Goal: Transaction & Acquisition: Purchase product/service

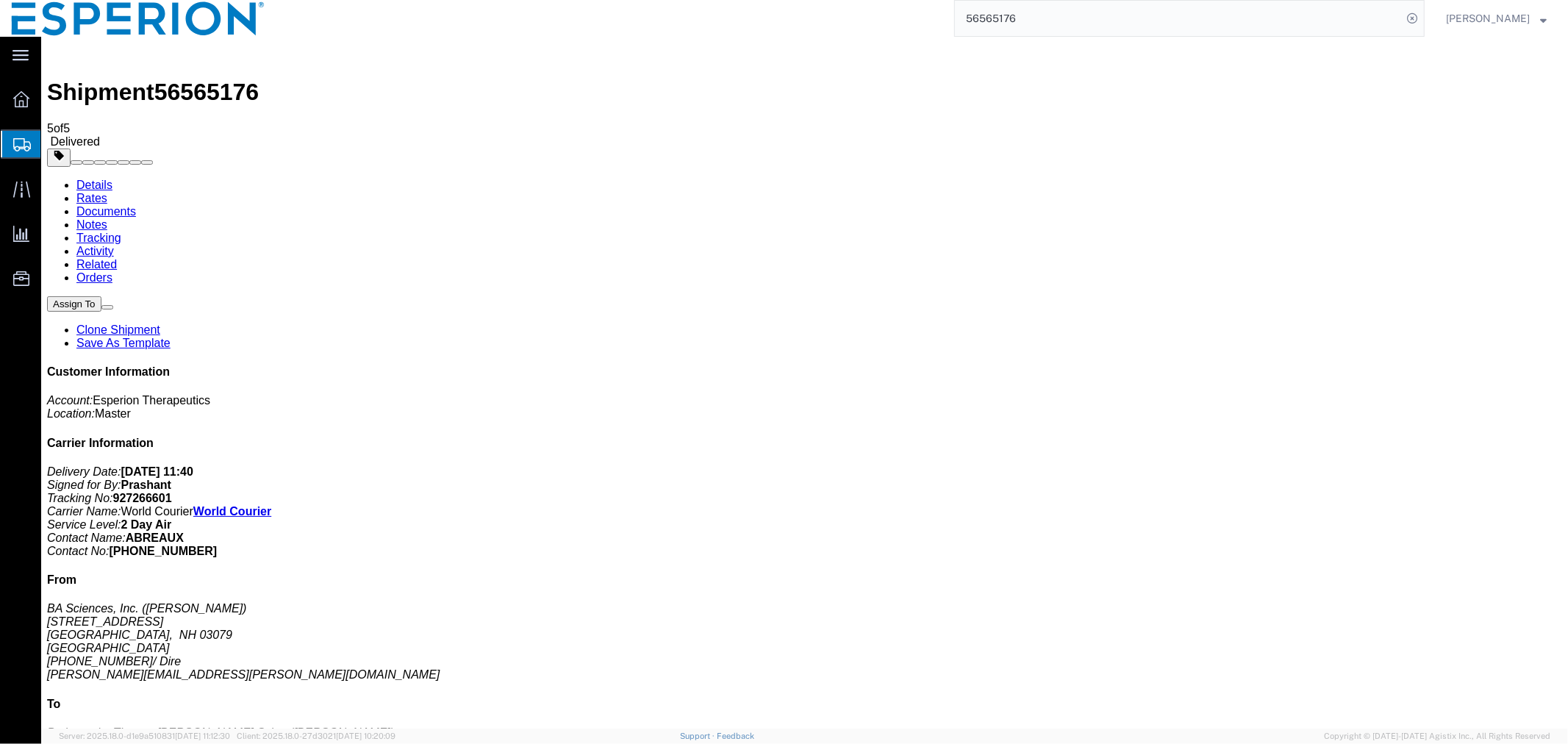
click at [1130, 14] on input "56565176" at bounding box center [1178, 18] width 447 height 35
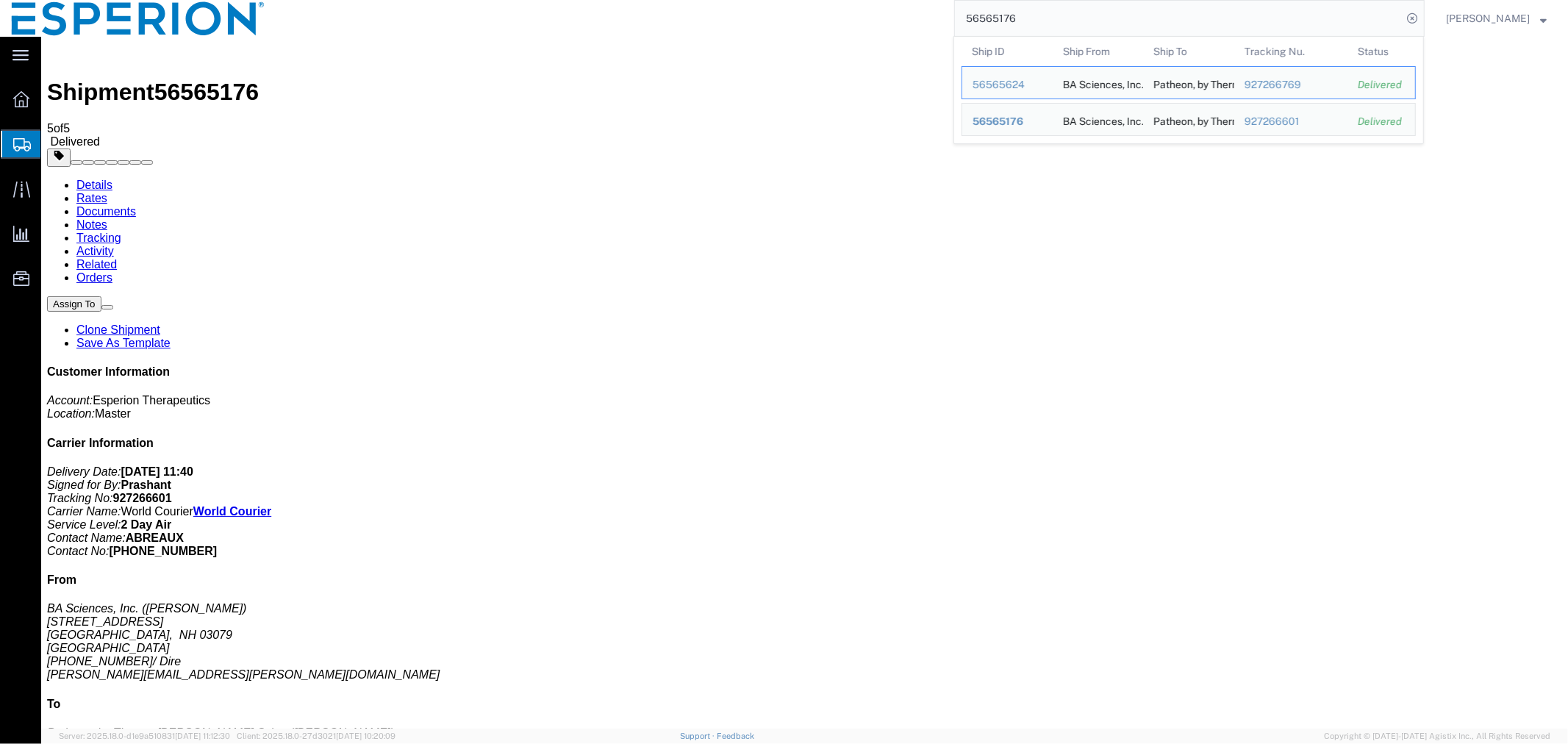
drag, startPoint x: 1037, startPoint y: 24, endPoint x: 827, endPoint y: 9, distance: 210.5
click at [827, 9] on div "56565176 Ship ID Ship From Ship To Tracking Nu. Status Ship ID 56565624 Ship Fr…" at bounding box center [850, 18] width 1148 height 37
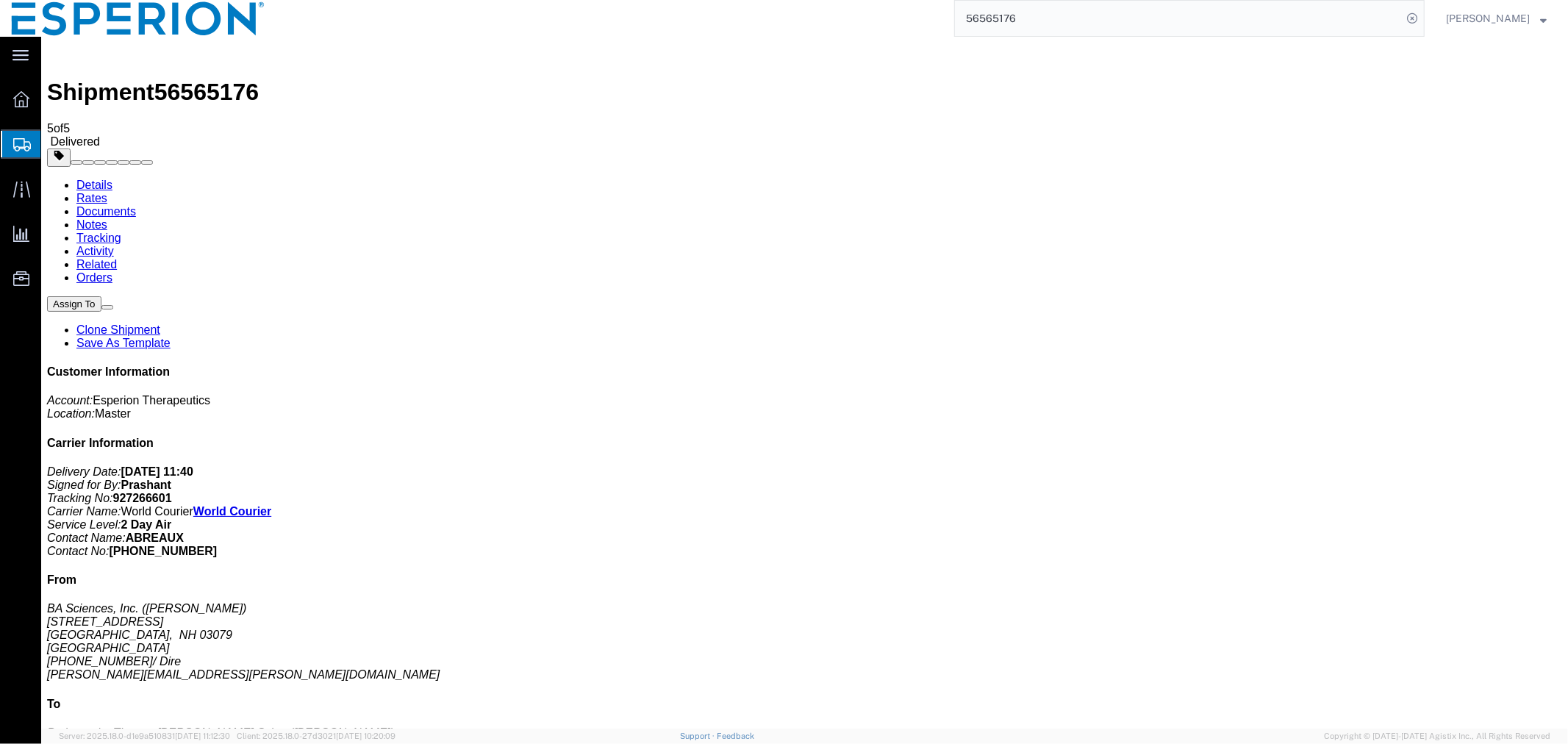
paste input "4755"
type input "56564755"
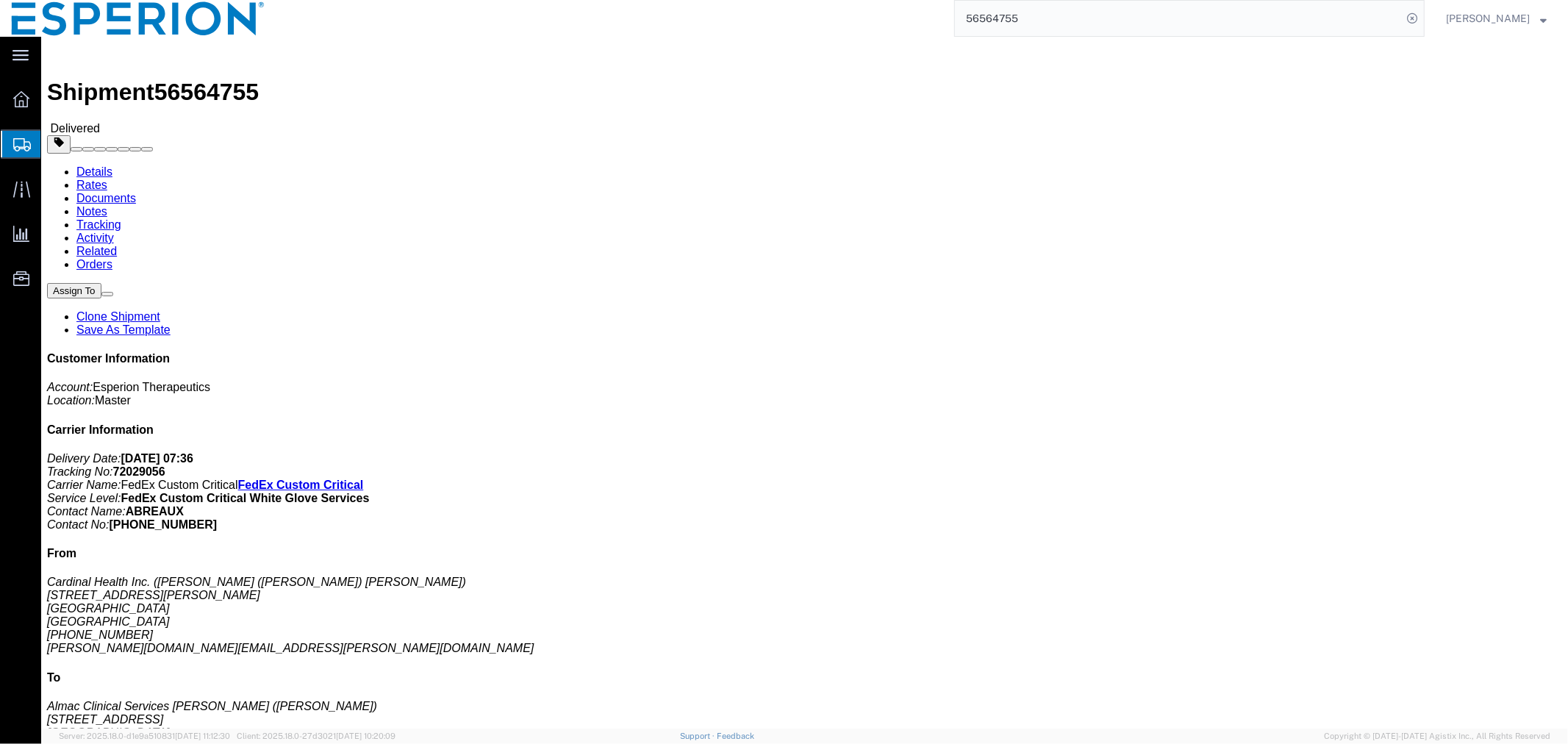
click link "Clone Shipment"
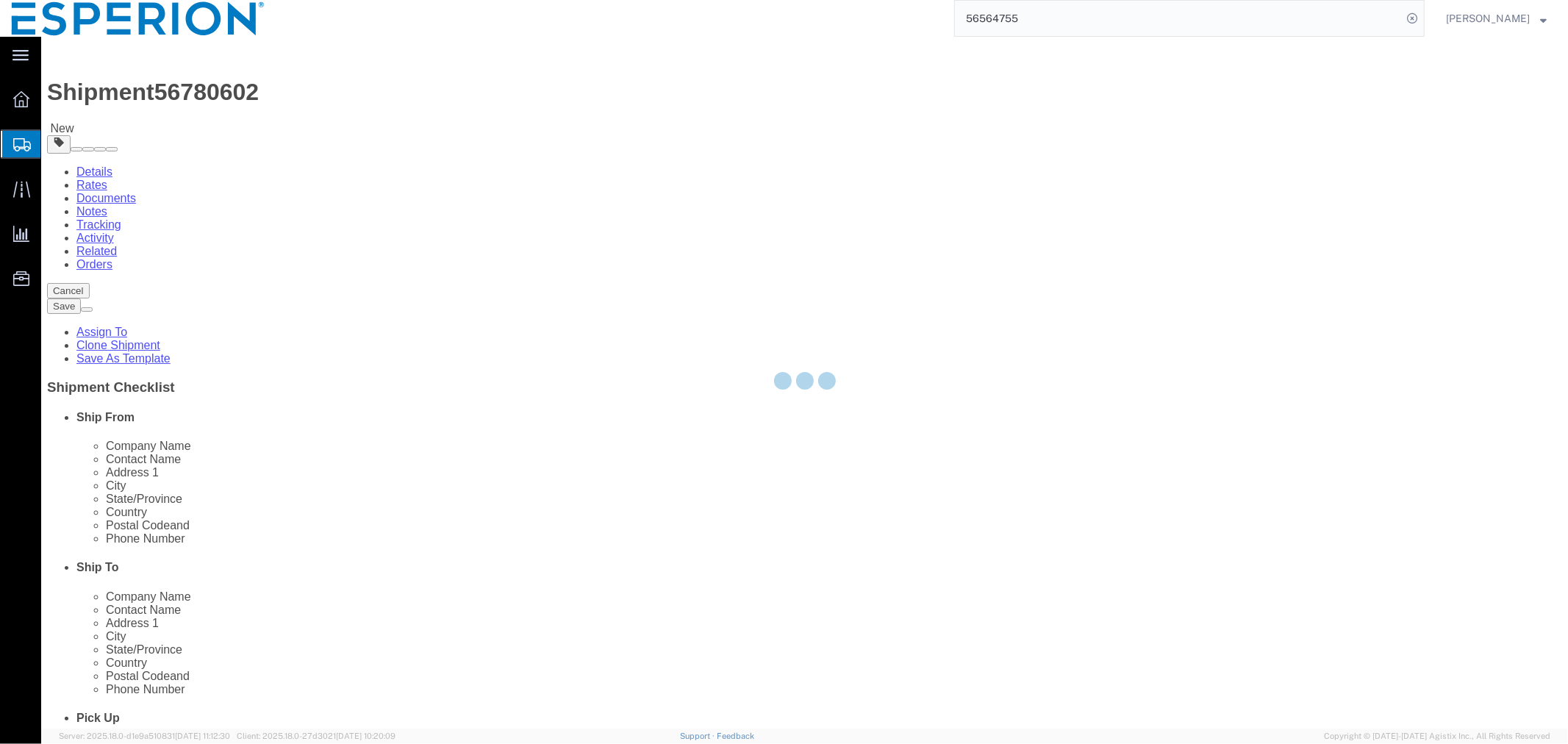
select select
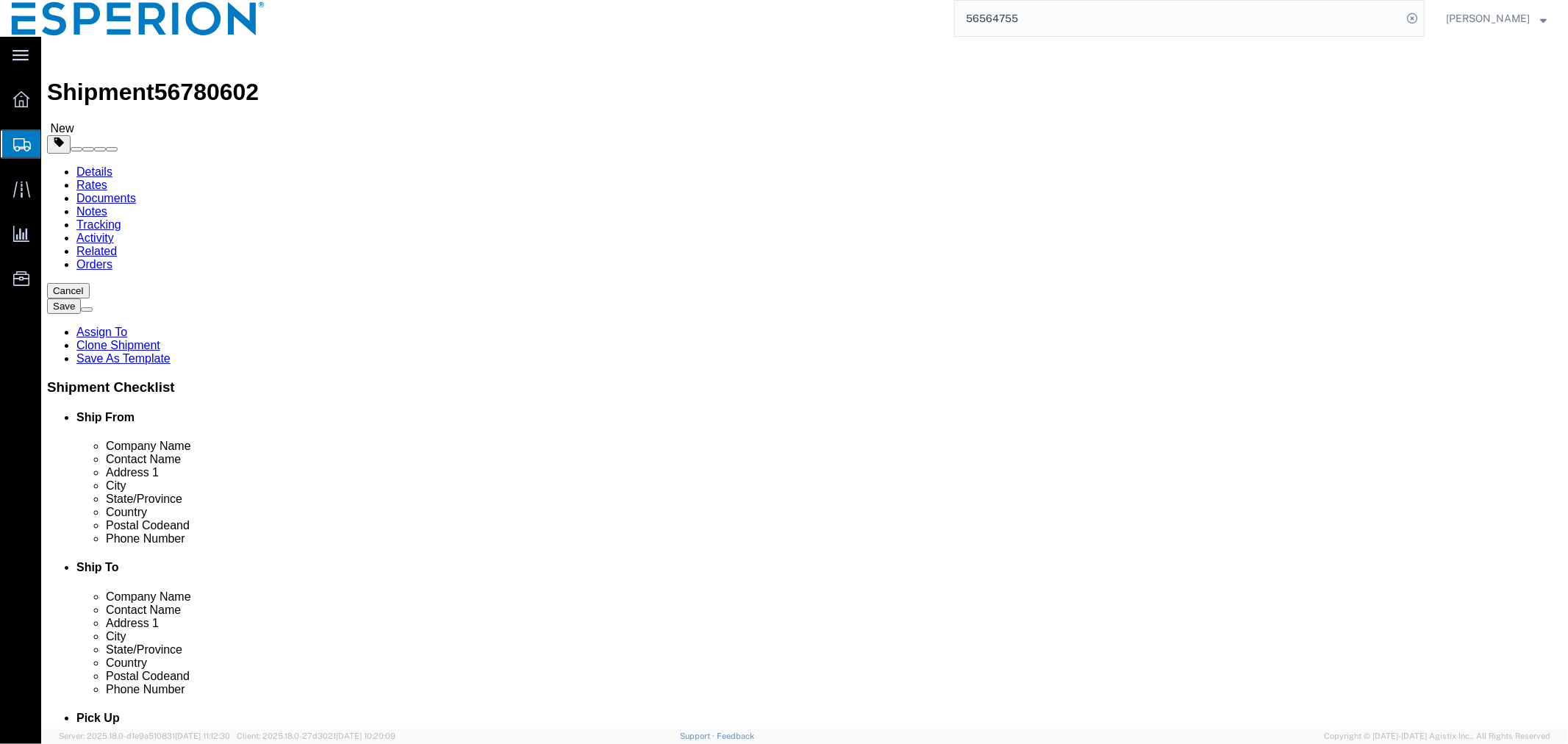
click input "checkbox"
checkbox input "false"
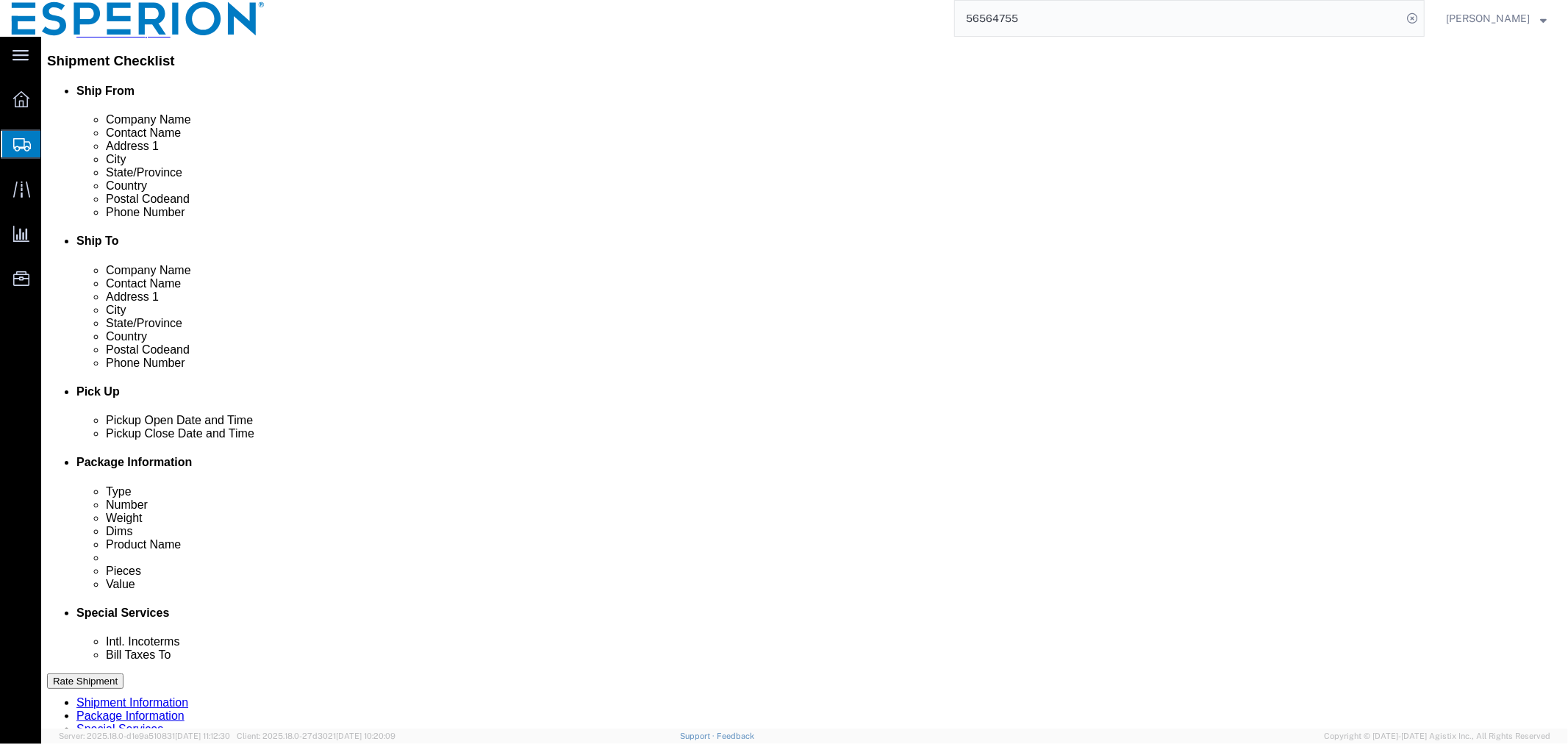
click div "Sep 10 2025 3:16 PM"
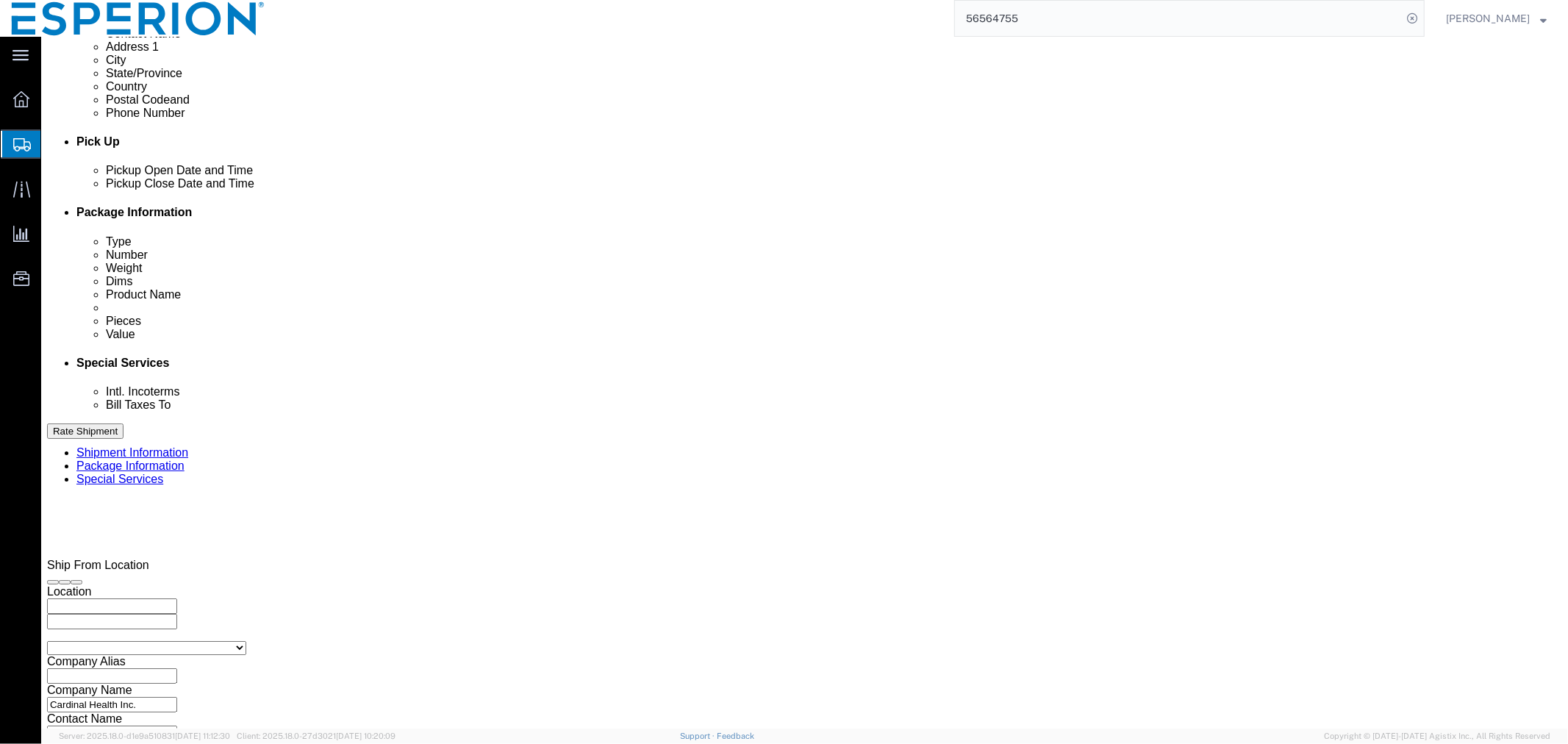
click th
click input "3:16 PM"
type input "10:00 AM"
click button "Apply"
drag, startPoint x: 1056, startPoint y: 334, endPoint x: 955, endPoint y: 329, distance: 101.1
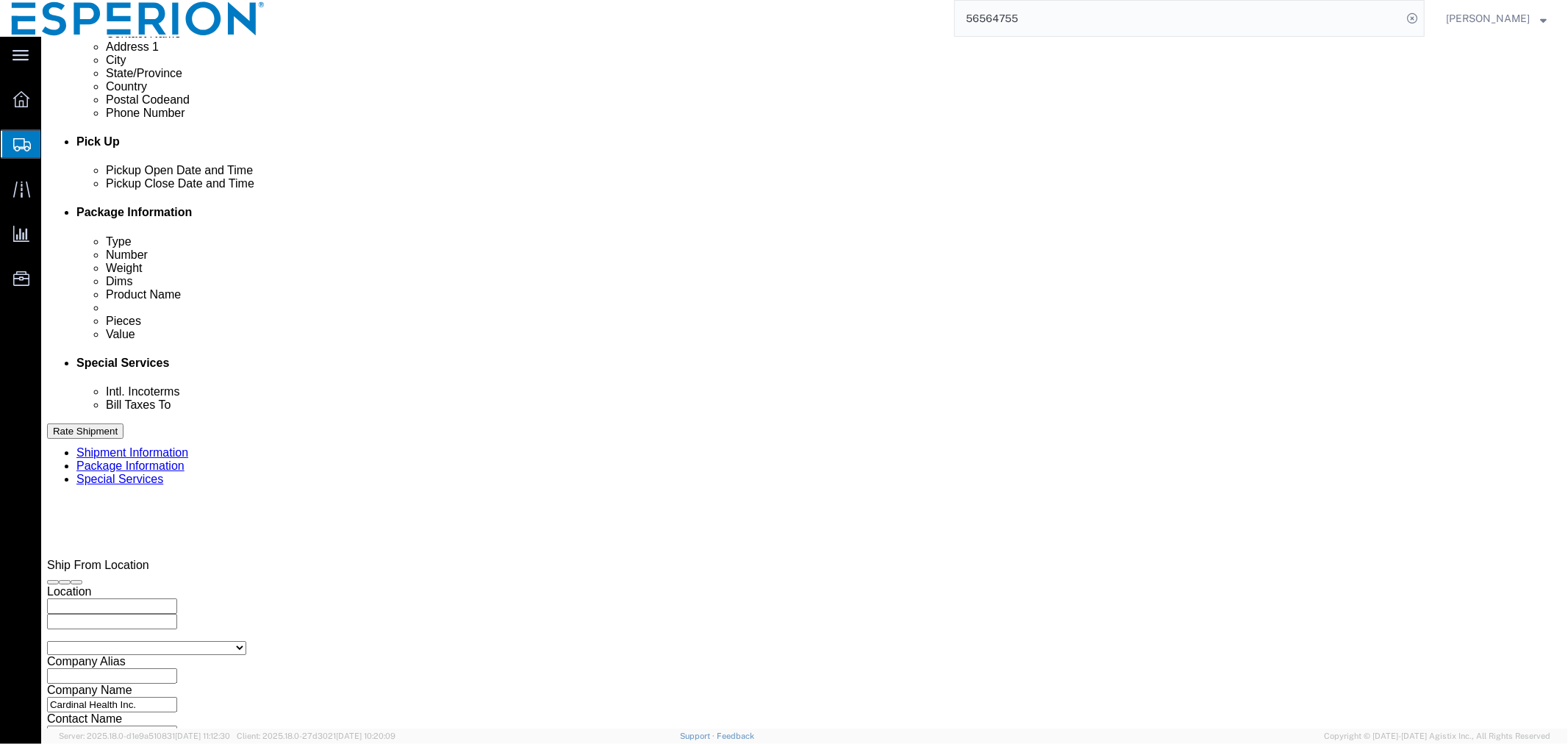
click div "Select Account Type Activity ID Airline Appointment Number ASN Batch Request # …"
paste input "120969"
type input "2120969"
click input "text"
click td "27"
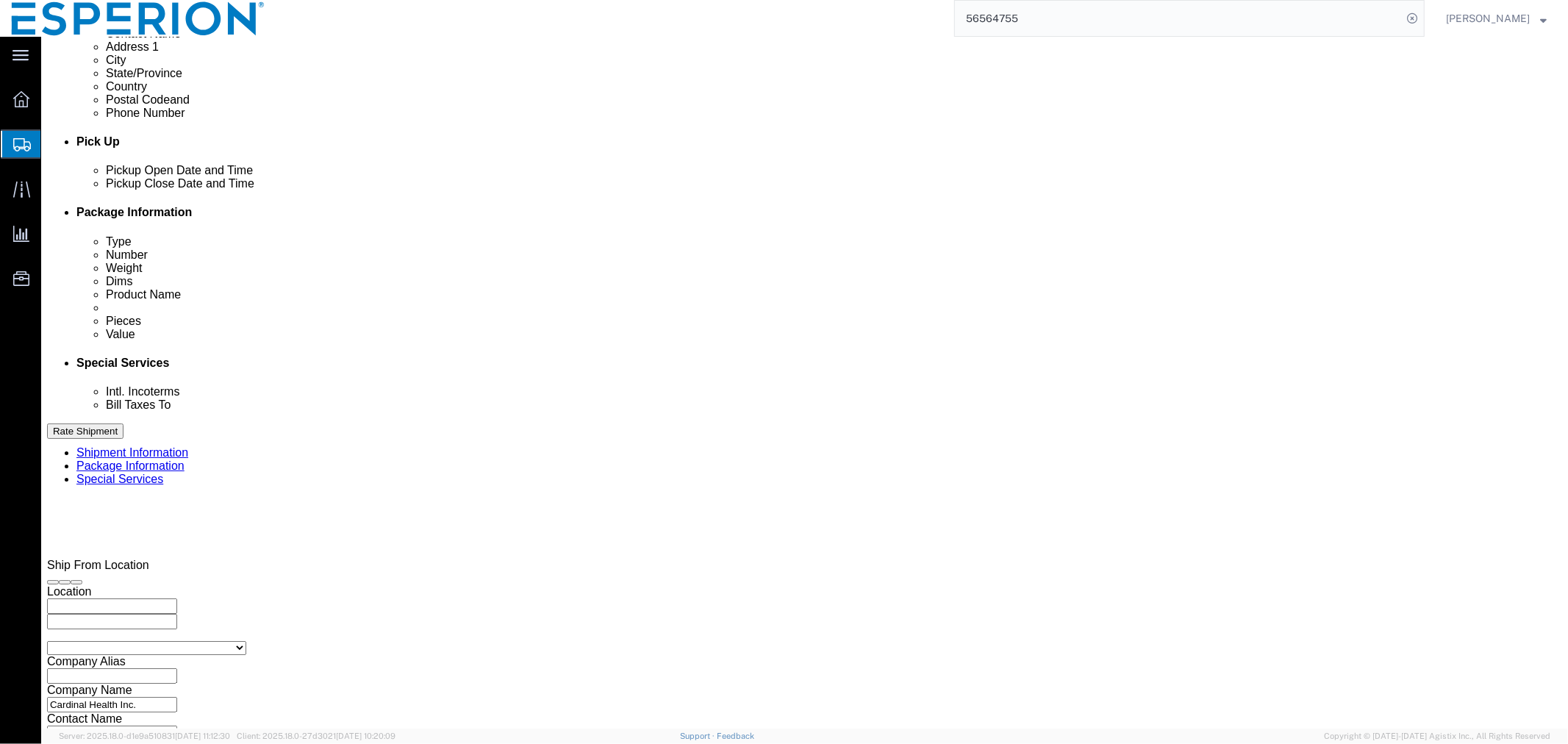
type input "09/27/2025"
click input "text"
type input "11:34 AM"
click td "28"
type input "09/28/2025"
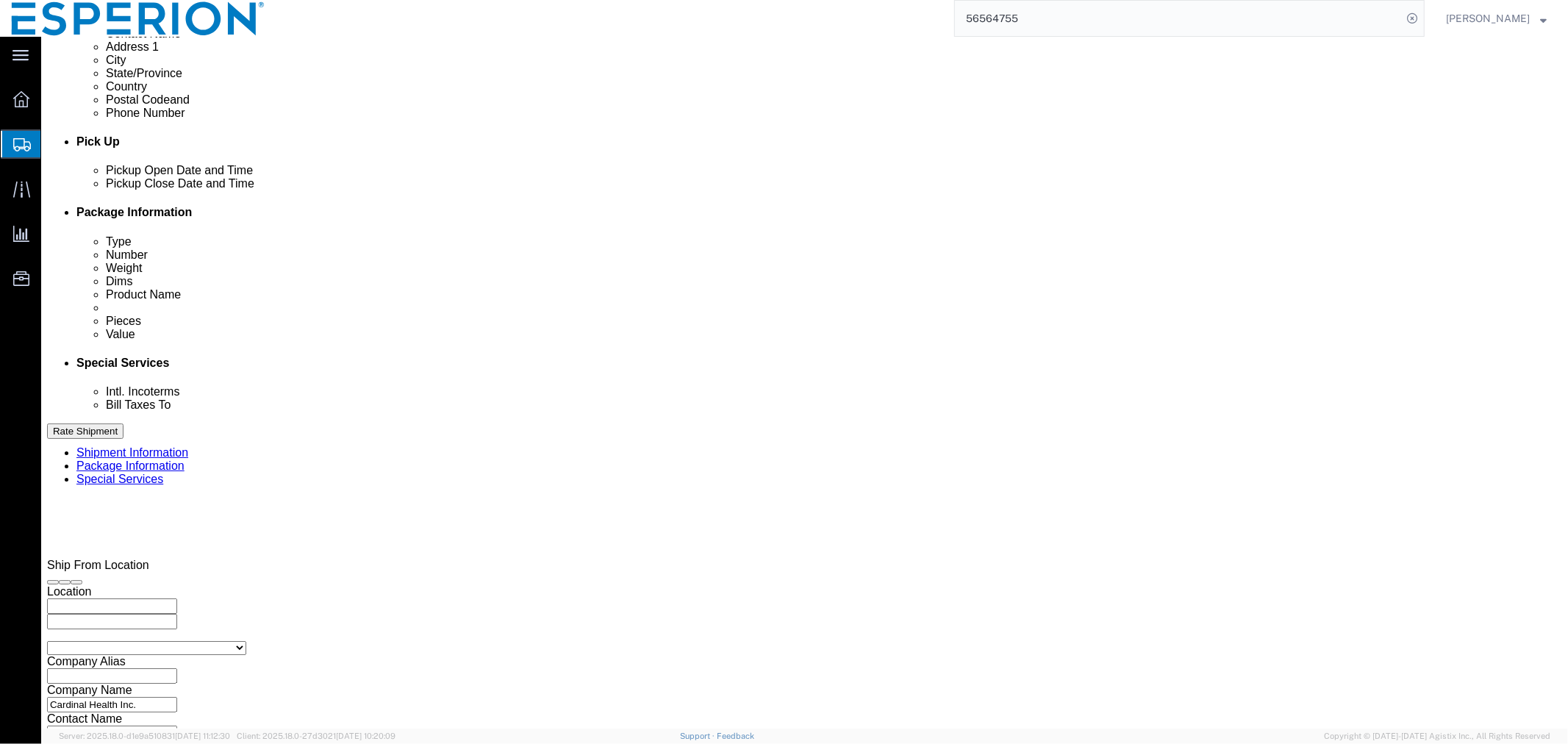
click input "text"
type input "7:30 AM"
click button "Continue"
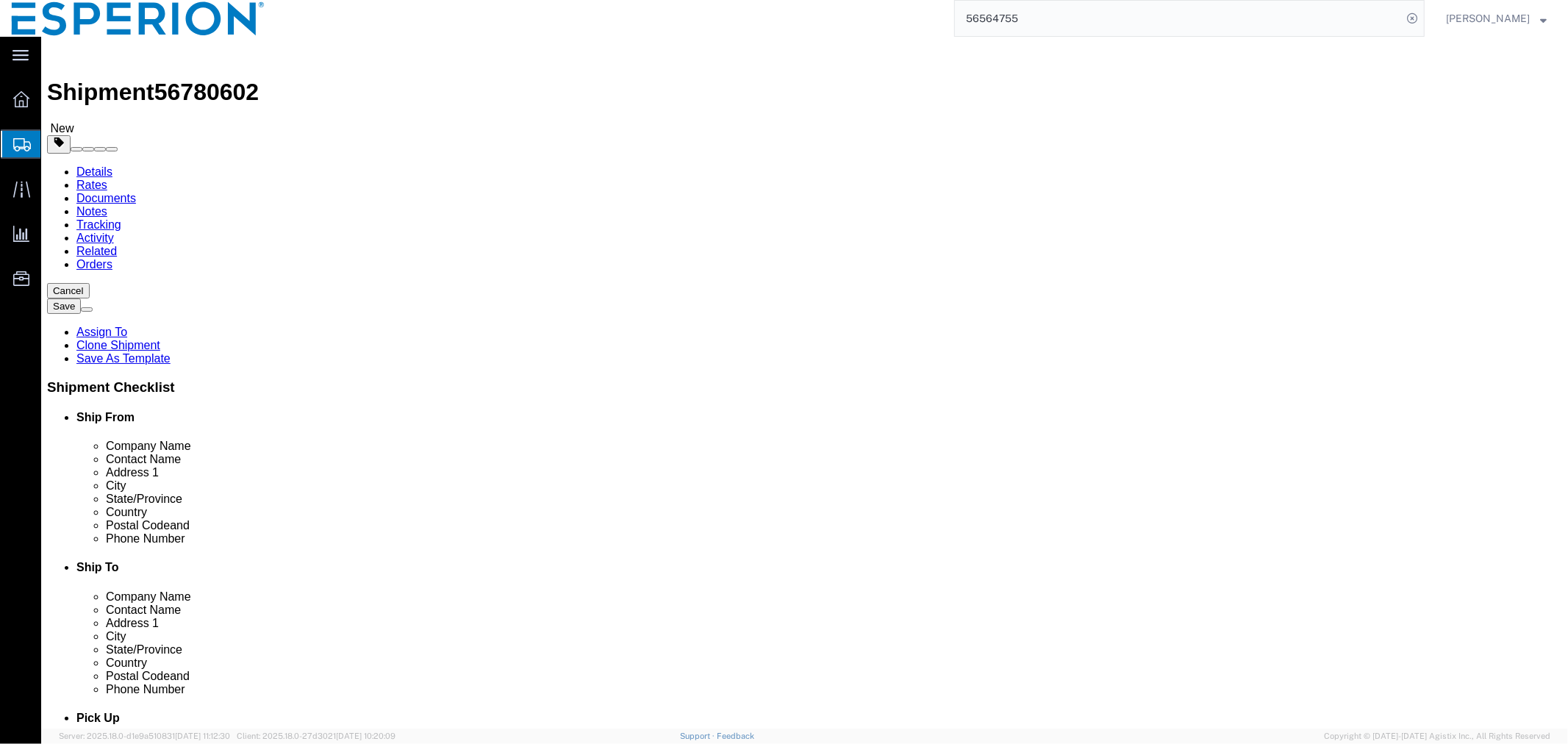
drag, startPoint x: 265, startPoint y: 369, endPoint x: 184, endPoint y: 363, distance: 81.2
click div "Weight Total weight of packages in pounds or kilograms 420.00 Select kgs lbs Sh…"
type input "305"
click dd "1198800.00 USD"
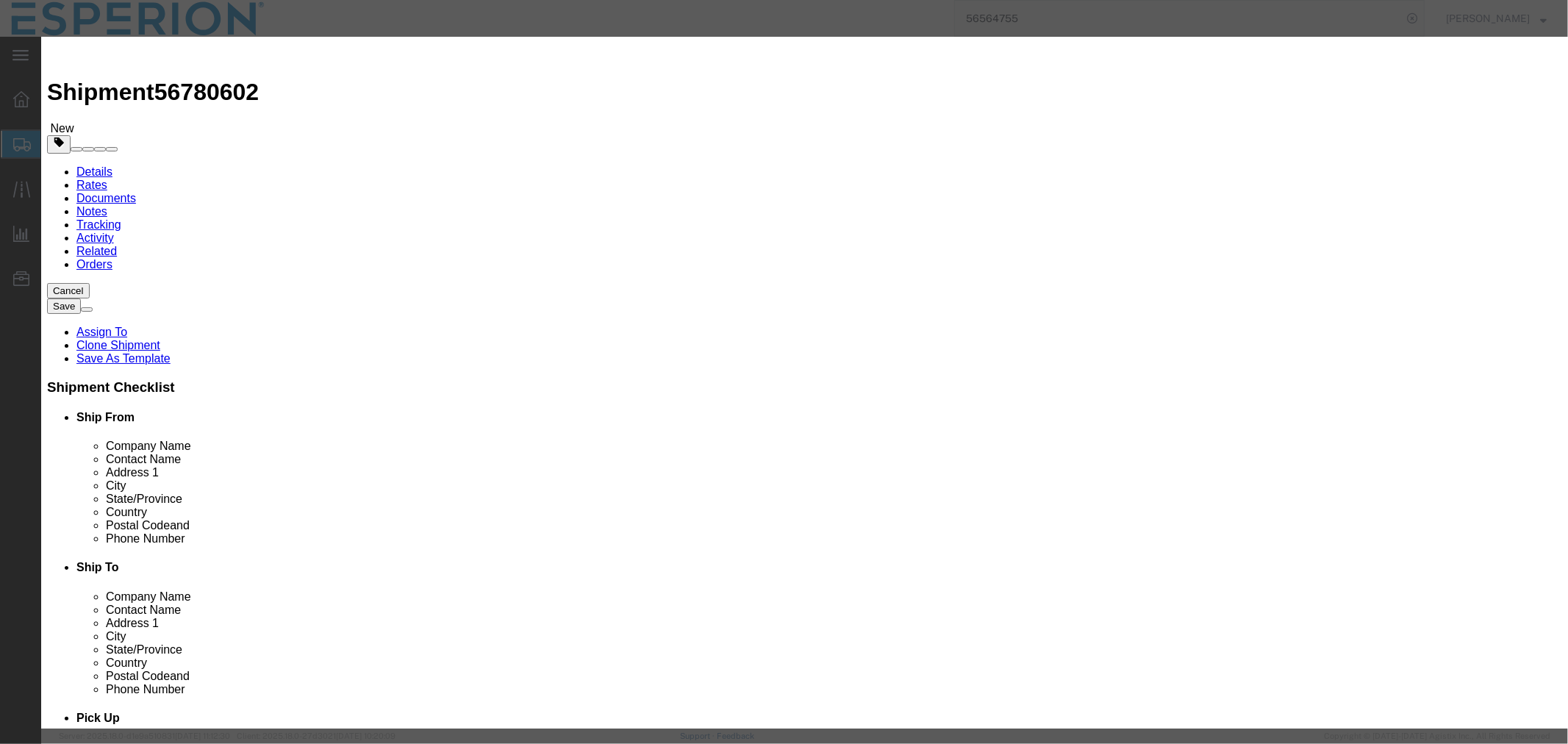
click input "Nexlizet Trade"
type input "Nexlizet"
click strong "Nexlizet"
type input "1"
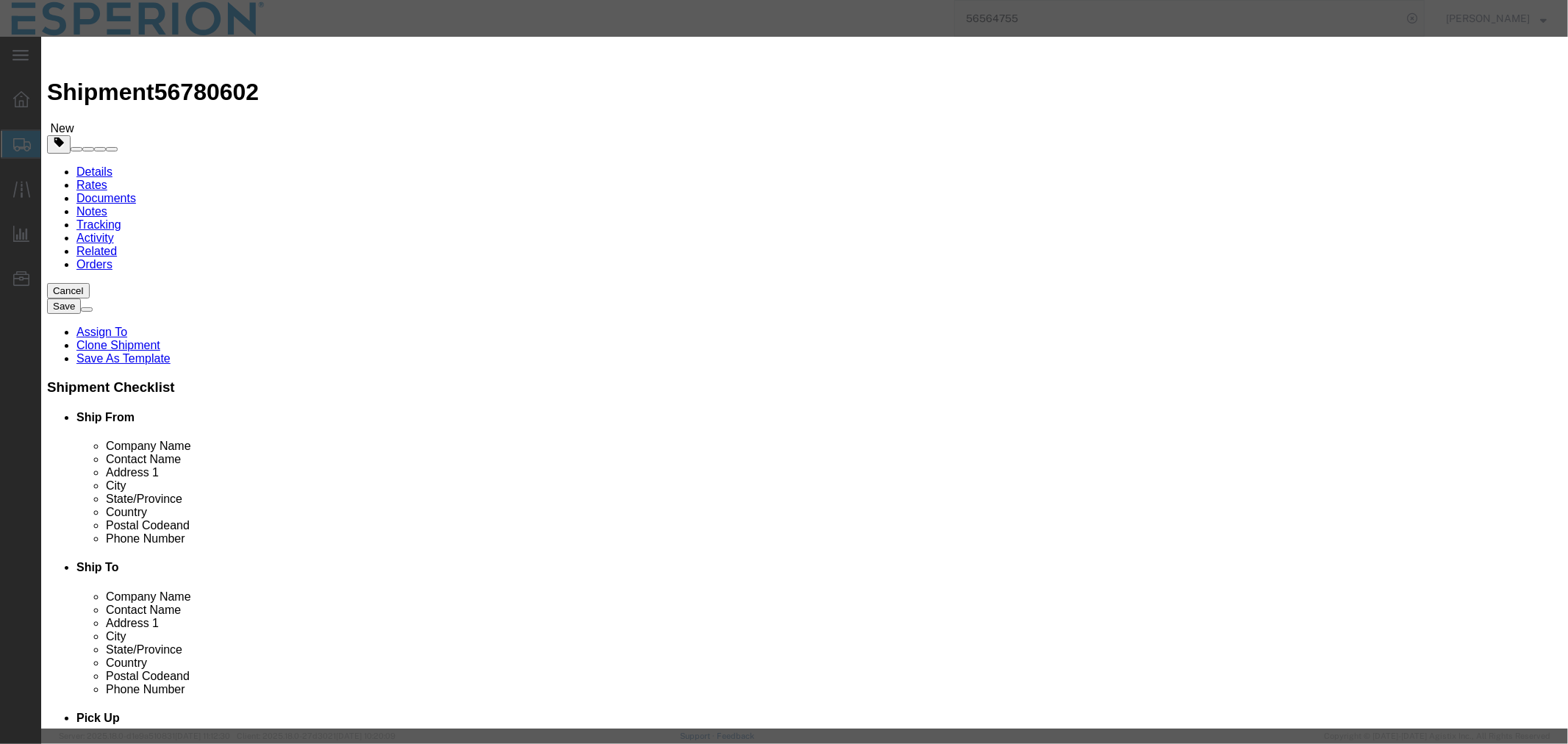
type input "333"
select select "USD"
select select
type input "Nexlizet Trade"
click input "text"
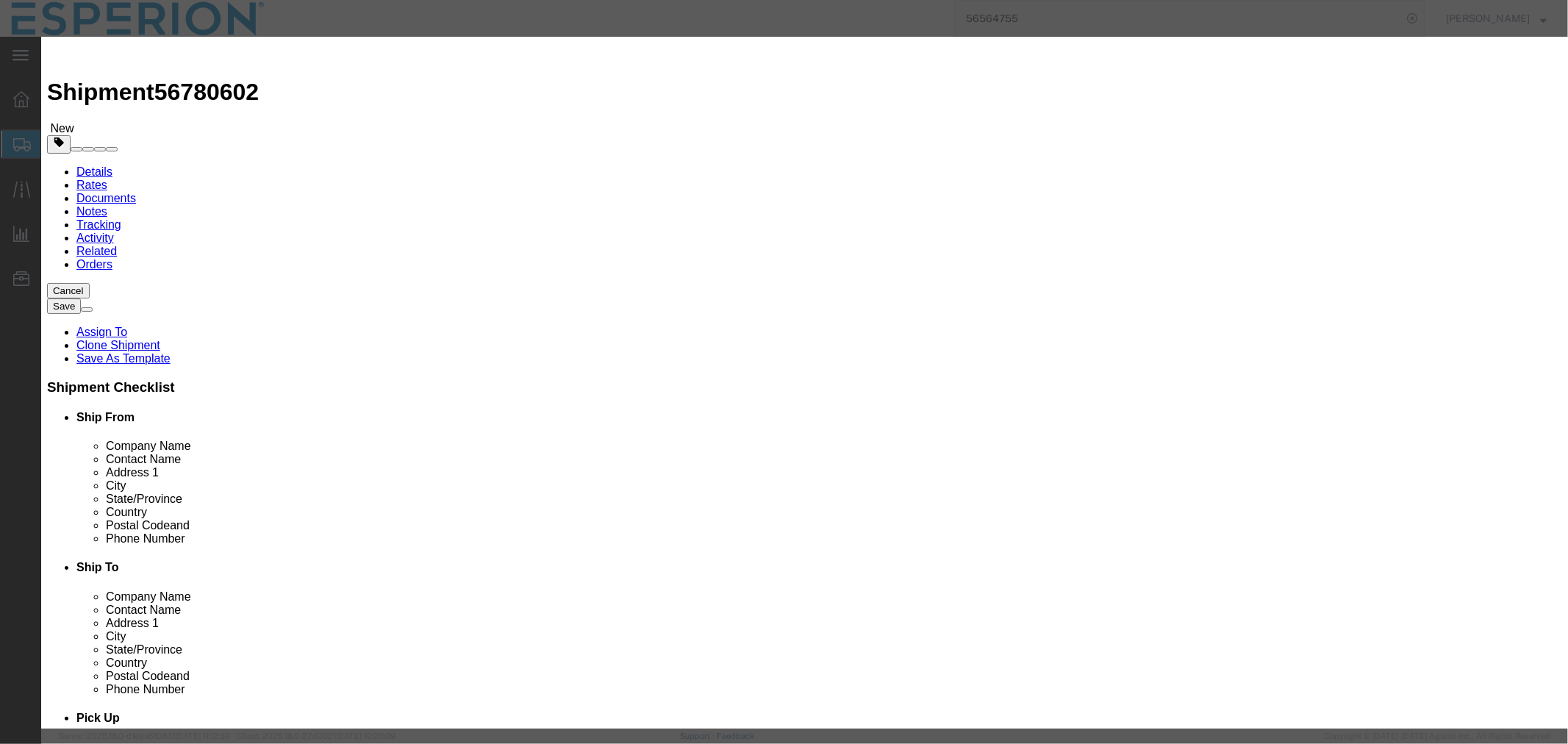
paste input "2120969"
type input "2120969"
click input "text"
paste input "2120969"
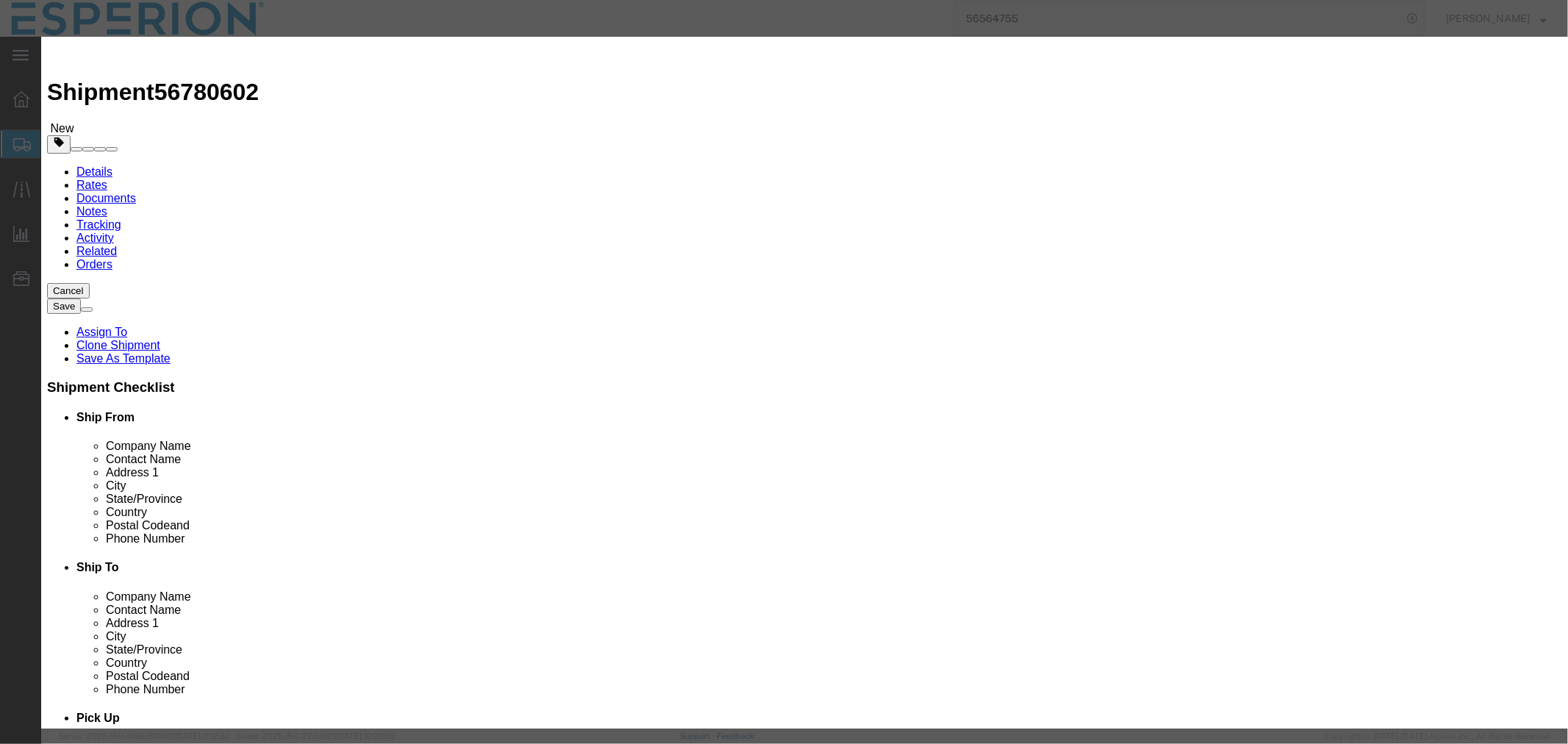
scroll to position [0, 0]
type input "2120969"
click input "1"
click input "text"
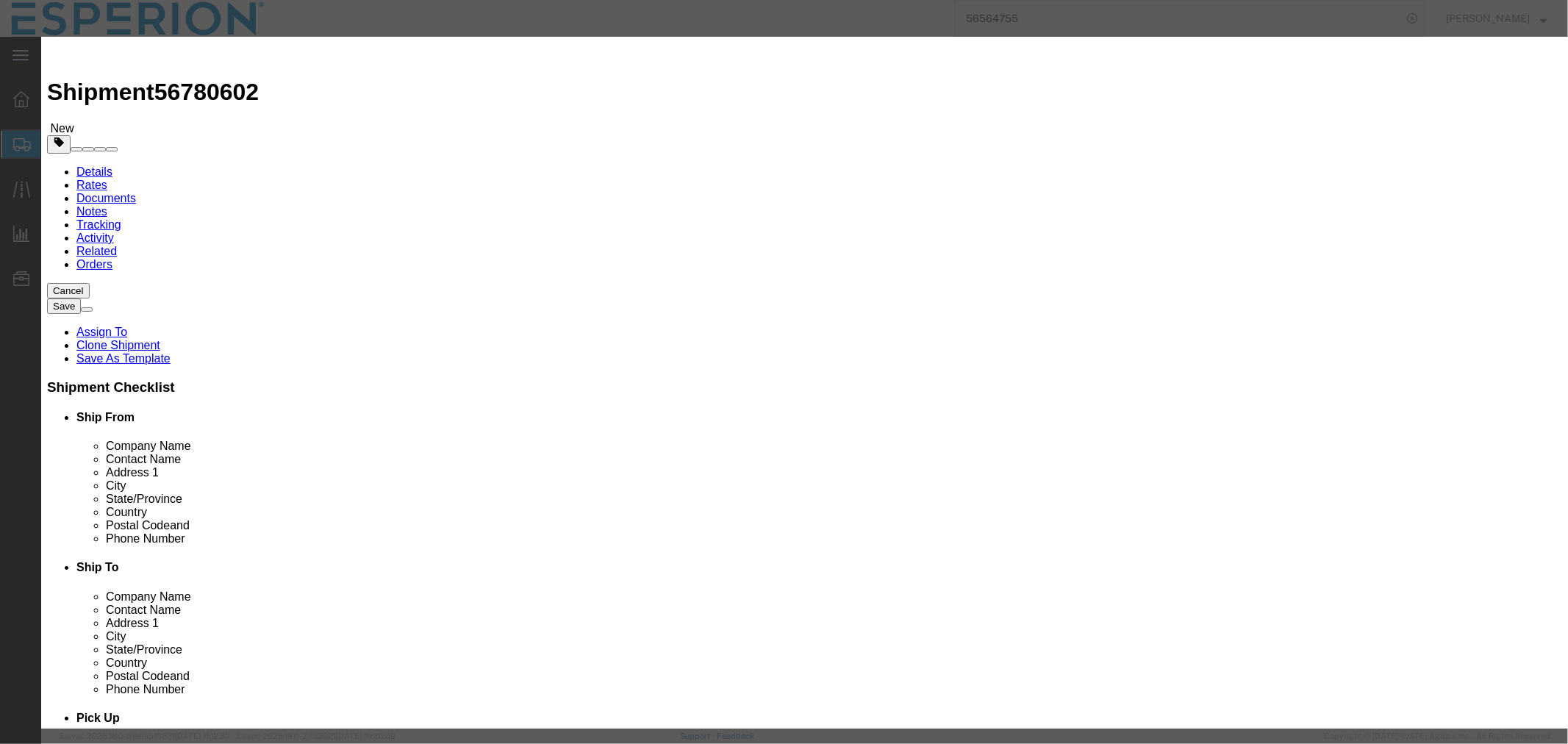
click td "30"
click input "text"
click td "30"
type input "04/30/2027"
click div "Manufactured Date"
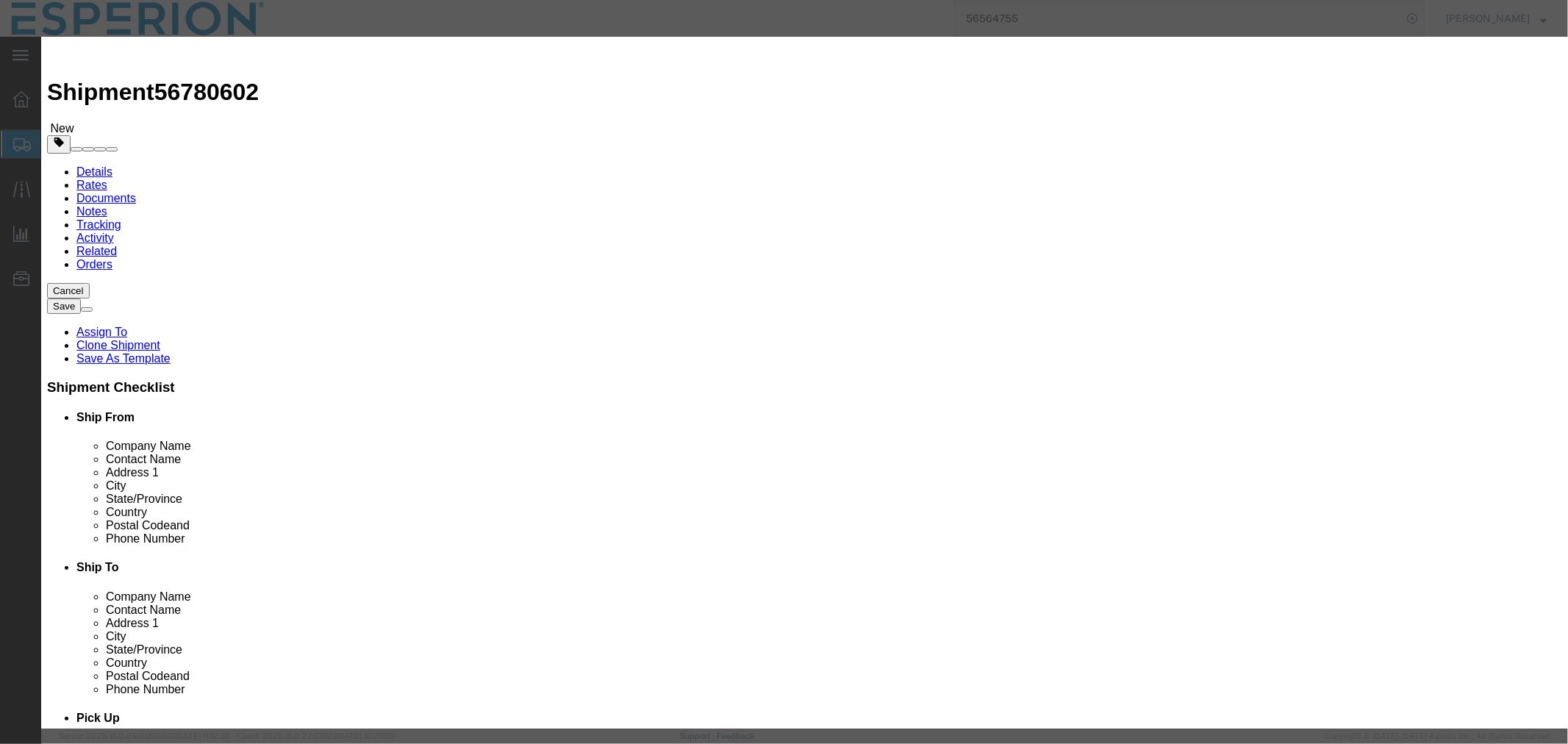
scroll to position [0, 0]
click input "1"
type input "3476"
type input "1157508"
click div "Product Name Nexlizet Trade Nexlizet Pieces 3476 Select Bag Barrels 100Board Fe…"
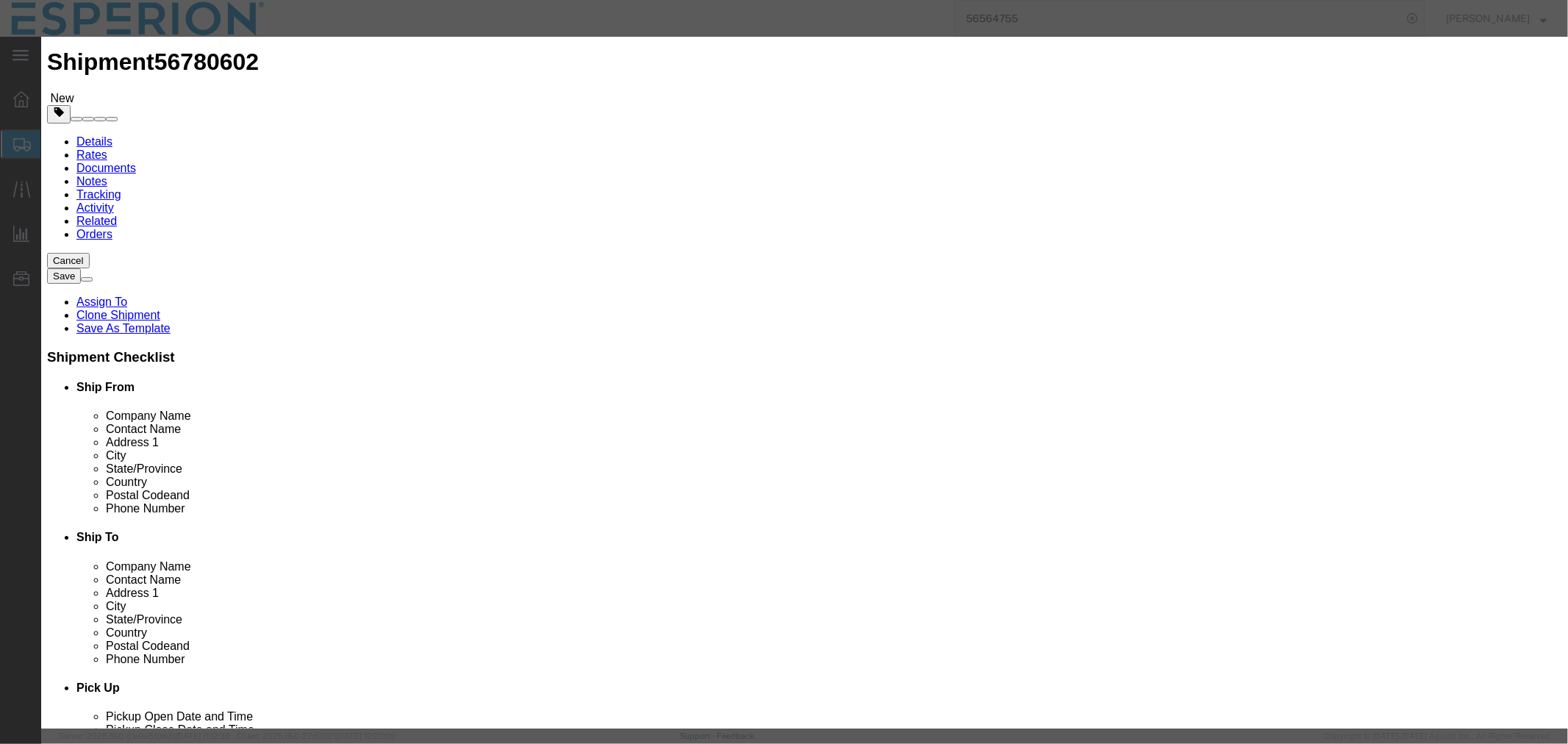
scroll to position [278, 0]
click button "Save & Close"
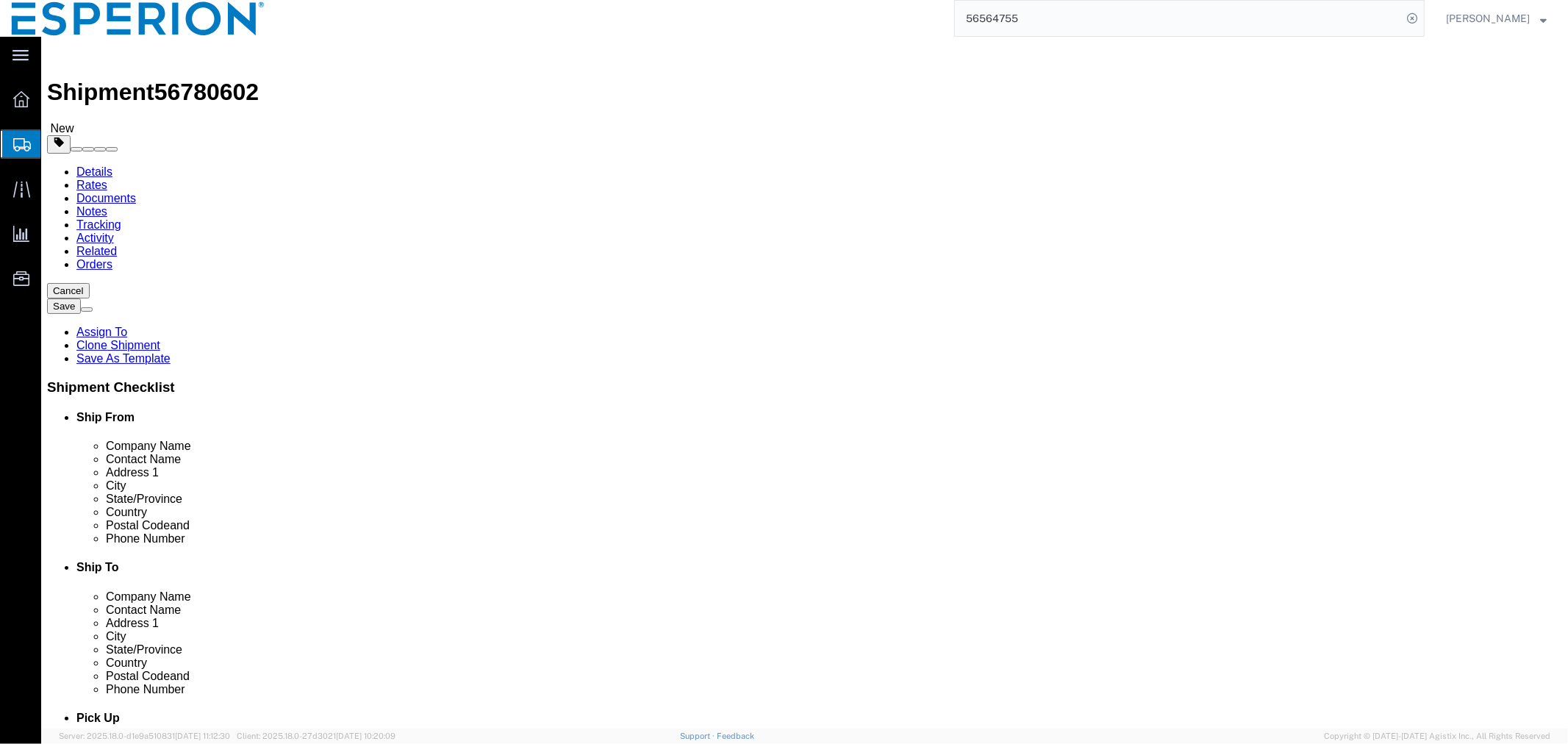
scroll to position [30, 0]
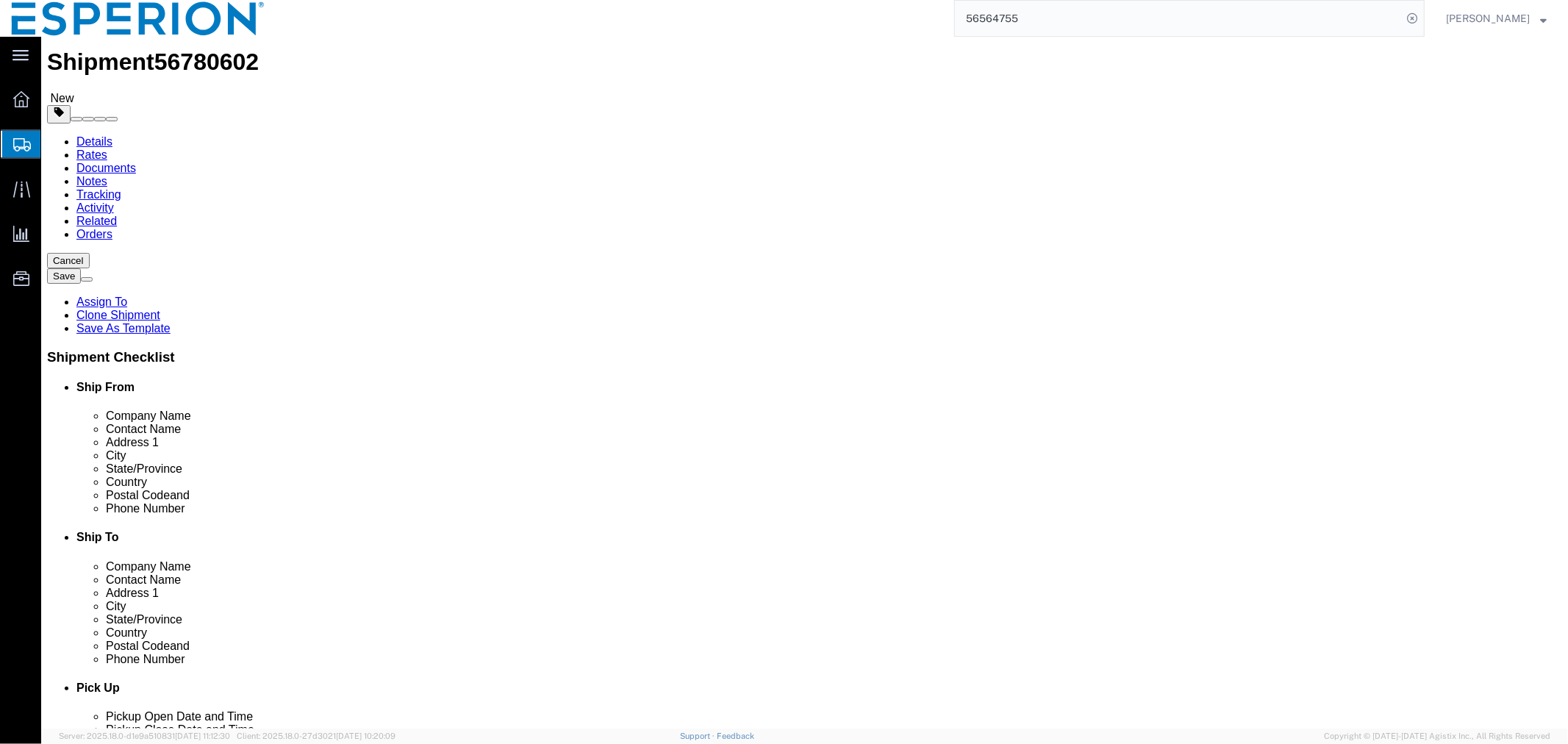
click button "Continue"
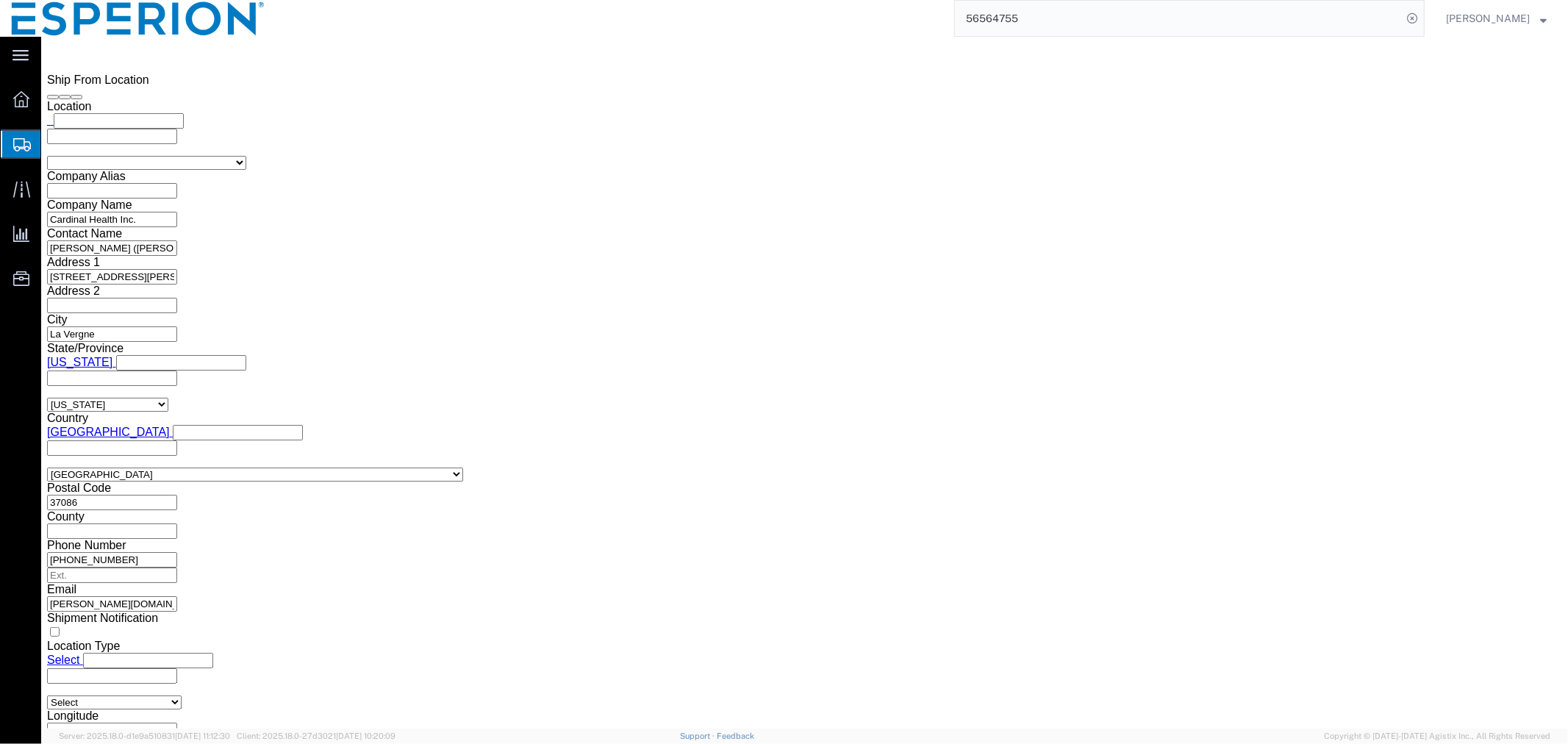
scroll to position [1307, 0]
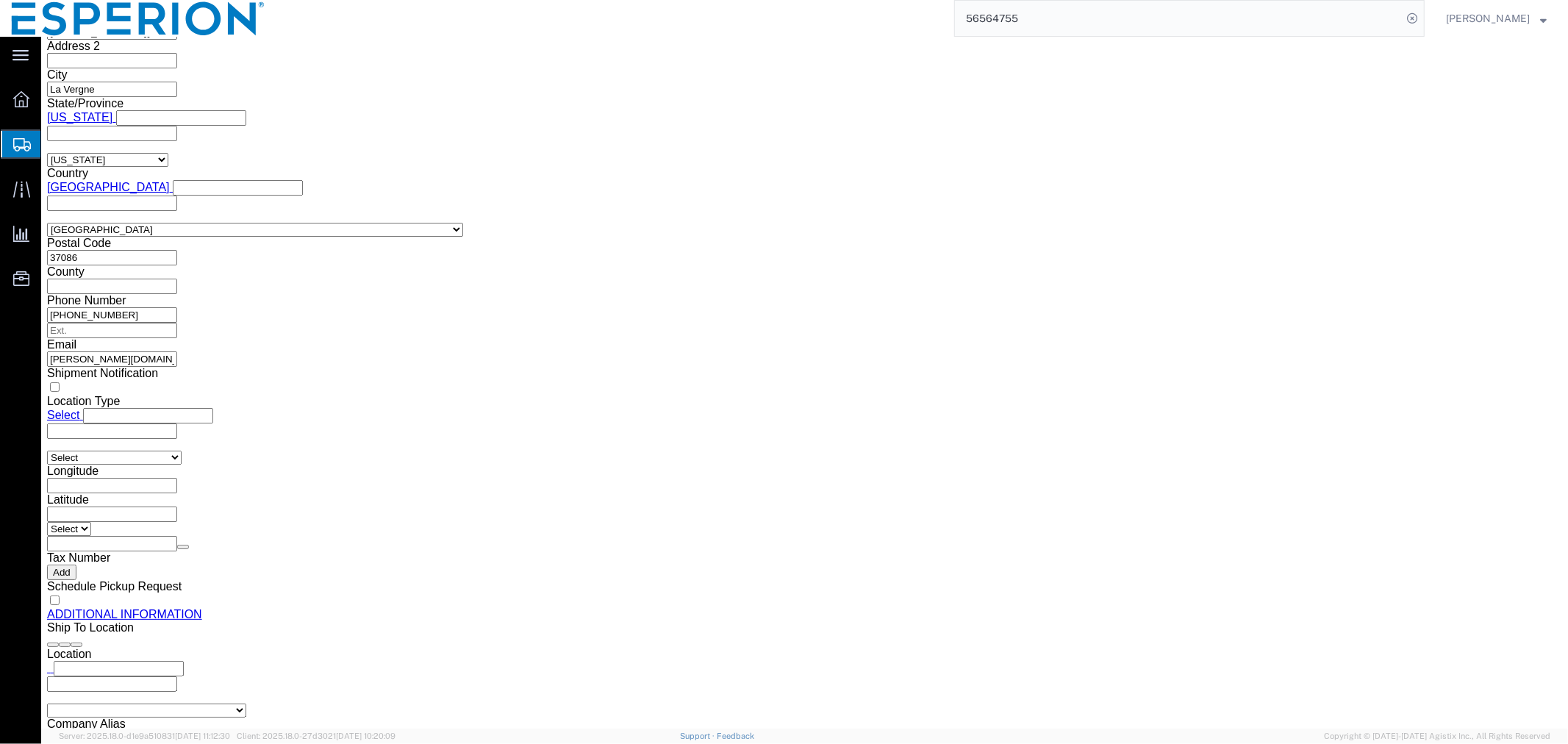
click button "Rate Shipment"
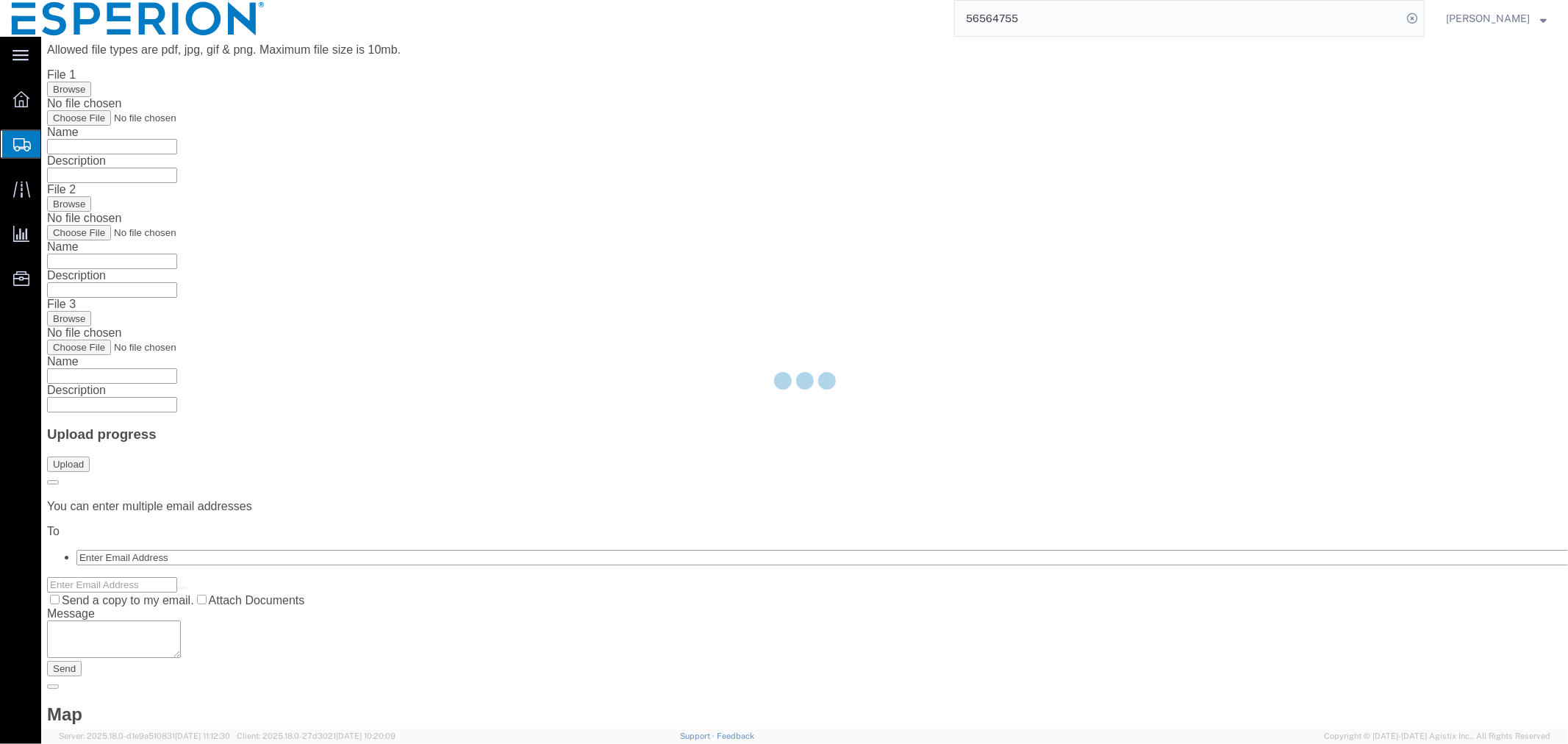
scroll to position [0, 0]
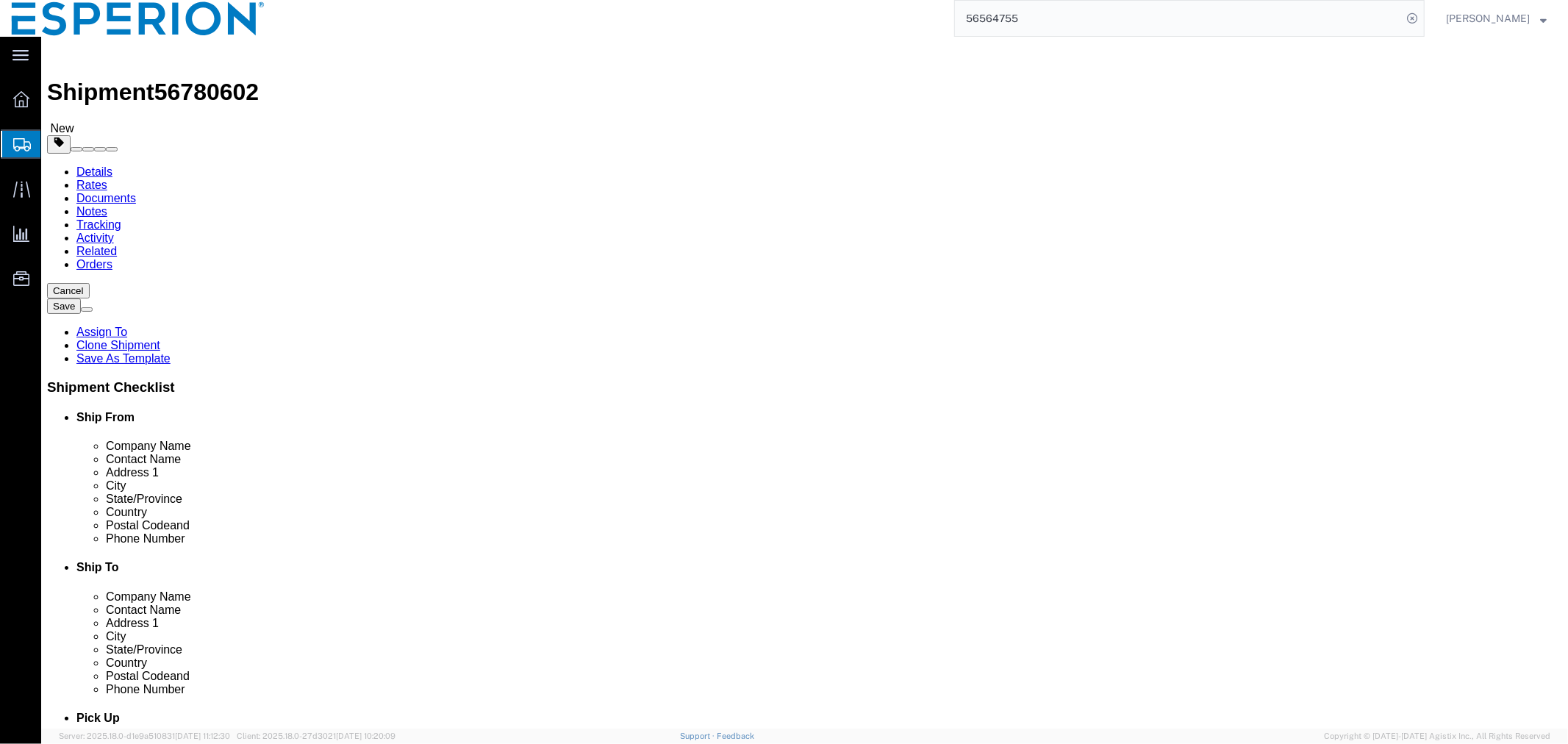
click at [86, 164] on link "Details" at bounding box center [94, 170] width 36 height 13
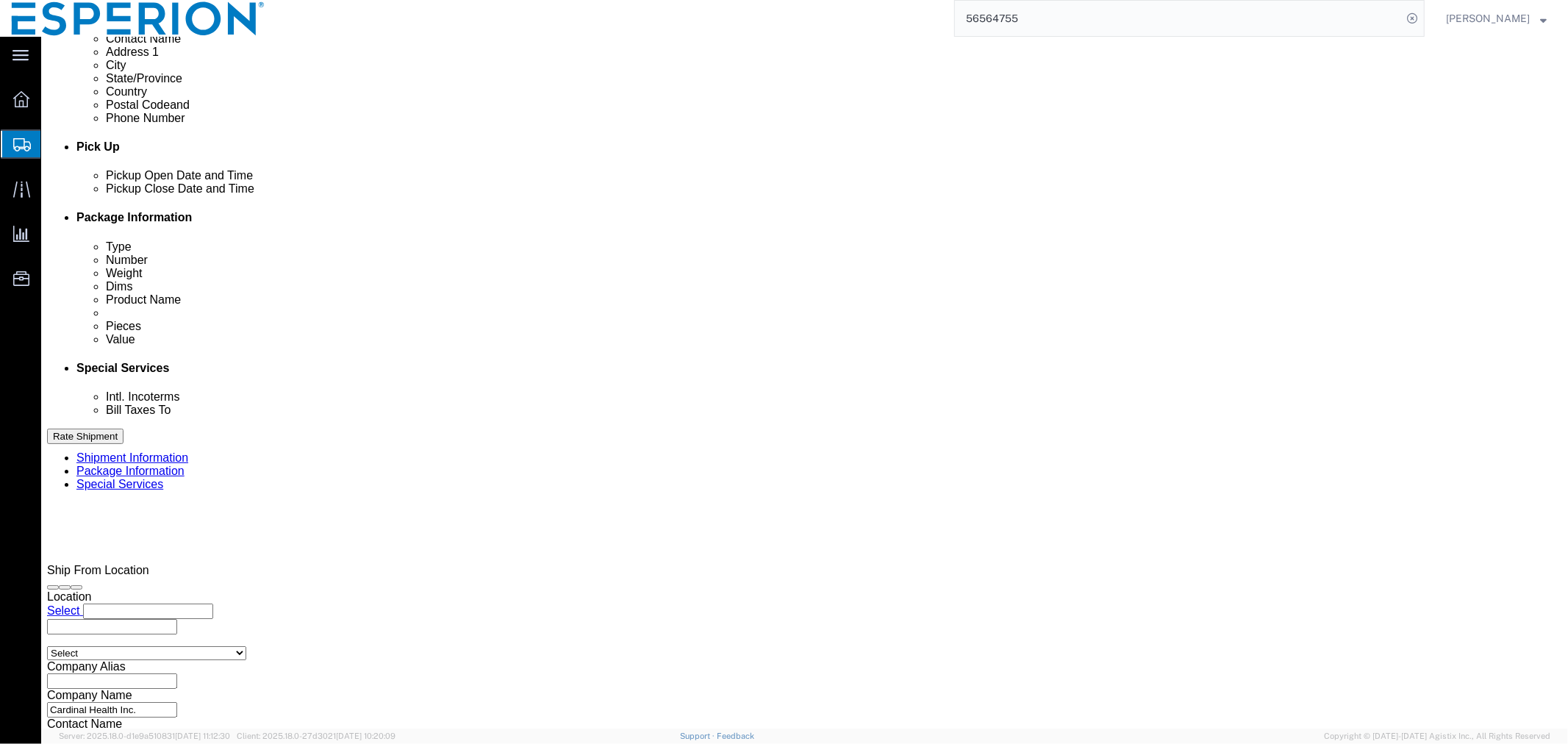
scroll to position [576, 0]
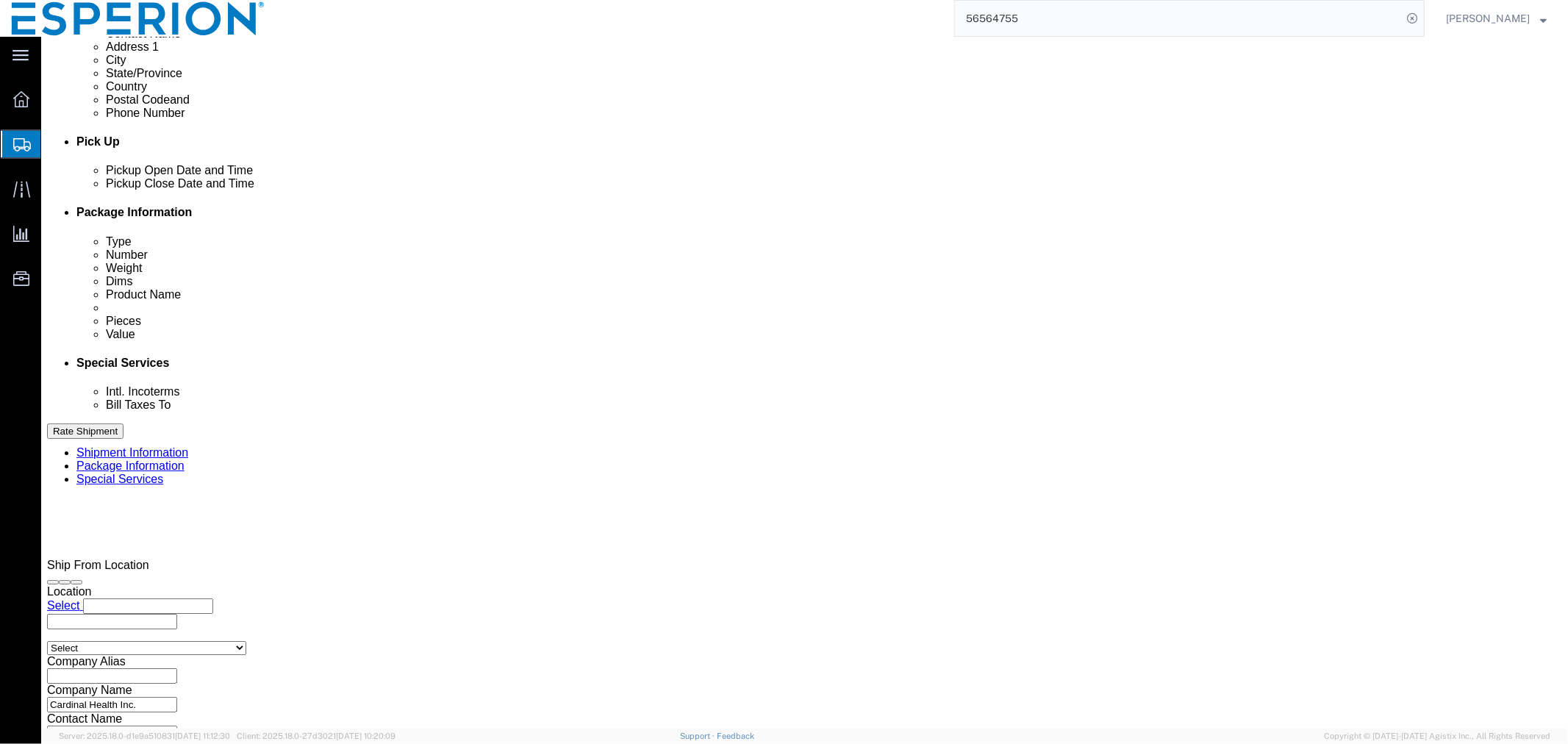
click button "Continue"
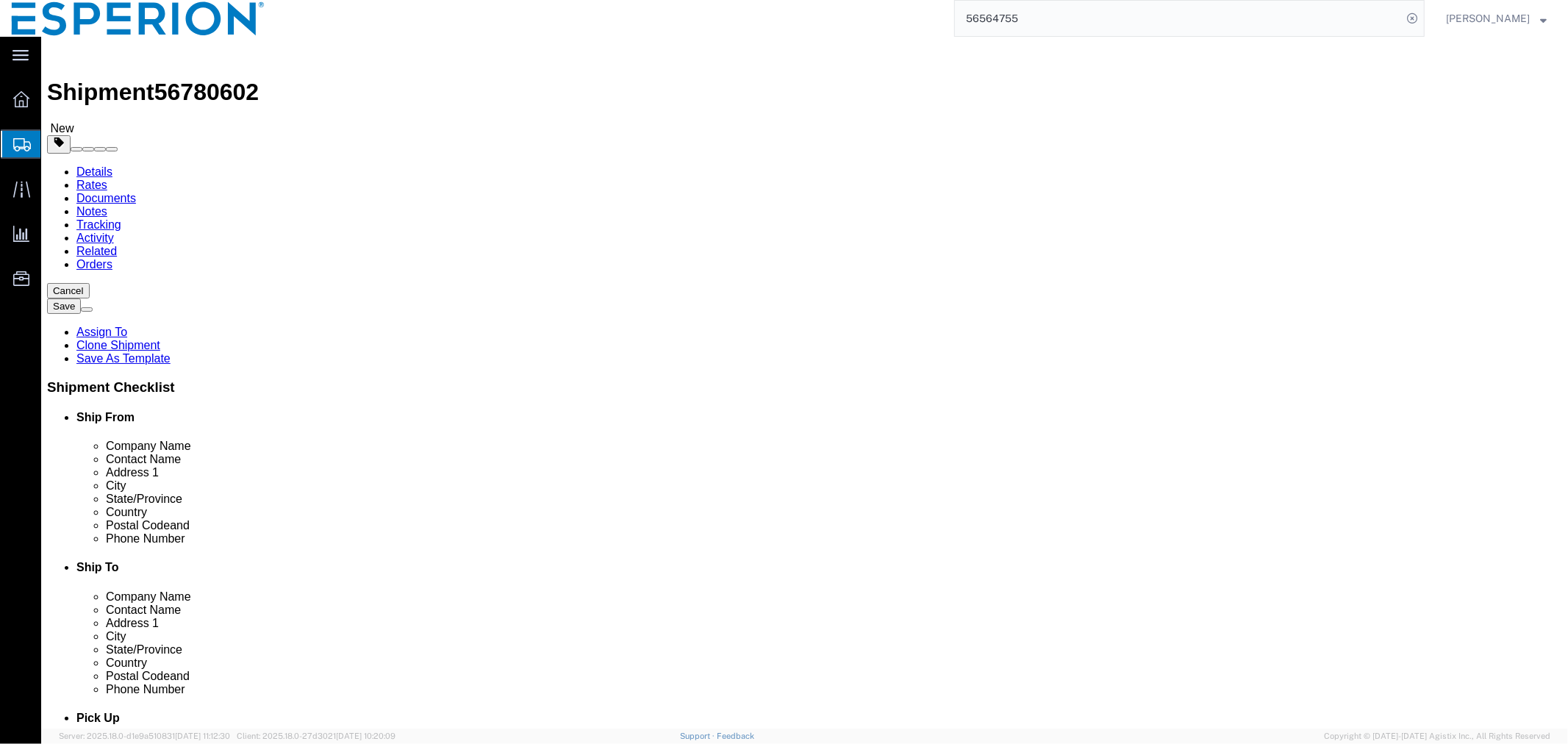
click button "Continue"
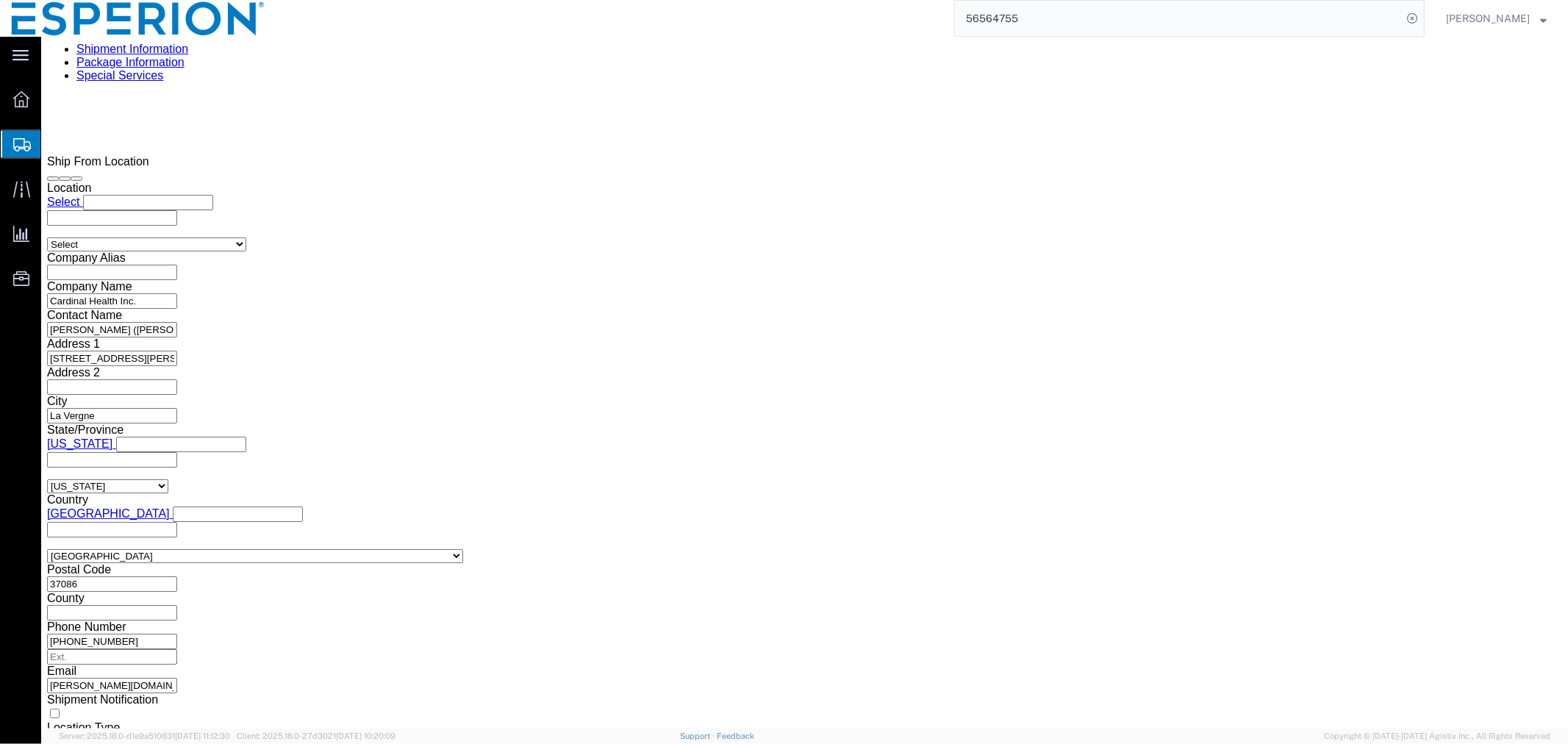
scroll to position [1307, 0]
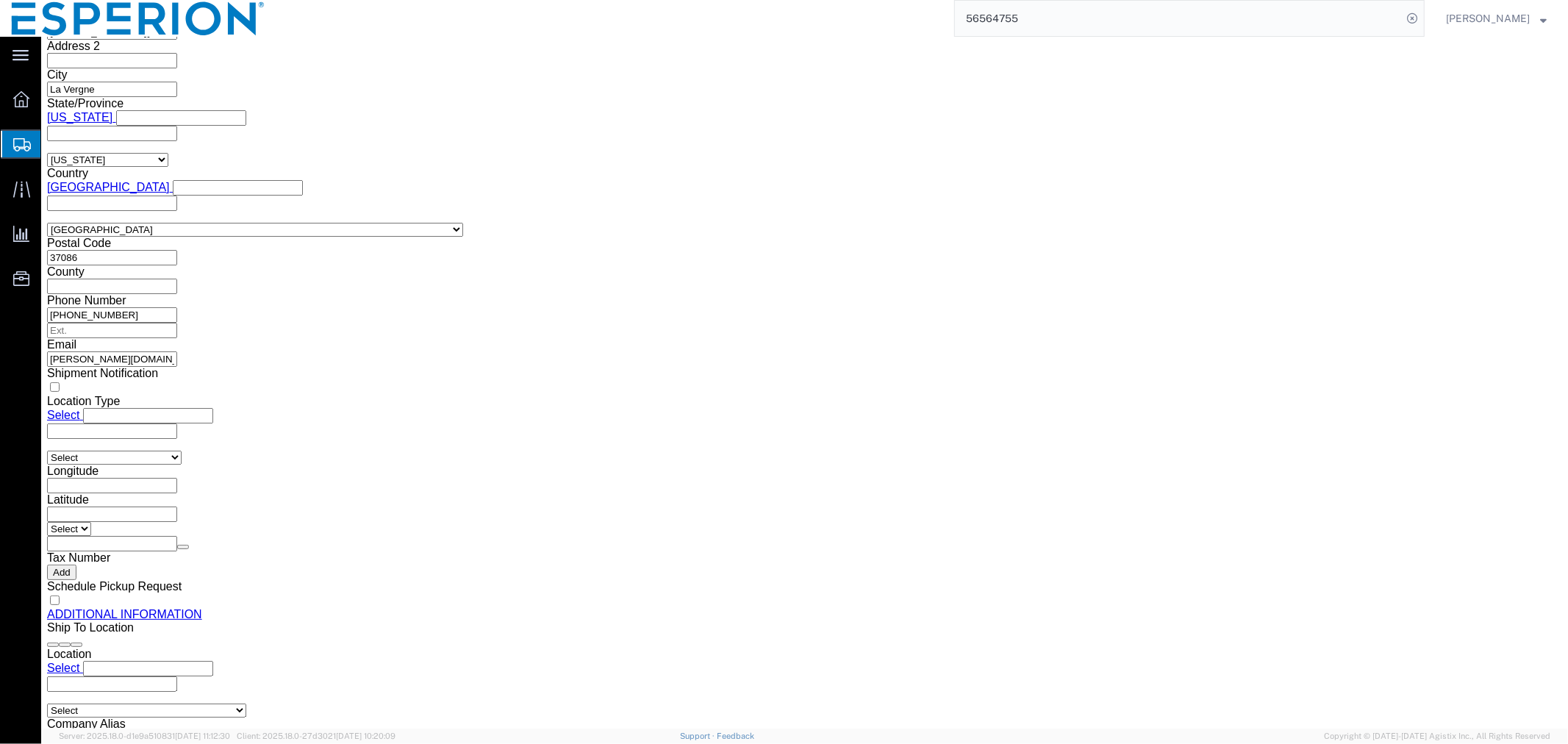
click button "Rate Shipment"
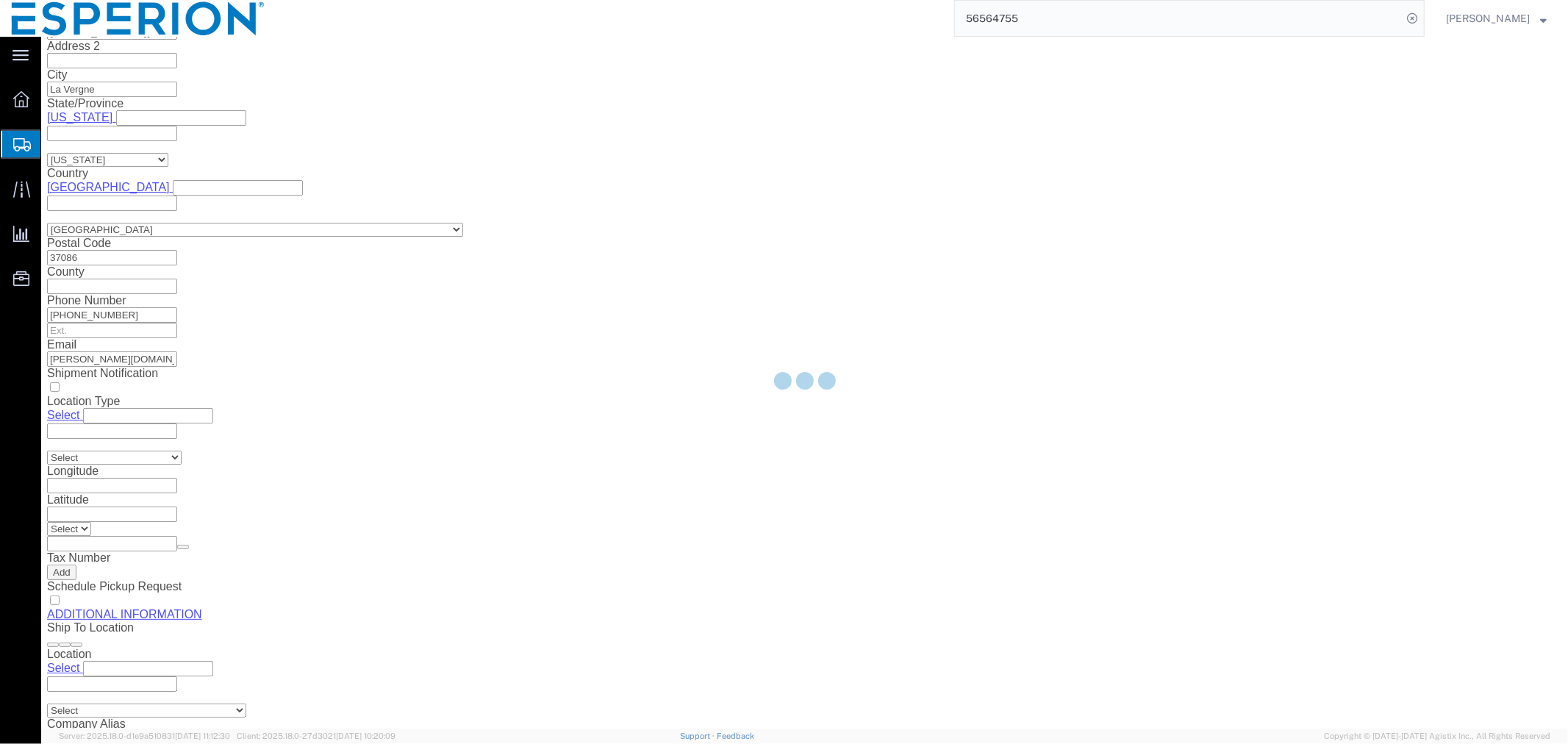
scroll to position [0, 0]
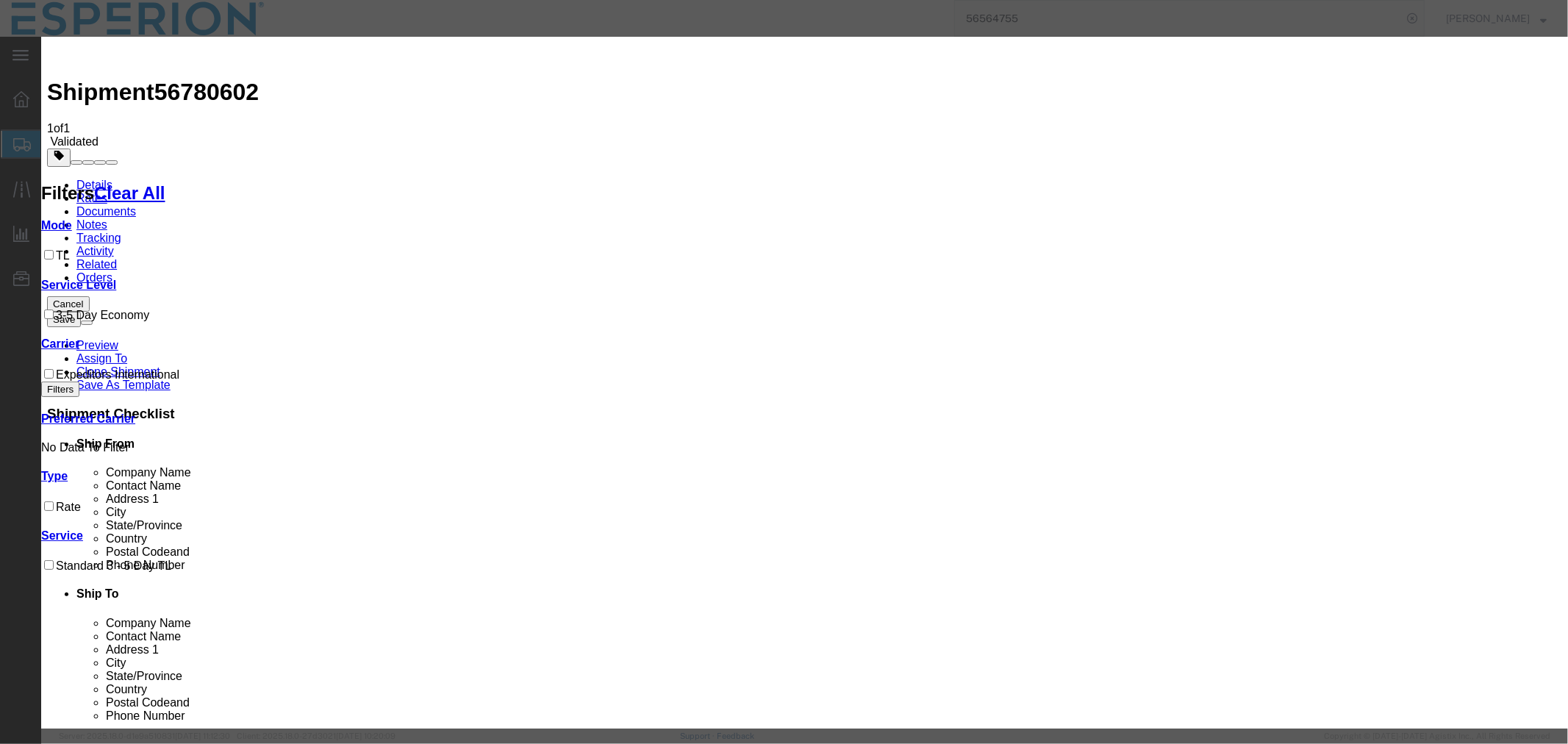
select select "1822"
select select "35244"
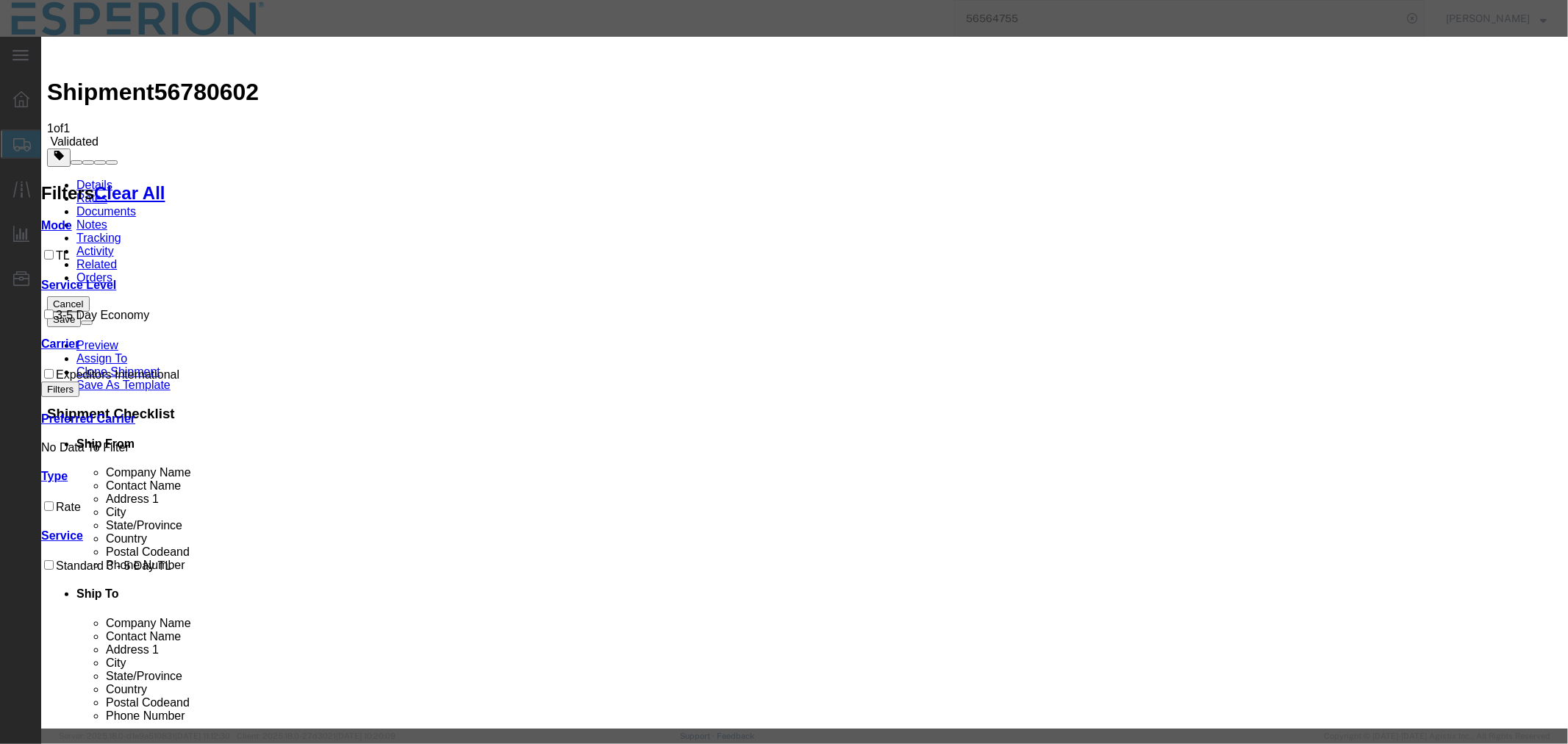
paste input "72029056"
type input "72029056-a"
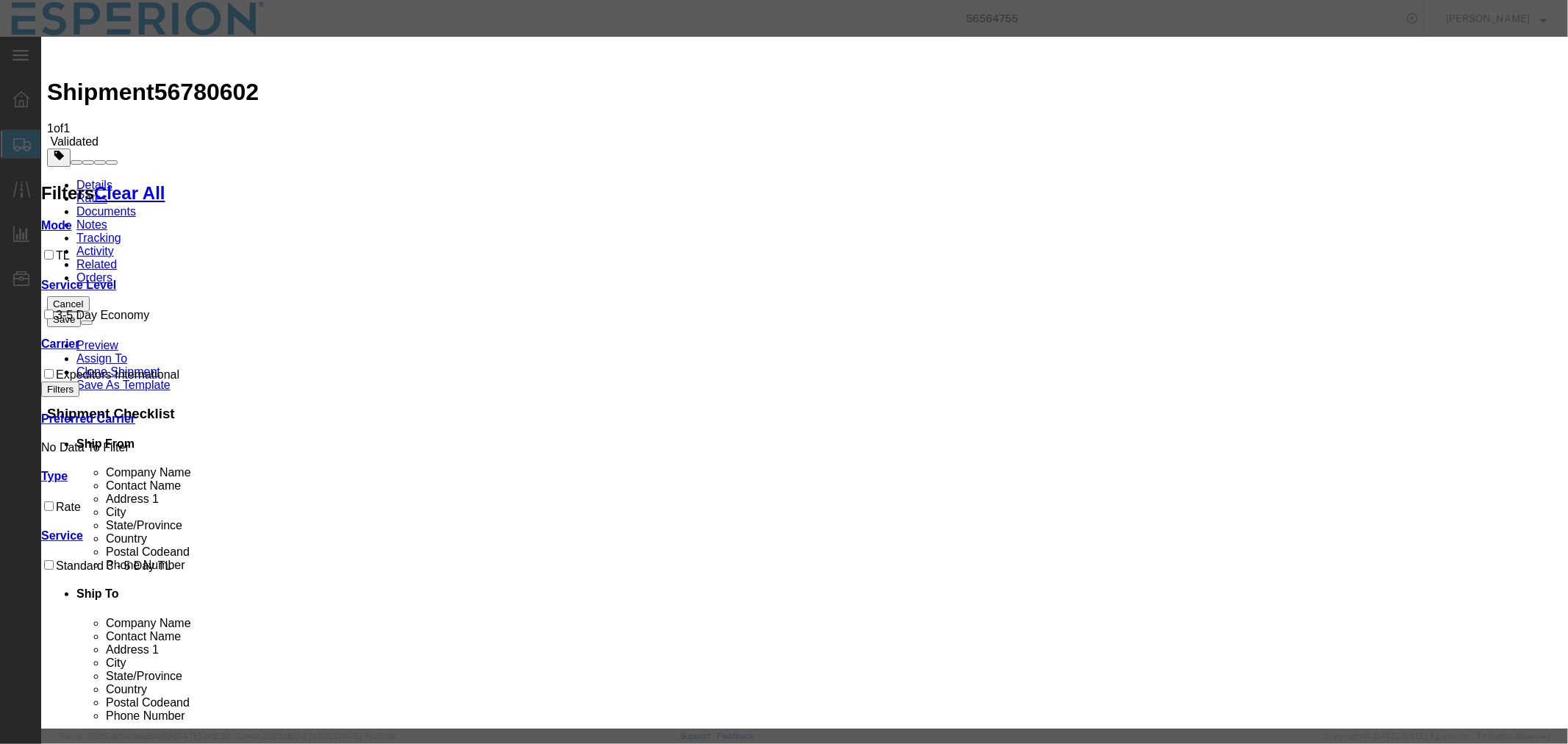
type input "ABREAUX"
type input "[PHONE_NUMBER]"
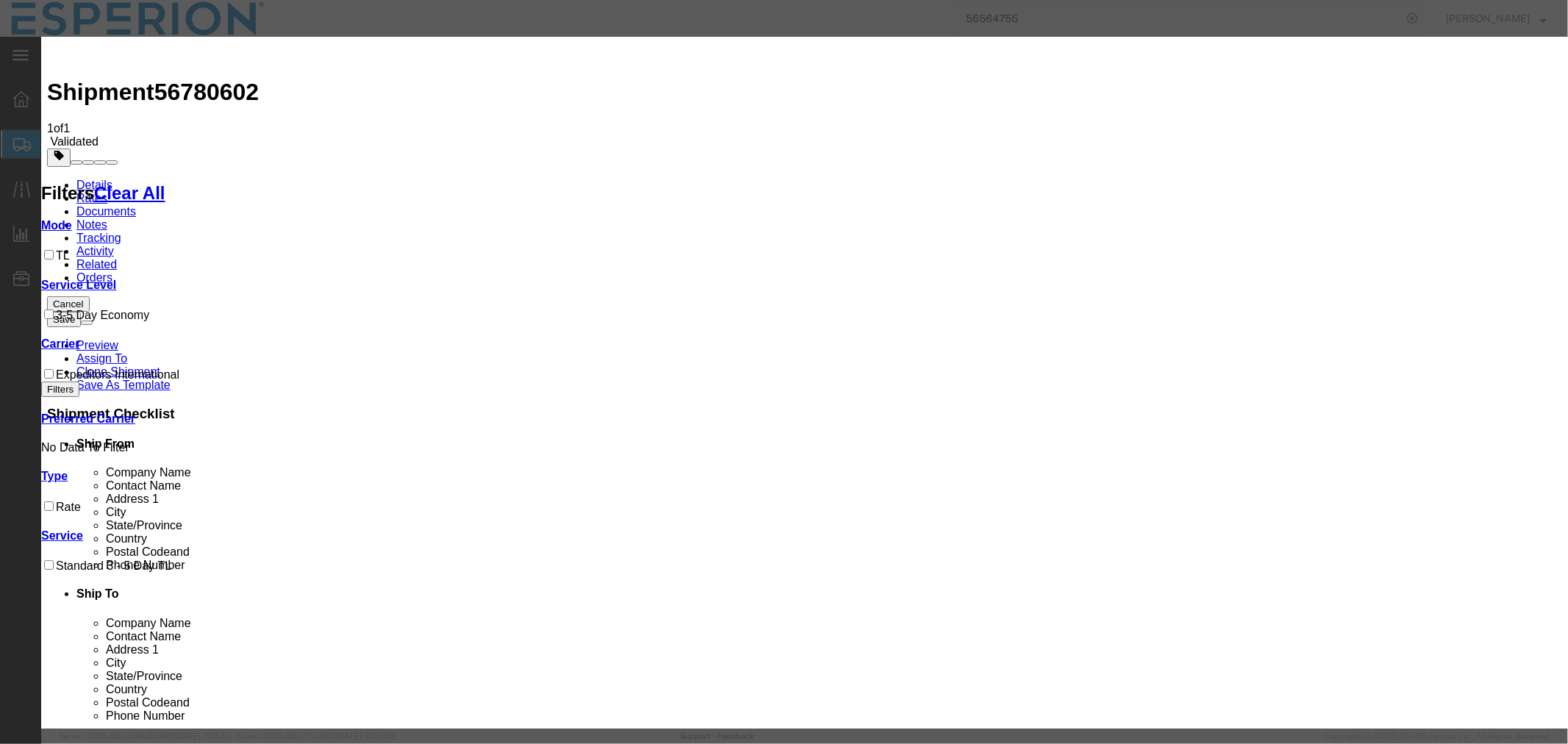
type input "08/27/2025"
select select "1000"
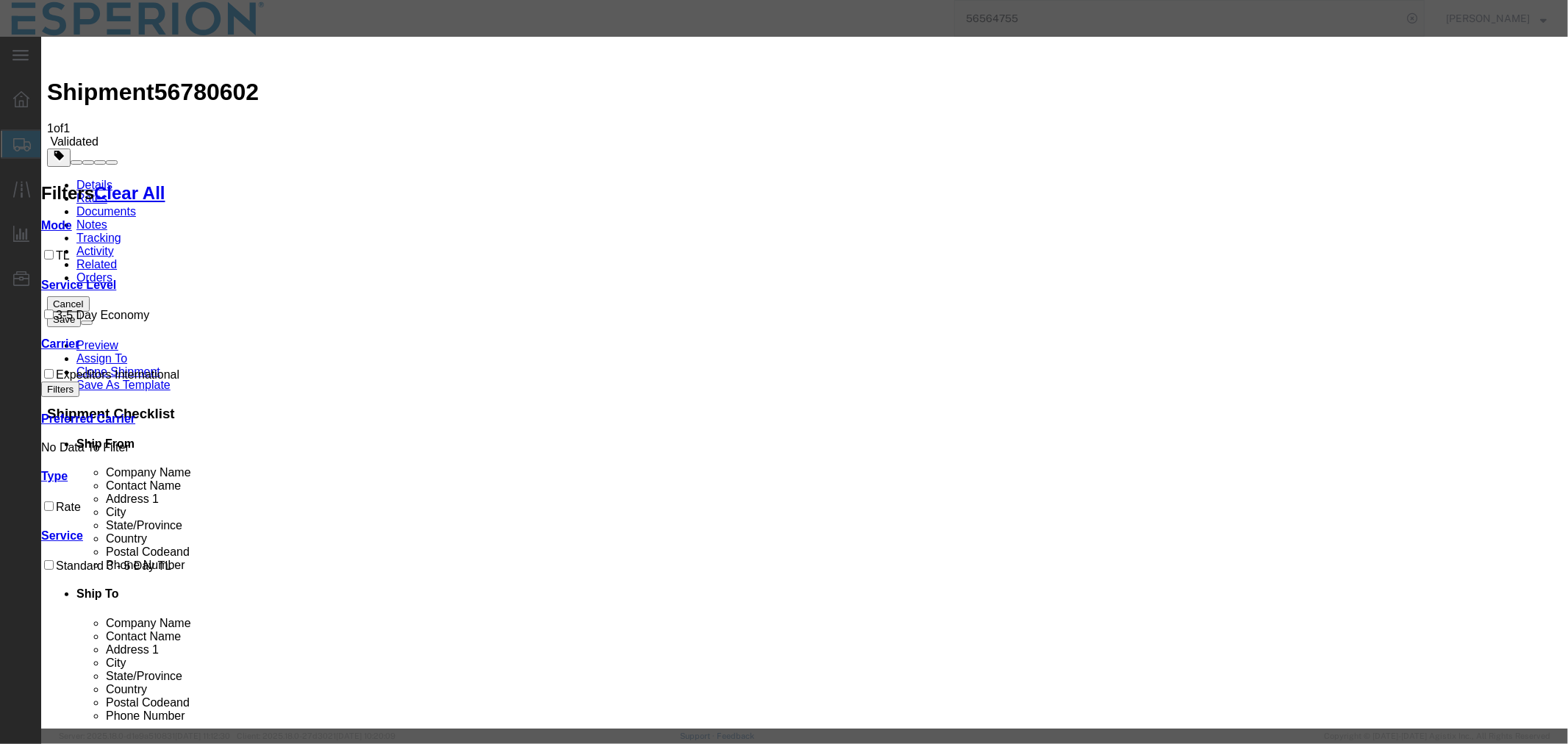
type input "09/28/2025"
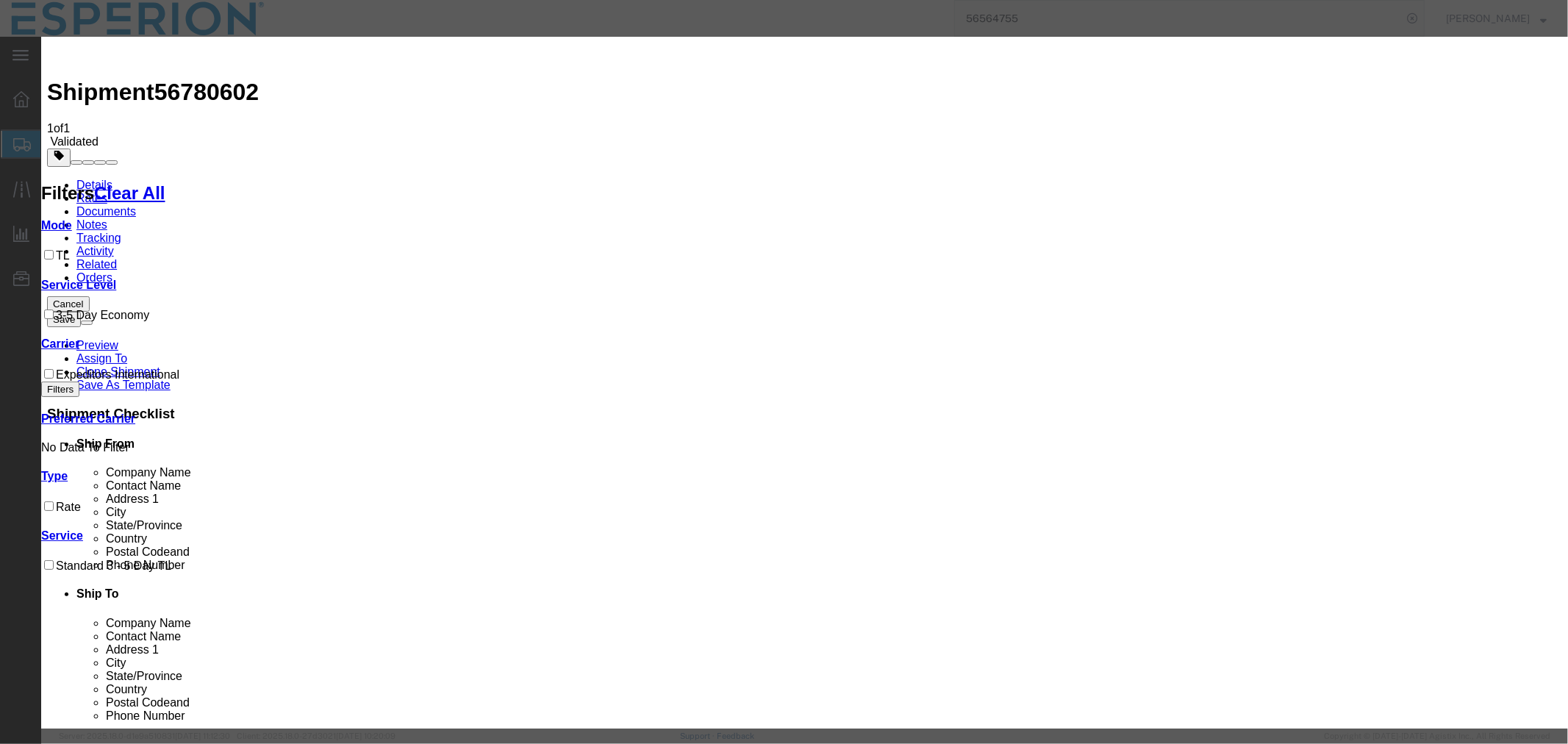
select select "0800"
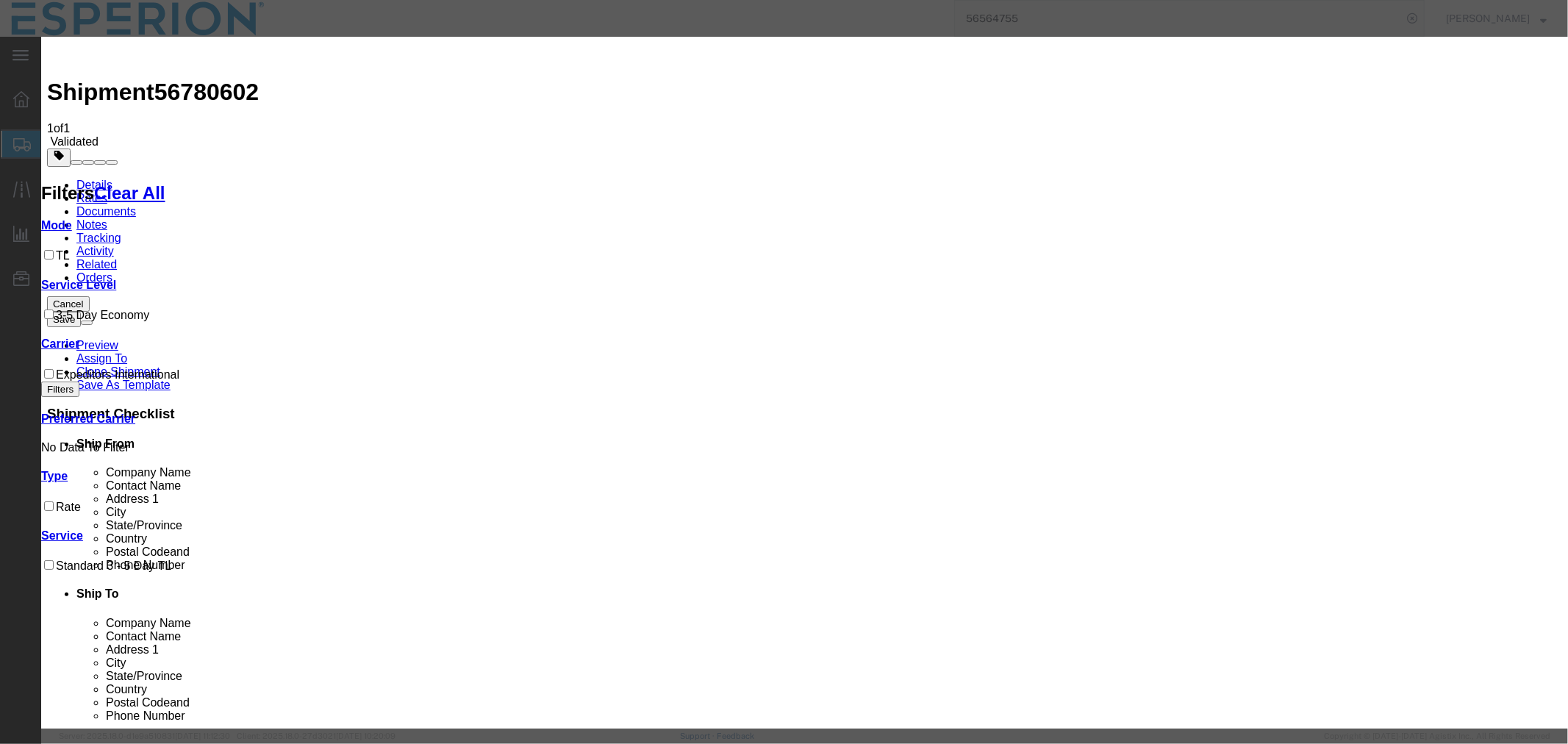
type input "08/28/2025"
select select "DELIVRED"
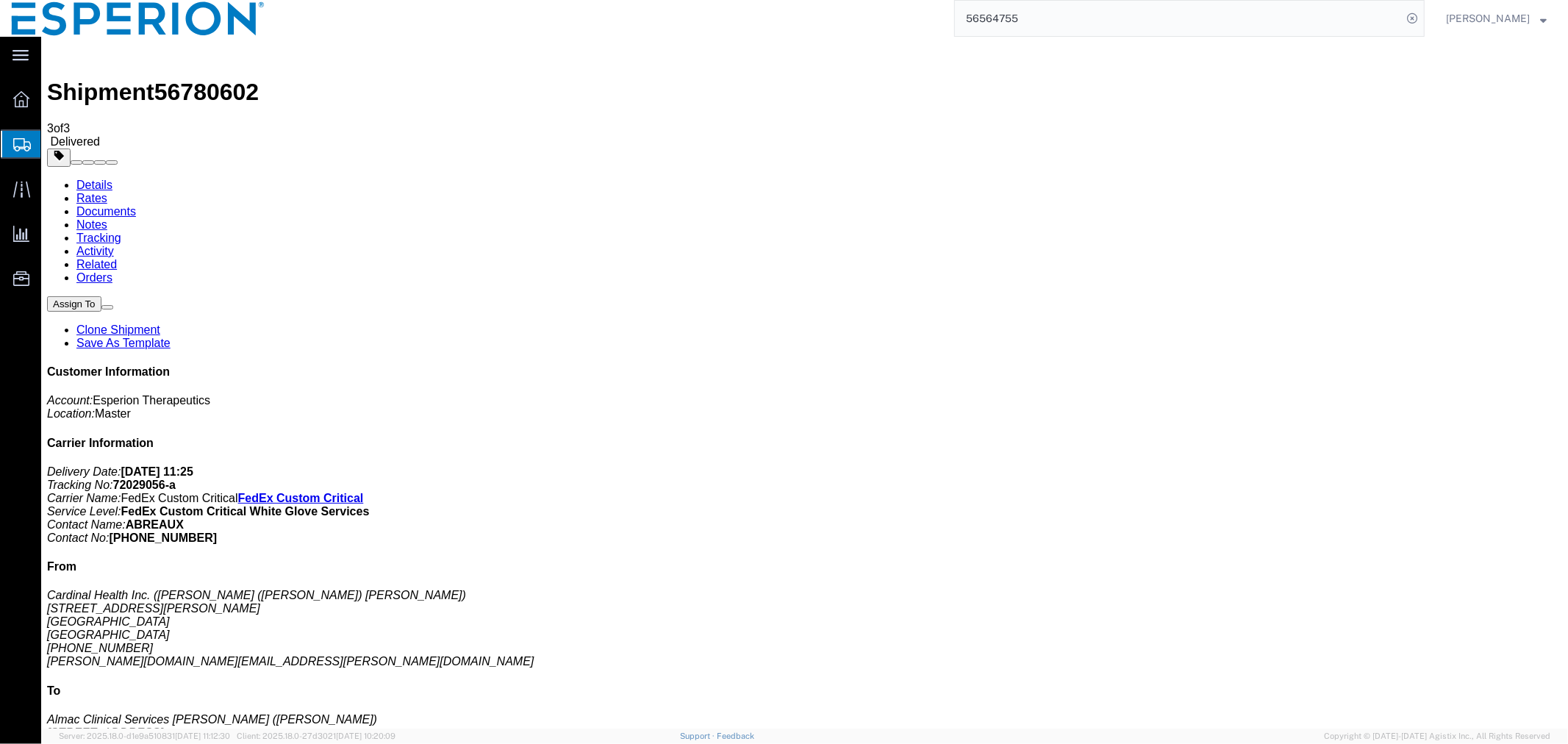
click at [88, 178] on link "Details" at bounding box center [94, 184] width 36 height 13
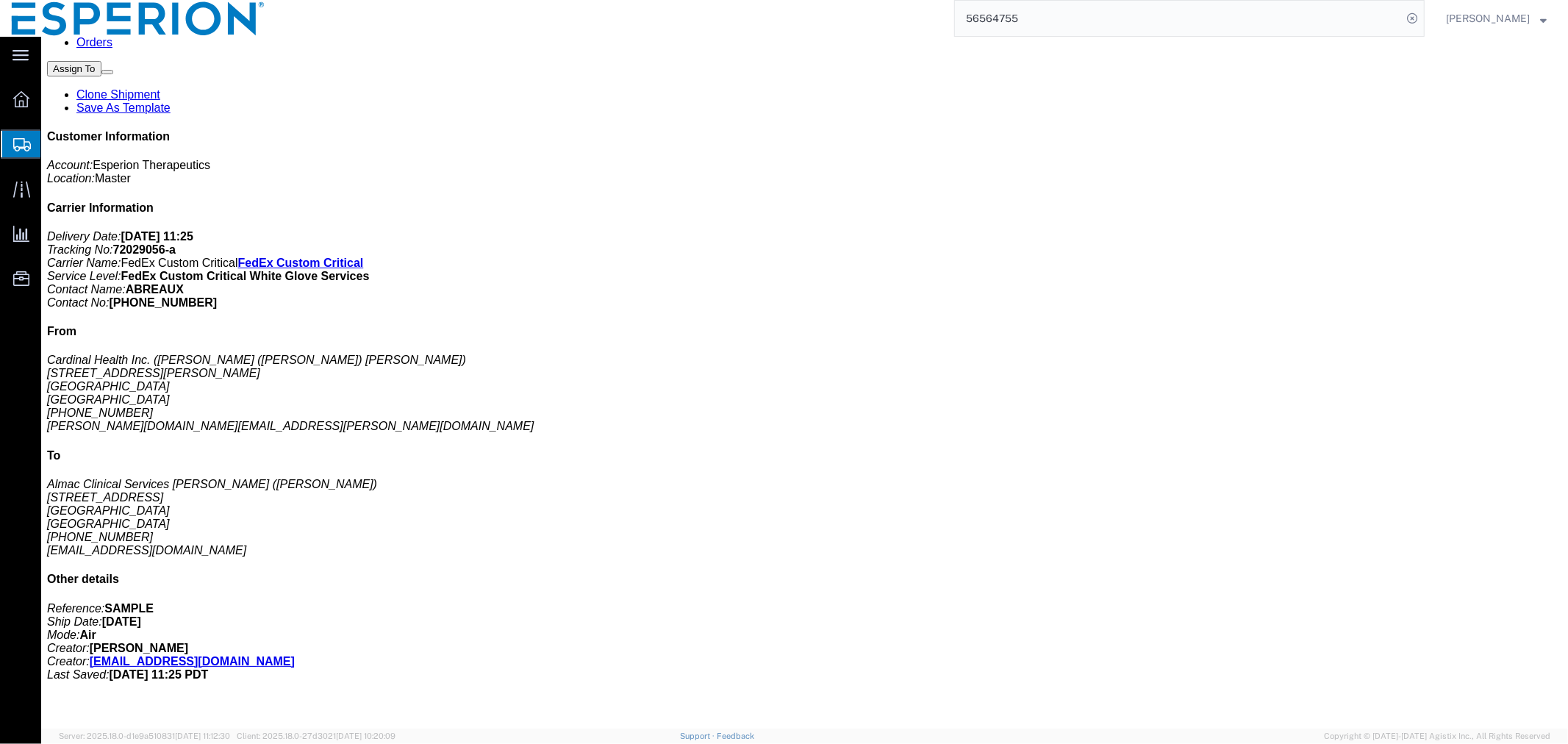
click span "button"
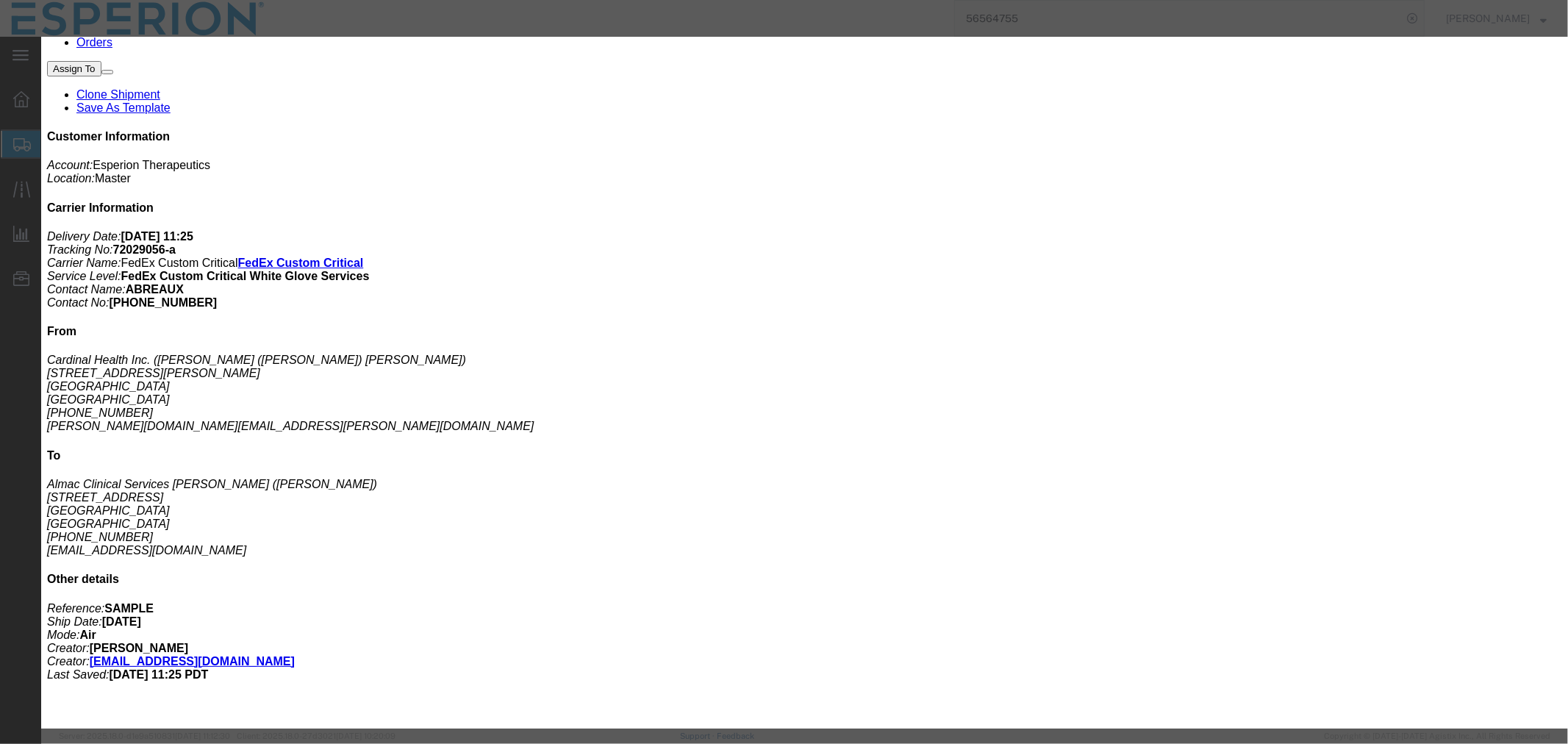
click button "Close"
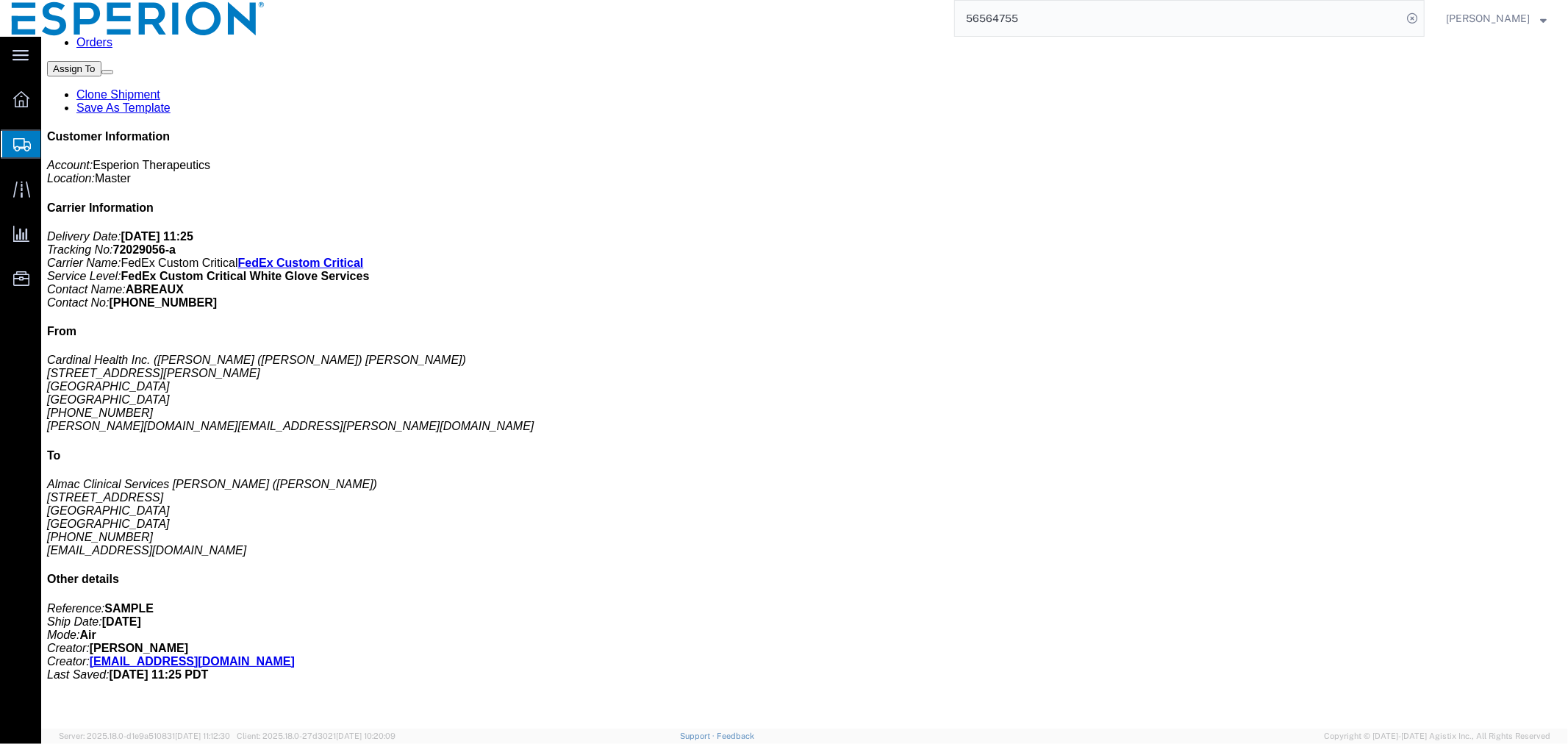
scroll to position [0, 0]
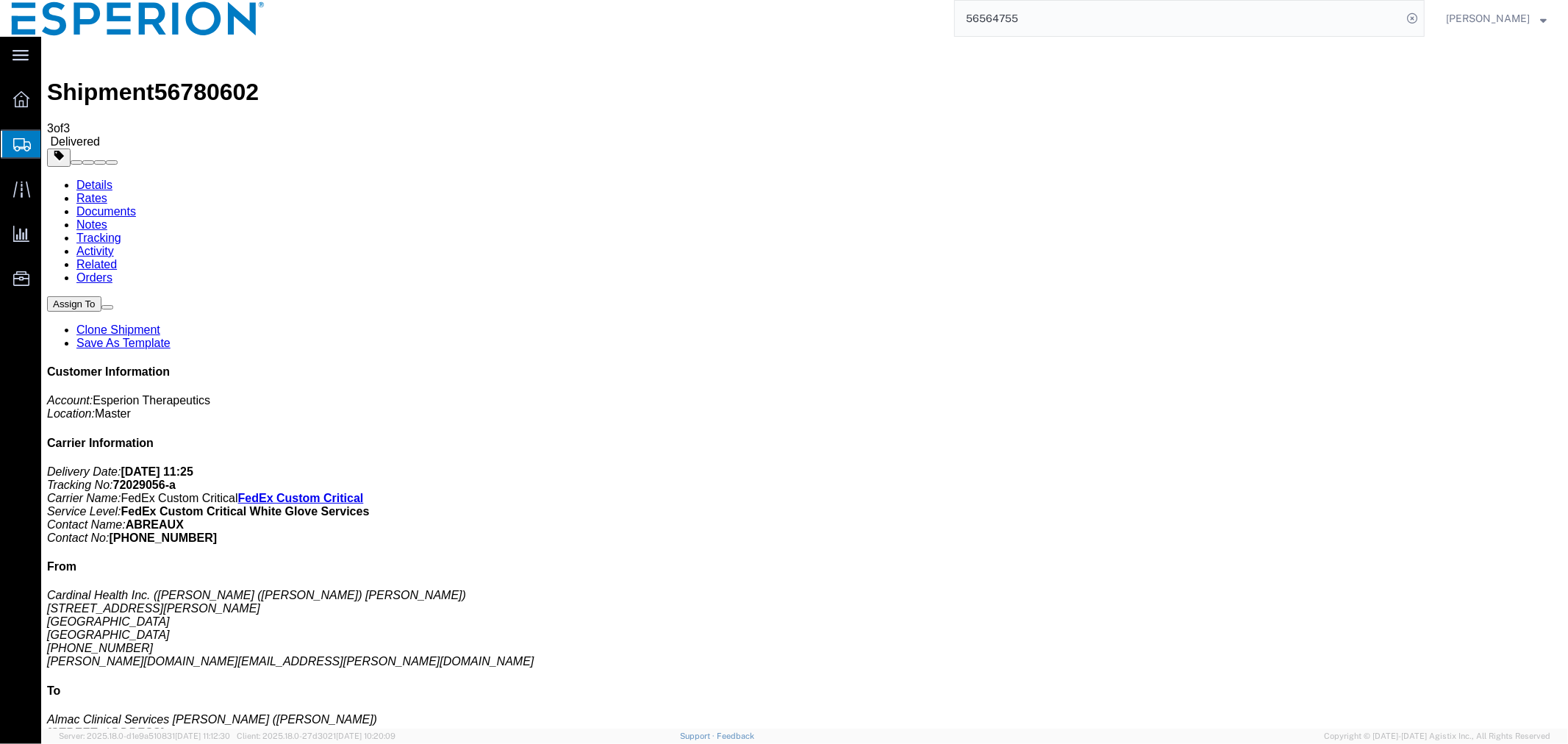
click div "Assign To Clone Shipment Save As Template"
click h2 "Shipment Detail"
click div "Shipment Detail Ship From Cardinal Health Inc. (Zane (Elijah) Norton) 501 Mason…"
click at [1222, 24] on input "56564755" at bounding box center [1178, 18] width 447 height 35
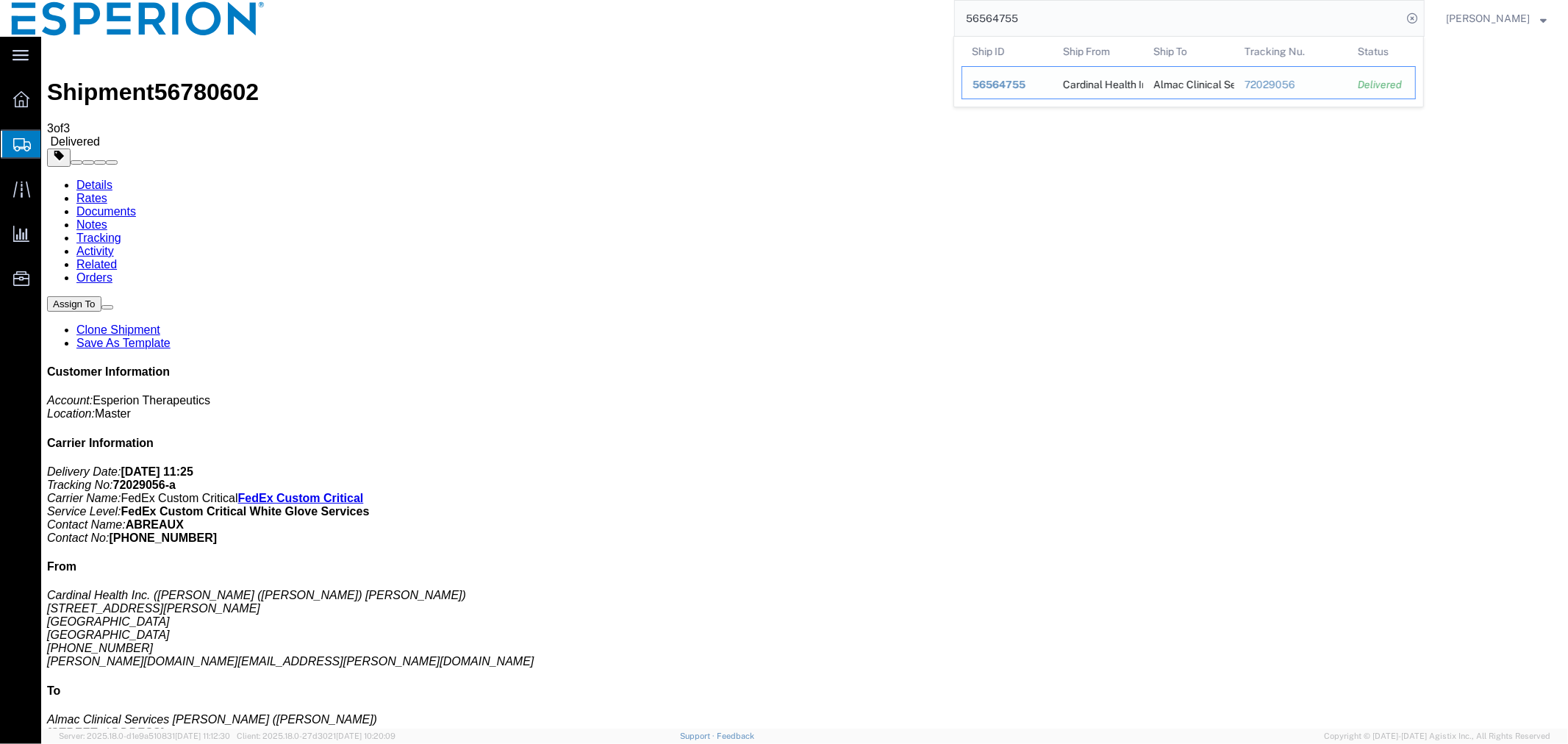
click at [993, 86] on span "56564755" at bounding box center [999, 84] width 53 height 12
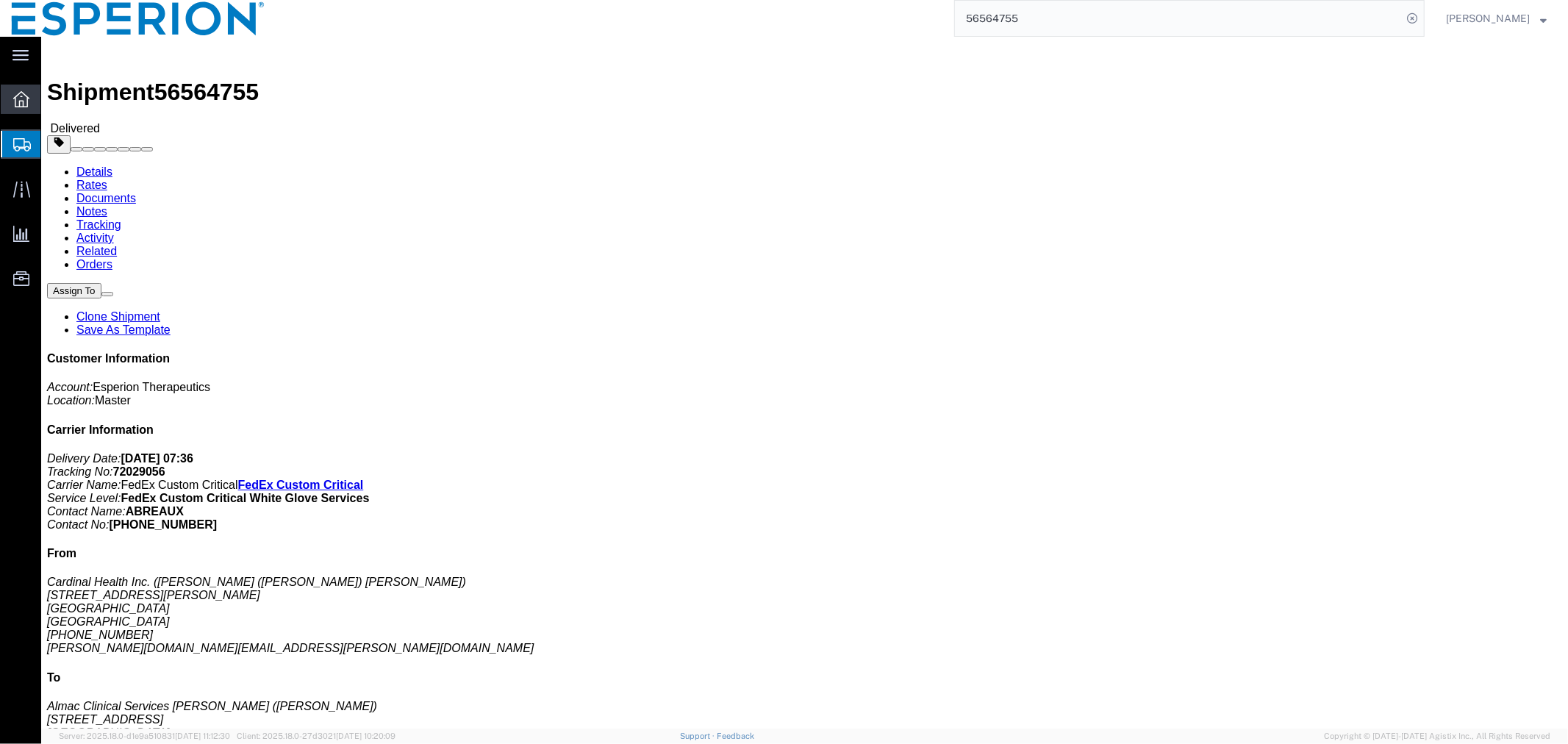
click at [25, 96] on icon at bounding box center [21, 99] width 16 height 16
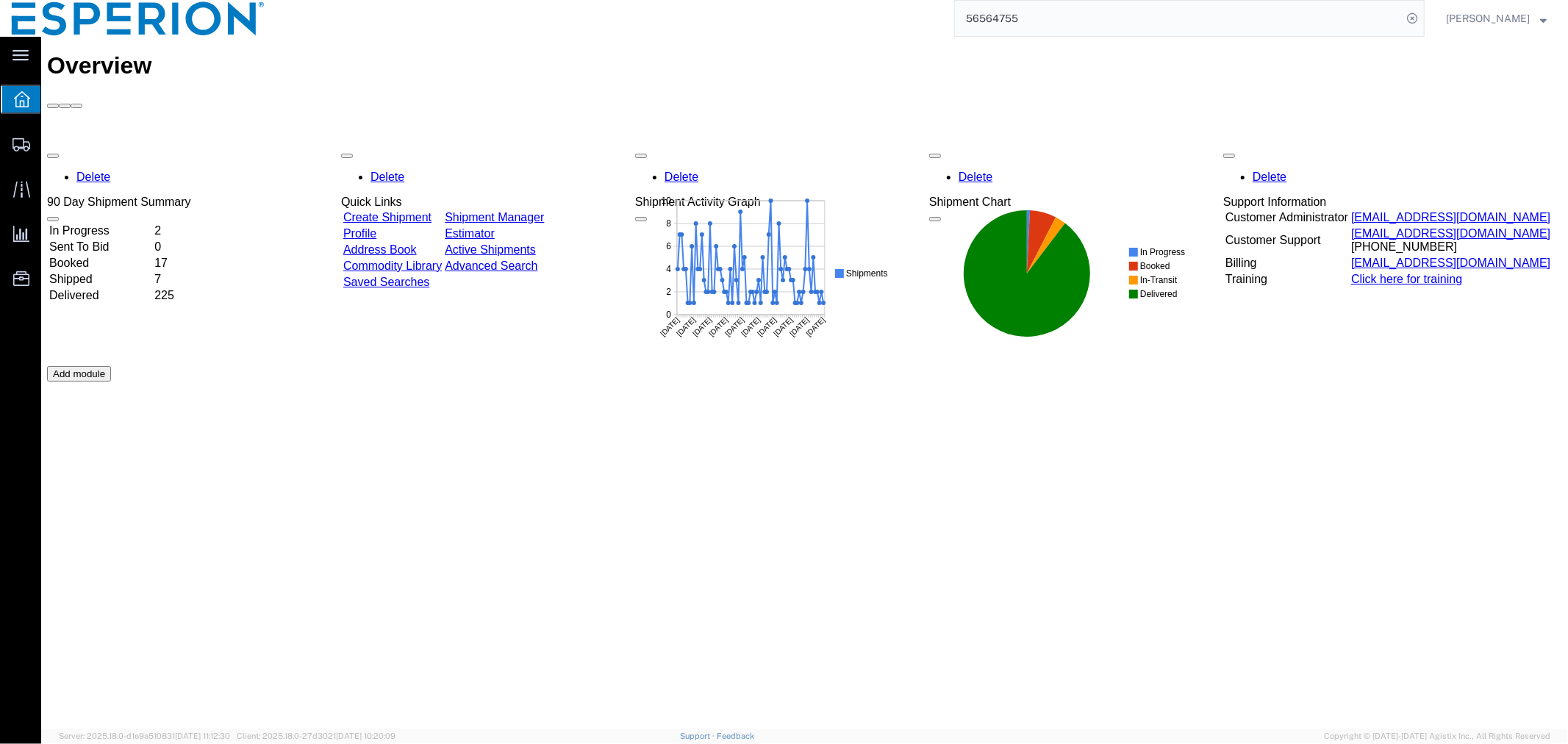
click at [103, 288] on td "Delivered" at bounding box center [100, 295] width 104 height 14
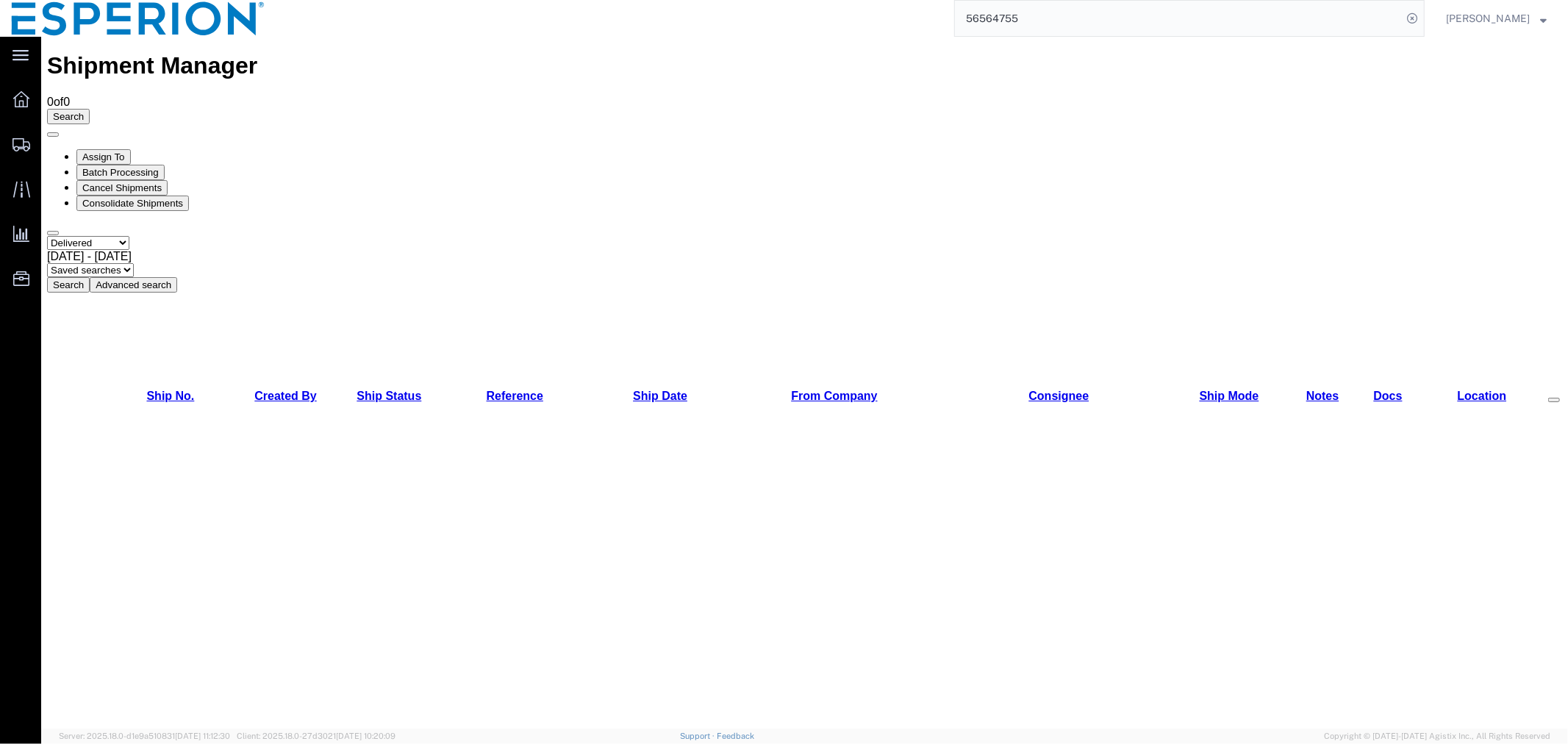
click at [89, 277] on button "Search" at bounding box center [67, 284] width 43 height 15
checkbox input "true"
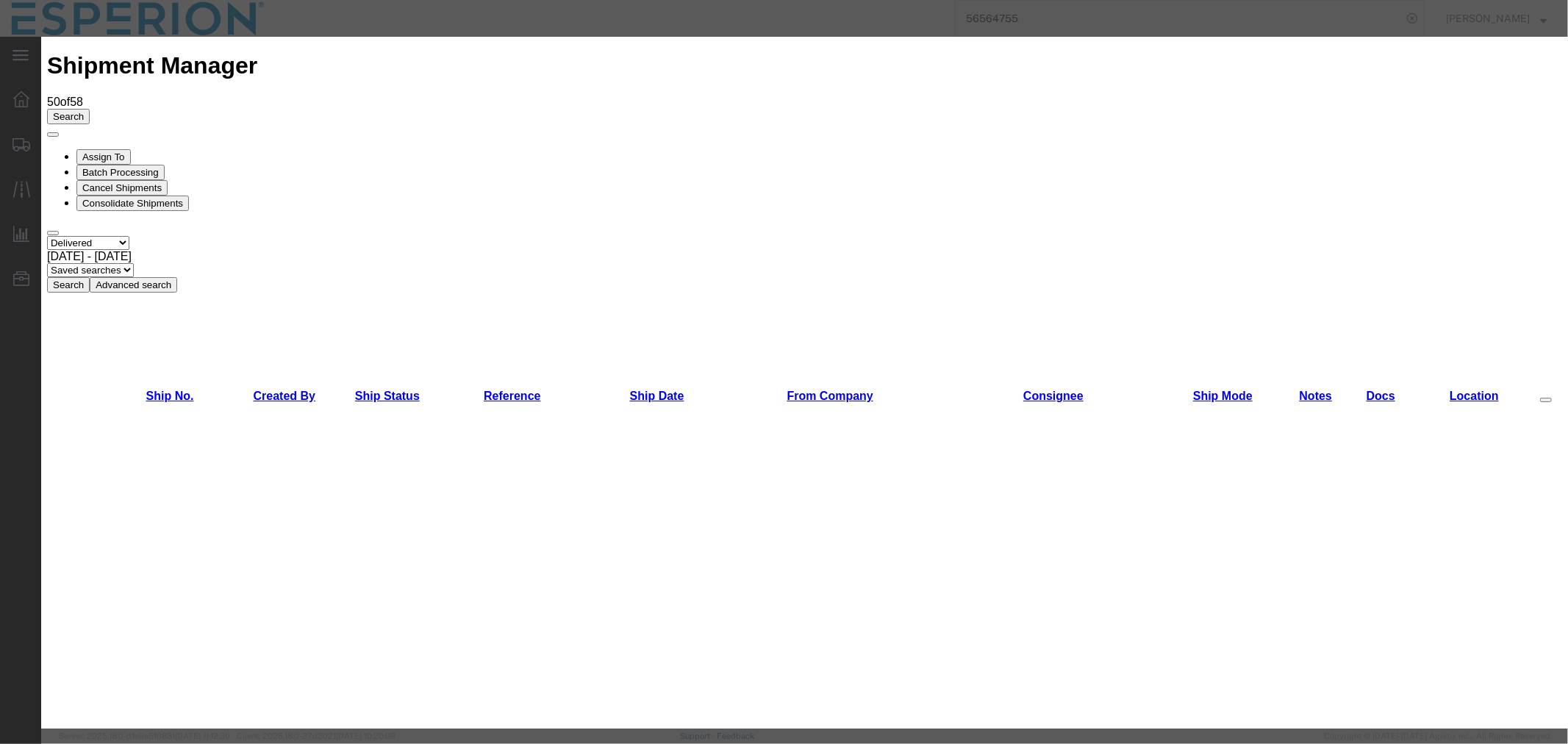
scroll to position [571, 0]
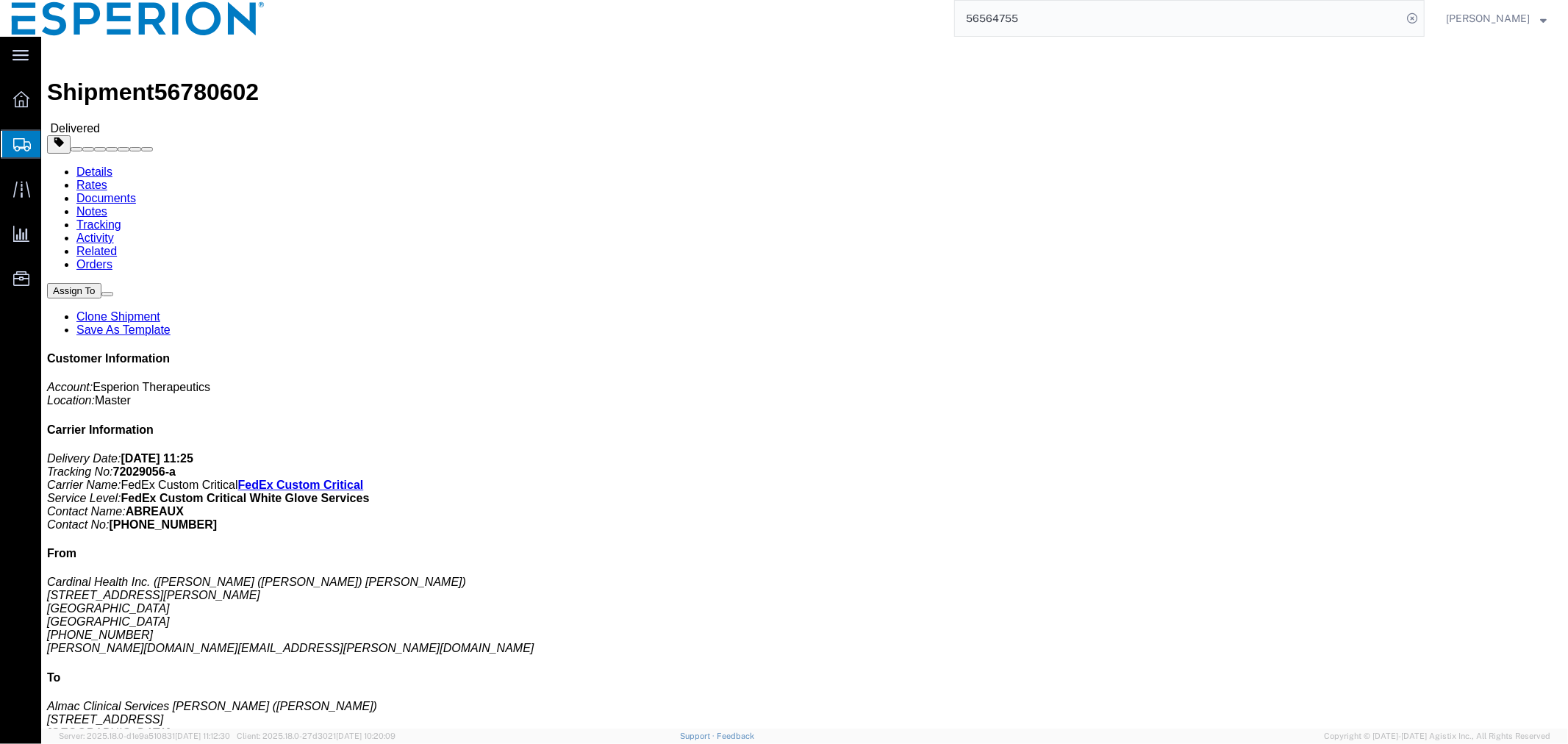
click link "Tracking"
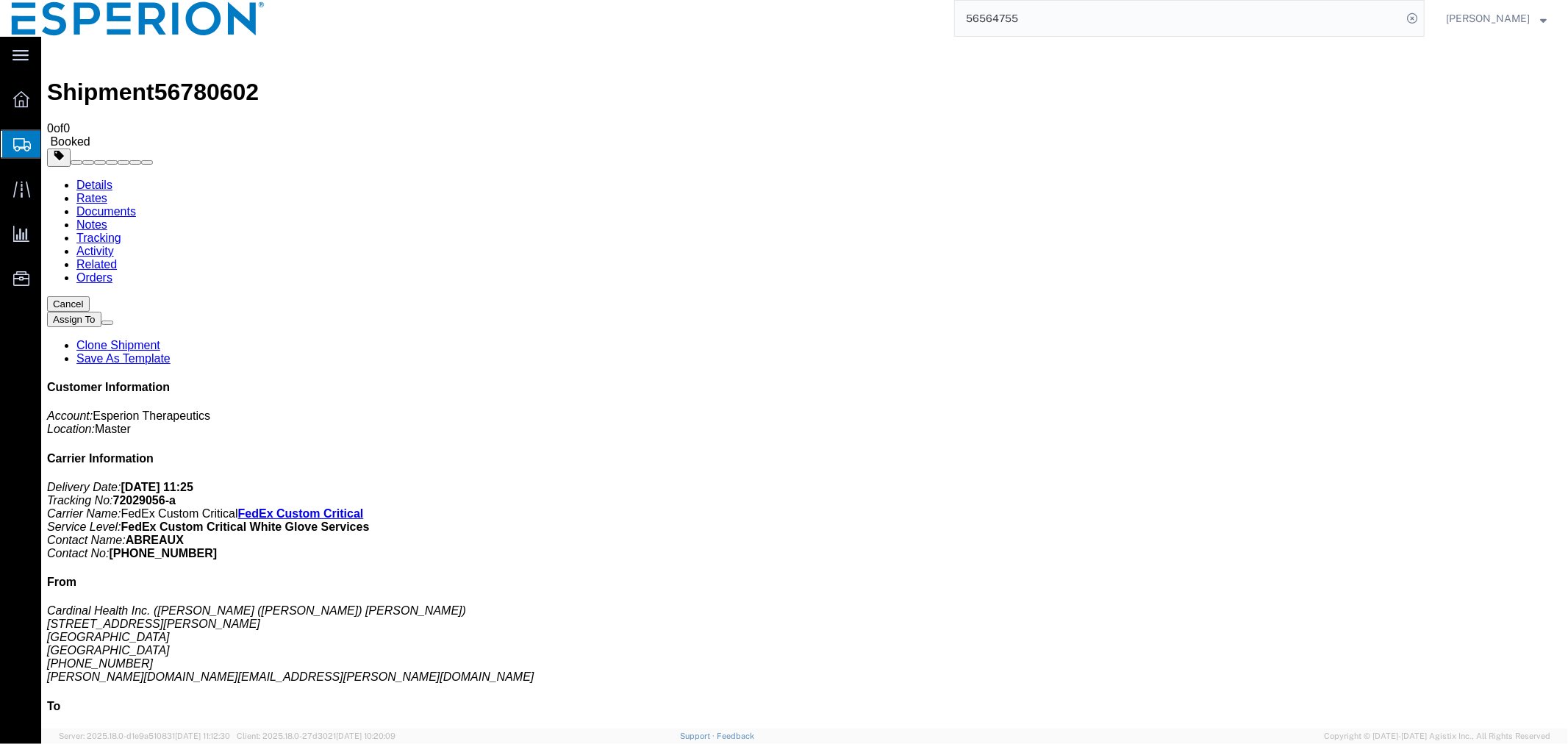
click at [76, 178] on link "Details" at bounding box center [94, 184] width 36 height 13
click at [13, 52] on icon at bounding box center [20, 55] width 16 height 11
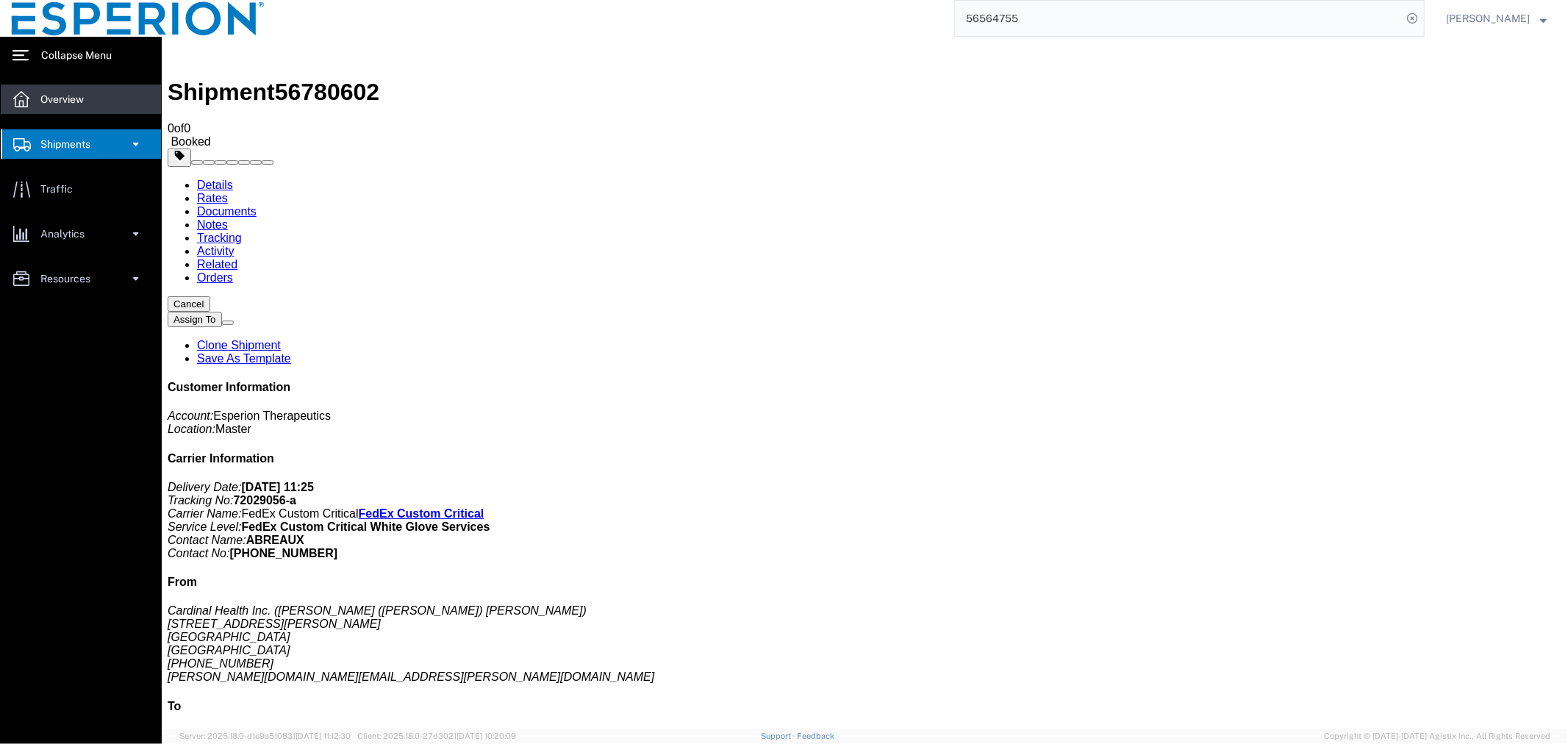
click at [34, 105] on div at bounding box center [21, 99] width 41 height 30
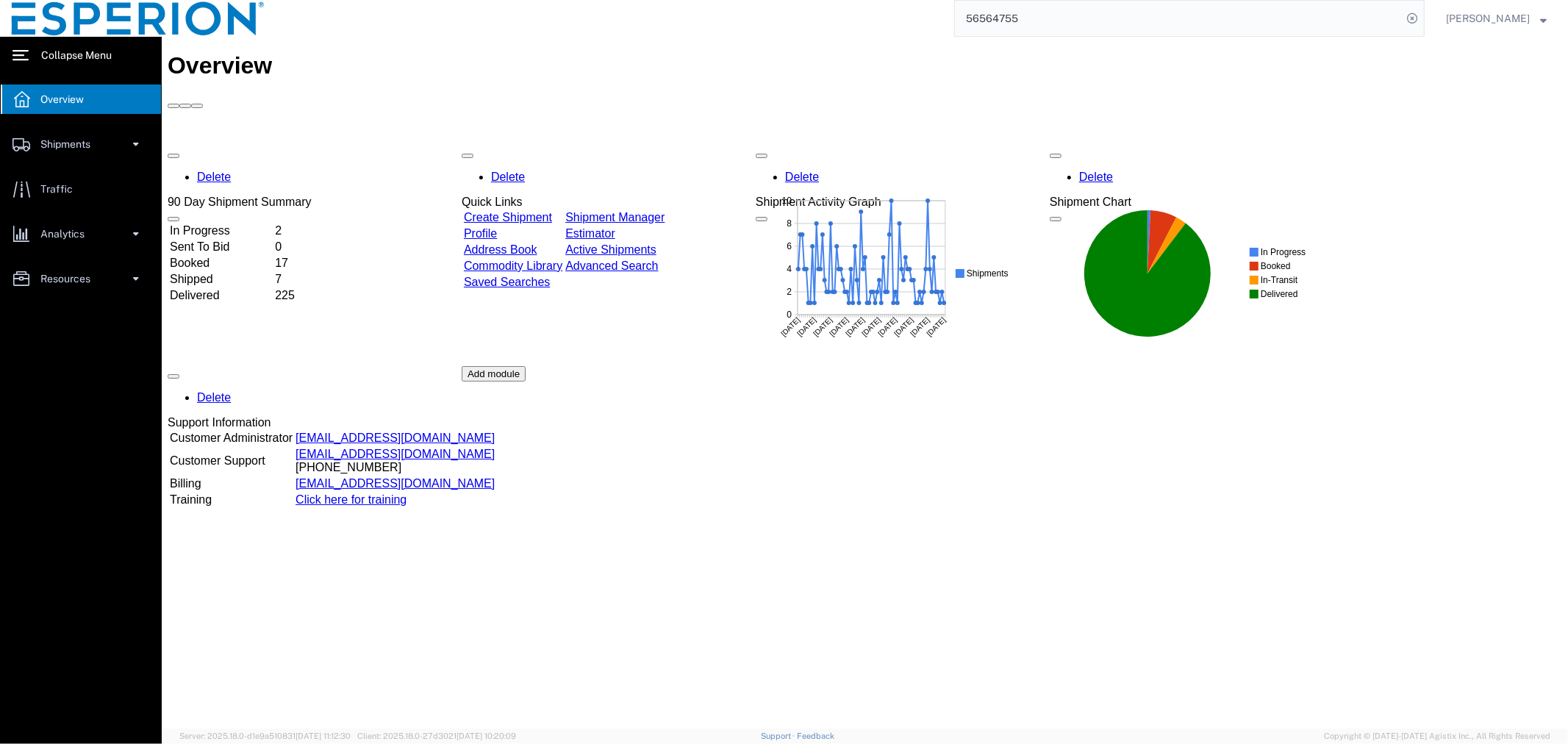
click at [245, 223] on td "In Progress" at bounding box center [220, 230] width 104 height 14
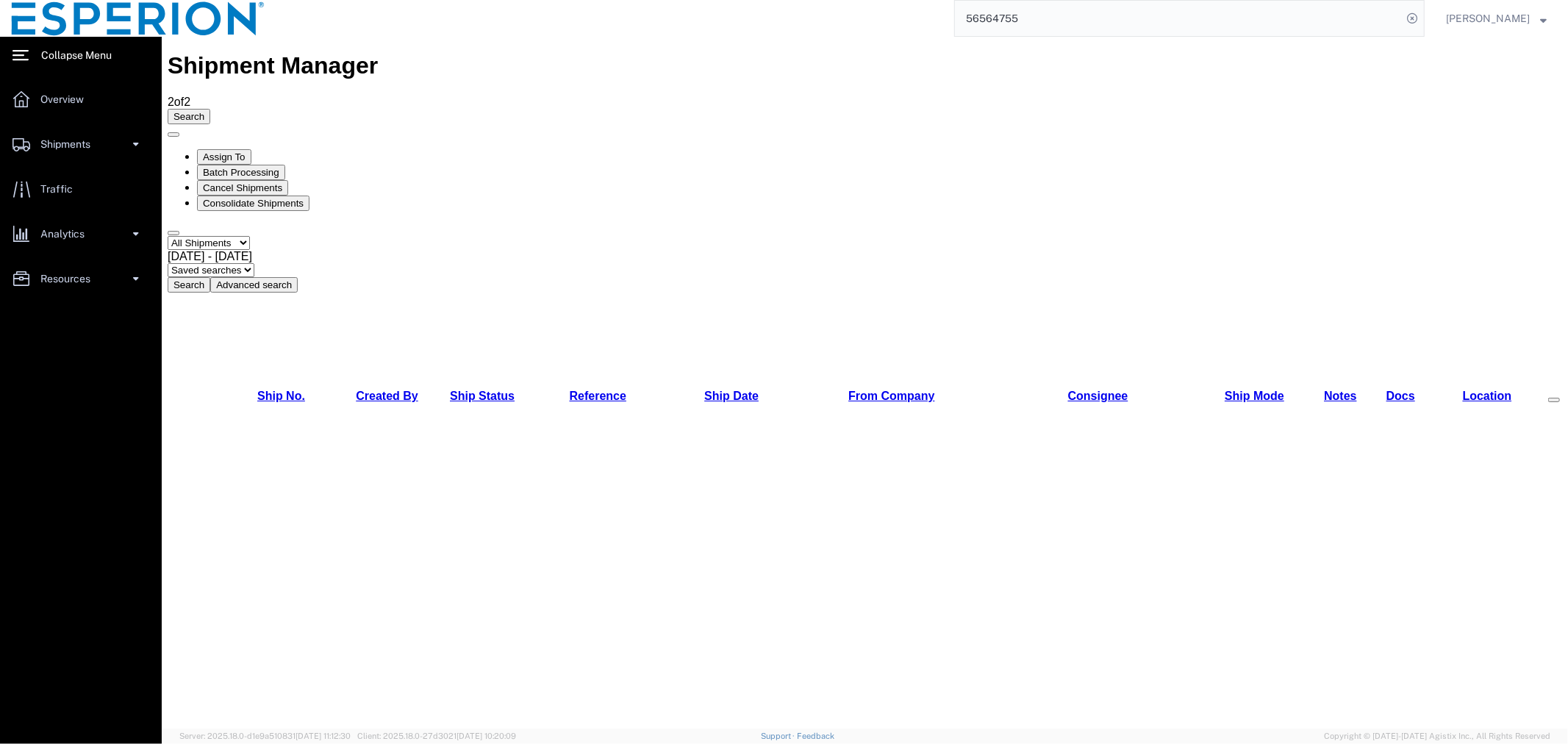
click at [199, 235] on select "Select status Active All Shipments Approved Booked Canceled Delivered Denied Ne…" at bounding box center [208, 242] width 83 height 14
select select "BOOKED"
click at [167, 235] on select "Select status Active All Shipments Approved Booked Canceled Delivered Denied Ne…" at bounding box center [208, 242] width 83 height 14
click at [209, 277] on button "Search" at bounding box center [188, 284] width 43 height 15
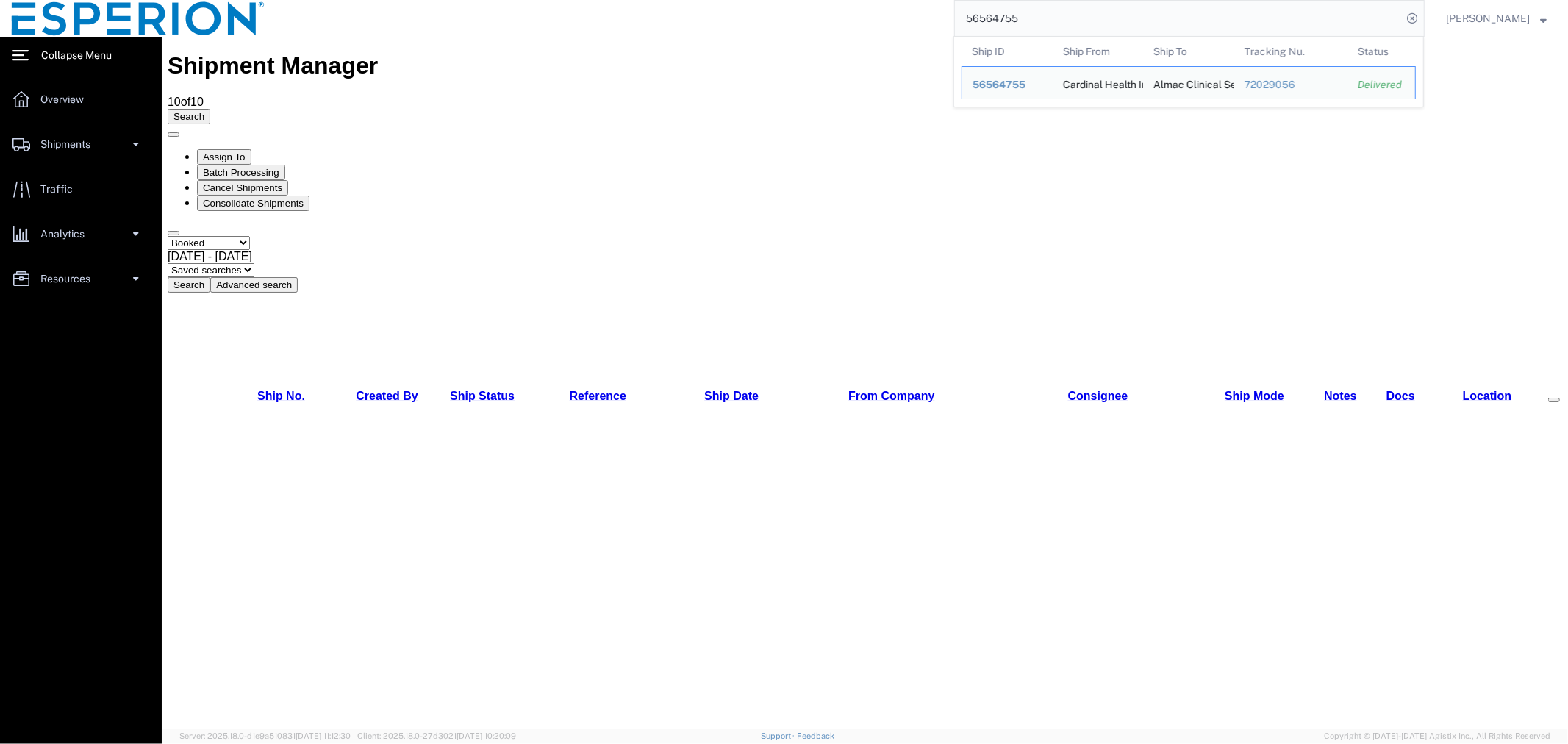
click at [1207, 27] on input "56564755" at bounding box center [1178, 18] width 447 height 35
click at [989, 84] on span "56564755" at bounding box center [999, 84] width 53 height 12
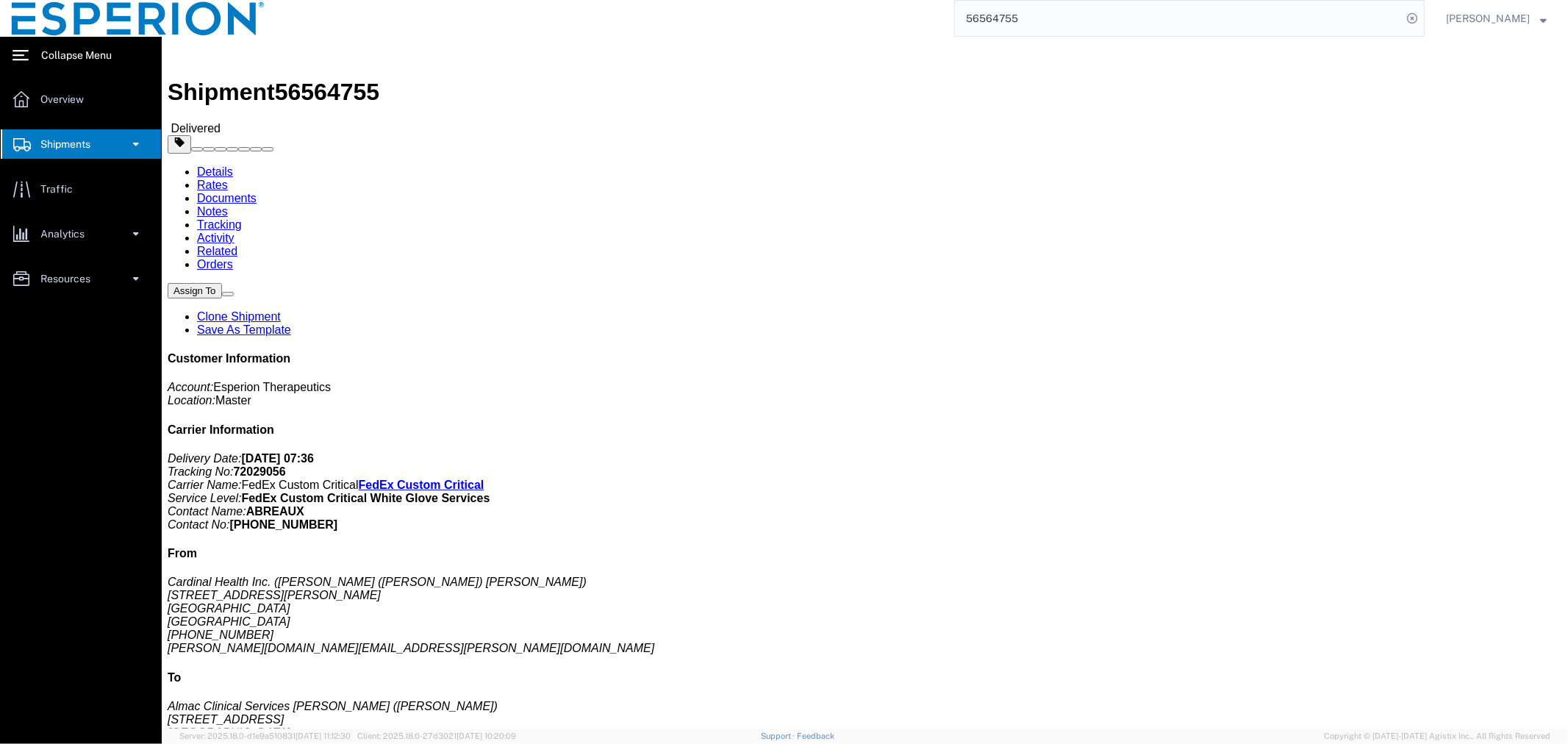
click link "Clone Shipment"
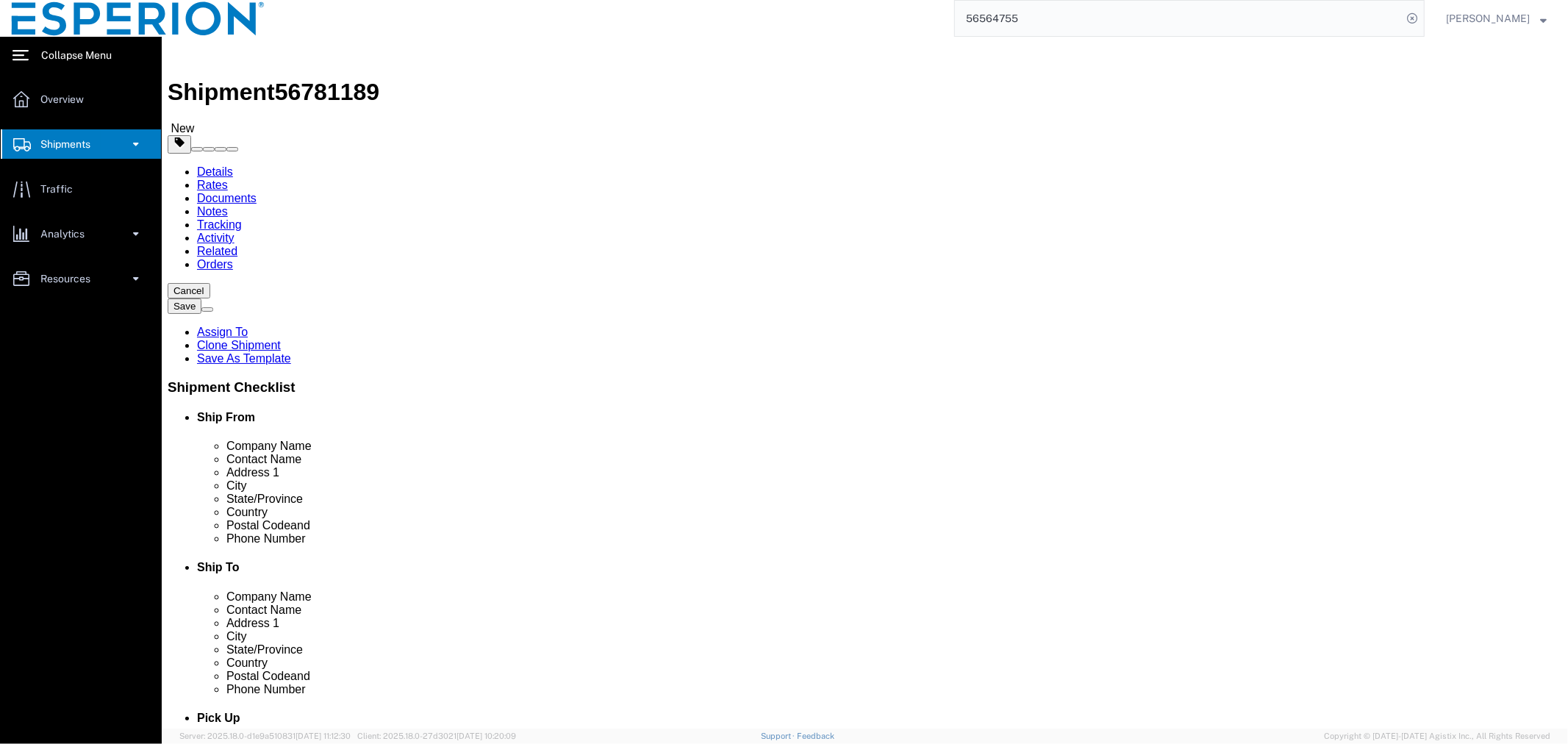
click input "checkbox"
checkbox input "false"
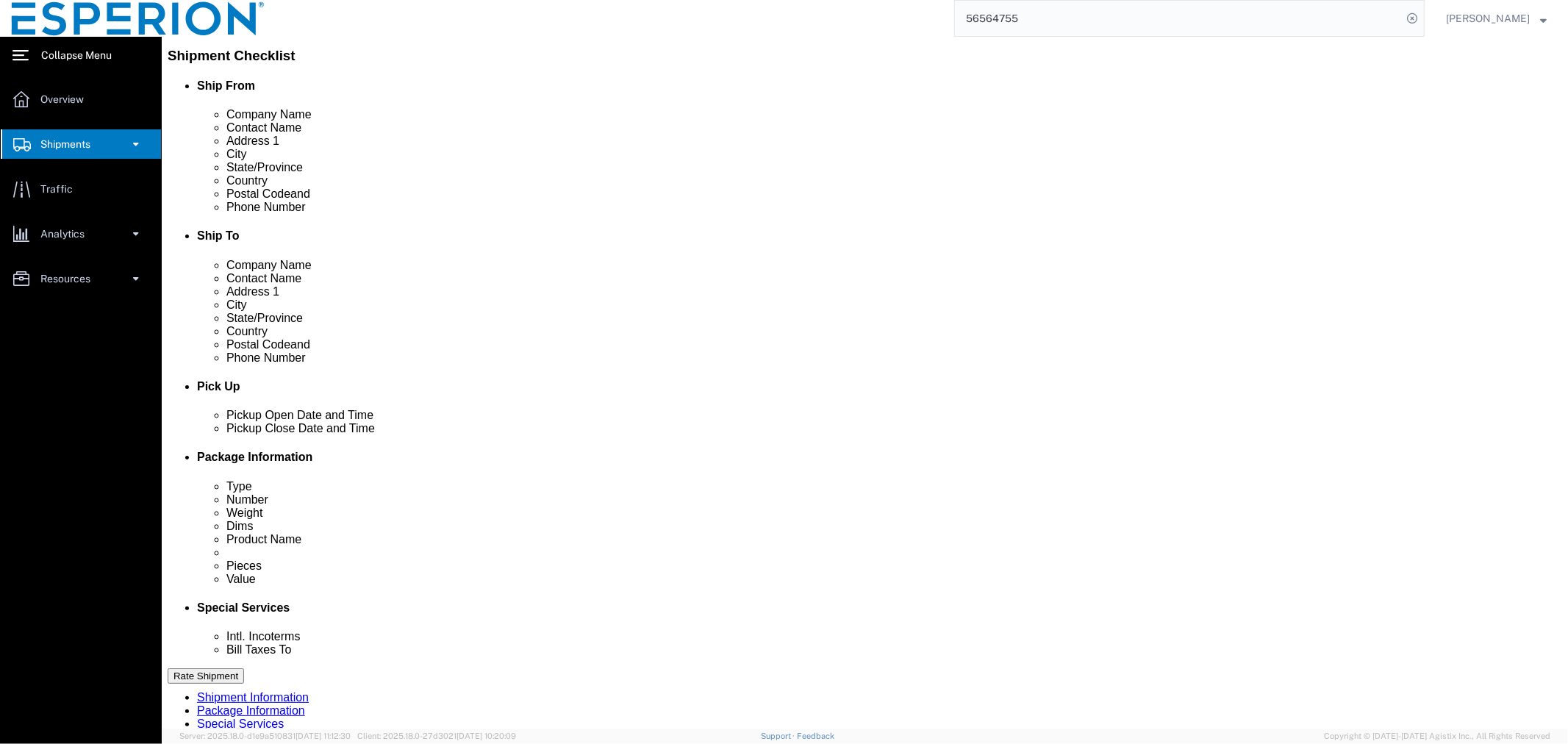
scroll to position [576, 0]
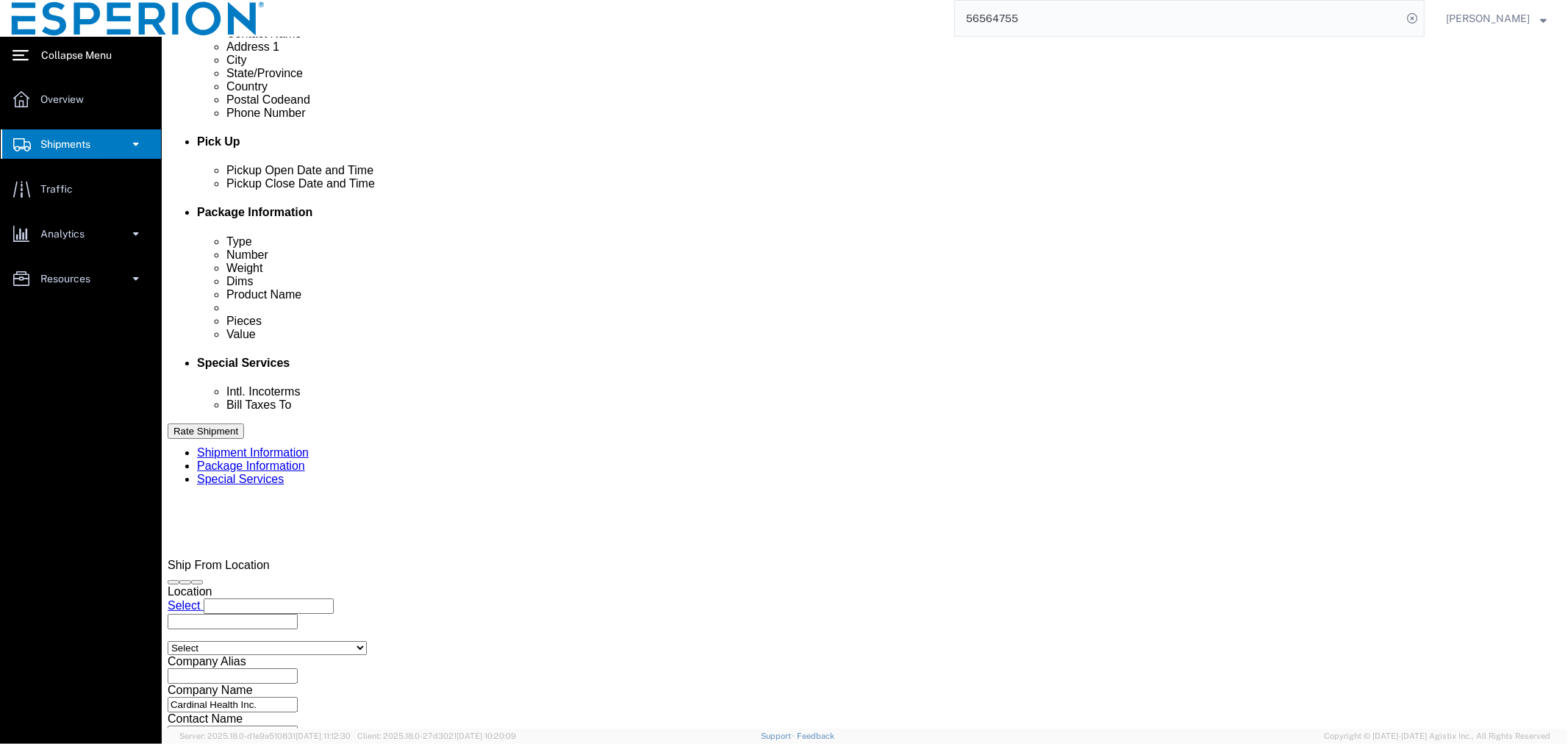
drag, startPoint x: 999, startPoint y: 326, endPoint x: 893, endPoint y: 328, distance: 106.0
click div "Select Account Type Activity ID Airline Appointment Number ASN Batch Request # …"
paste input "120969"
type input "2120969"
click input "text"
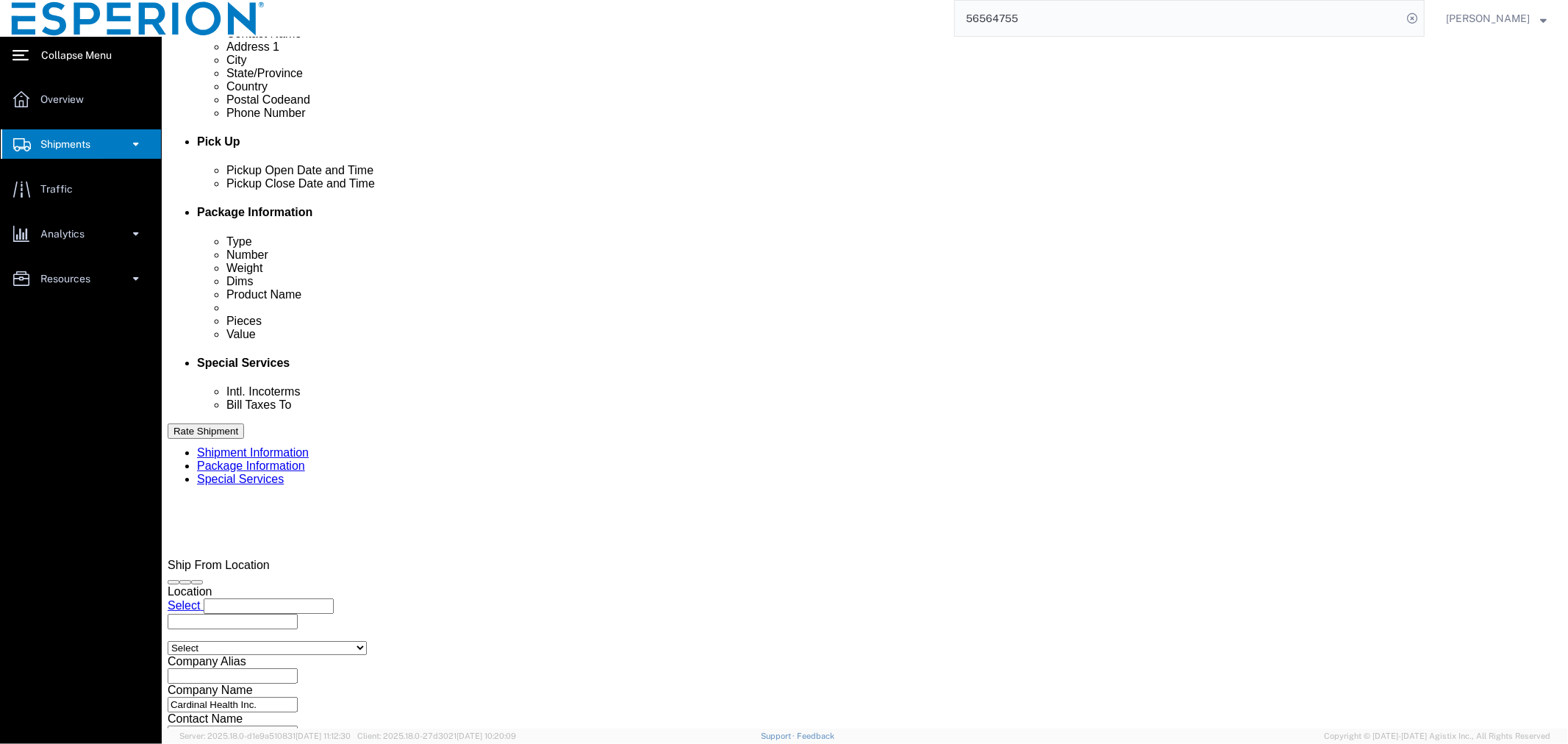
click th
click td "27"
type input "08/27/2025"
click input "text"
type input "11:34 AM"
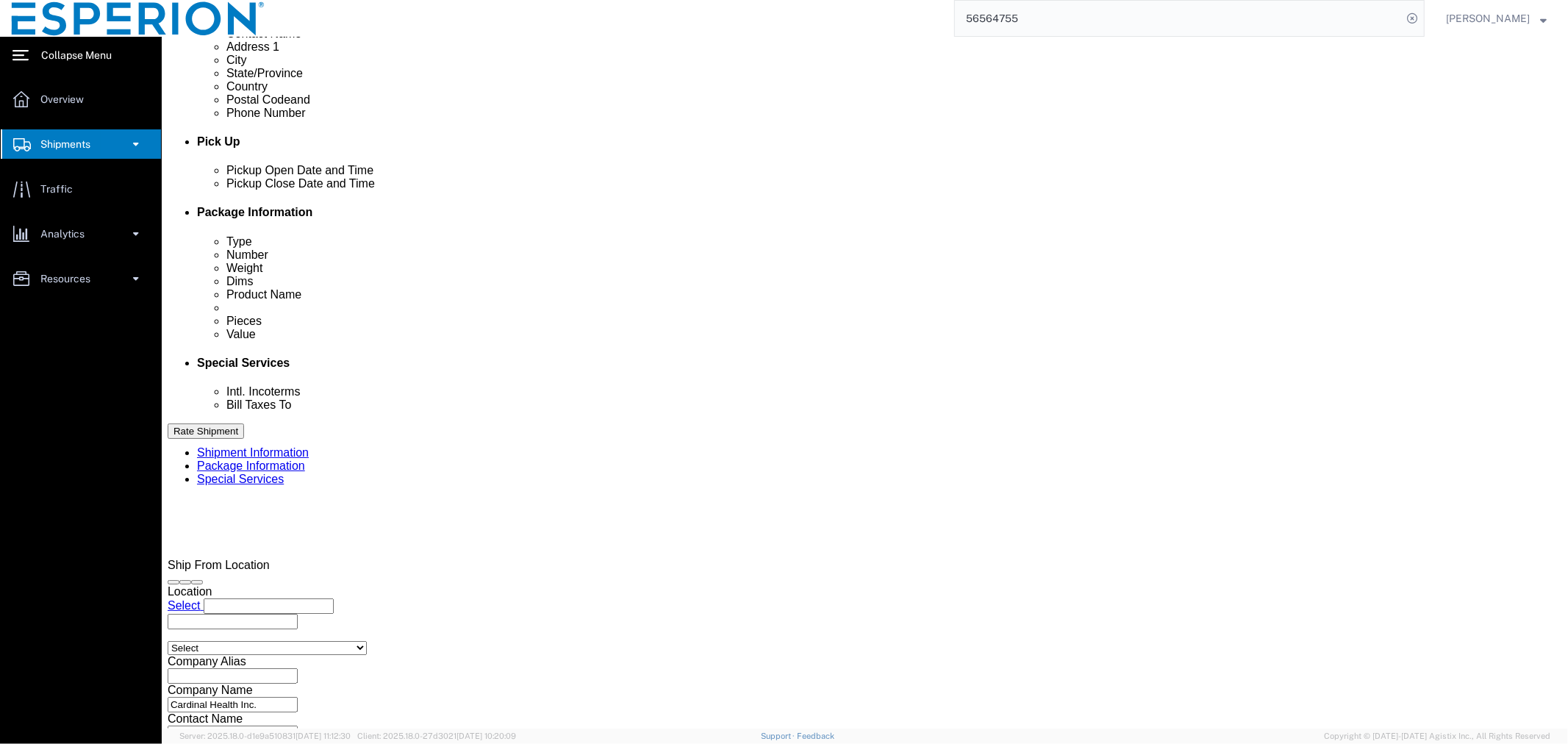
click th
click td "28"
type input "08/28/2025"
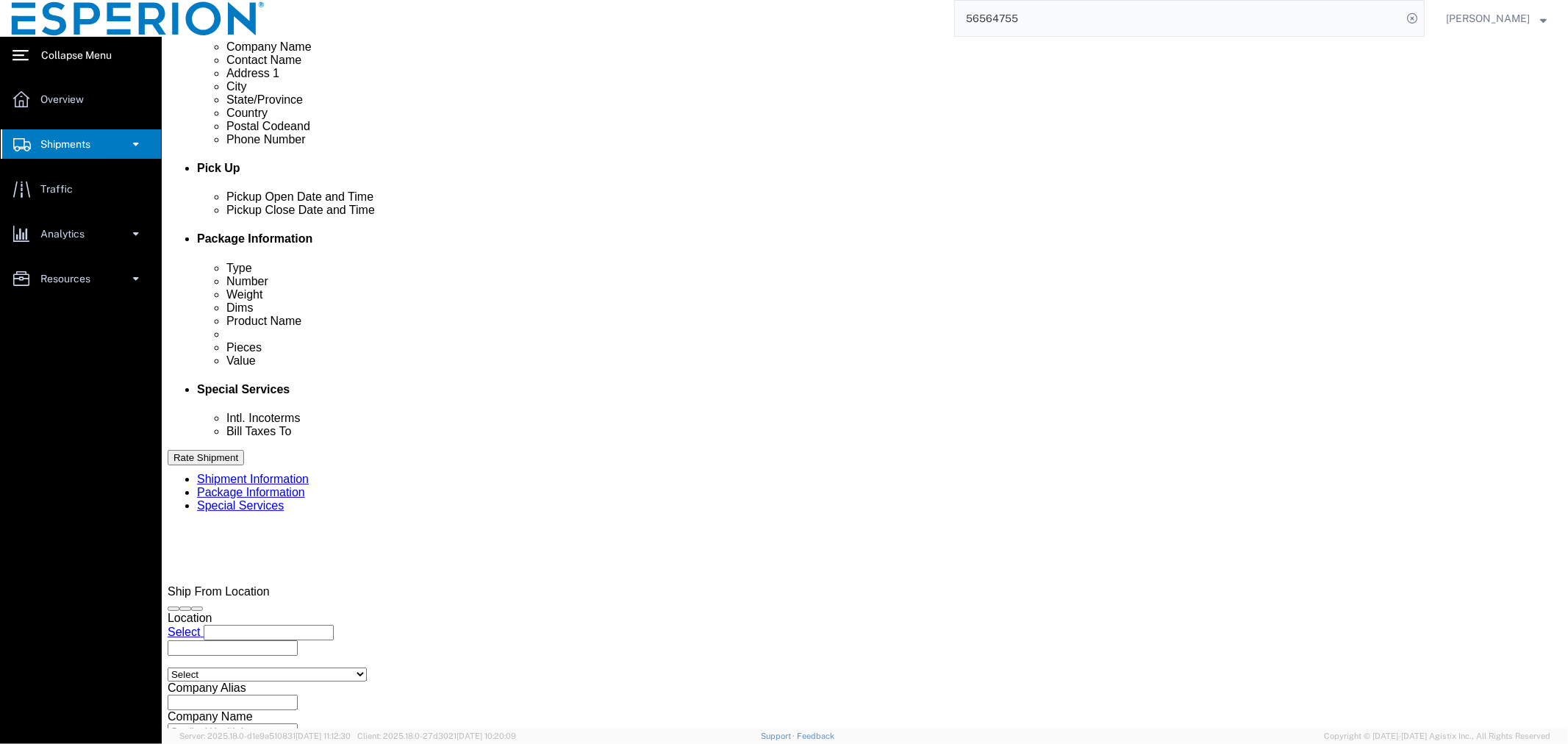
click input "text"
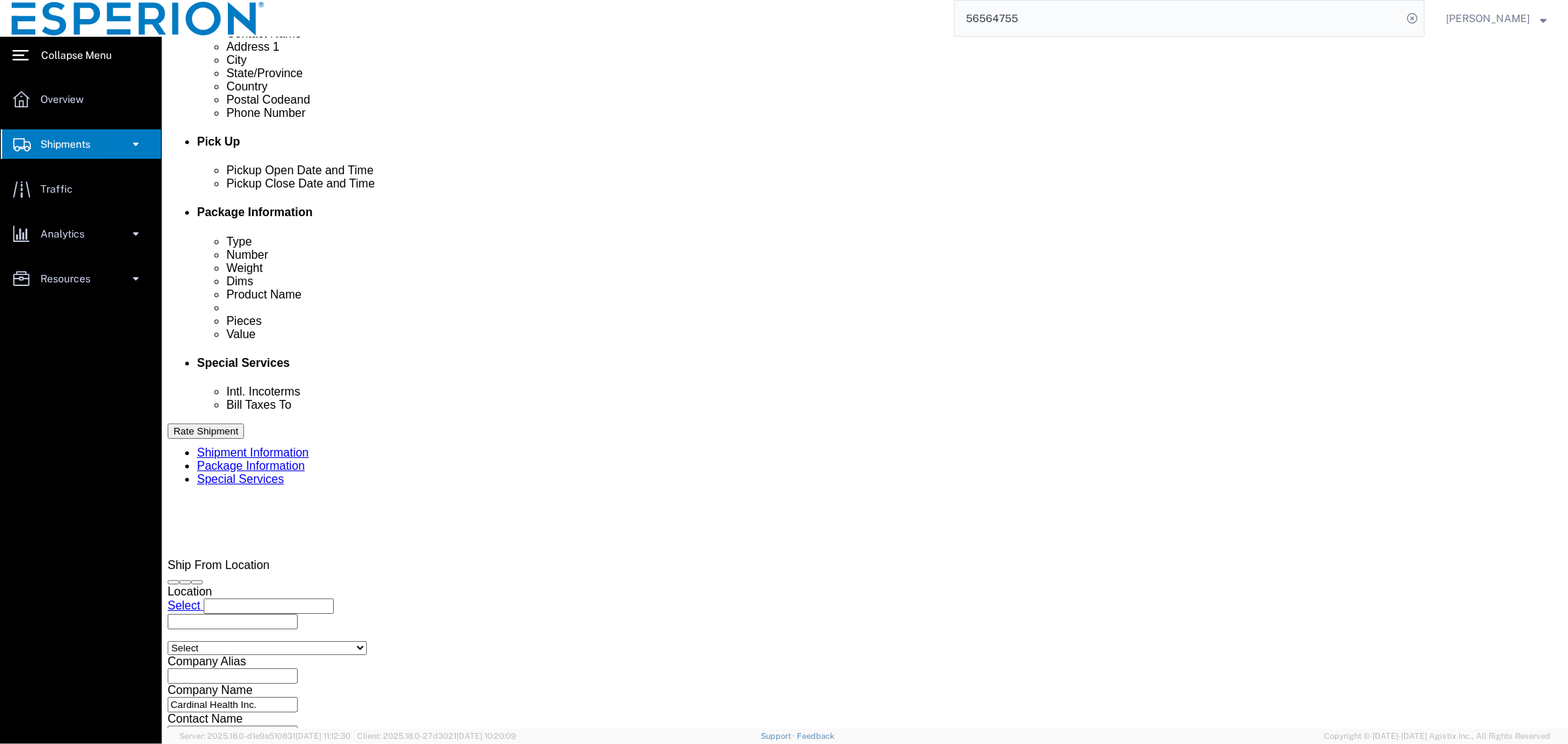
click input "text"
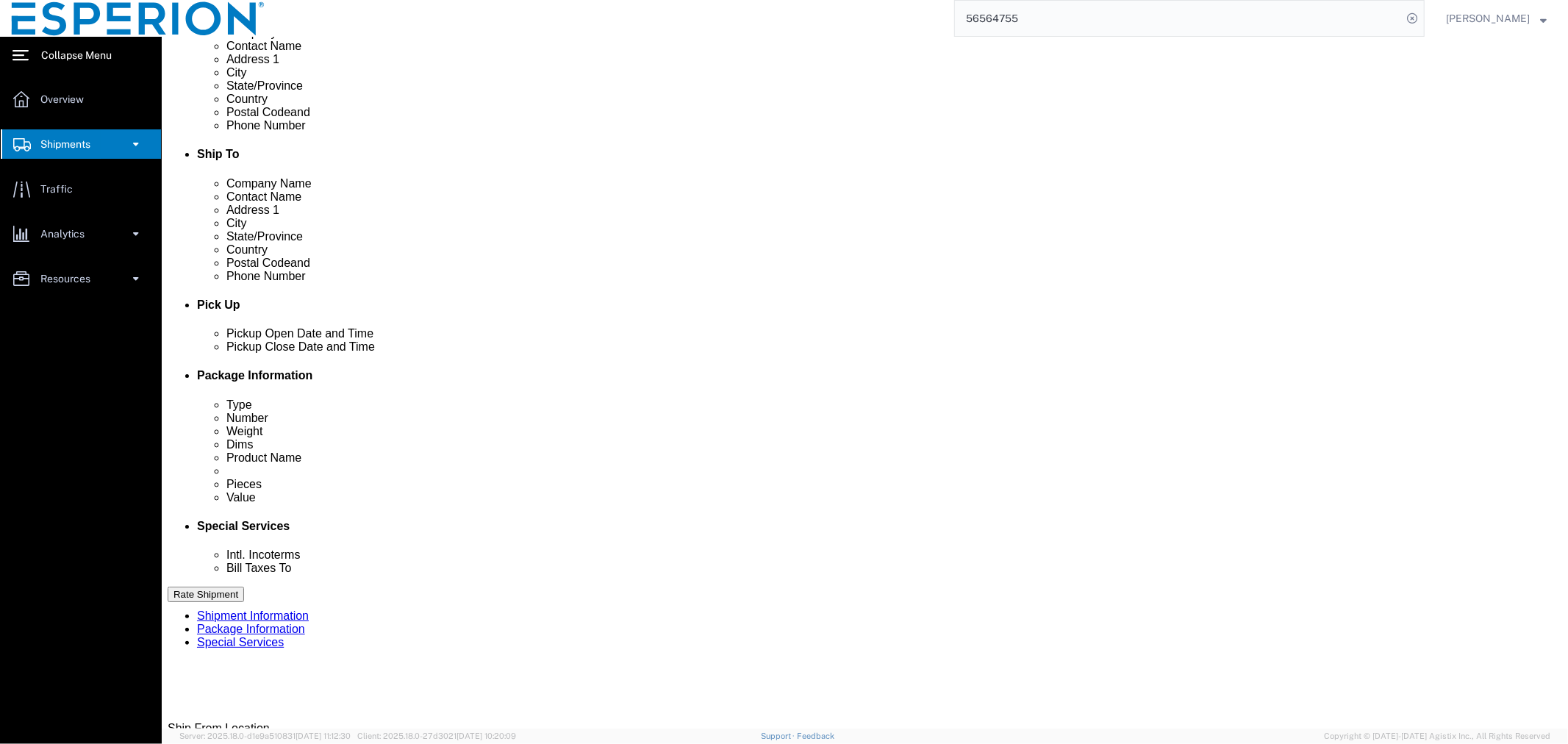
type input "7:47 AM"
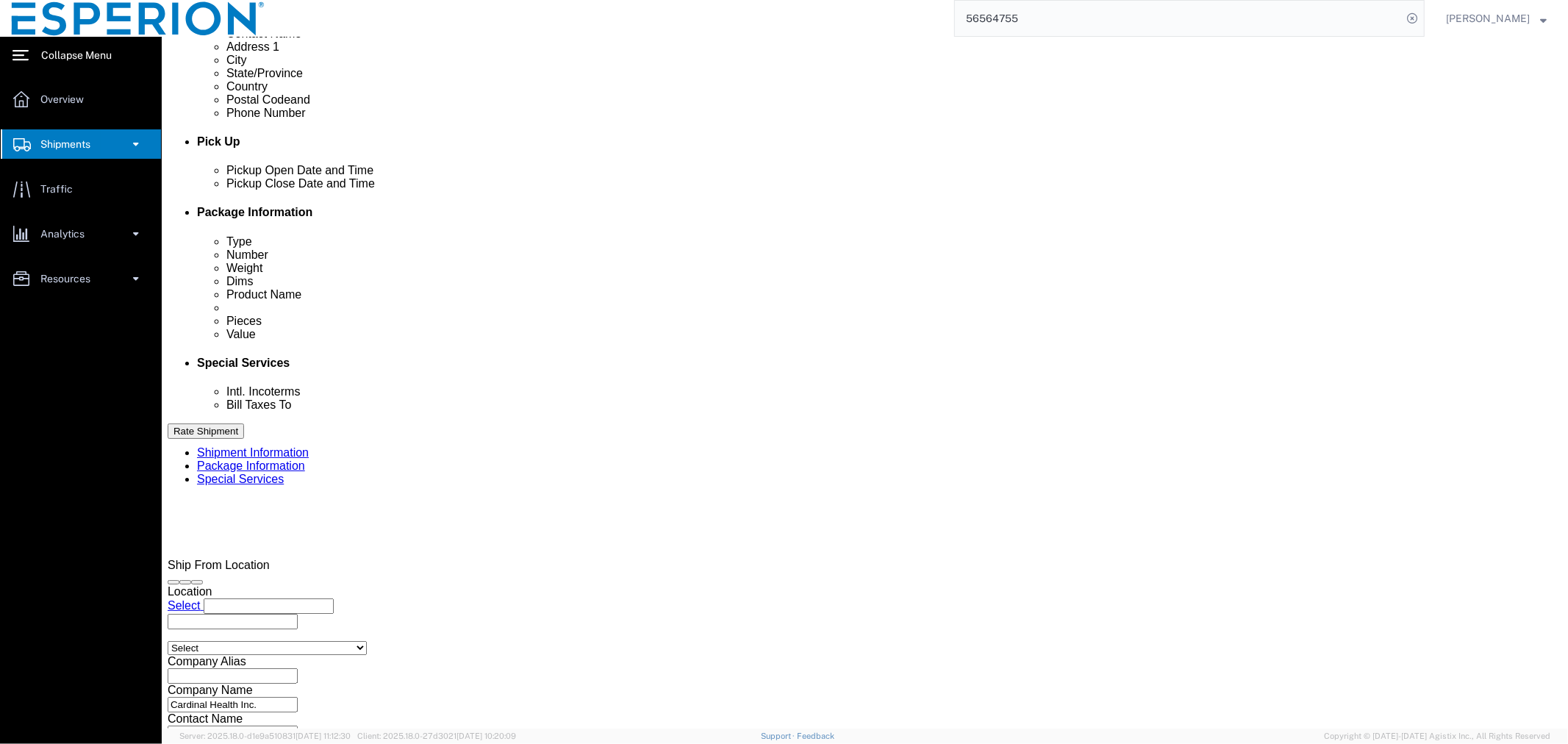
click button "Continue"
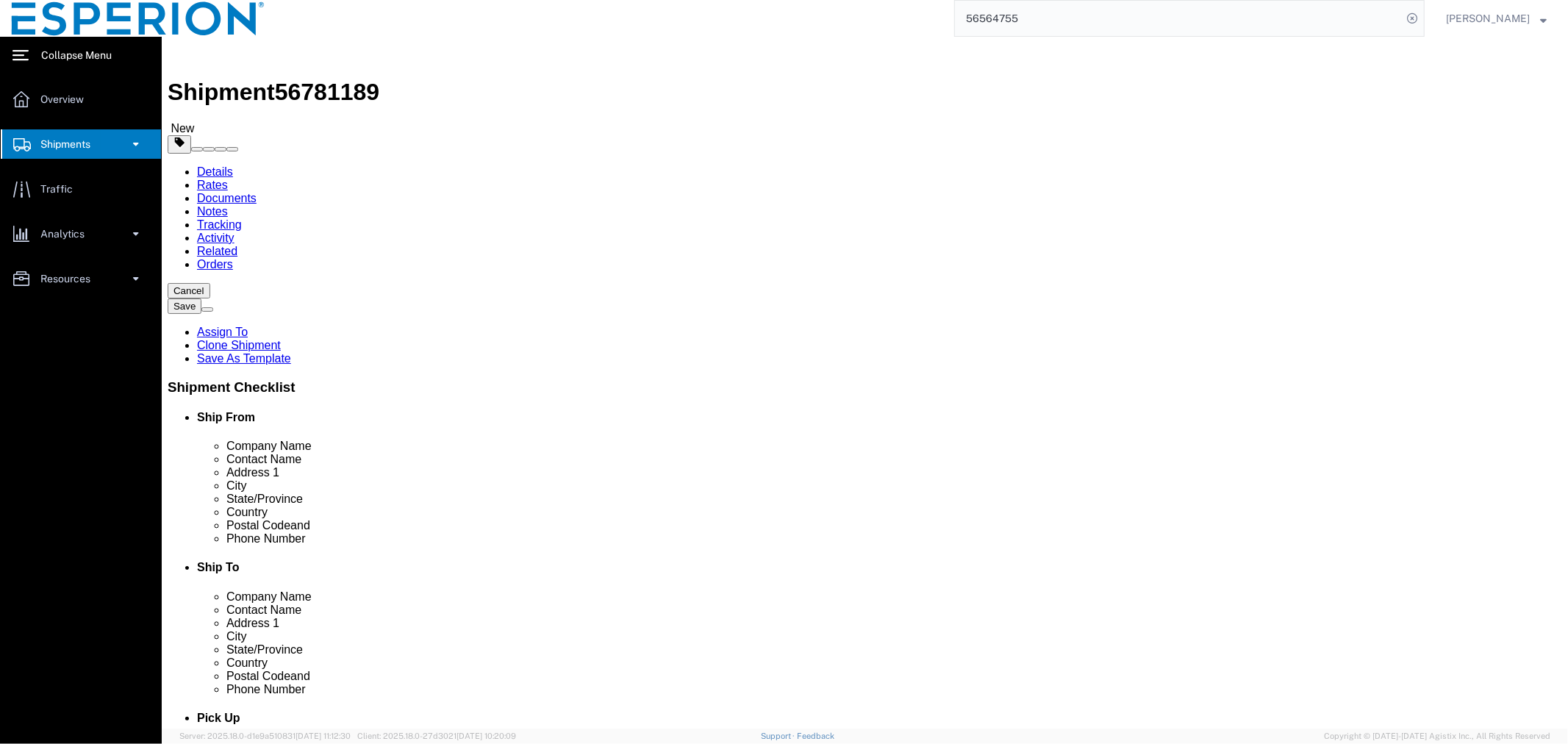
click input "1"
type input "2"
drag, startPoint x: 251, startPoint y: 371, endPoint x: 188, endPoint y: 371, distance: 63.0
click div "Weight 420.00 Select kgs lbs Ship. t°"
type input "305"
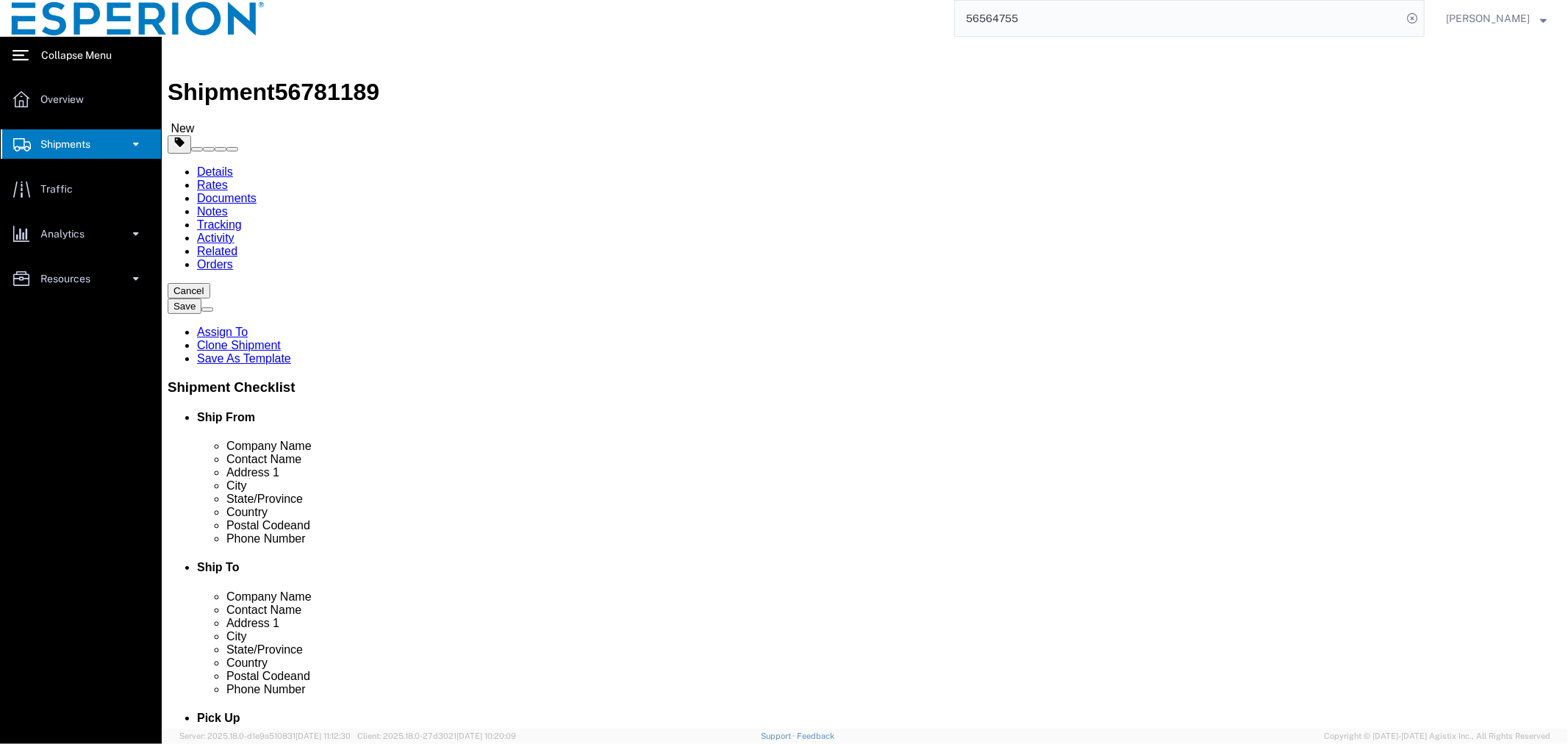
click dd "3600.00 Bottle"
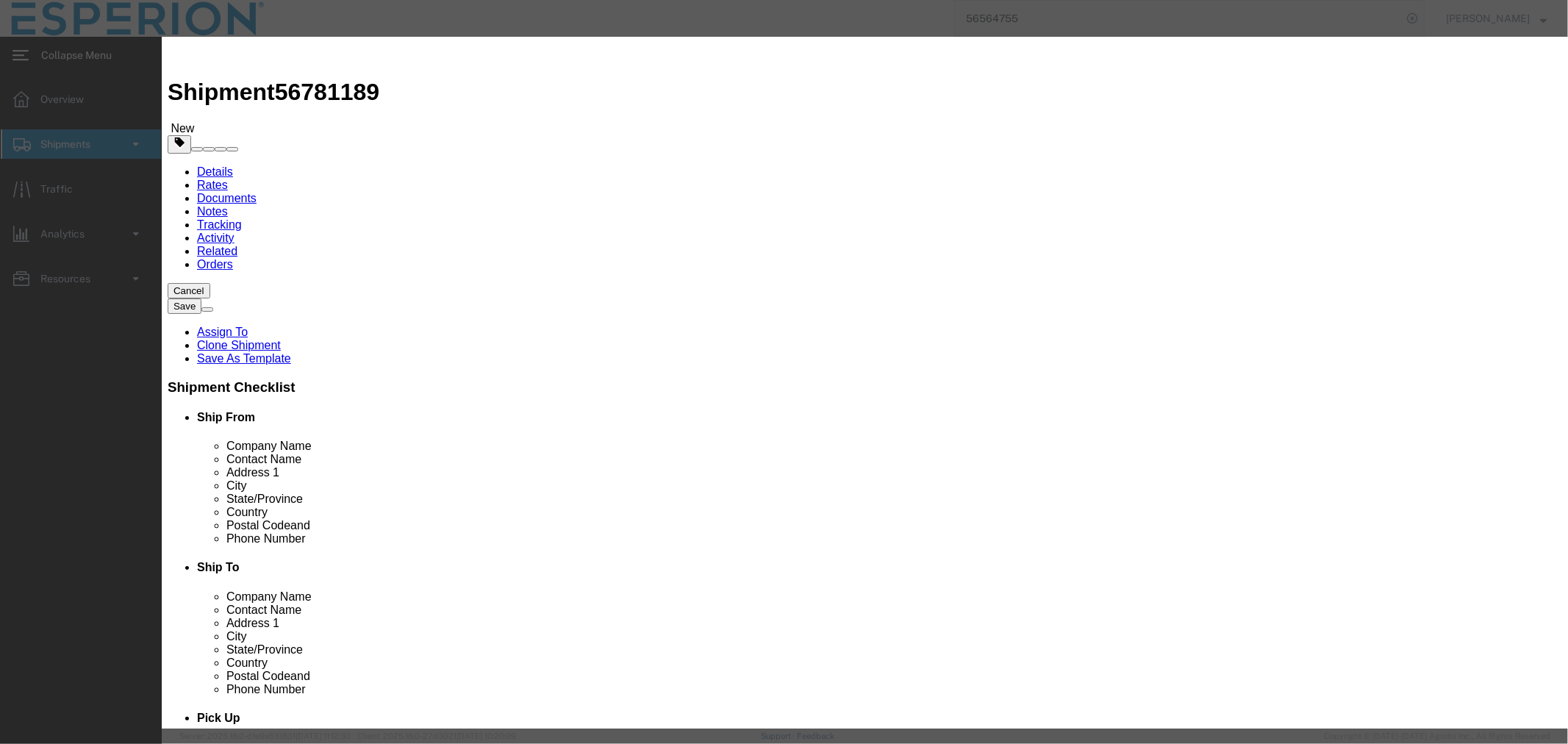
drag, startPoint x: 489, startPoint y: 143, endPoint x: 378, endPoint y: 130, distance: 111.8
click div "Pieces 3600.00 Select Bag Barrels 100Board Feet Bottle Box Blister Pack Carats …"
type input "3476"
type input "1157508"
drag, startPoint x: 895, startPoint y: 214, endPoint x: 794, endPoint y: 209, distance: 101.1
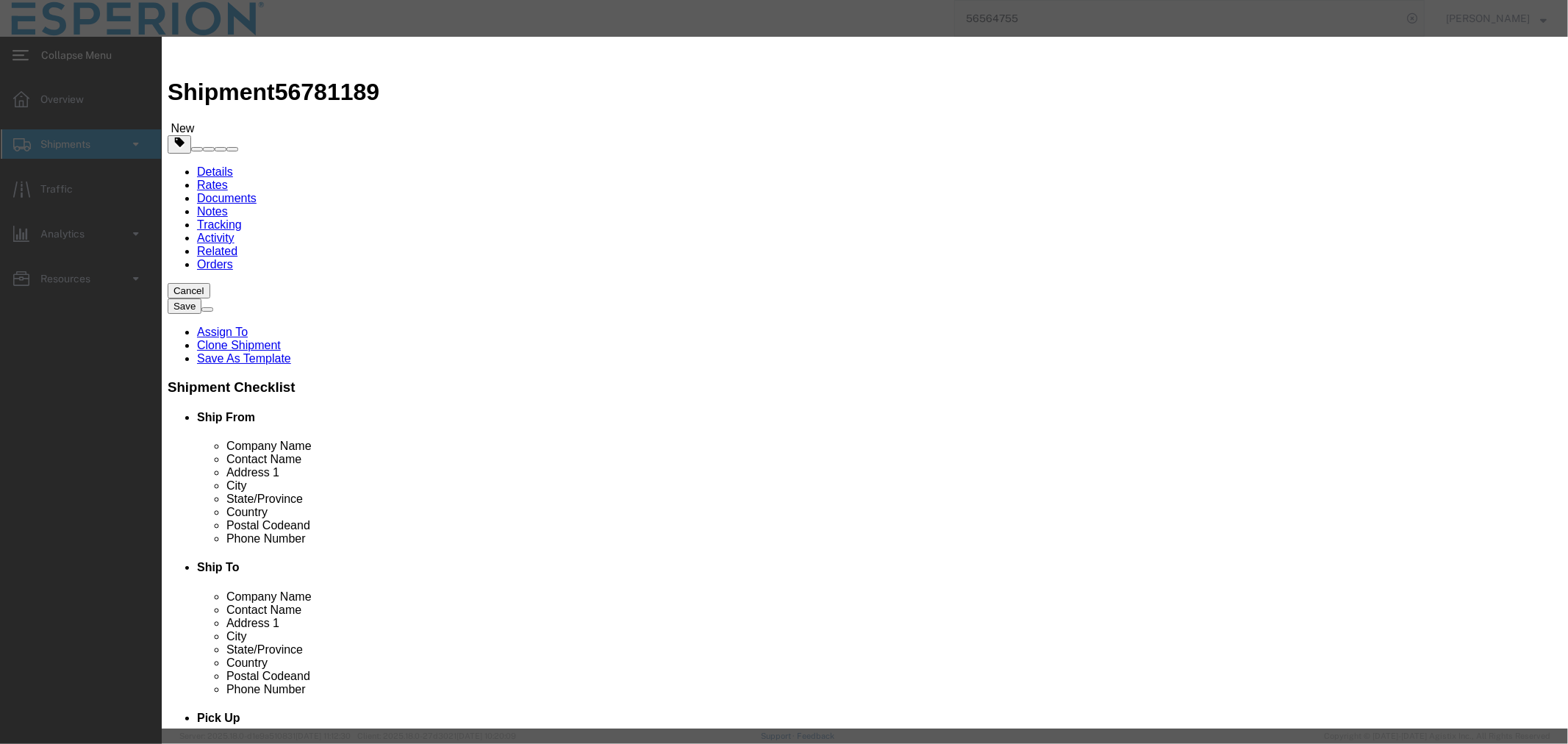
click div "Serial 2091656"
paste input "120969"
type input "2120969"
drag, startPoint x: 508, startPoint y: 335, endPoint x: 419, endPoint y: 335, distance: 89.0
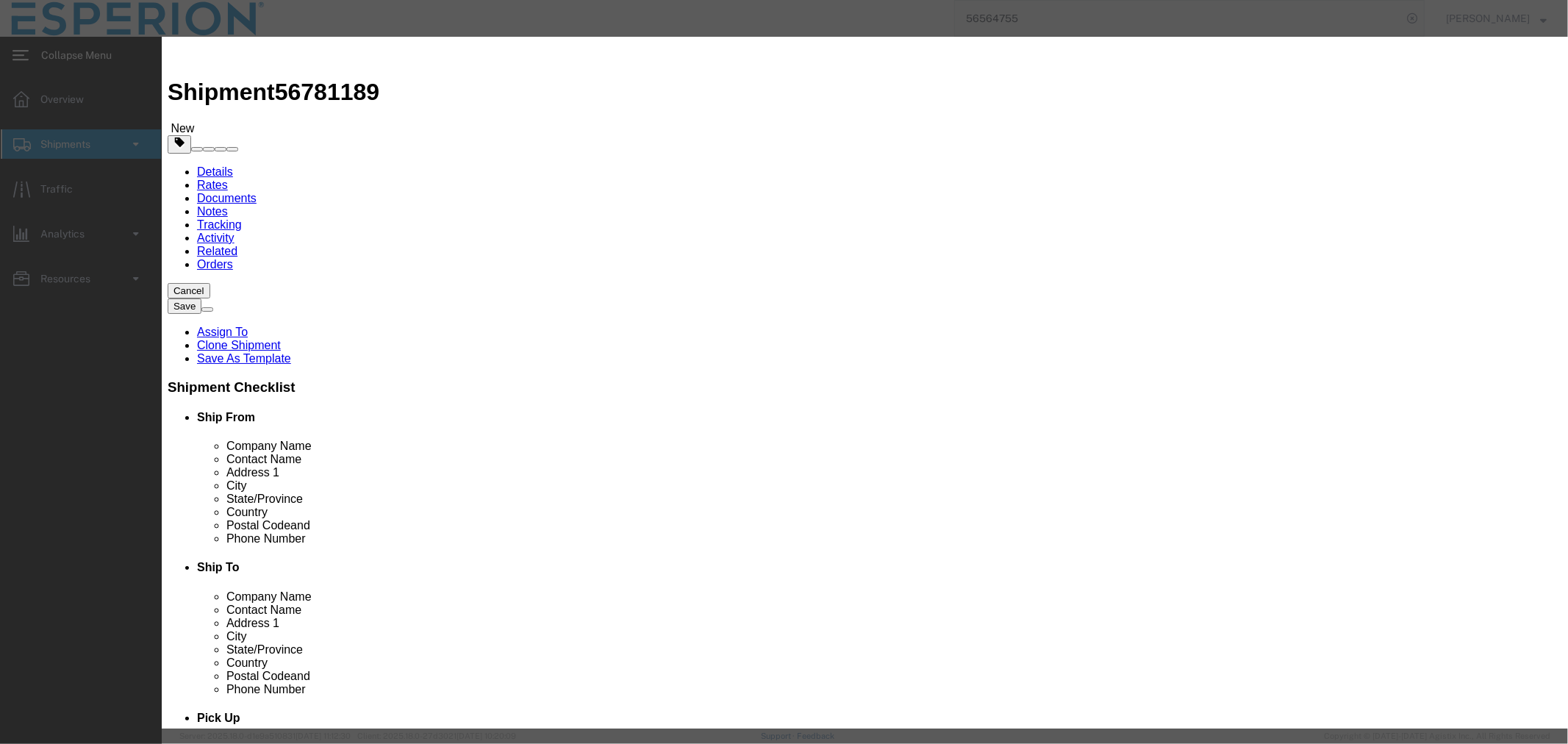
click div "Lot# 2091656"
paste input "120969"
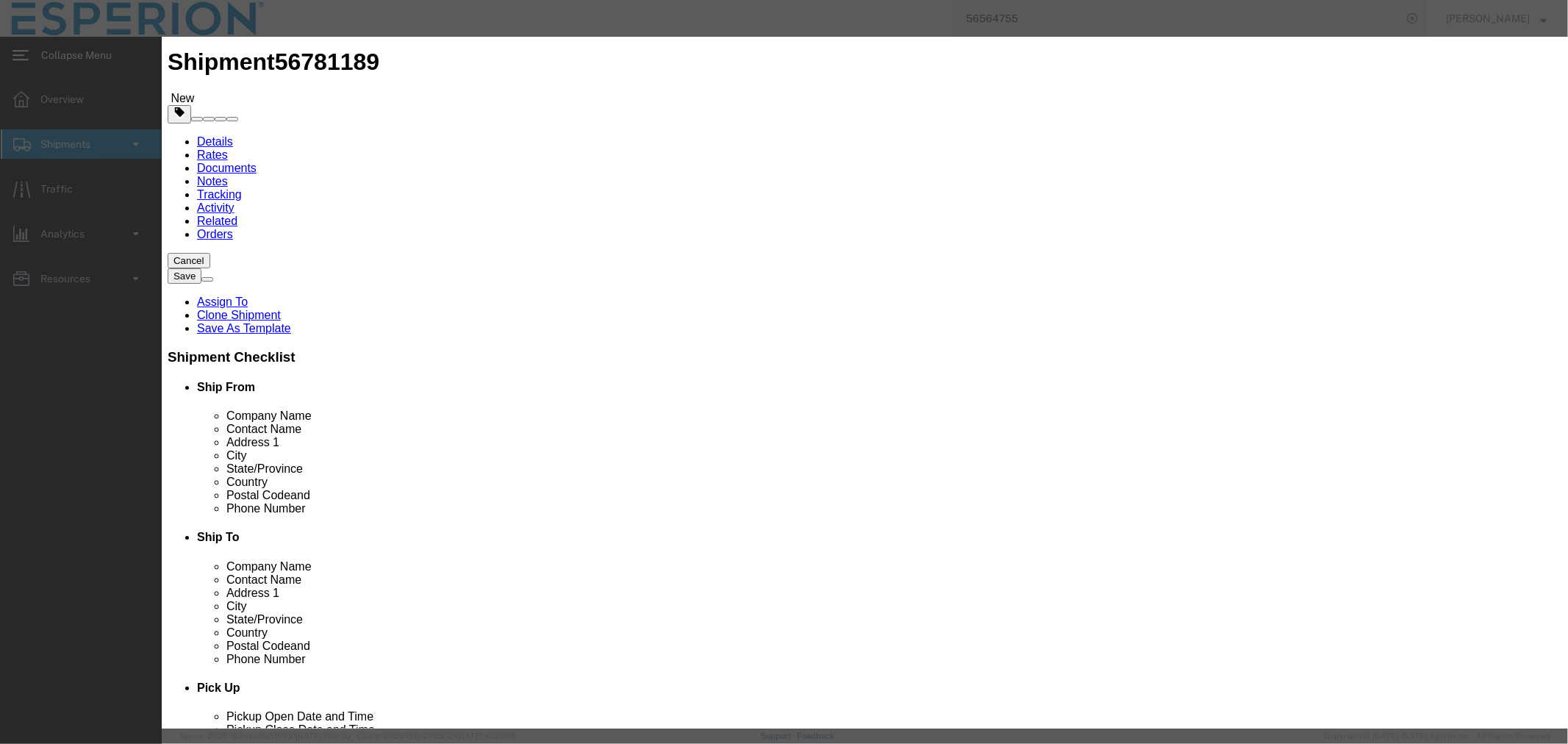
type input "2120969"
click button "Save & Close"
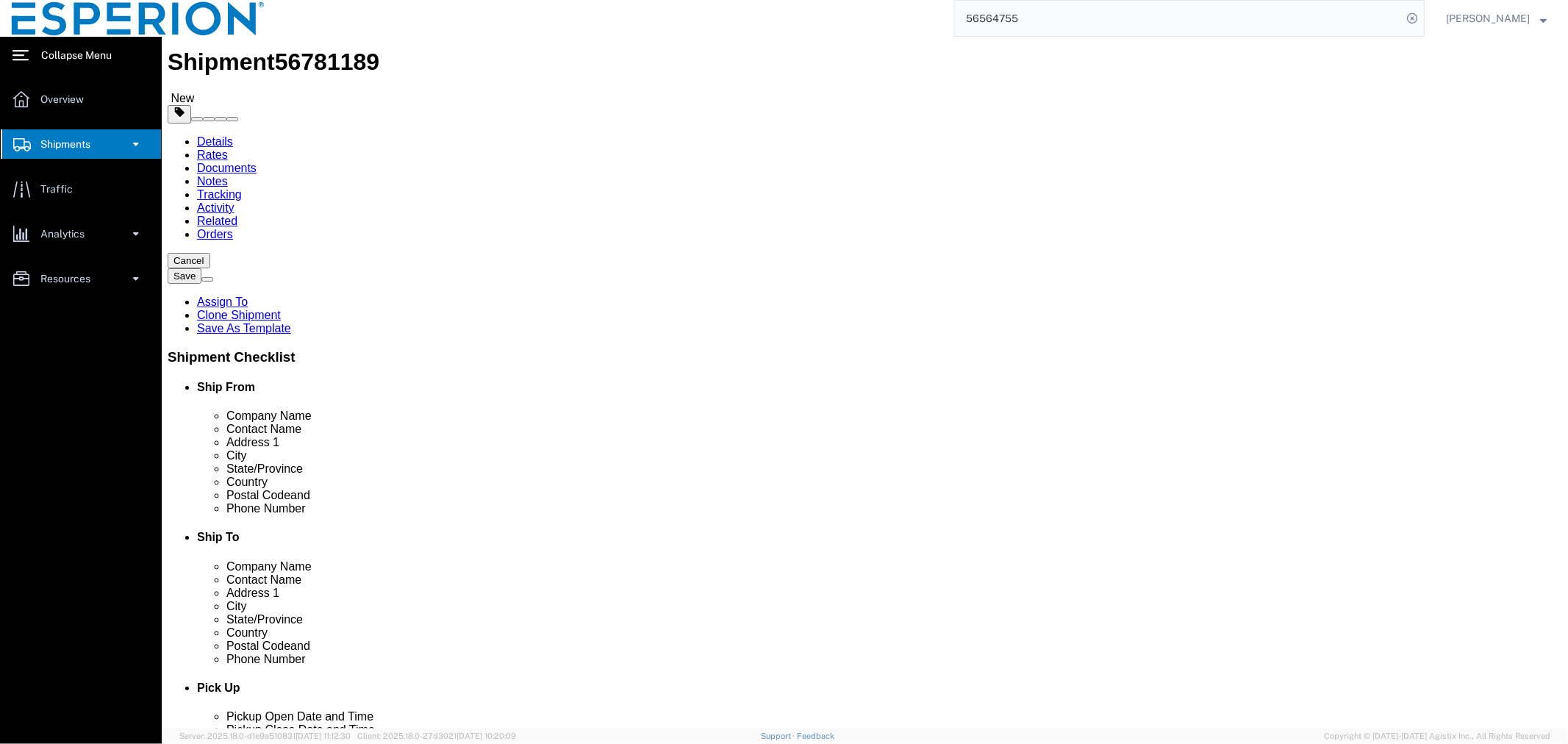
scroll to position [0, 0]
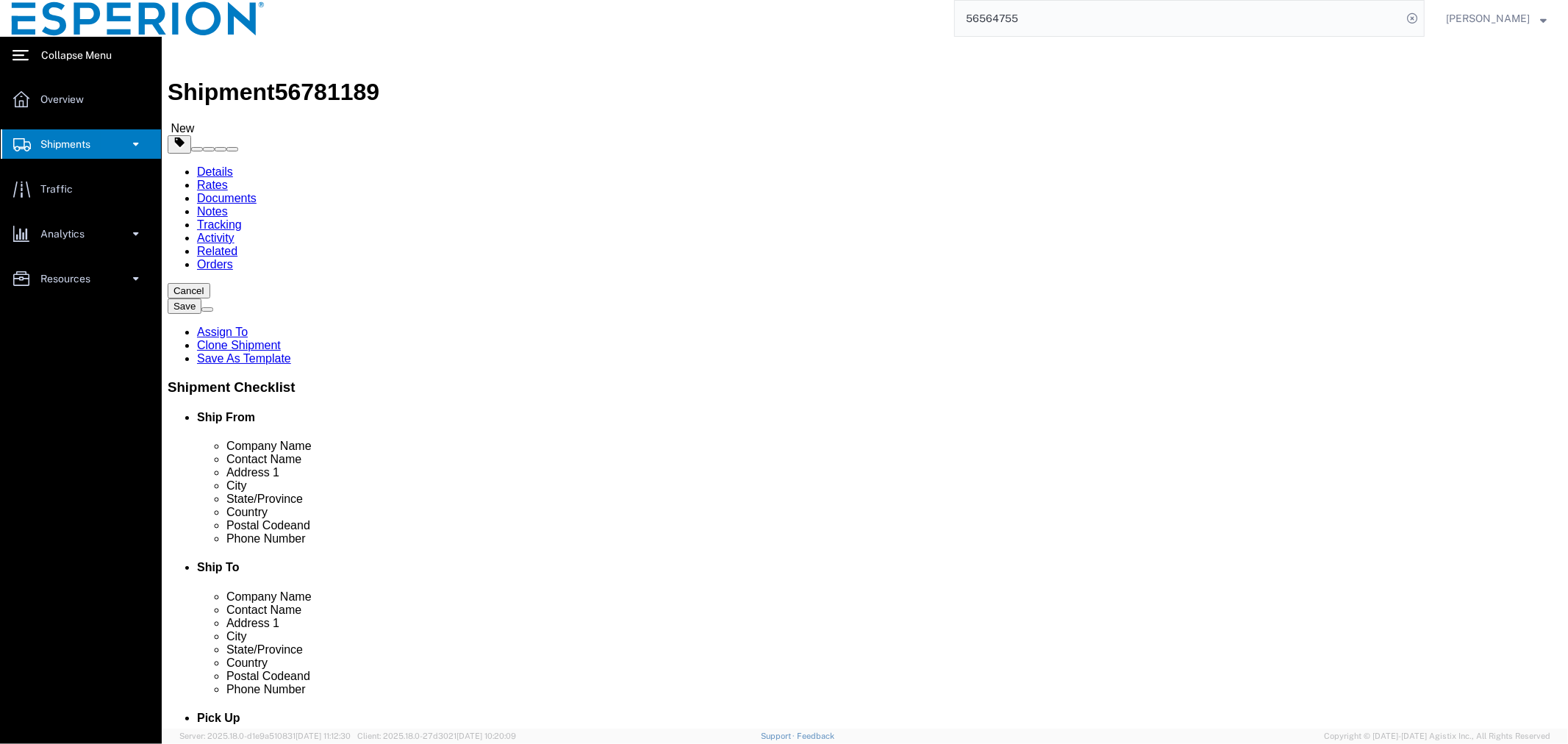
click button "Continue"
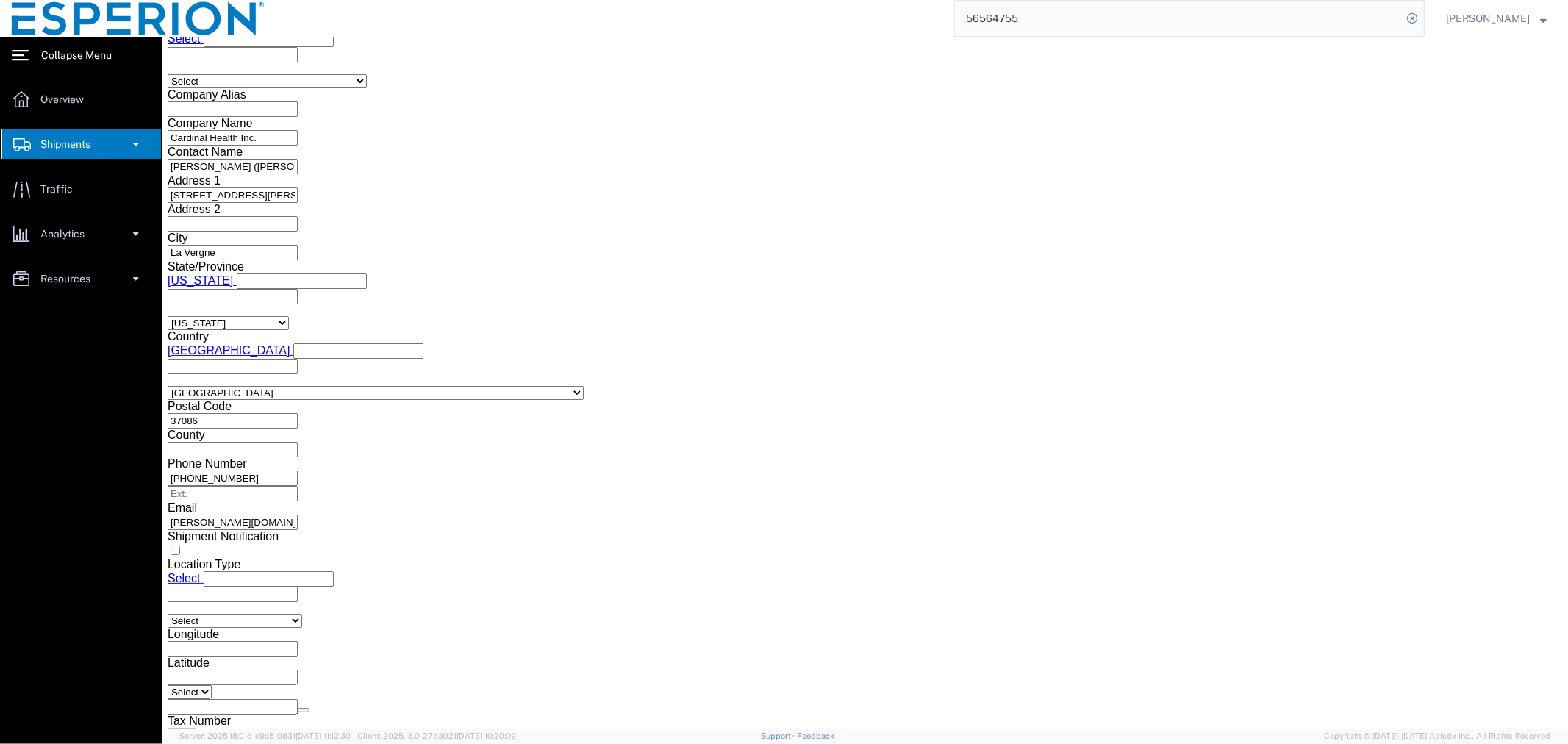
scroll to position [1318, 0]
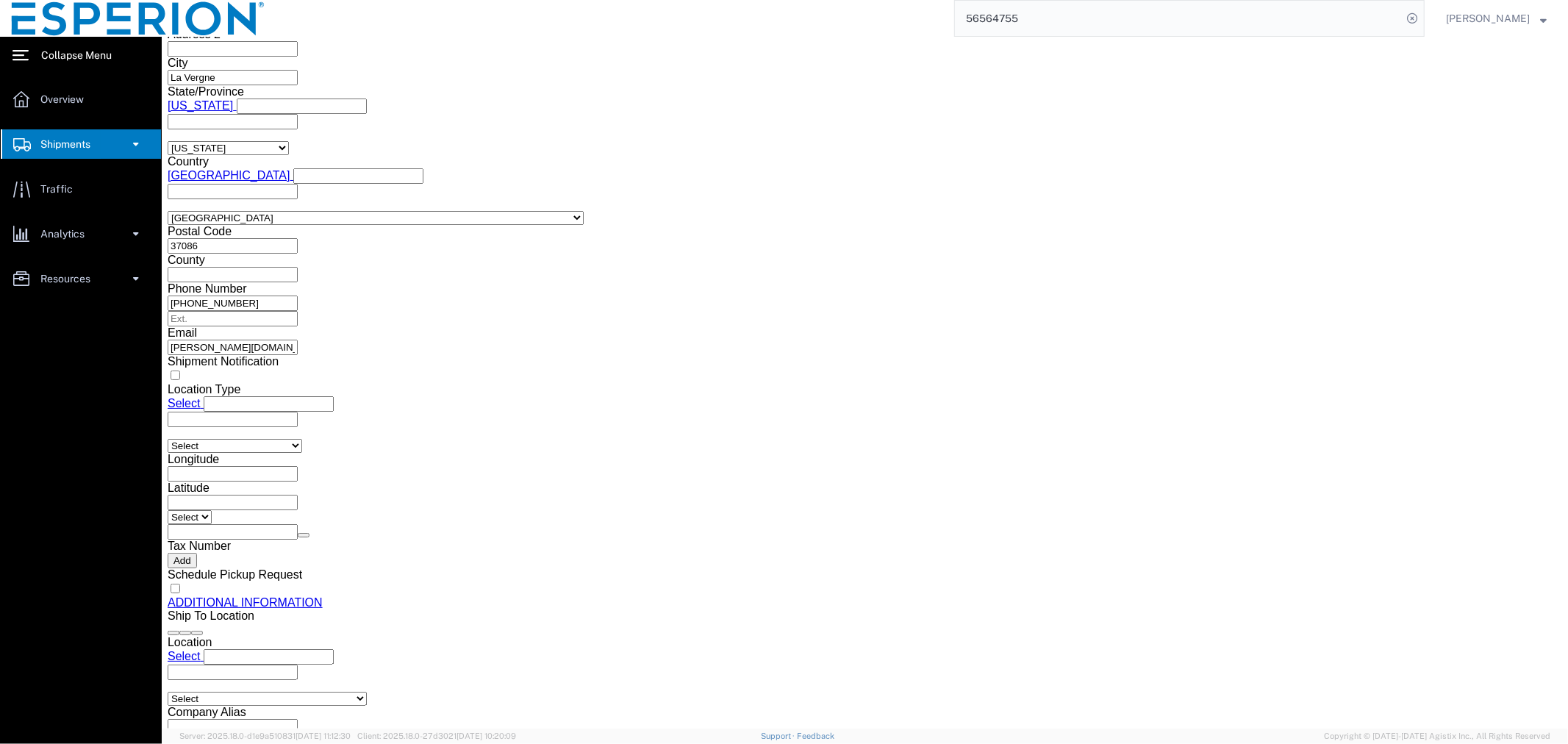
click button "Rate Shipment"
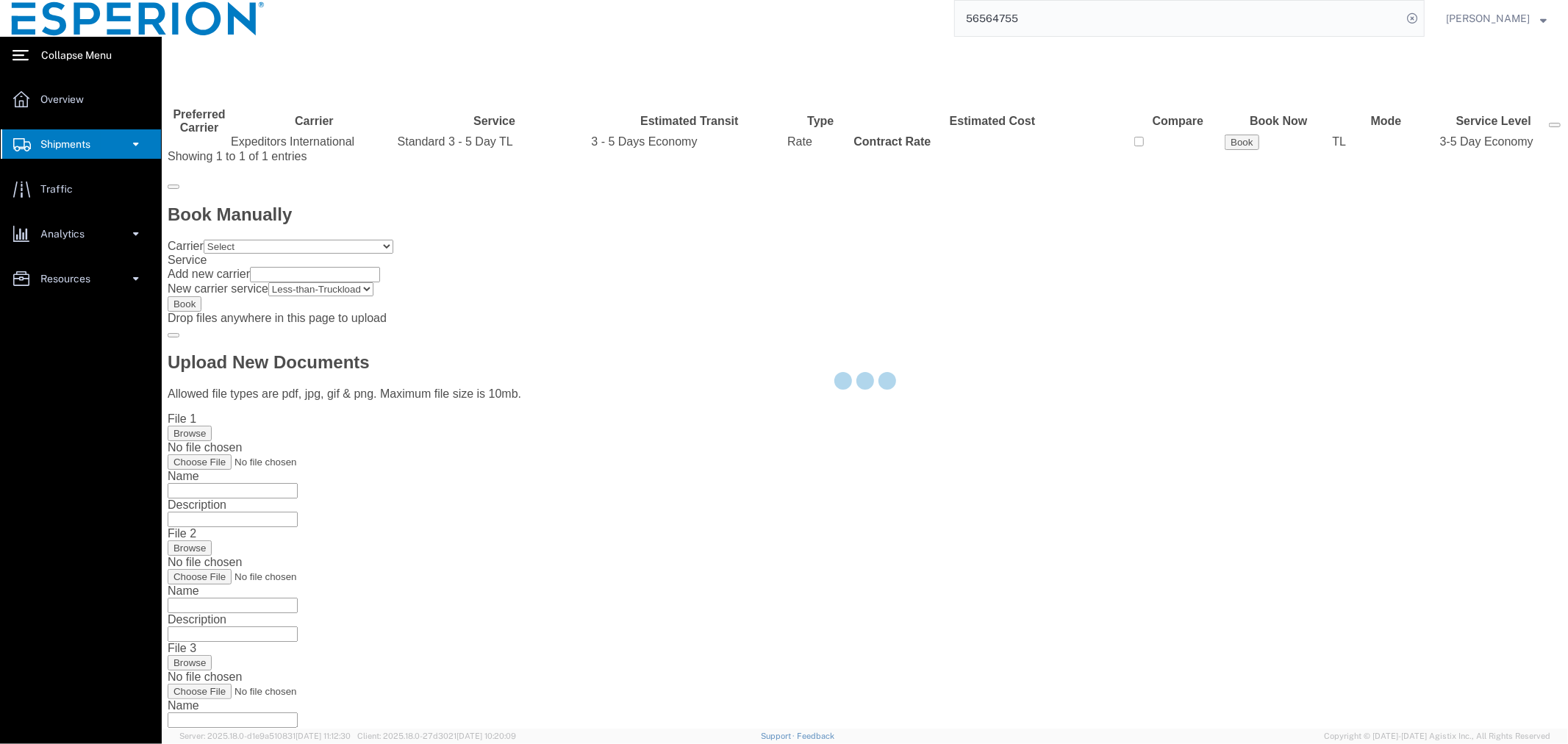
scroll to position [0, 0]
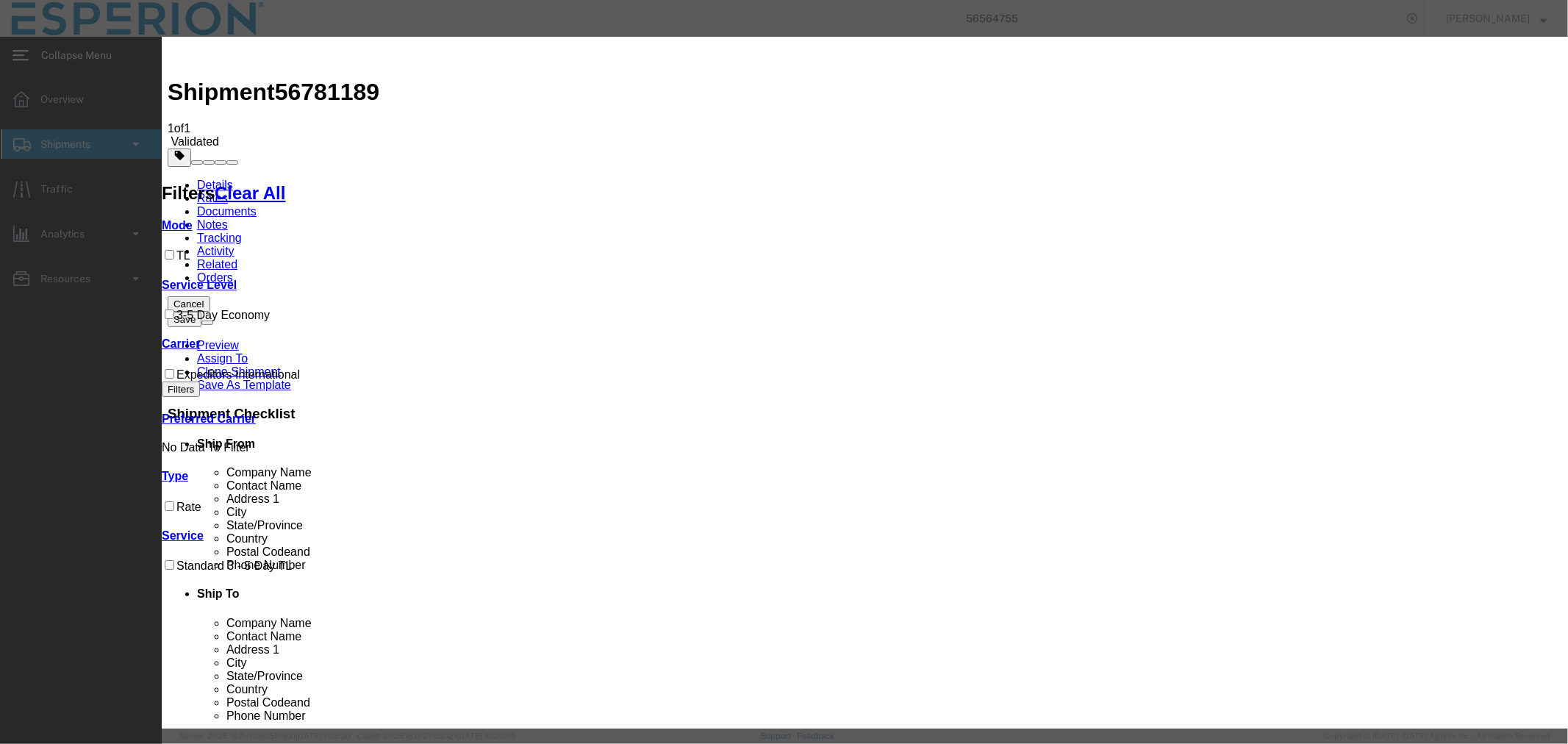
select select "1822"
select select "35244"
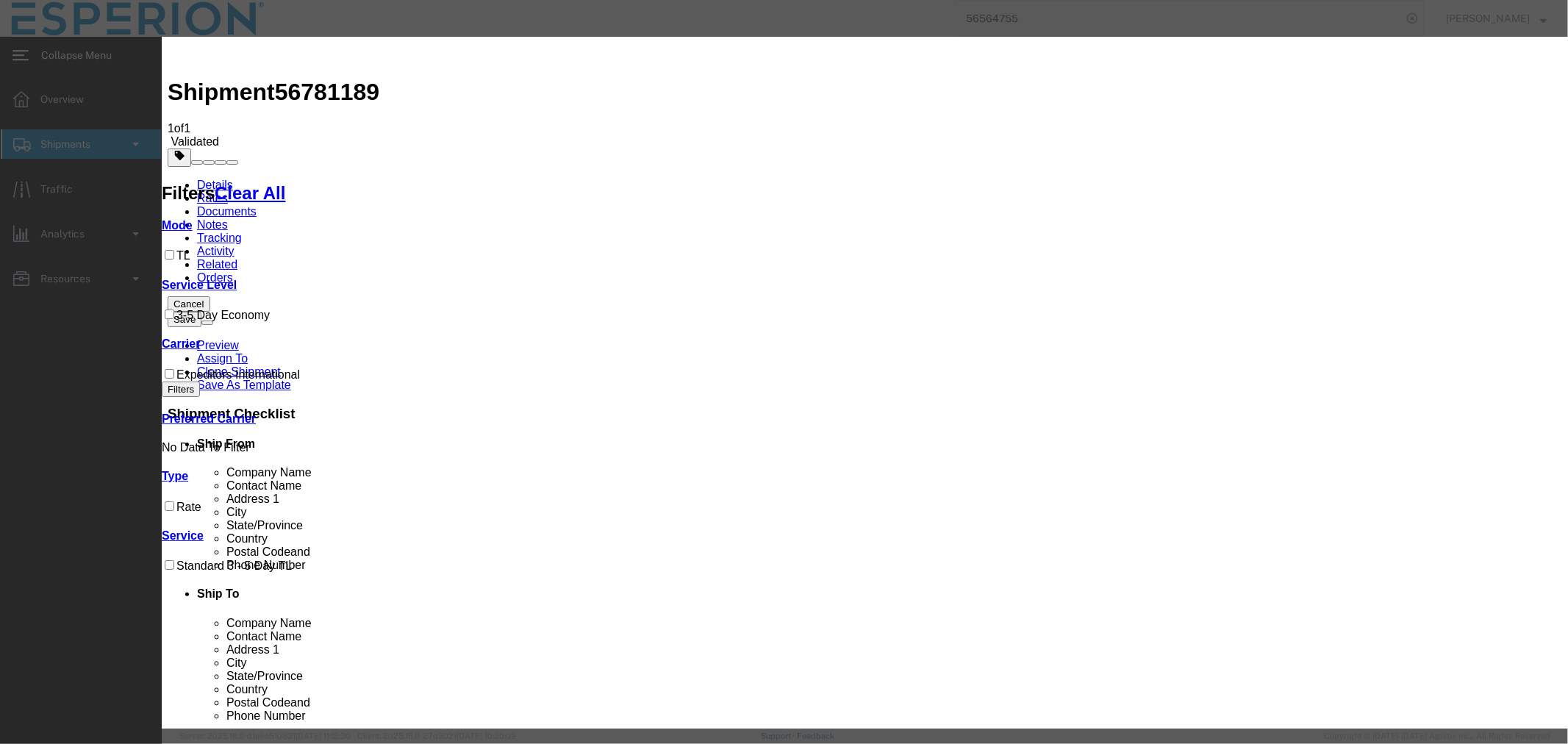
paste input "PRO 72029056"
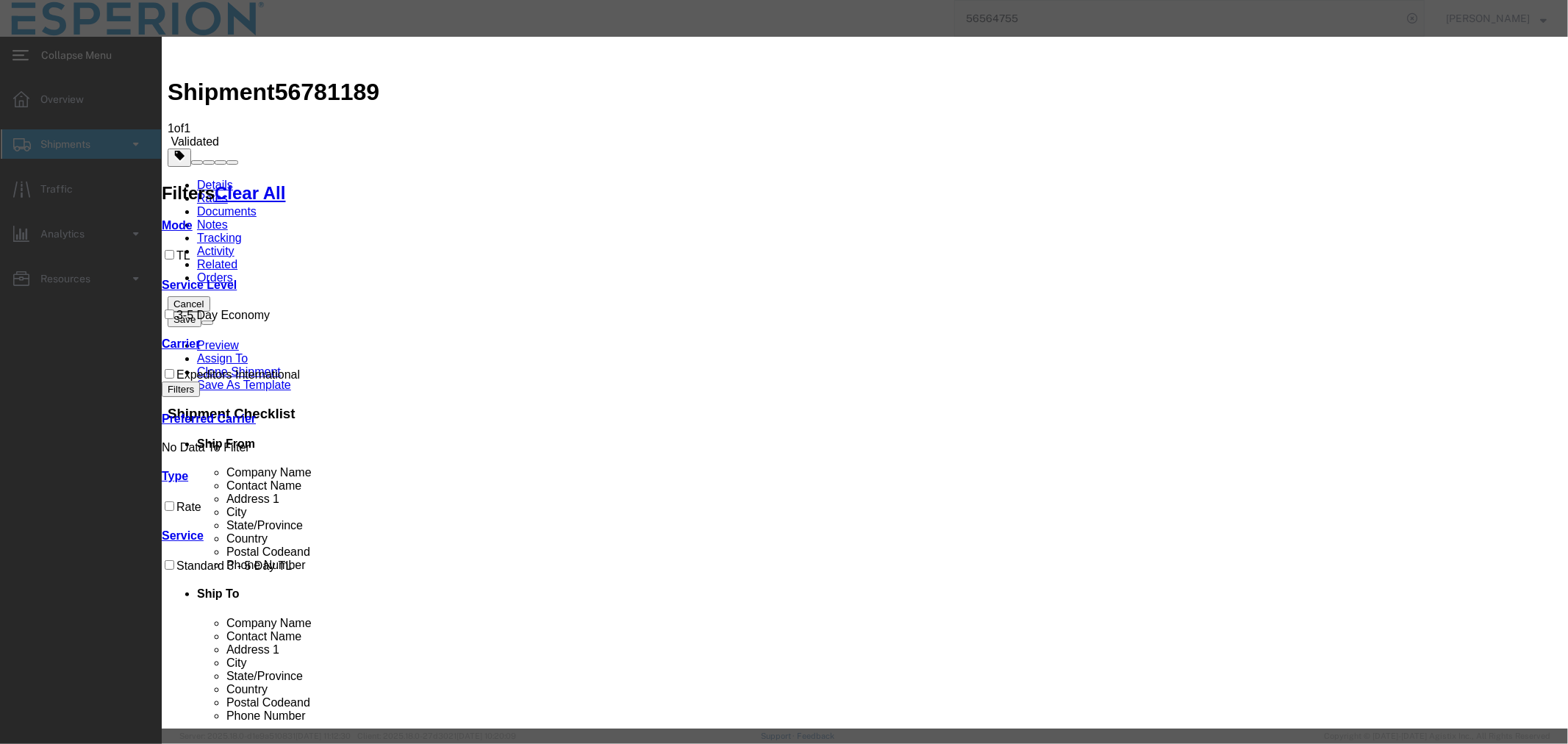
type input "PRO 72029056"
type input "ABREAUX"
type input "[PHONE_NUMBER]"
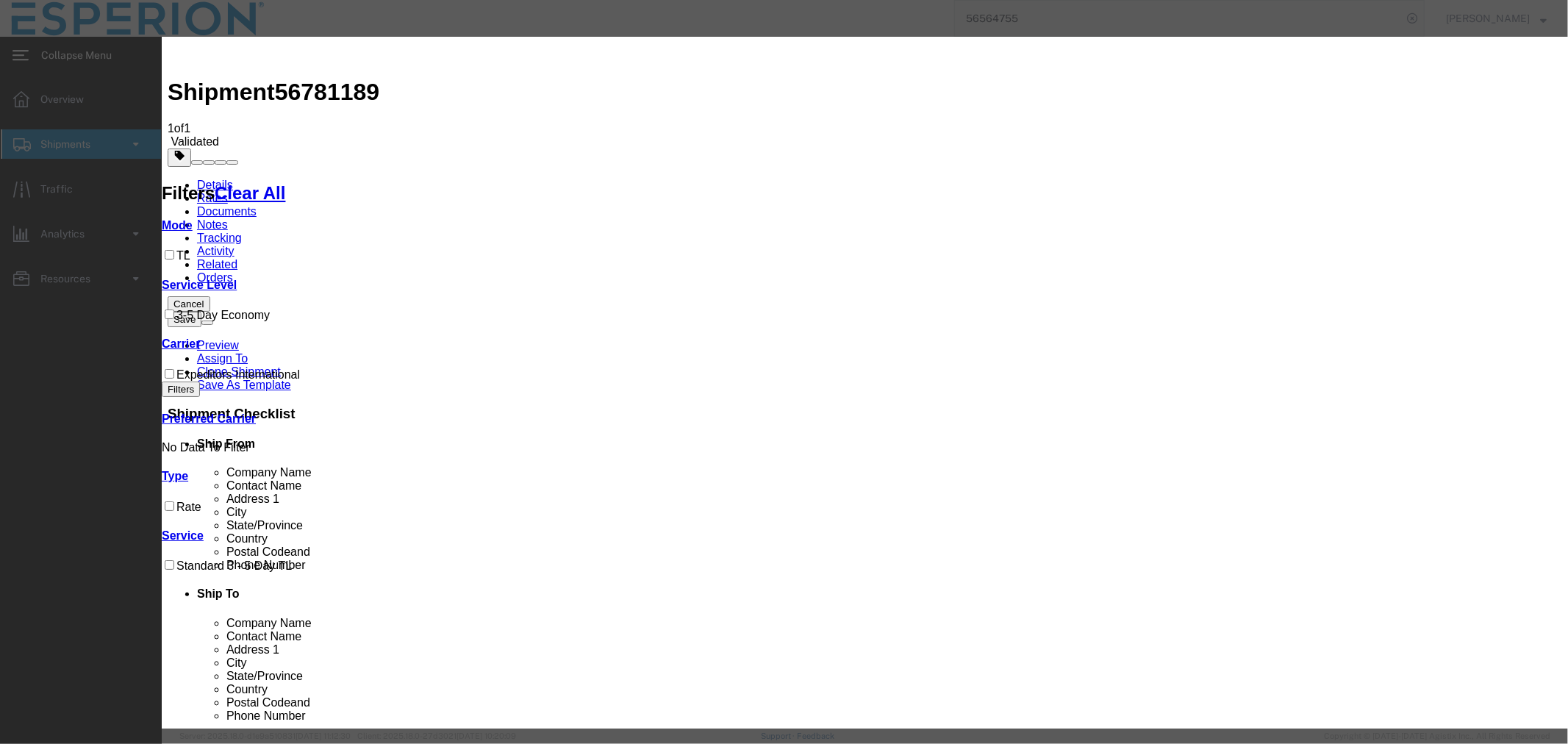
type input "08/27/2025"
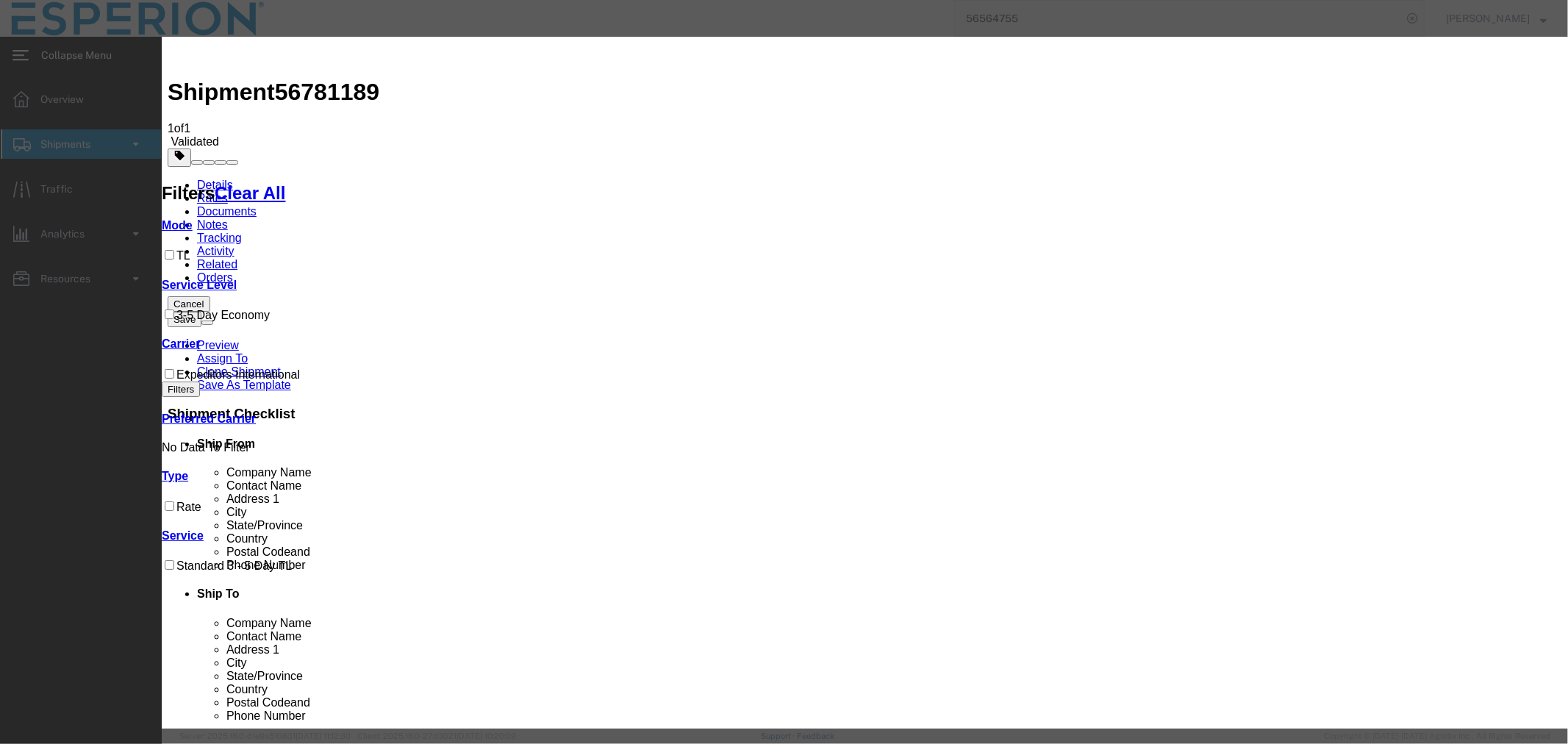
select select "1100"
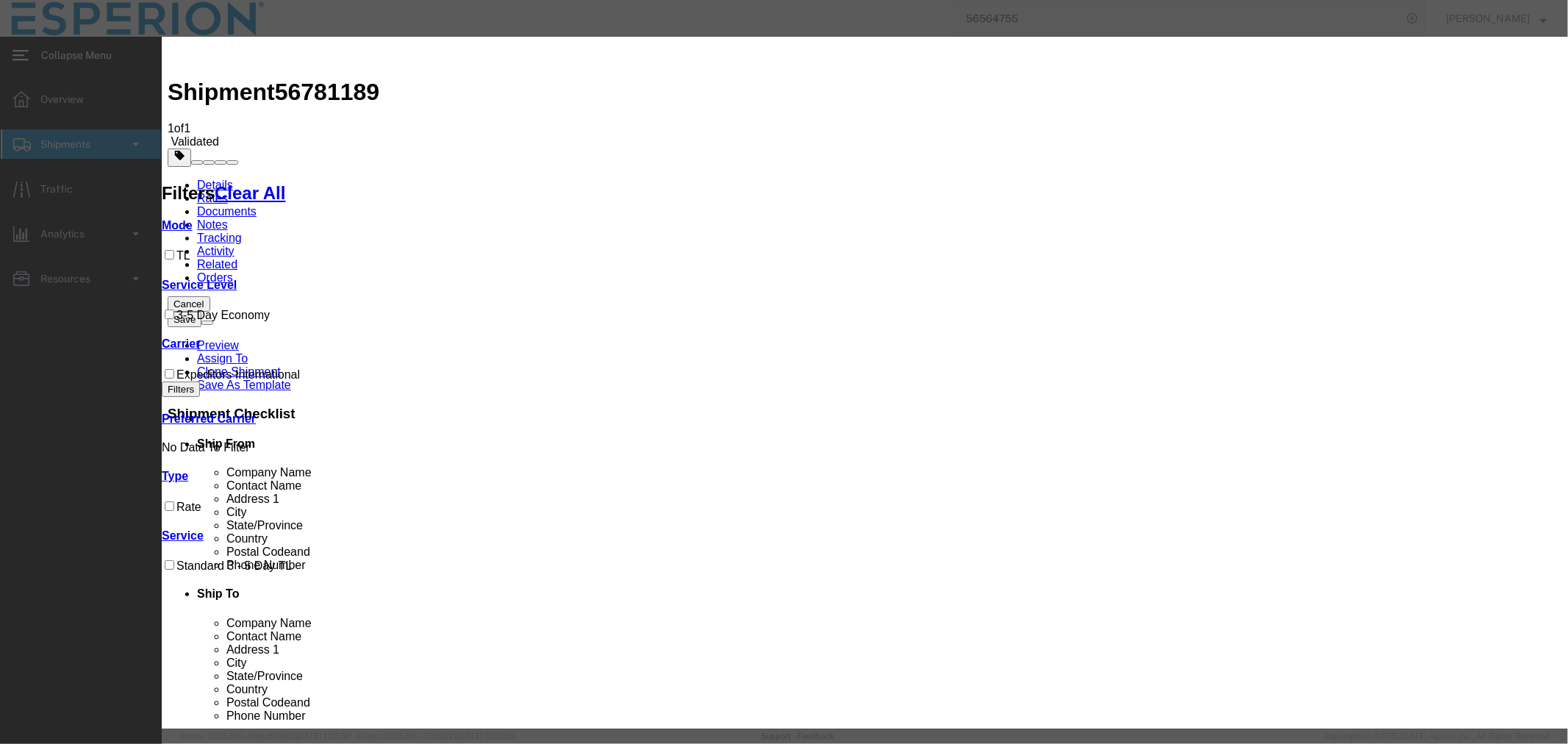
type input "08/28/2025"
select select "0800"
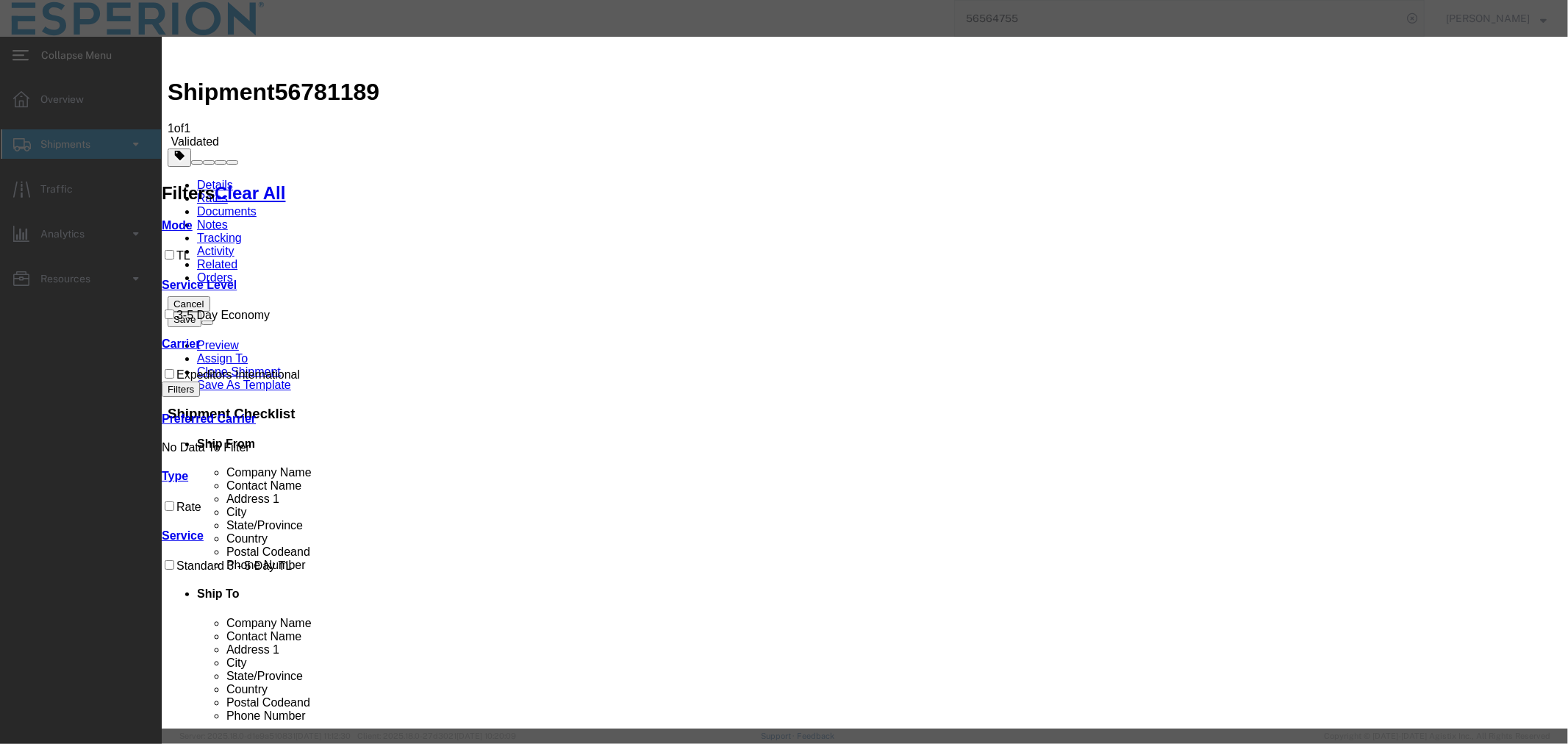
select select "DELIVRED"
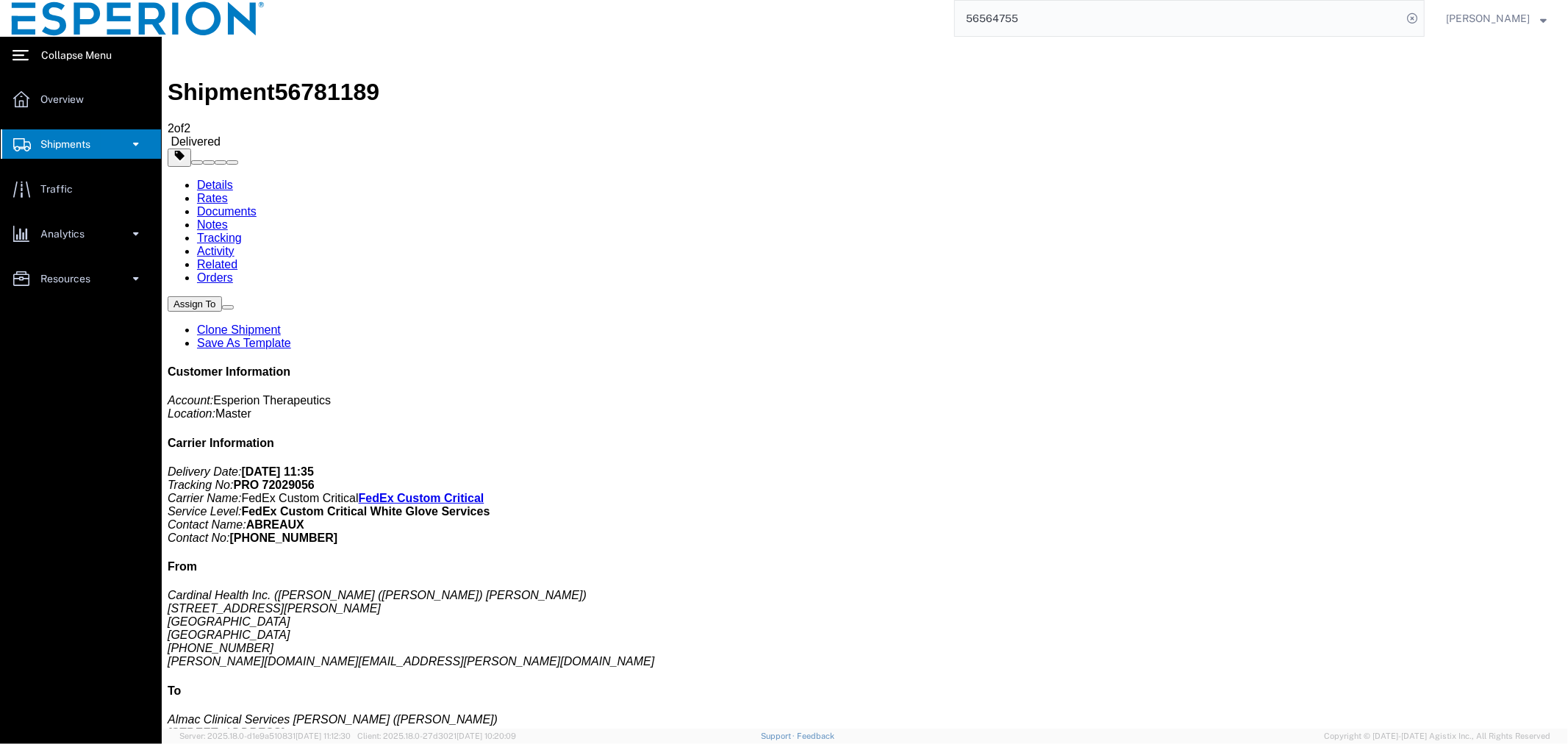
click at [312, 78] on span "56781189" at bounding box center [326, 91] width 105 height 26
copy span "56781189"
click at [224, 178] on link "Details" at bounding box center [215, 184] width 36 height 13
click link "Documents"
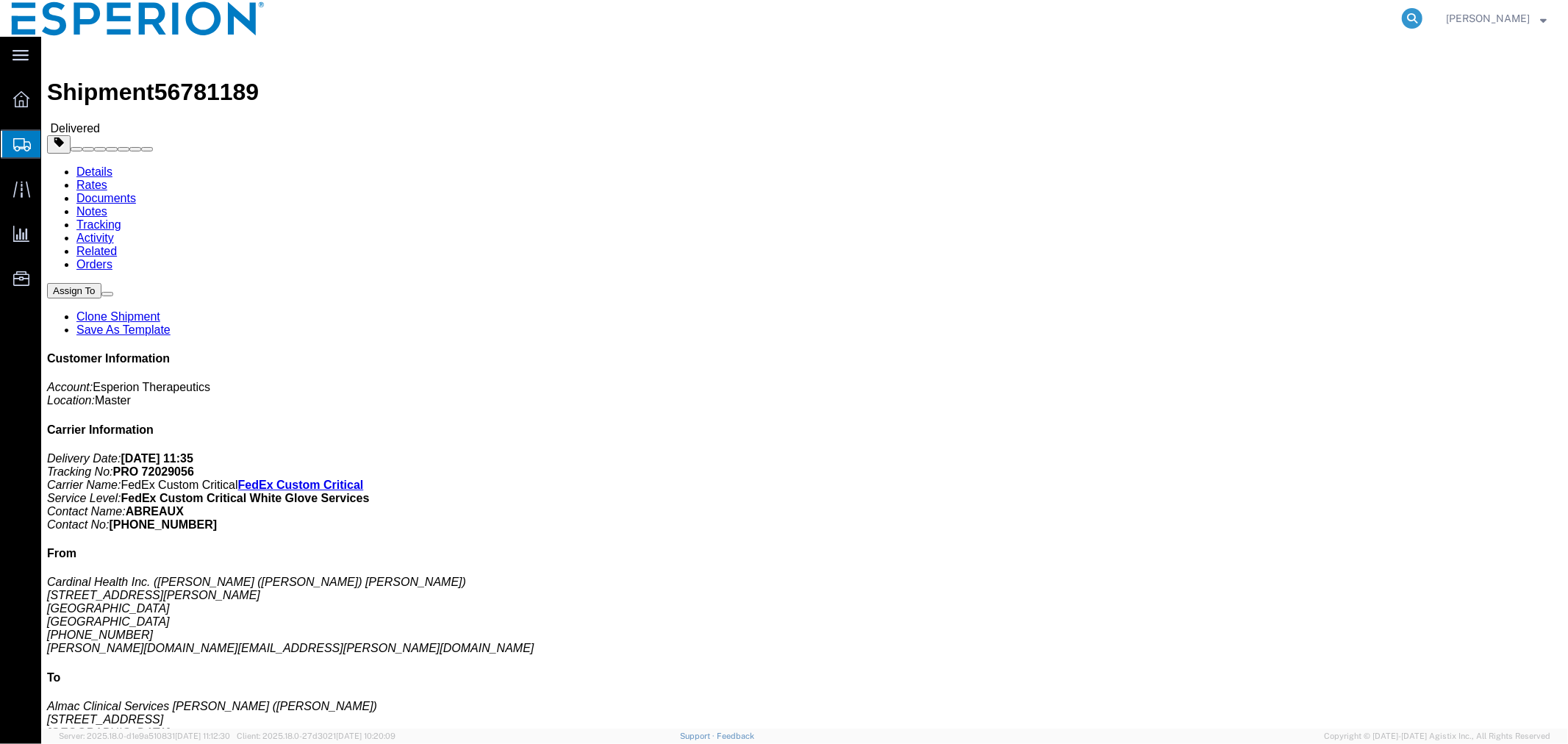
click at [1406, 14] on icon at bounding box center [1412, 18] width 20 height 20
click at [1270, 10] on input "search" at bounding box center [1178, 18] width 447 height 35
paste input "56781189"
click at [1409, 18] on icon at bounding box center [1412, 18] width 20 height 20
click link "Documents"
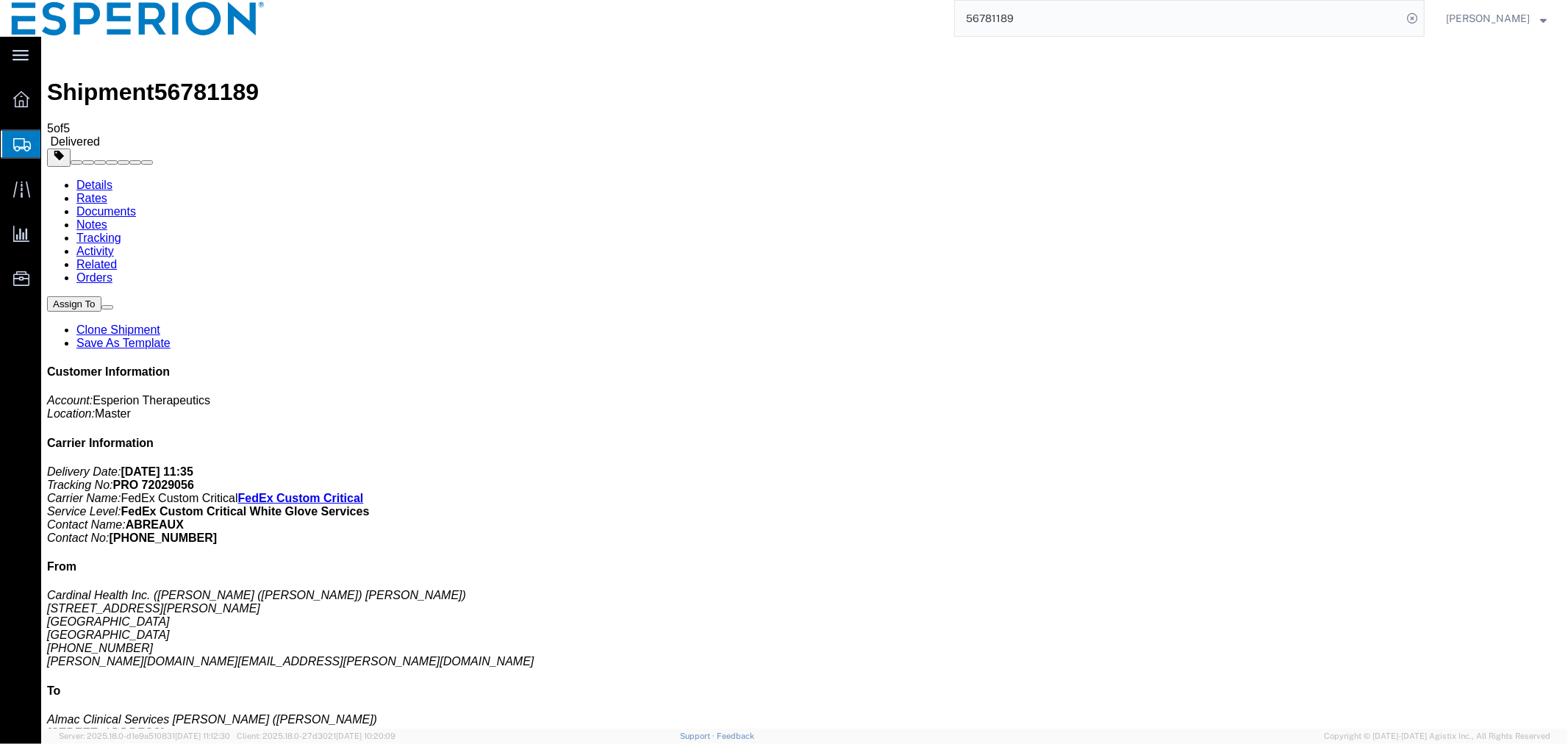
click at [1181, 28] on input "56781189" at bounding box center [1178, 18] width 447 height 35
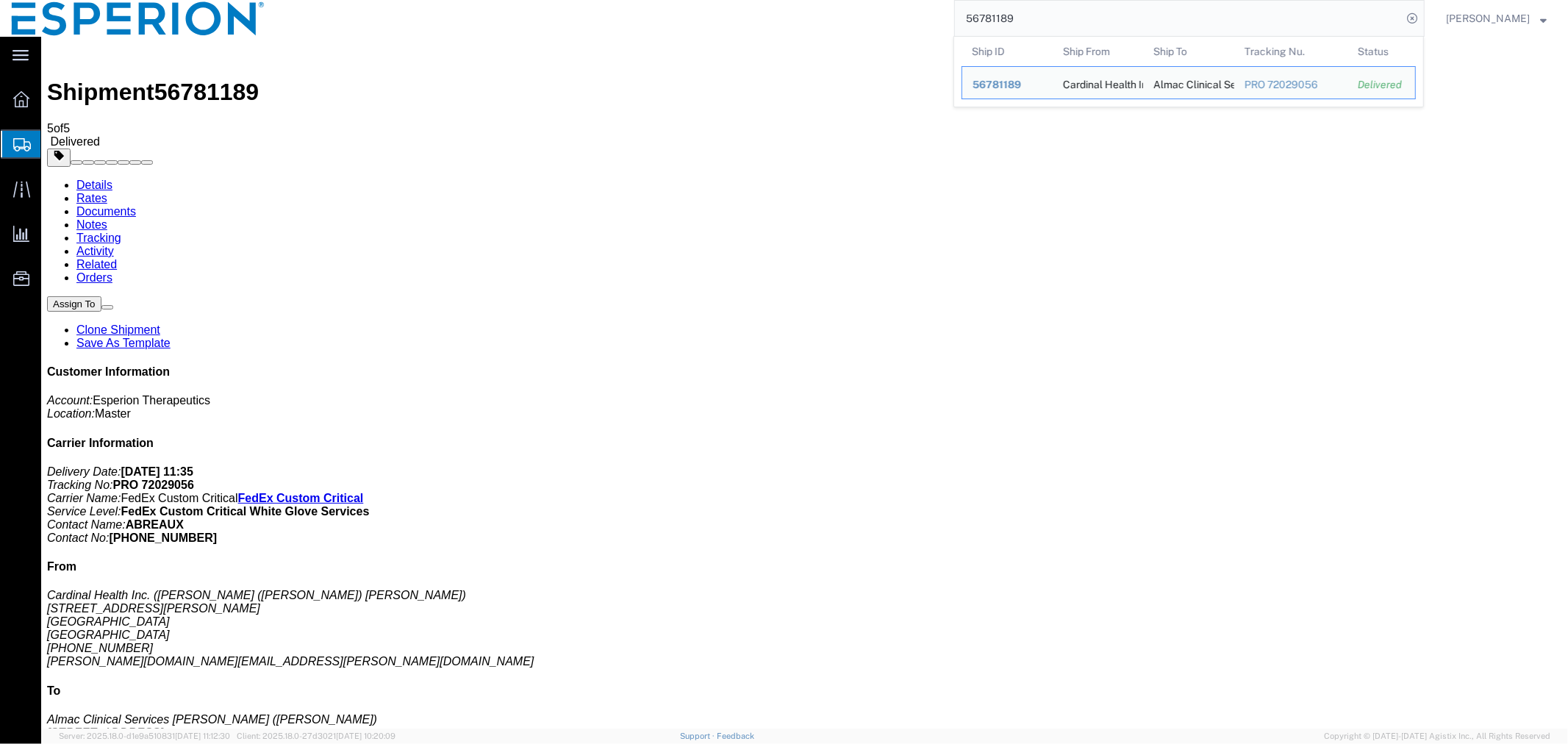
drag, startPoint x: 1113, startPoint y: 28, endPoint x: 861, endPoint y: 26, distance: 252.0
click at [861, 26] on div "56781189 Ship ID Ship From Ship To Tracking Nu. Status Ship ID 56781189 Ship Fr…" at bounding box center [850, 18] width 1148 height 37
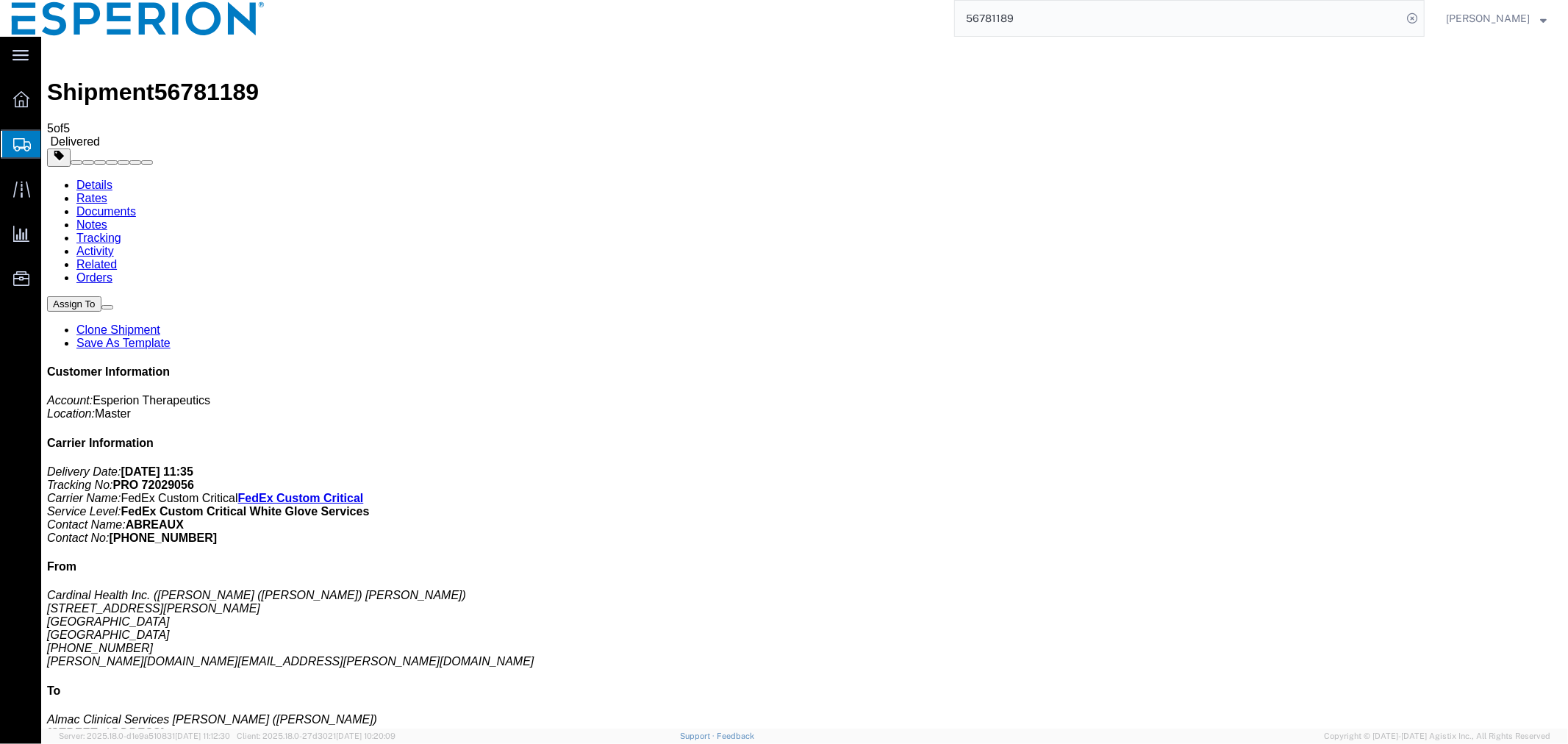
click at [1102, 22] on input "56781189" at bounding box center [1178, 18] width 447 height 35
drag, startPoint x: 1083, startPoint y: 20, endPoint x: 864, endPoint y: 20, distance: 219.0
click at [865, 20] on div "56781189" at bounding box center [850, 18] width 1148 height 37
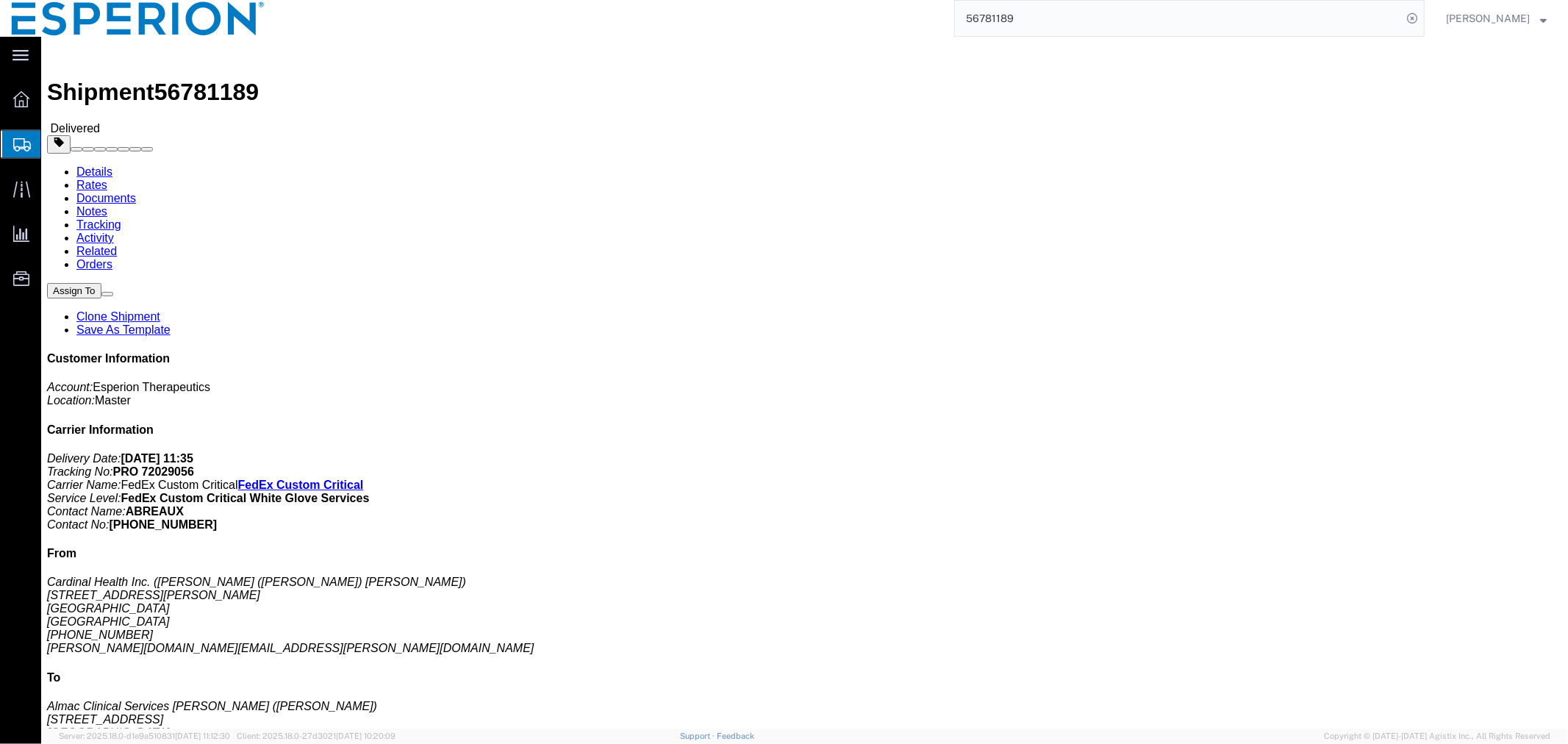
click link "Documents"
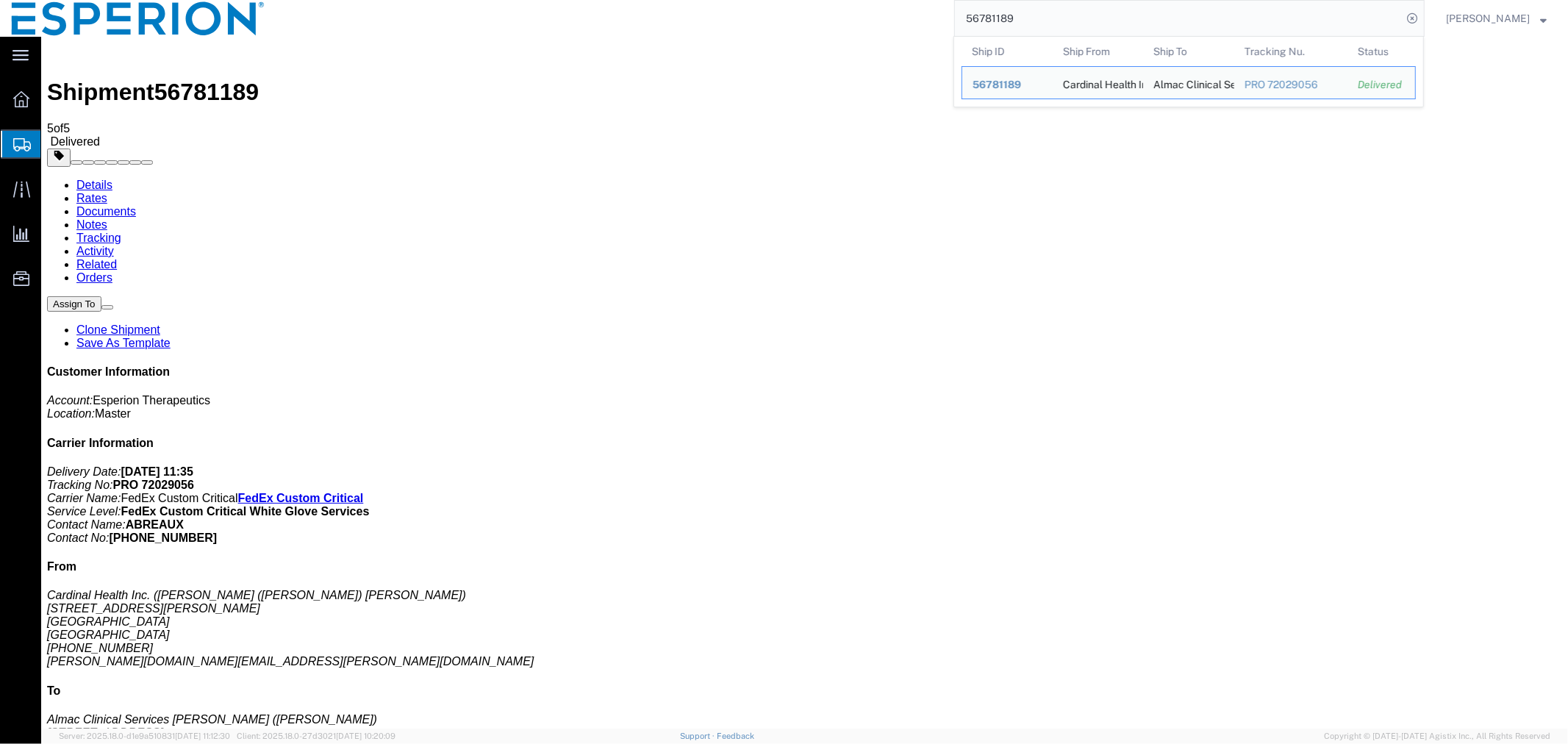
click at [1039, 17] on input "56781189" at bounding box center [1178, 18] width 447 height 35
drag, startPoint x: 935, startPoint y: 14, endPoint x: 901, endPoint y: 19, distance: 34.4
click at [901, 19] on div "56781189 Ship ID Ship From Ship To Tracking Nu. Status Ship ID 56781189 Ship Fr…" at bounding box center [850, 18] width 1148 height 37
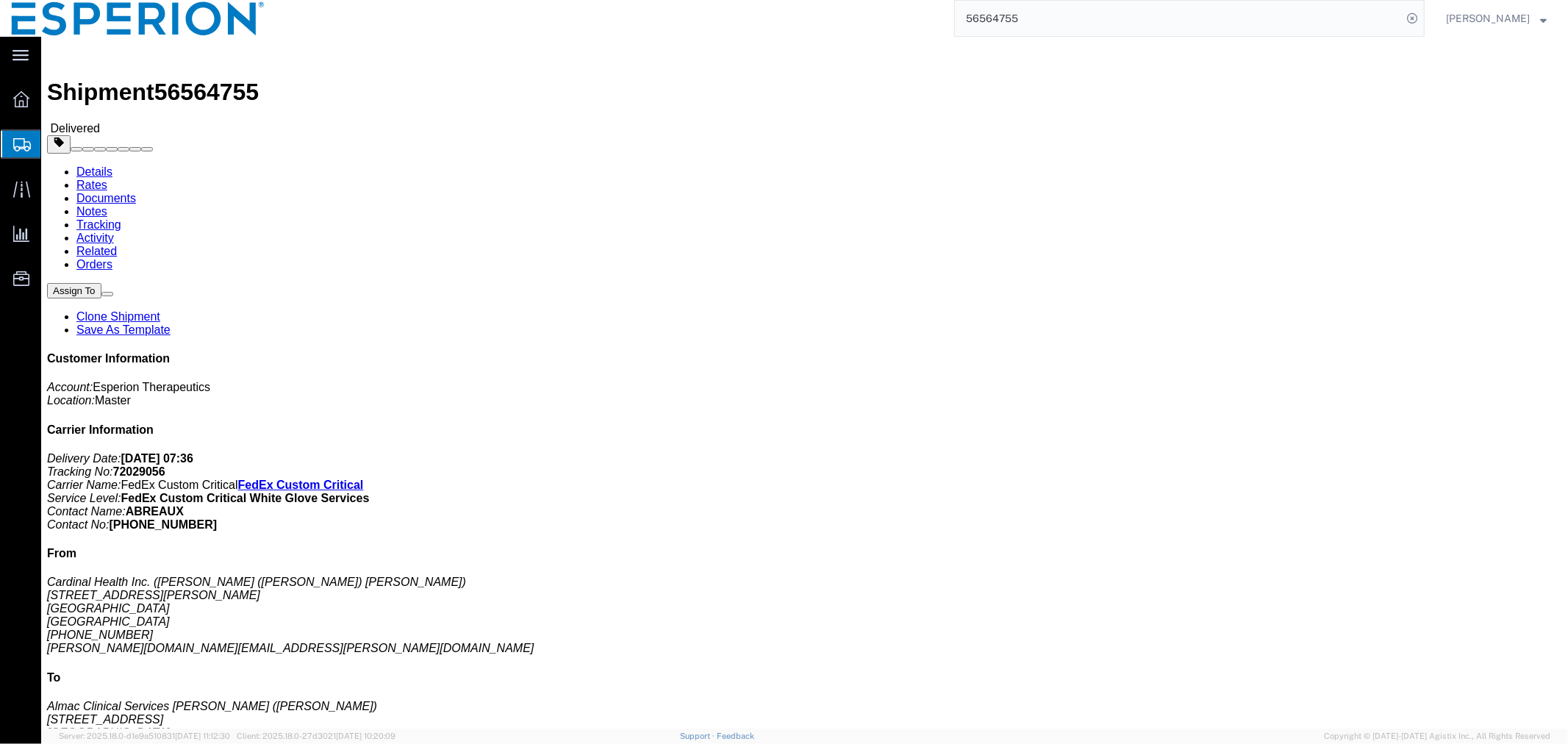
click link "Documents"
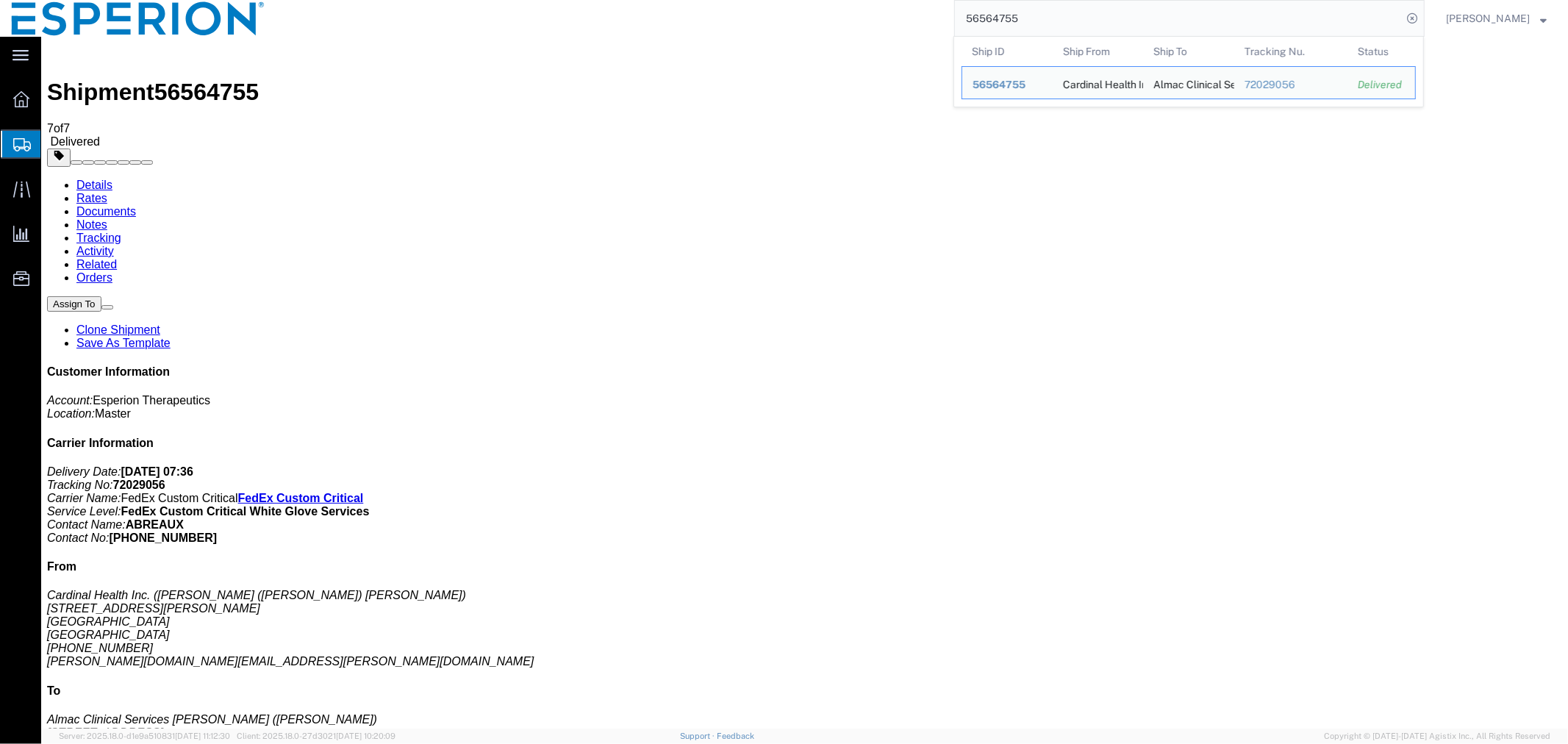
drag, startPoint x: 1069, startPoint y: 24, endPoint x: 870, endPoint y: 28, distance: 199.0
click at [870, 28] on div "56564755 Ship ID Ship From Ship To Tracking Nu. Status Ship ID 56564755 Ship Fr…" at bounding box center [850, 18] width 1148 height 37
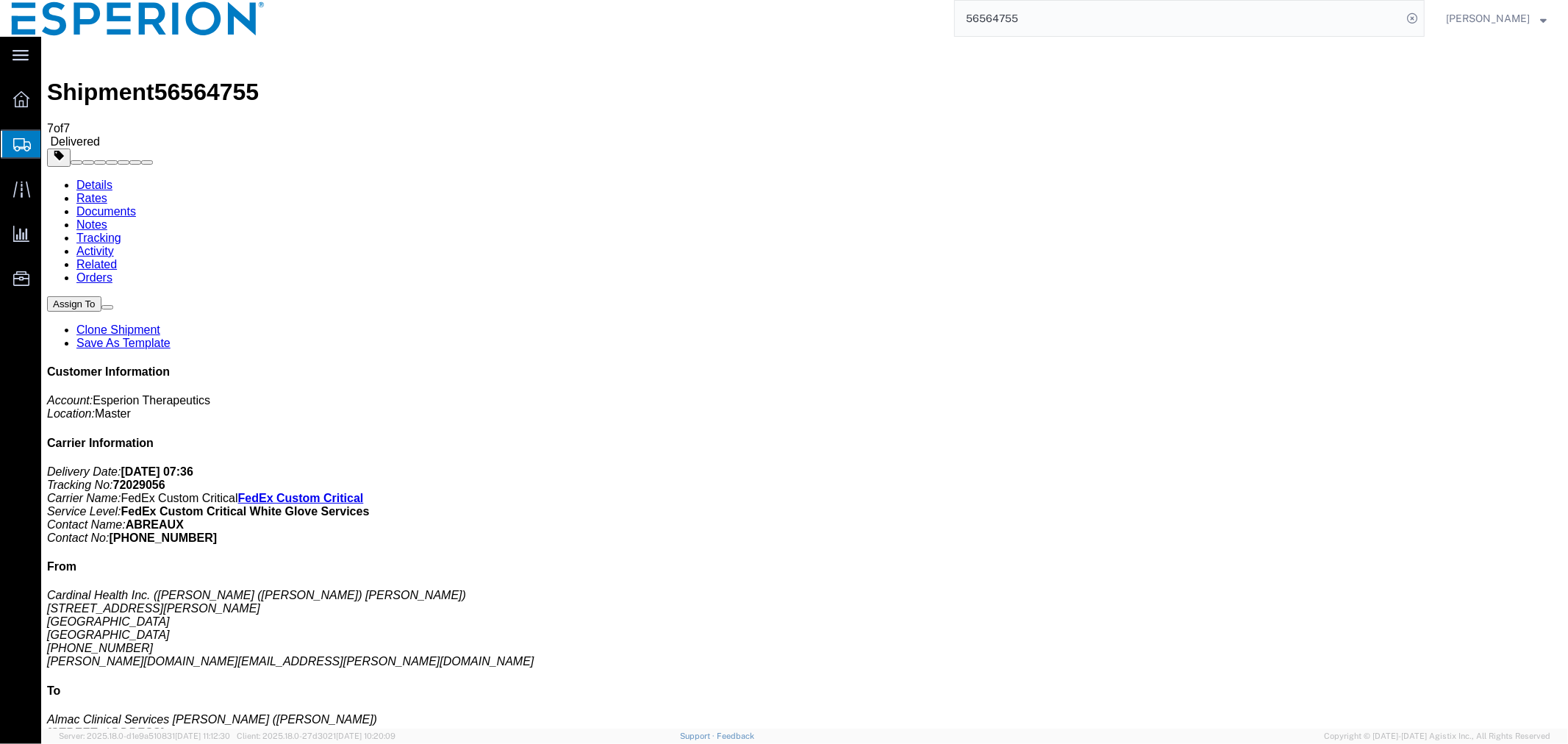
paste input "781189"
click at [1416, 22] on icon at bounding box center [1412, 18] width 20 height 20
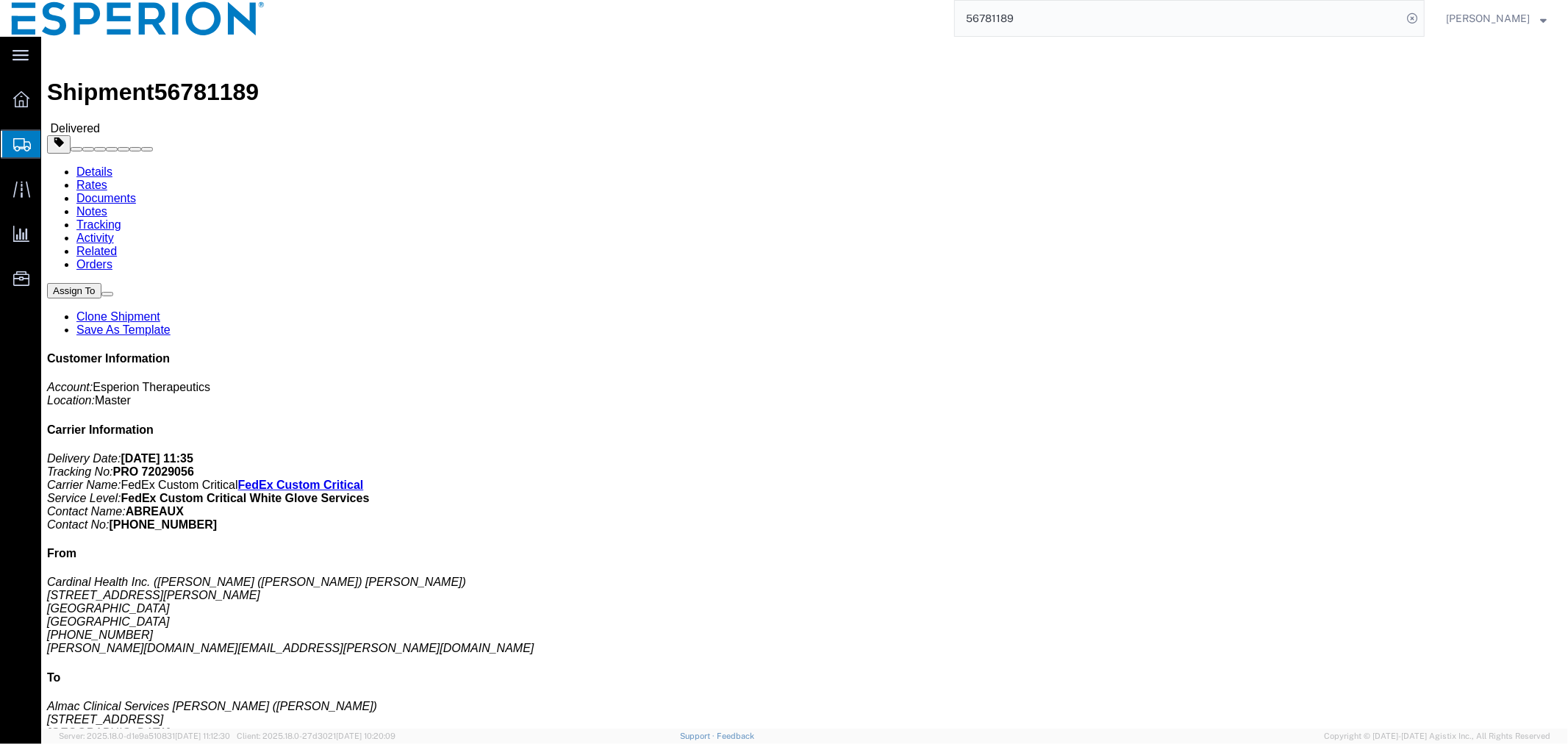
click link "Documents"
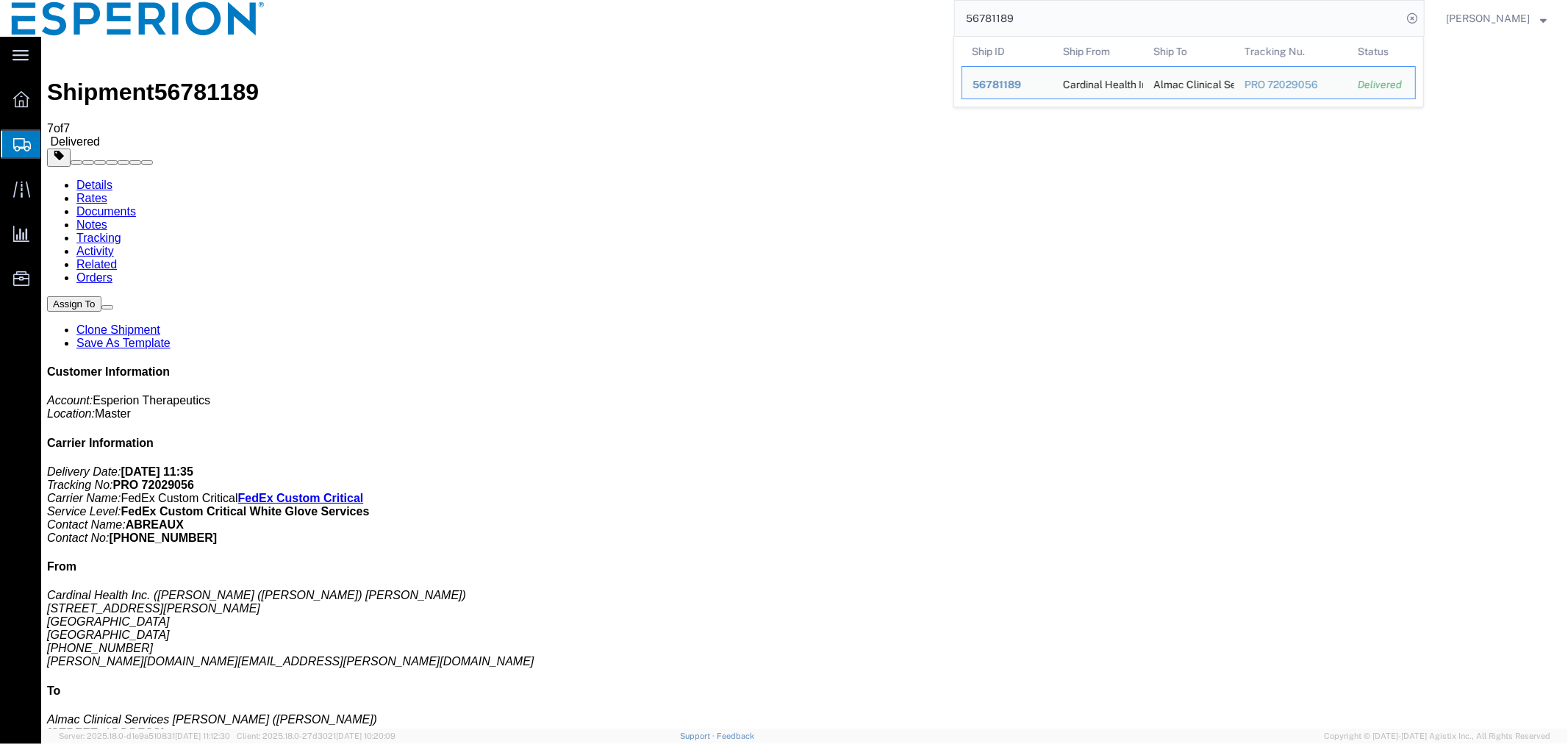
drag, startPoint x: 1022, startPoint y: 20, endPoint x: 853, endPoint y: 14, distance: 169.1
click at [863, 14] on div "56781189 Ship ID Ship From Ship To Tracking Nu. Status Ship ID 56781189 Ship Fr…" at bounding box center [850, 18] width 1148 height 37
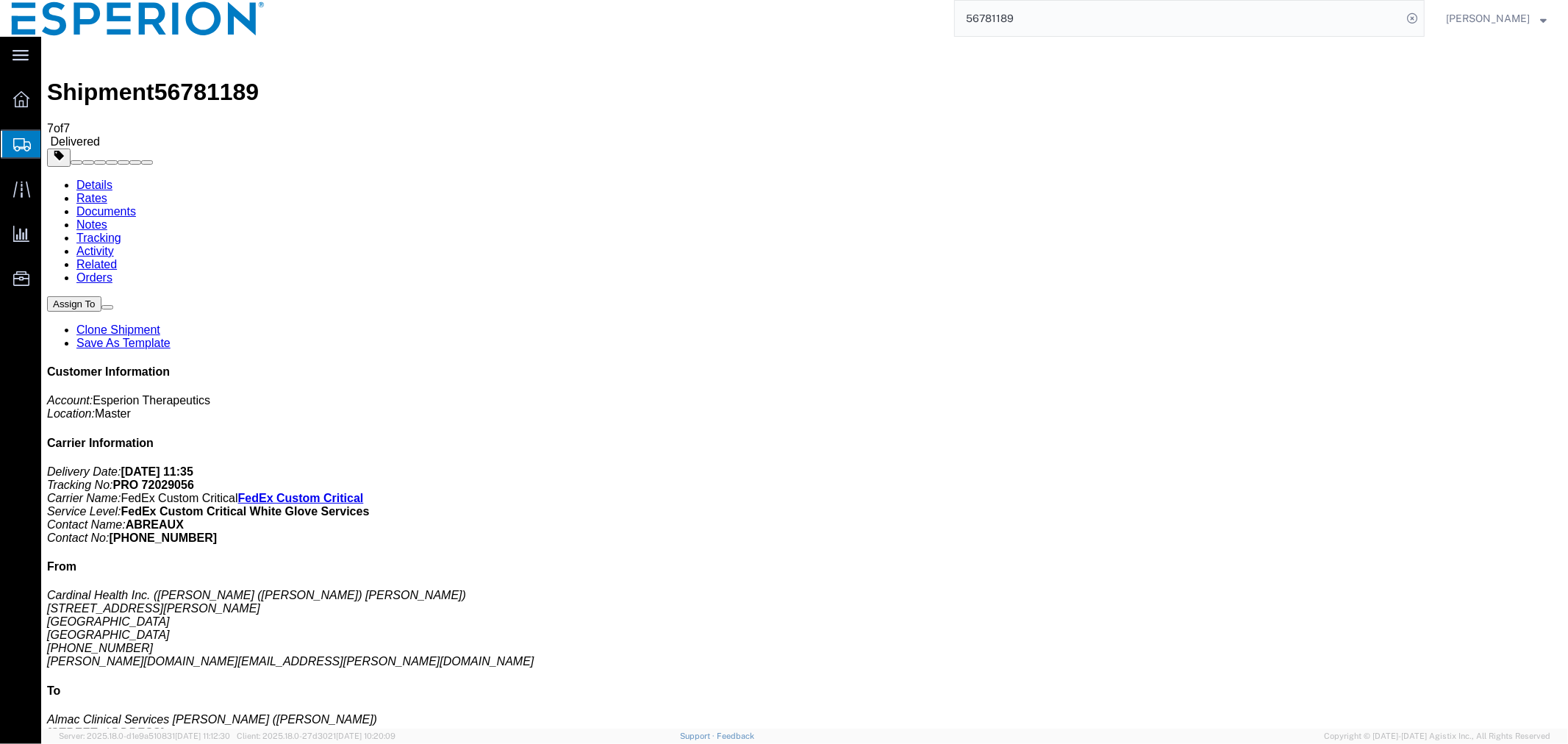
paste input "564755"
type input "56564755"
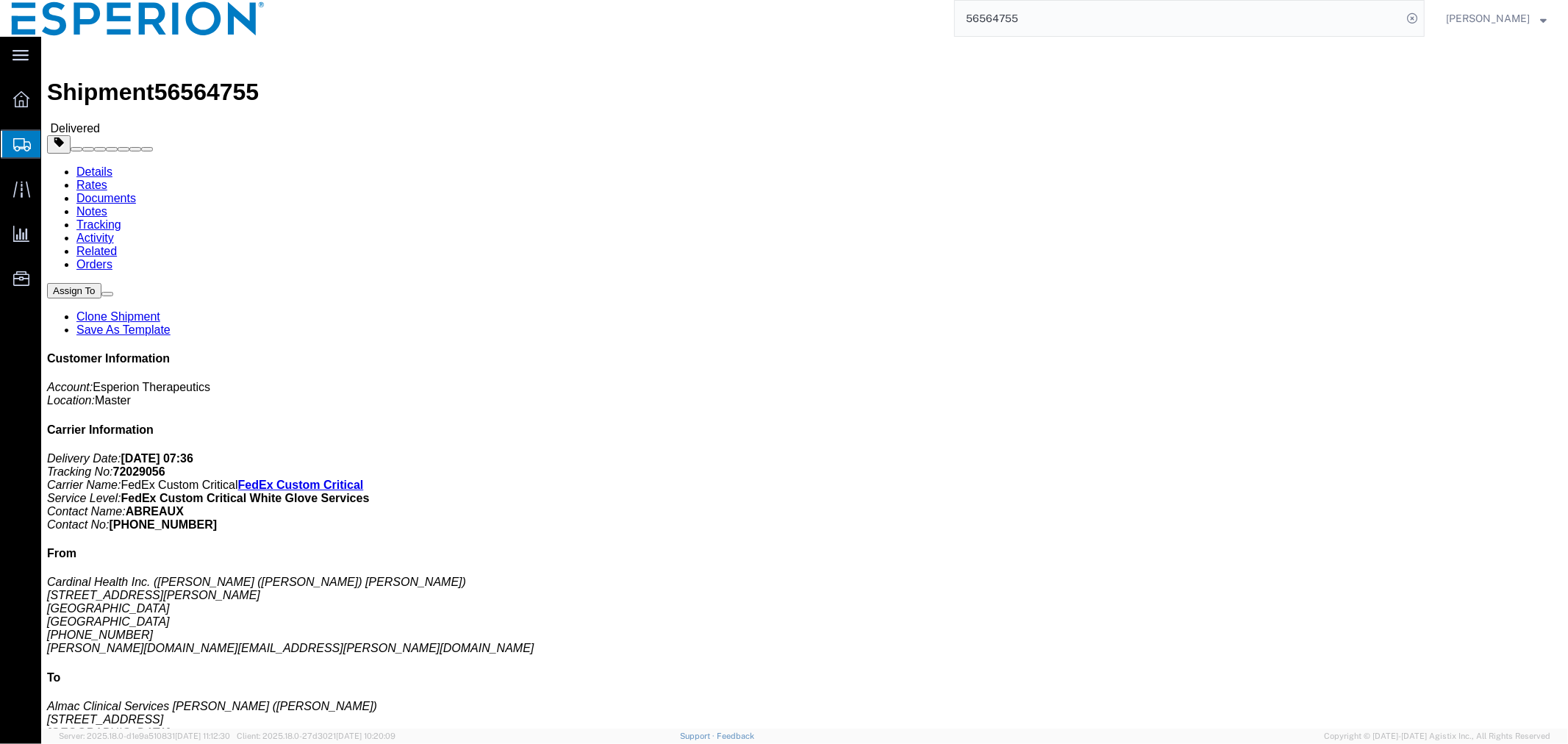
click link "Documents"
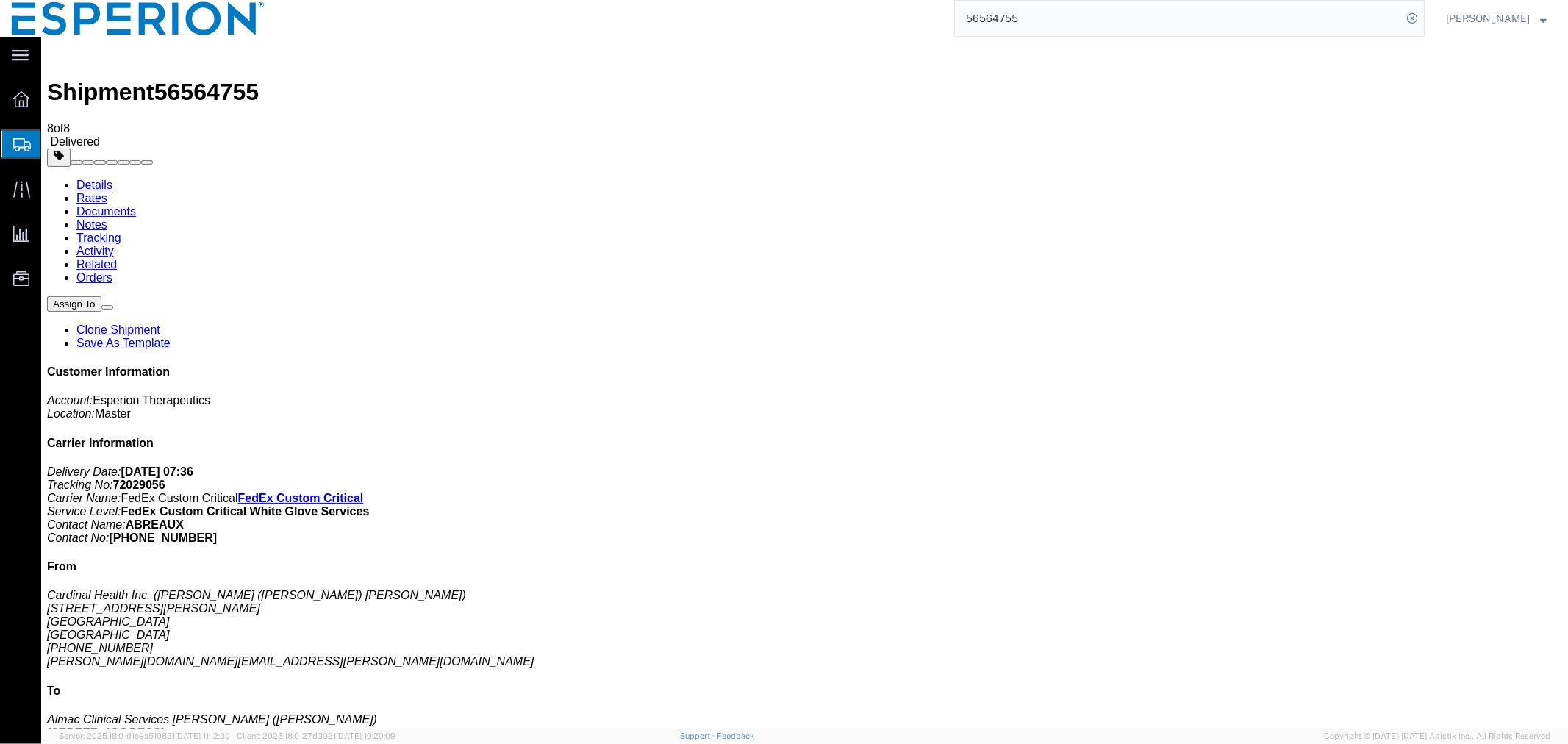
click at [213, 78] on span "56564755" at bounding box center [205, 91] width 105 height 26
copy span "56564755"
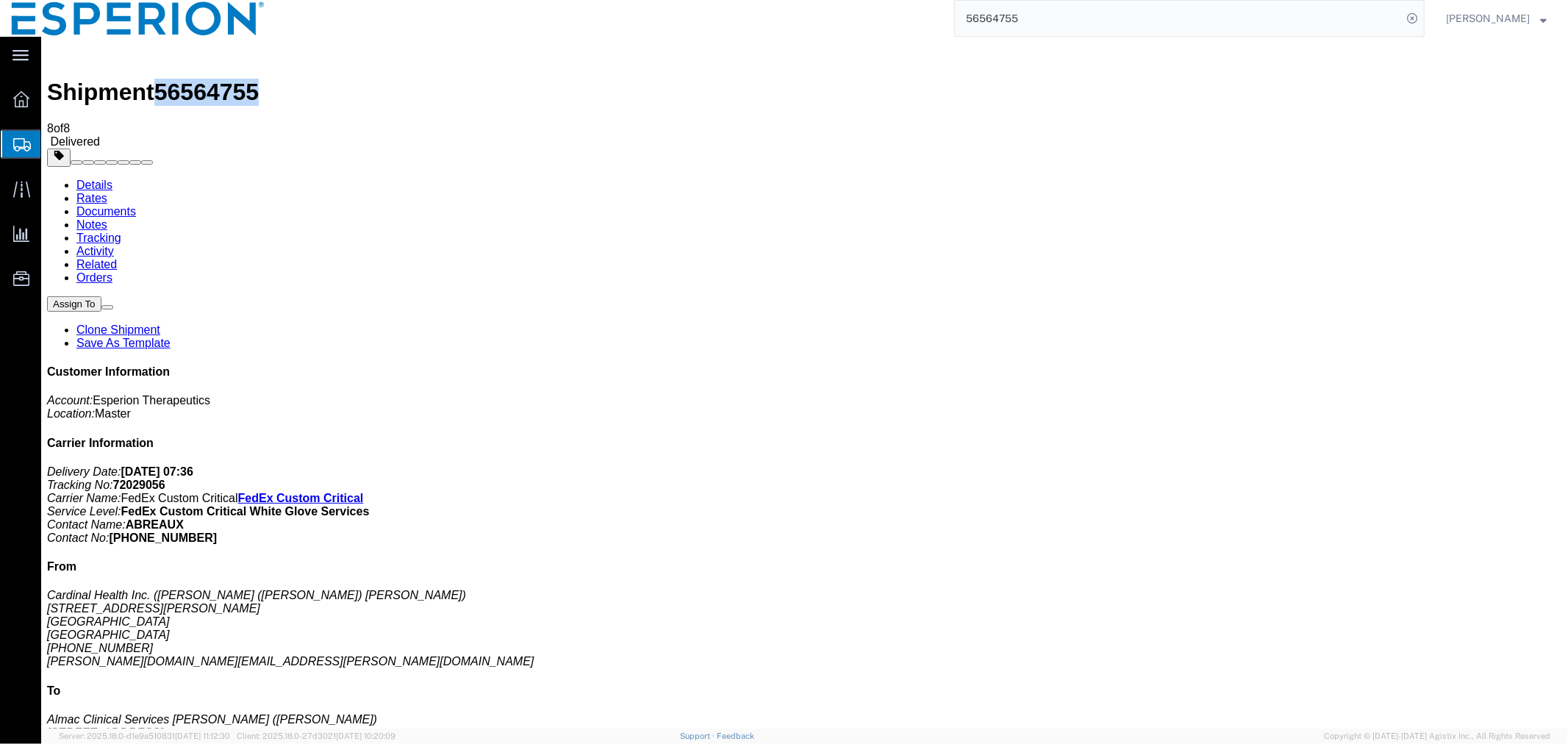
click at [113, 244] on link "Activity" at bounding box center [94, 250] width 37 height 13
click at [121, 231] on link "Tracking" at bounding box center [98, 237] width 45 height 13
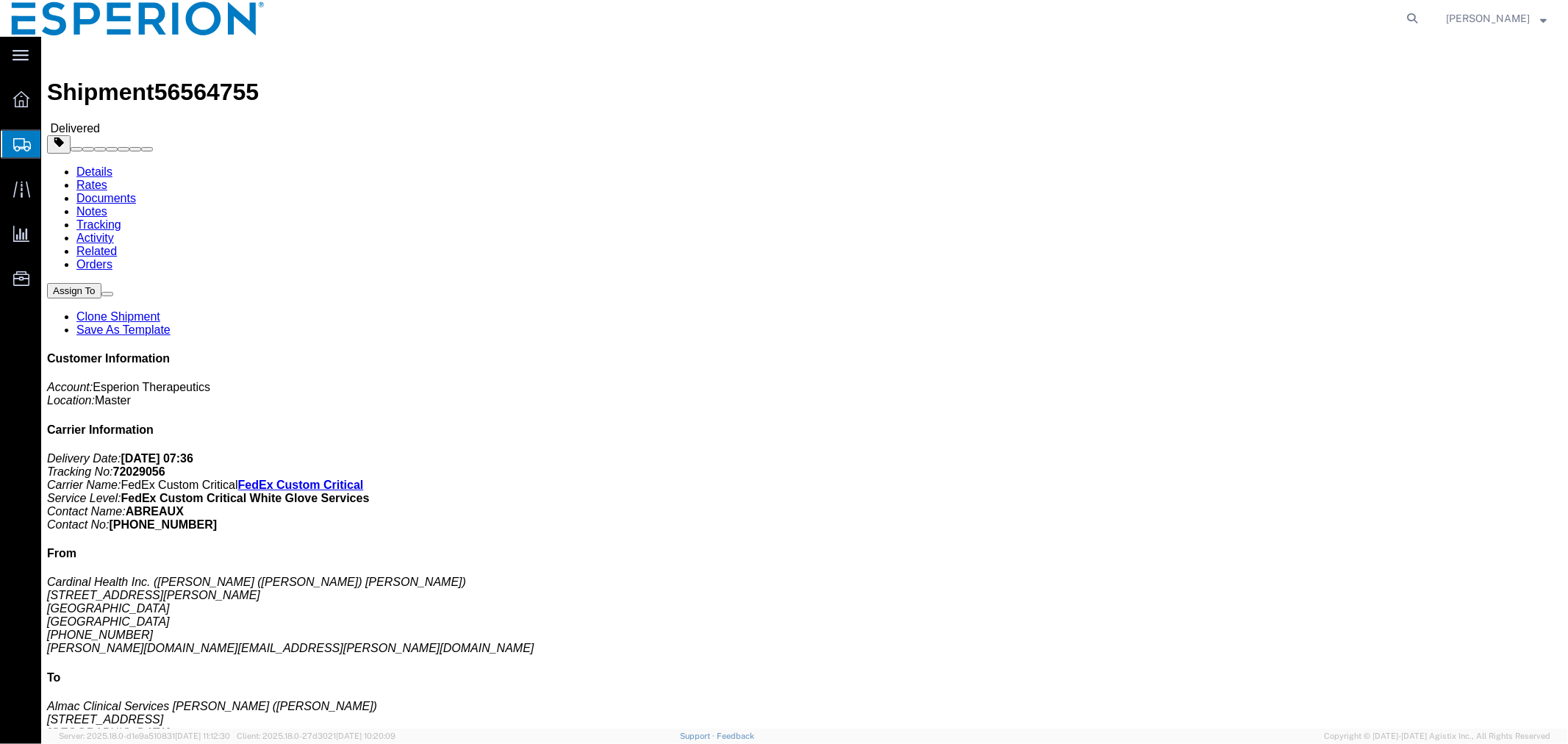
click link "Tracking"
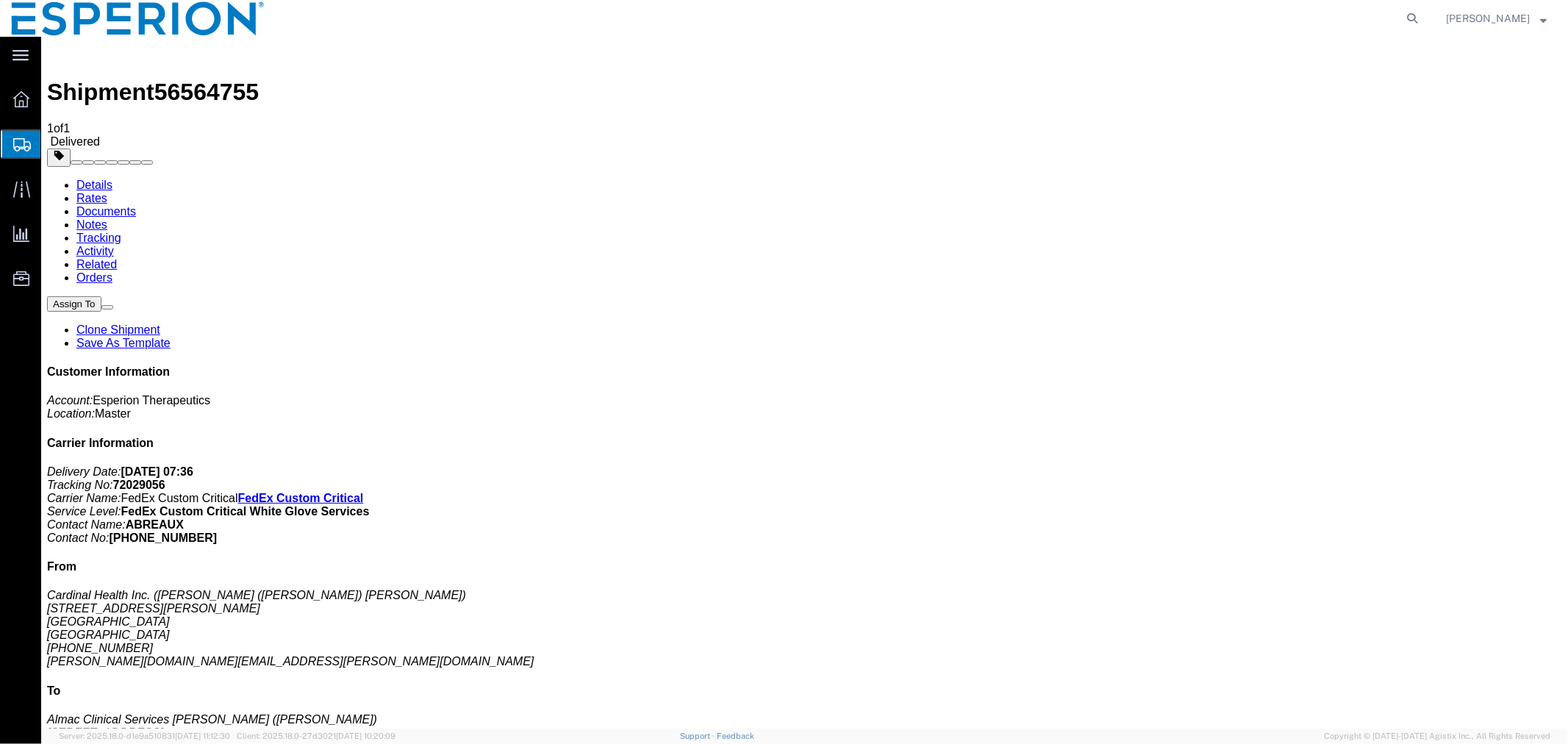
drag, startPoint x: 198, startPoint y: 104, endPoint x: 88, endPoint y: 86, distance: 111.5
click at [88, 178] on link "Details" at bounding box center [94, 184] width 36 height 13
click at [0, 0] on span "Shipment Manager" at bounding box center [0, 0] width 0 height 0
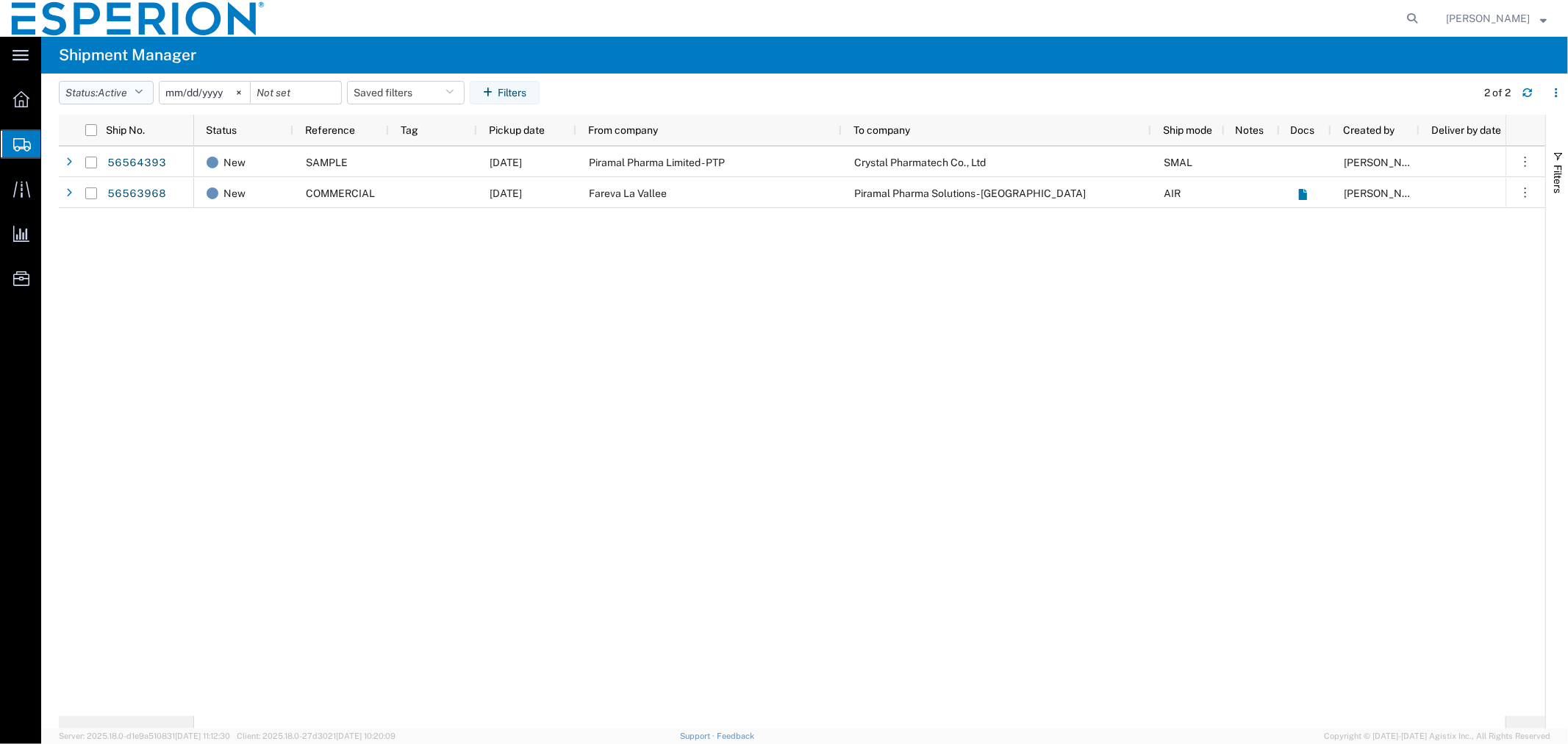
click at [111, 95] on span "Active" at bounding box center [112, 93] width 30 height 12
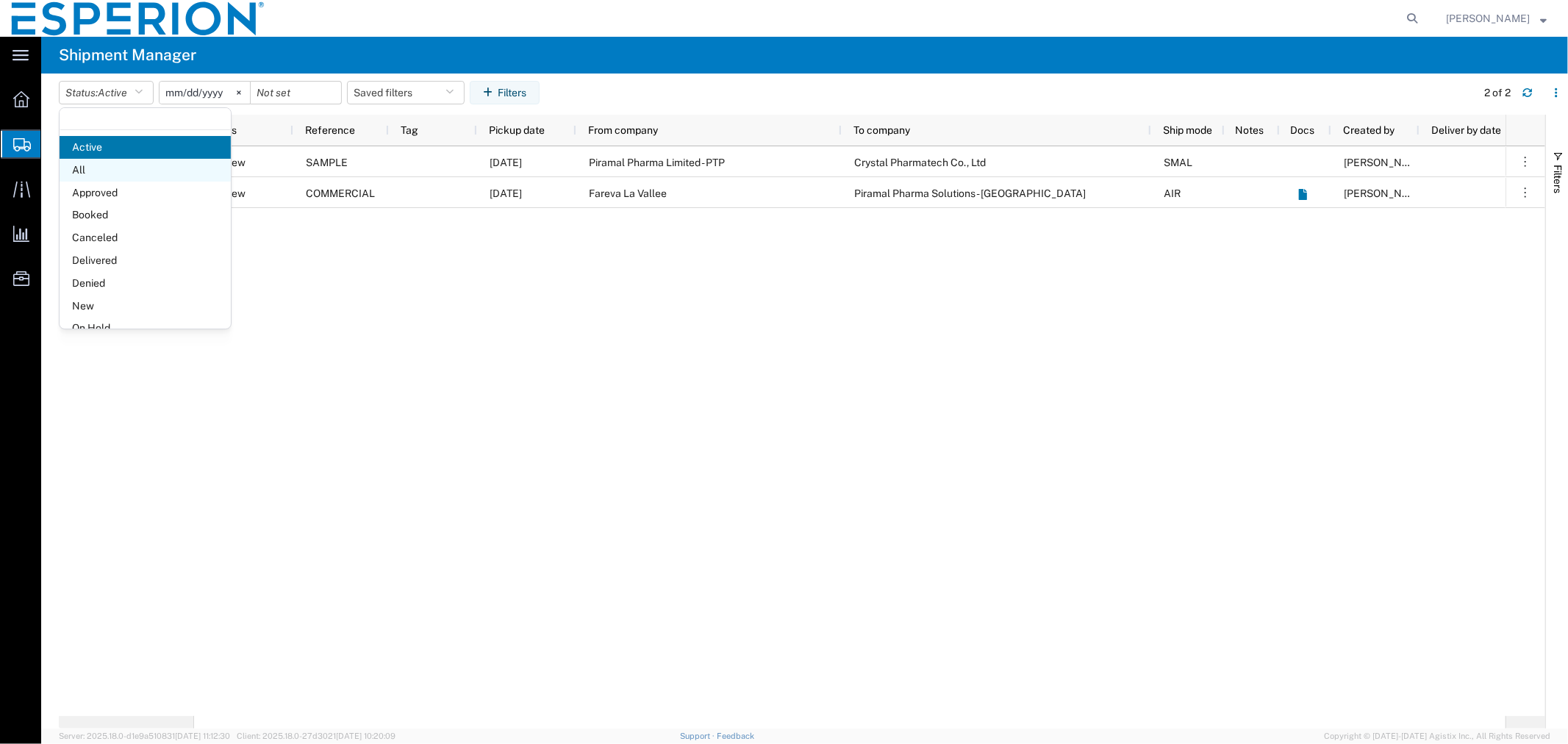
click at [111, 177] on span "All" at bounding box center [145, 170] width 171 height 23
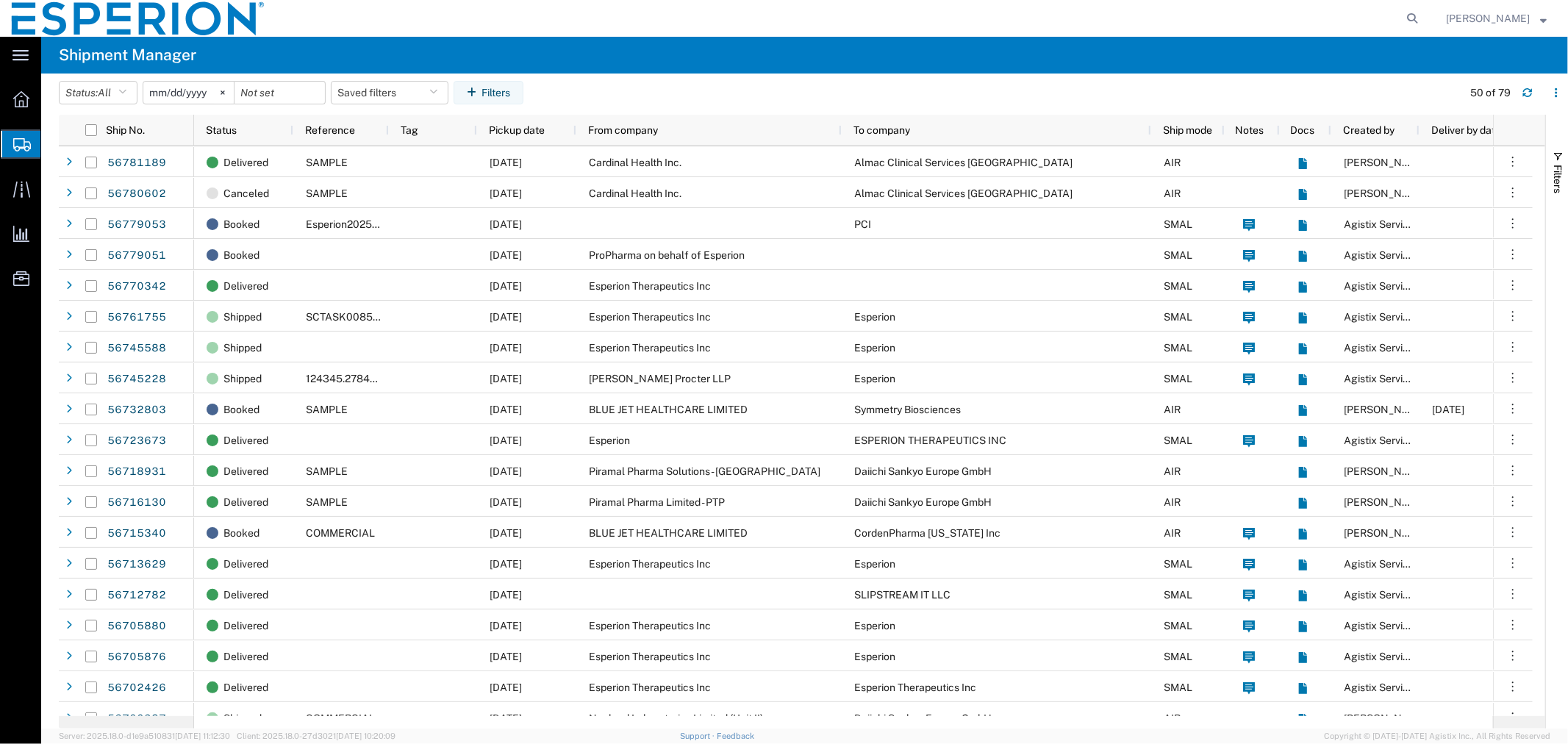
click at [175, 100] on input "2025-08-10" at bounding box center [188, 93] width 90 height 22
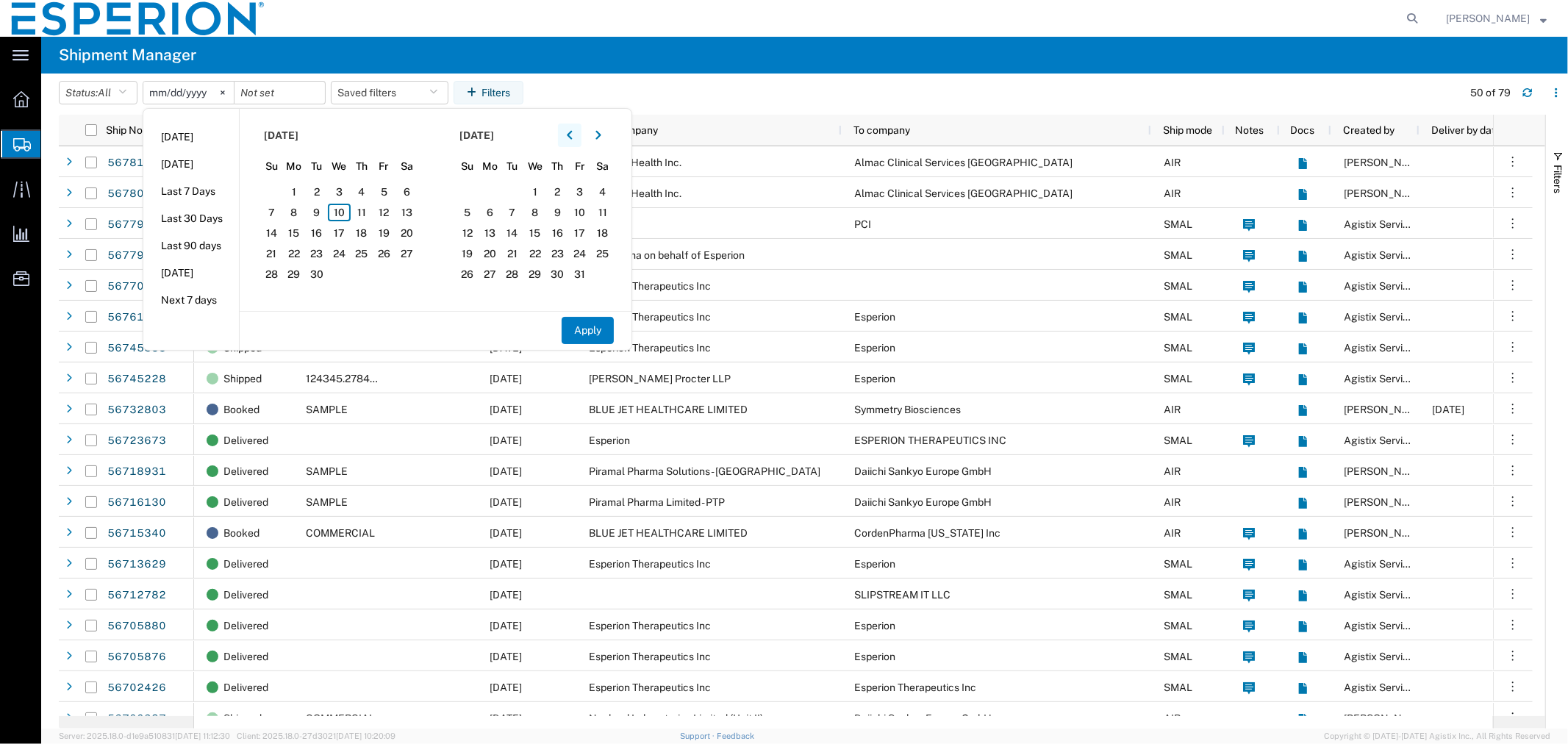
click at [572, 134] on icon "button" at bounding box center [569, 135] width 5 height 9
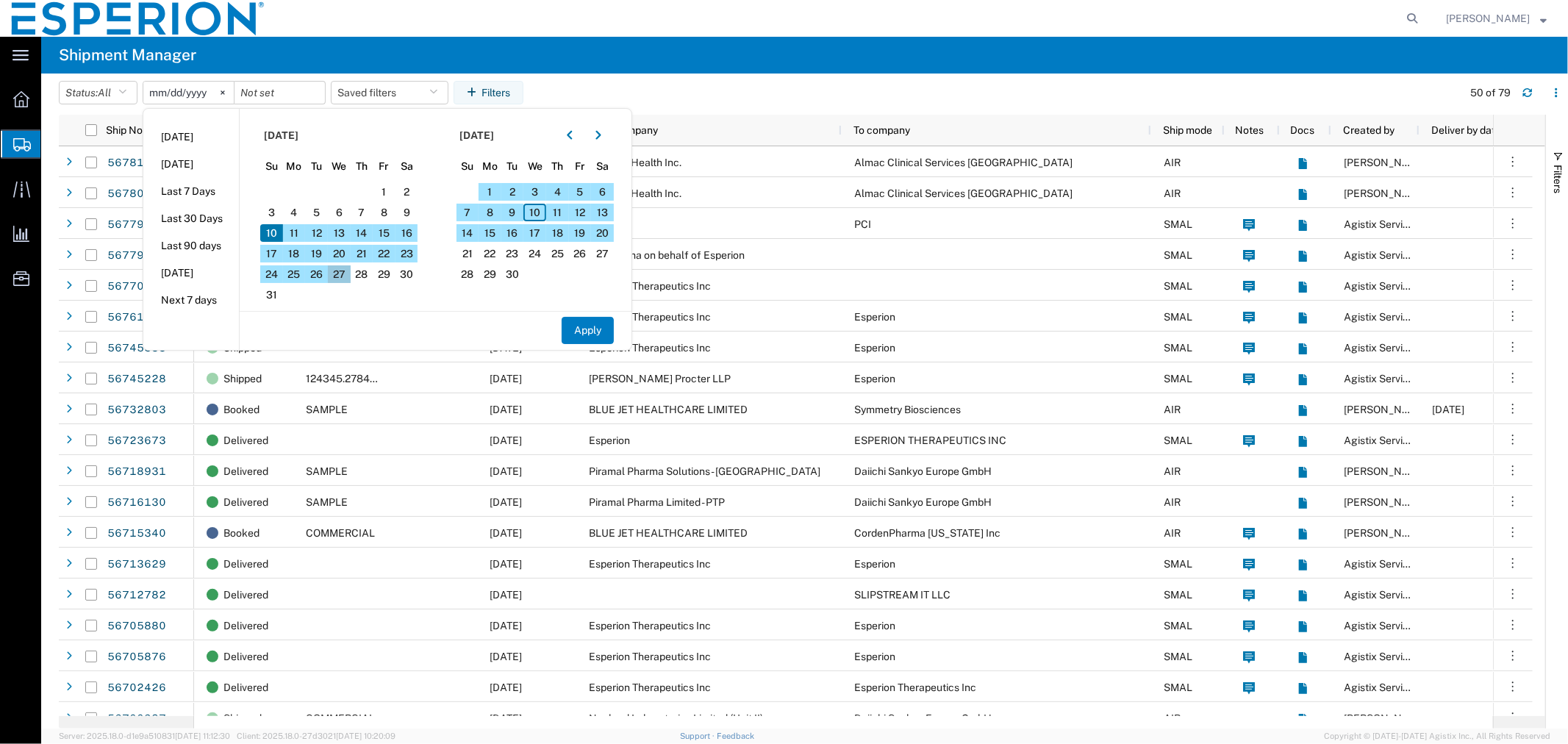
click at [344, 274] on span "27" at bounding box center [339, 274] width 23 height 18
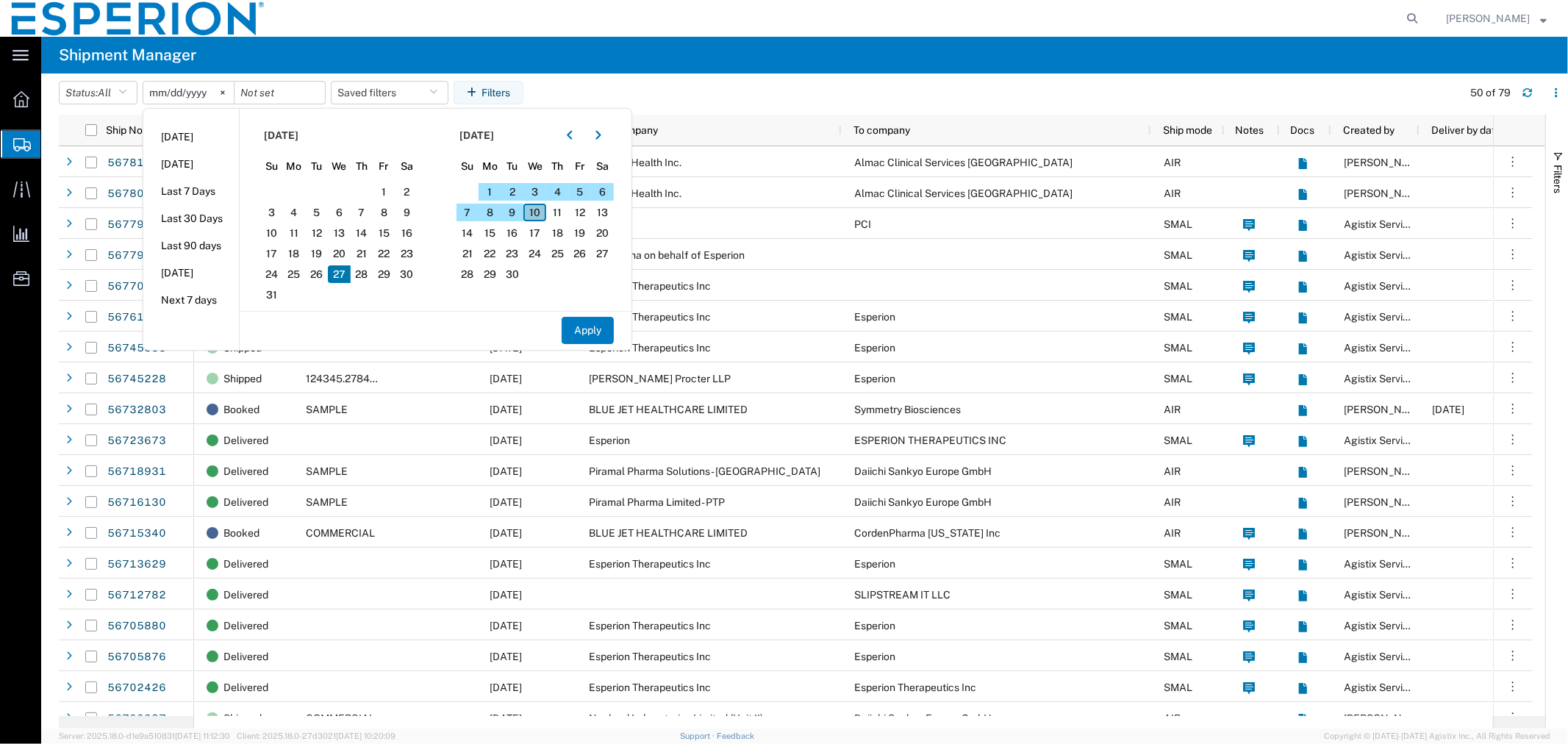
click at [541, 213] on span "10" at bounding box center [535, 212] width 23 height 18
click at [595, 329] on button "Apply" at bounding box center [587, 330] width 52 height 27
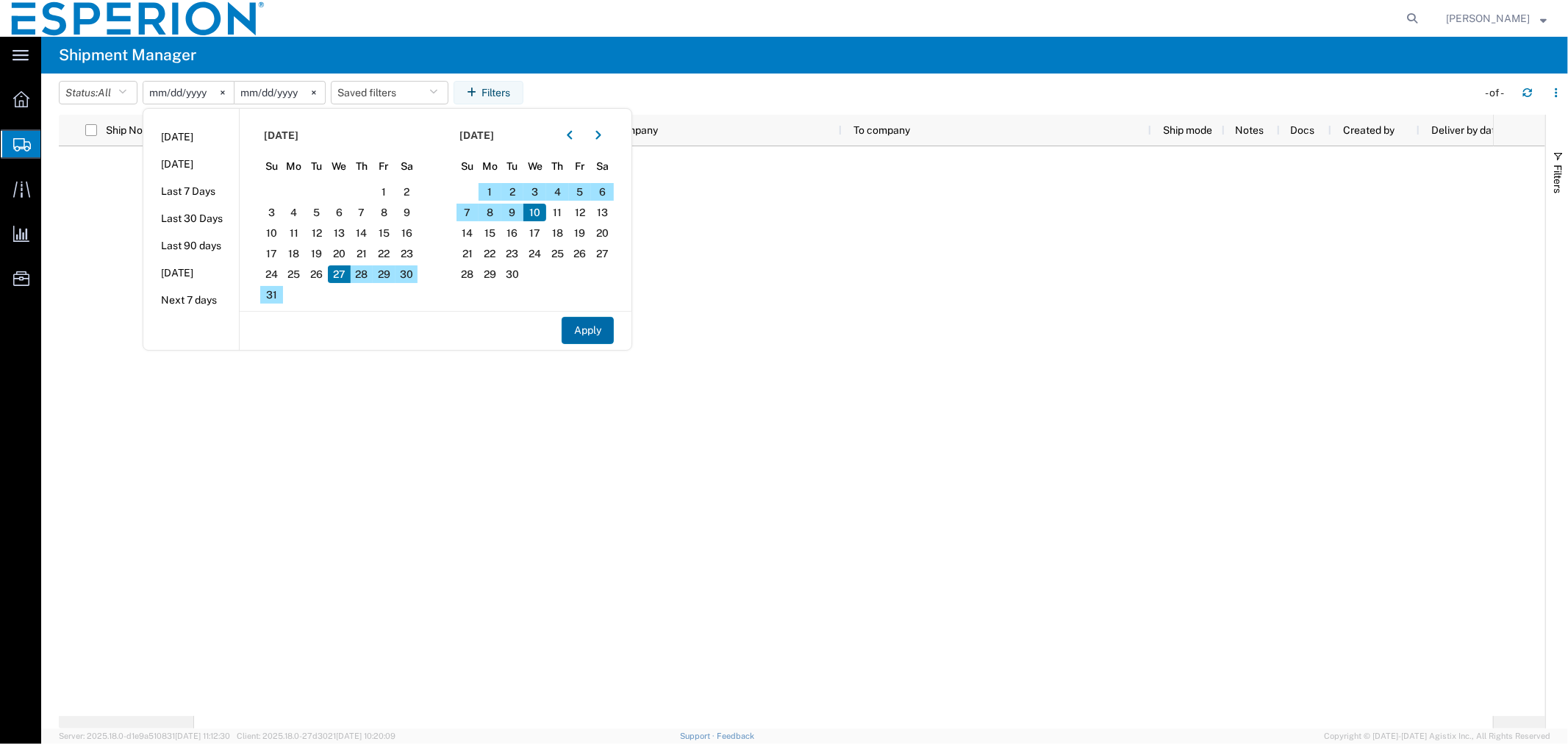
type input "2025-08-27"
type input "2025-09-10"
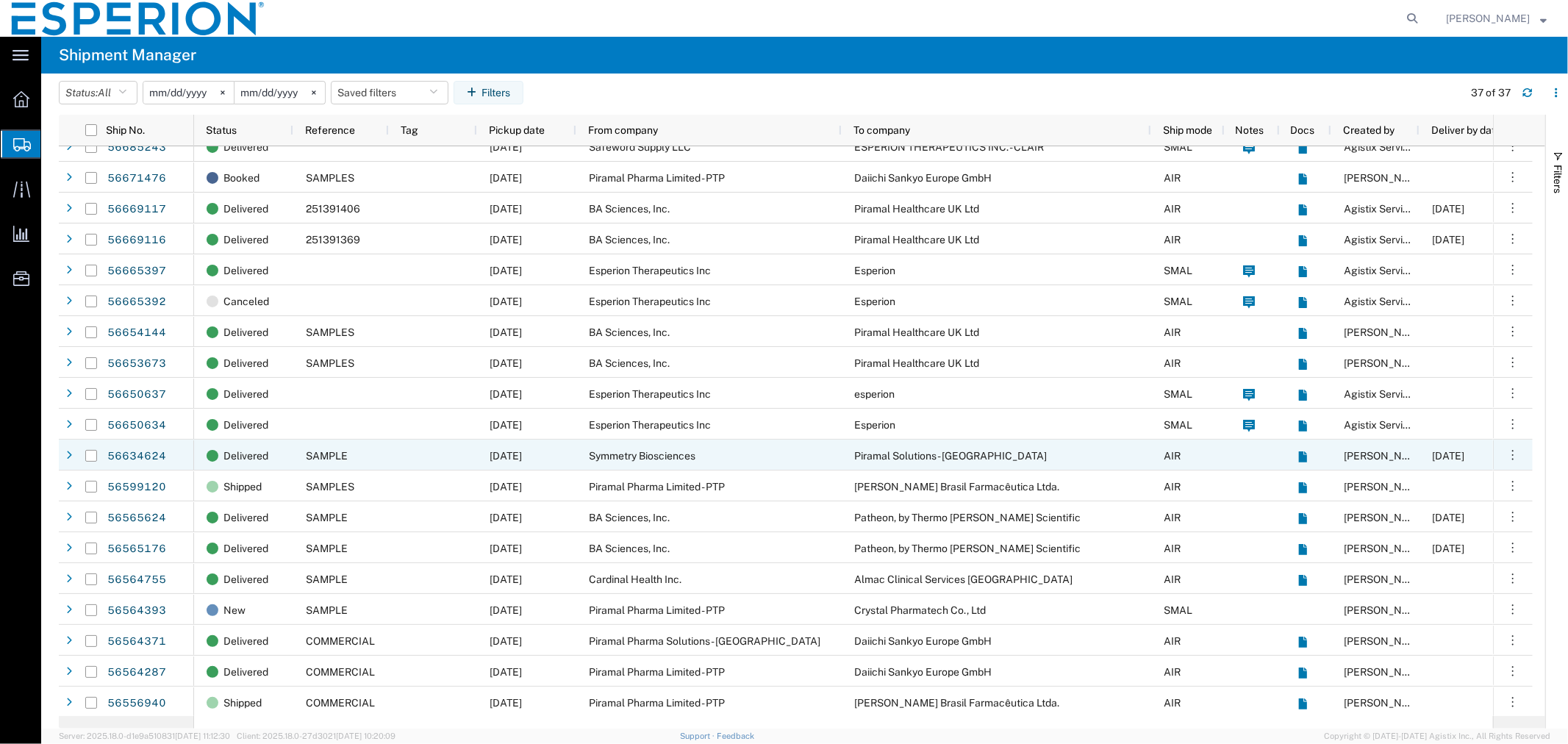
scroll to position [572, 0]
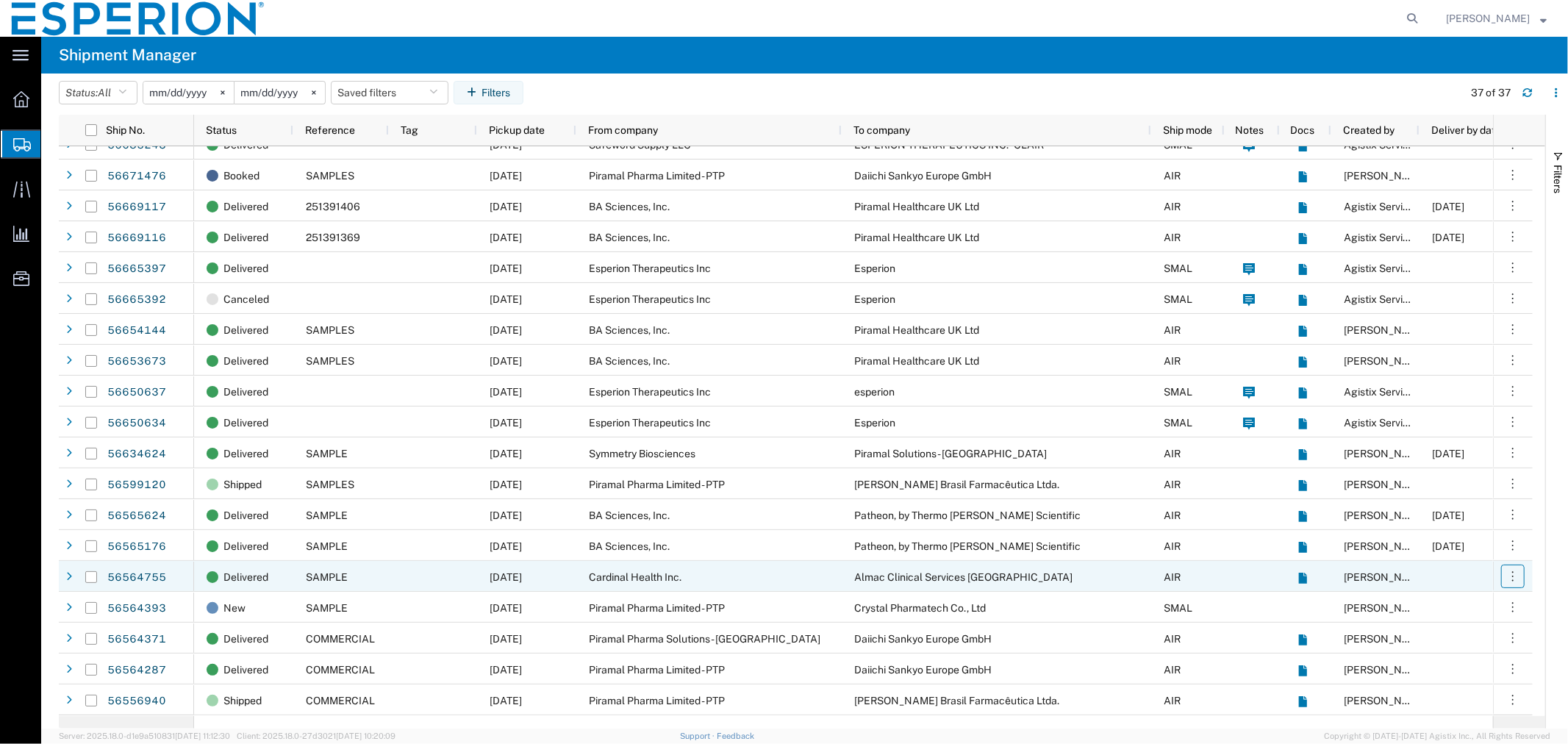
click at [1513, 574] on icon "button" at bounding box center [1513, 575] width 14 height 14
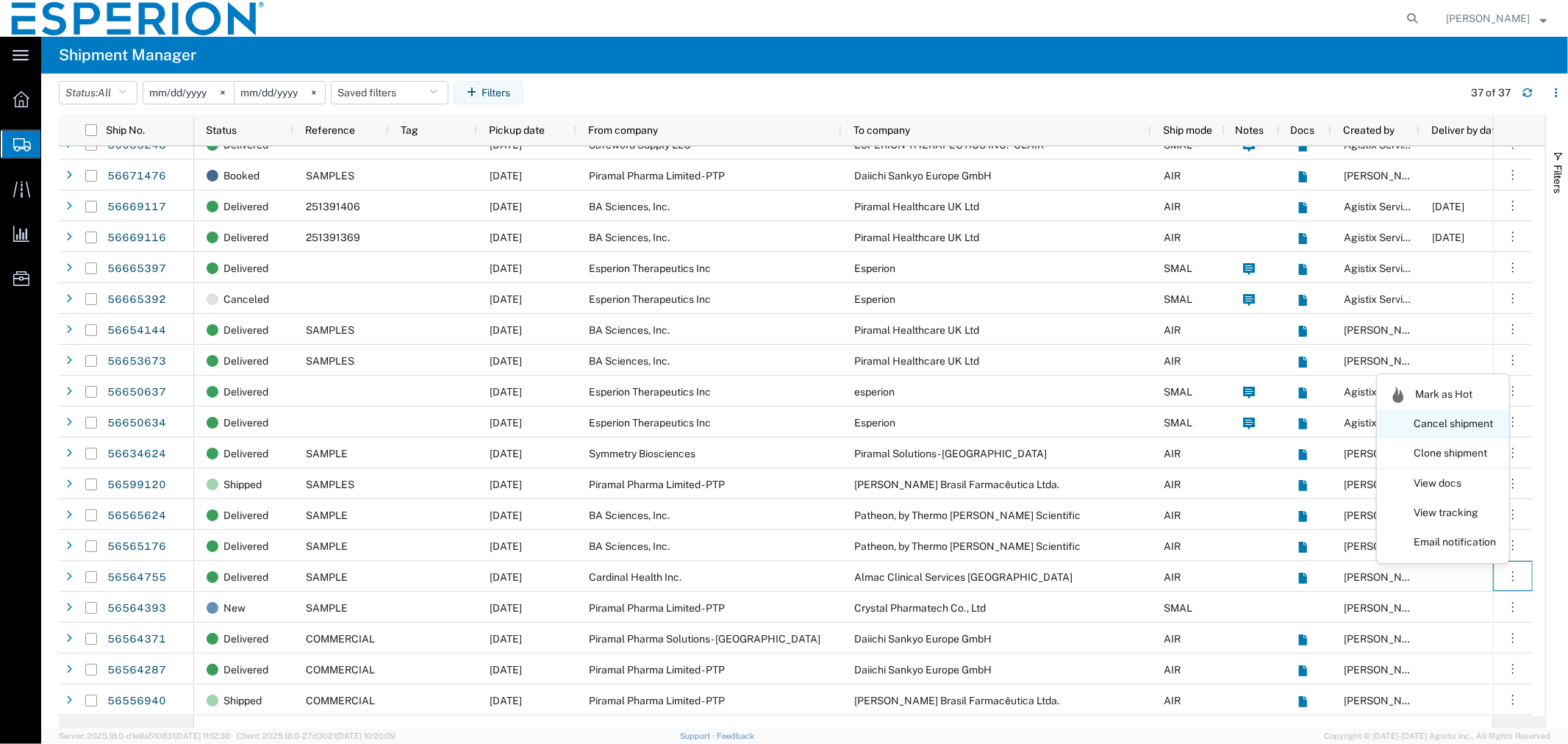
click at [1479, 421] on link "Cancel shipment" at bounding box center [1443, 424] width 131 height 26
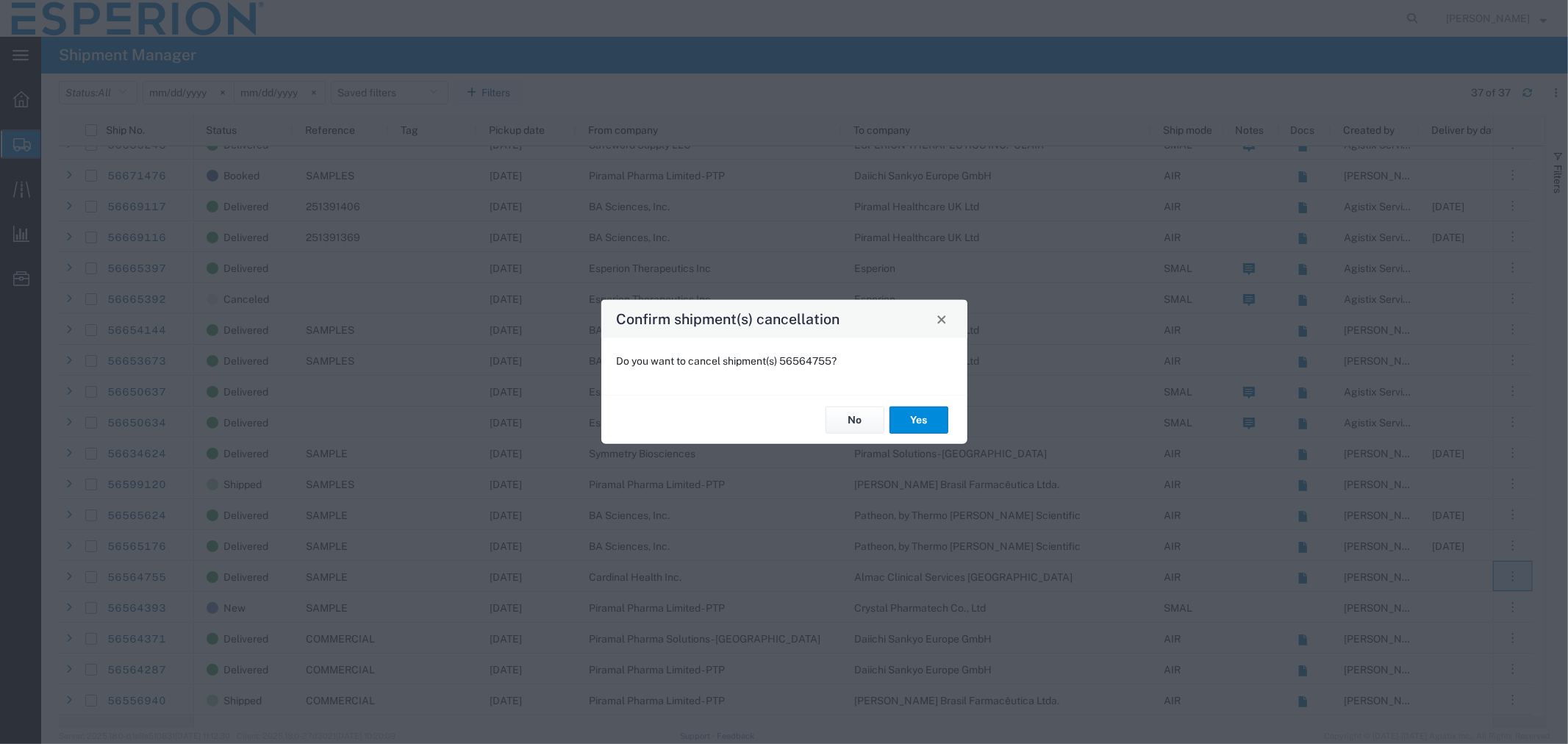
click at [909, 415] on button "Yes" at bounding box center [918, 421] width 59 height 27
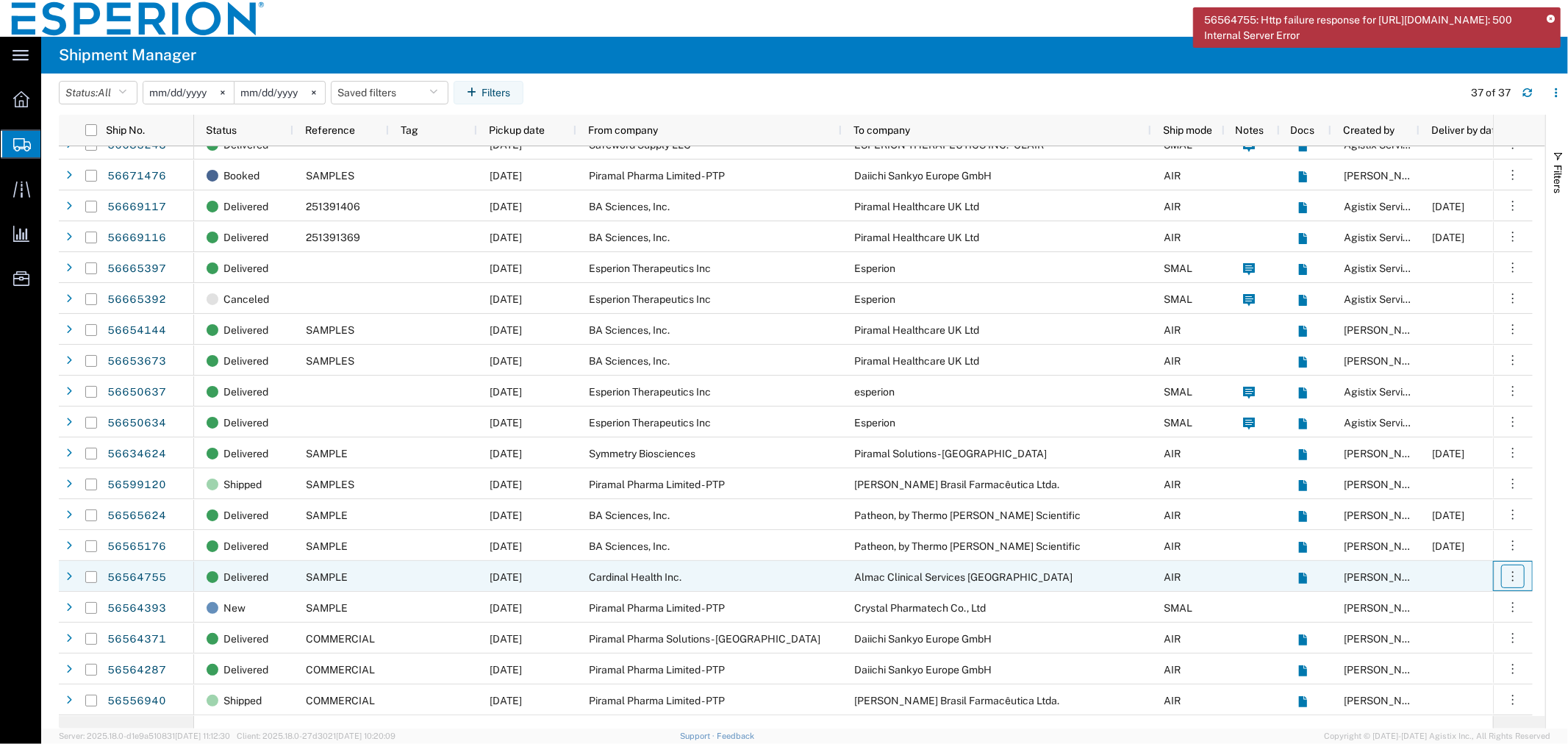
click at [1508, 576] on icon "button" at bounding box center [1513, 575] width 14 height 14
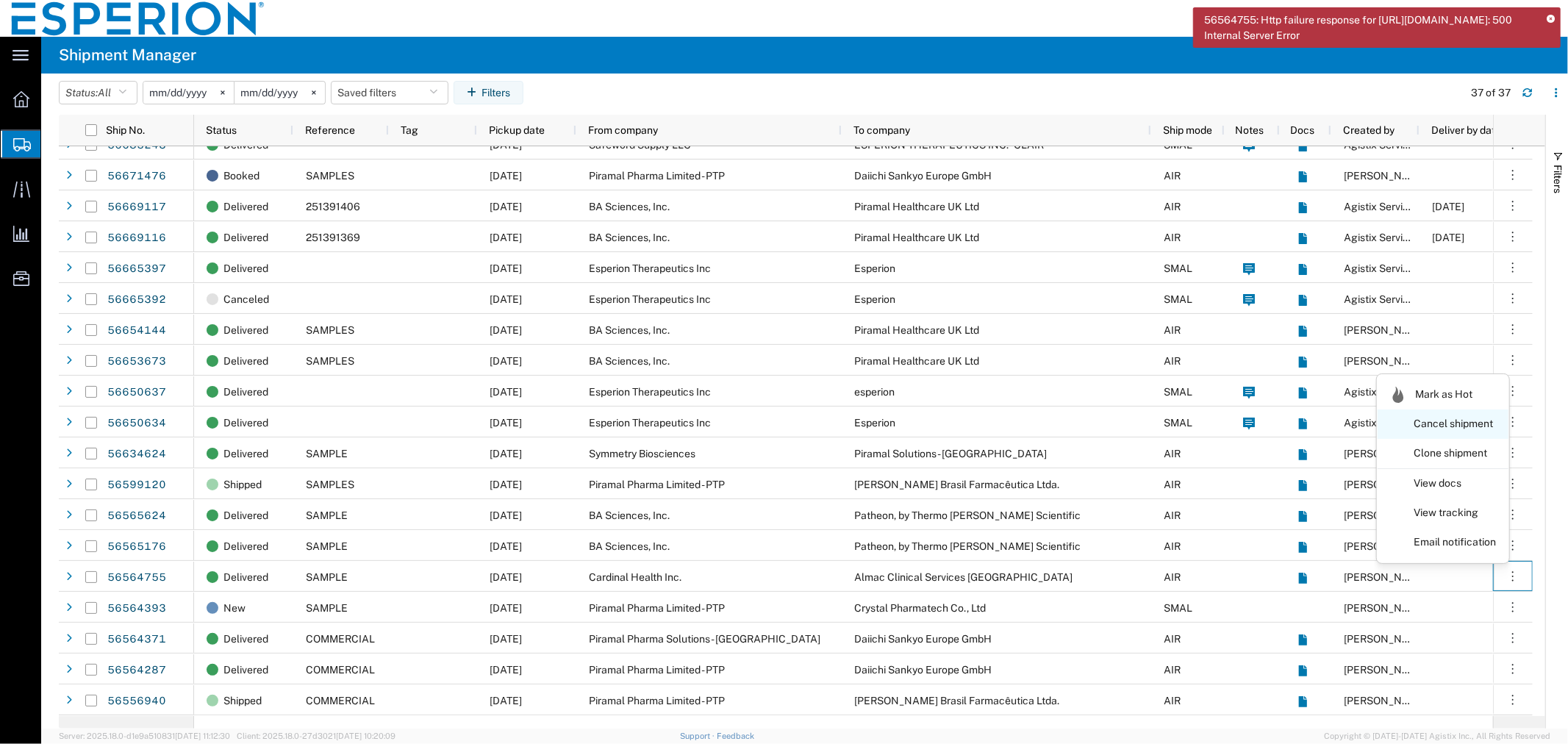
click at [1443, 428] on link "Cancel shipment" at bounding box center [1443, 424] width 131 height 26
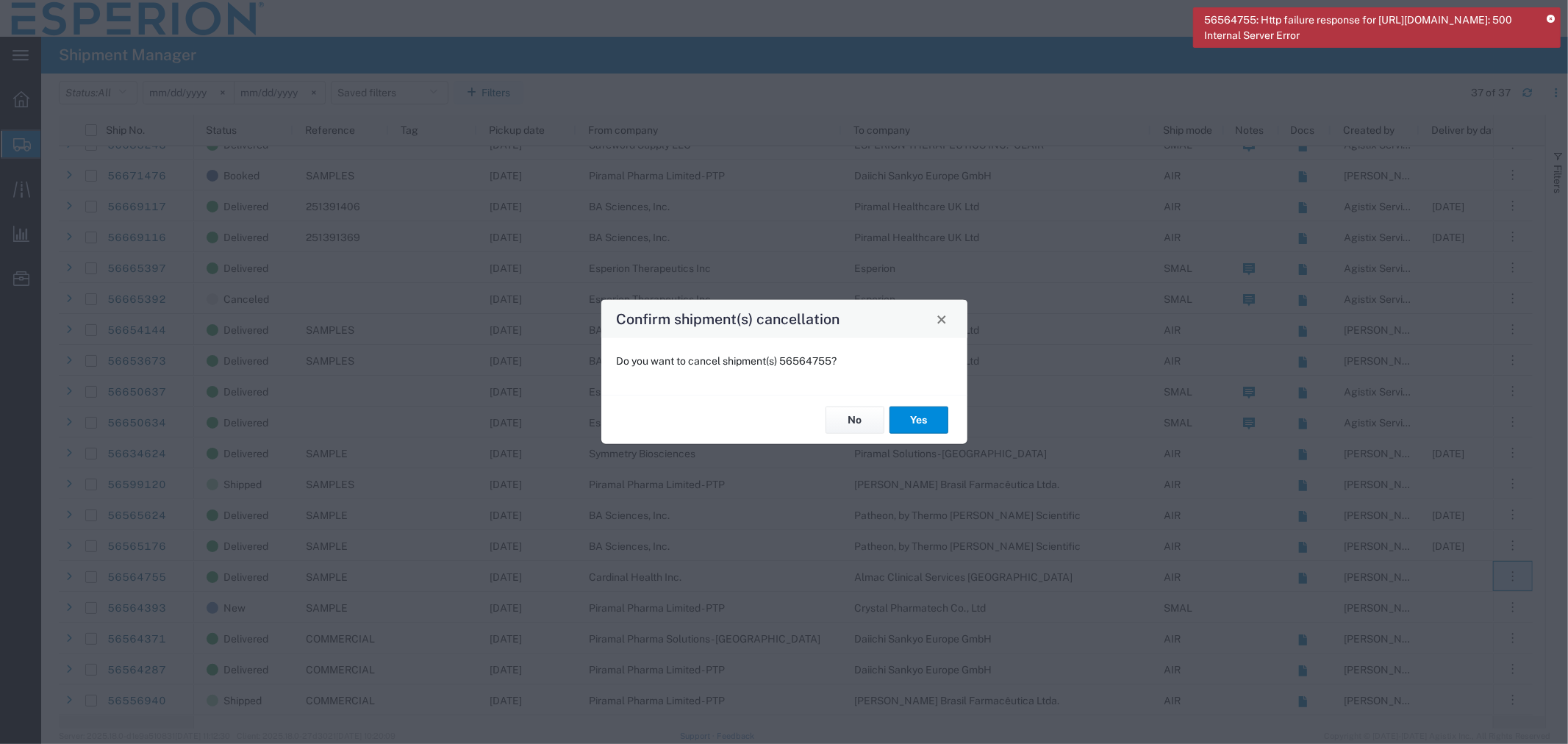
click at [930, 423] on button "Yes" at bounding box center [918, 421] width 59 height 27
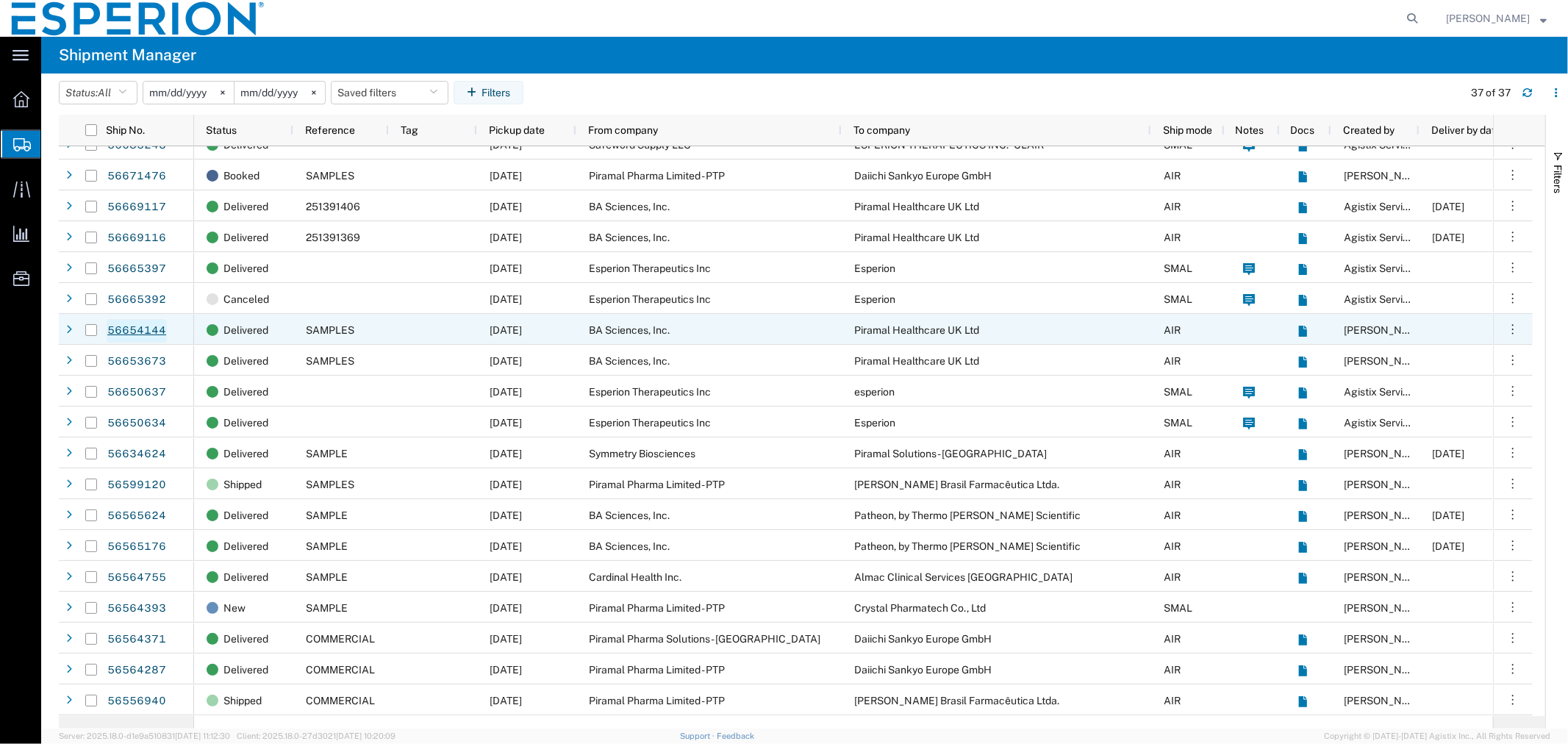
scroll to position [572, 0]
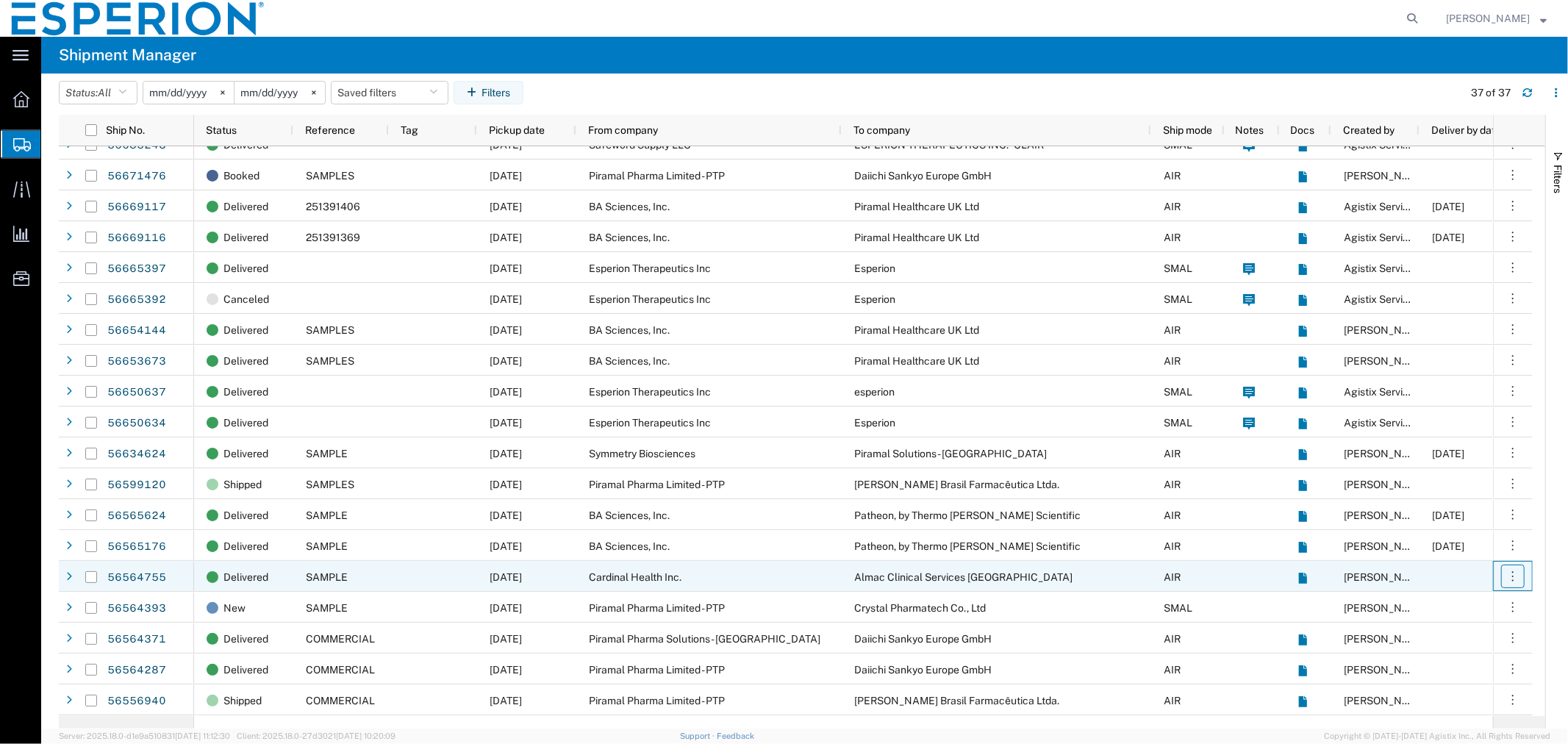
click at [1510, 575] on icon "button" at bounding box center [1513, 575] width 14 height 14
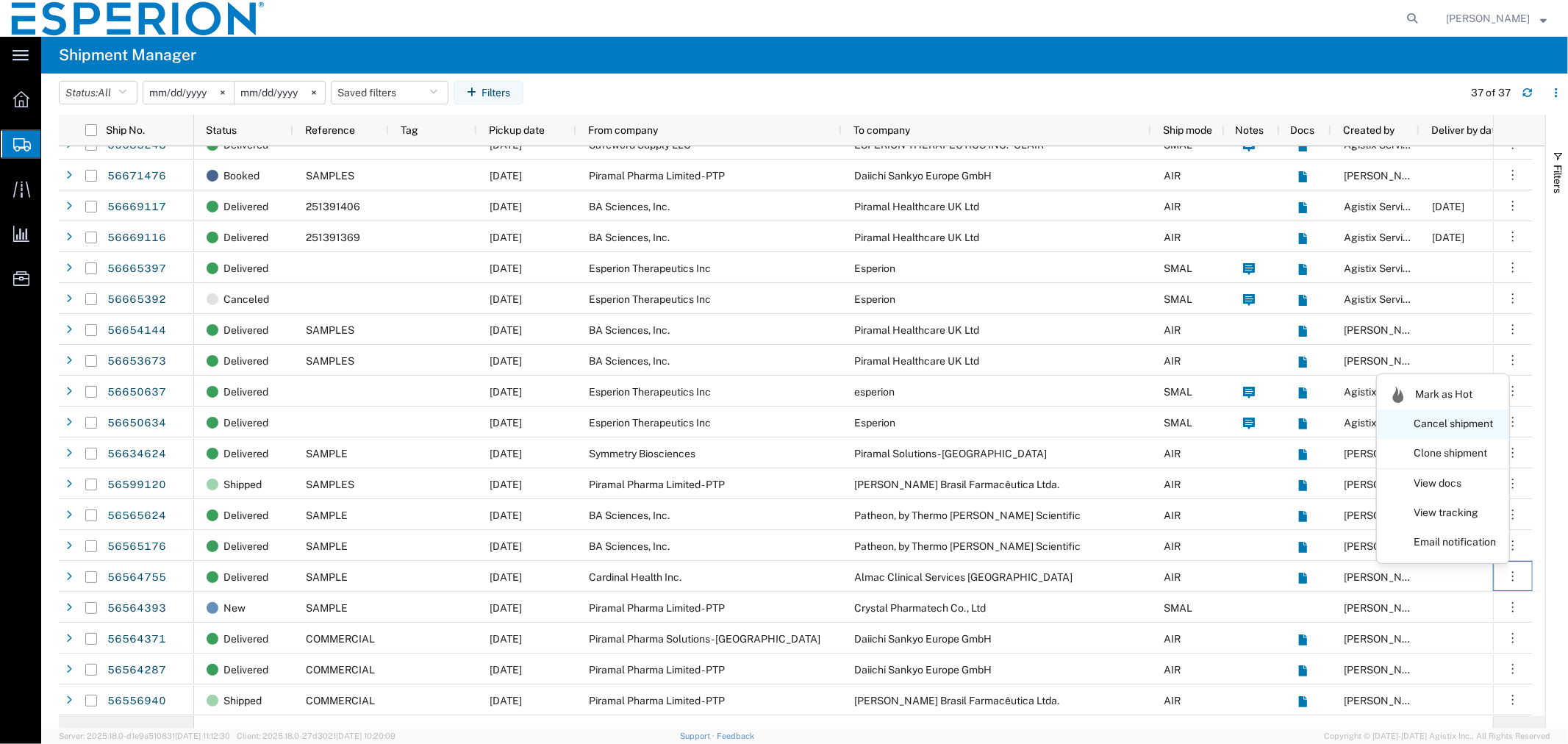
click at [1472, 422] on link "Cancel shipment" at bounding box center [1443, 424] width 131 height 26
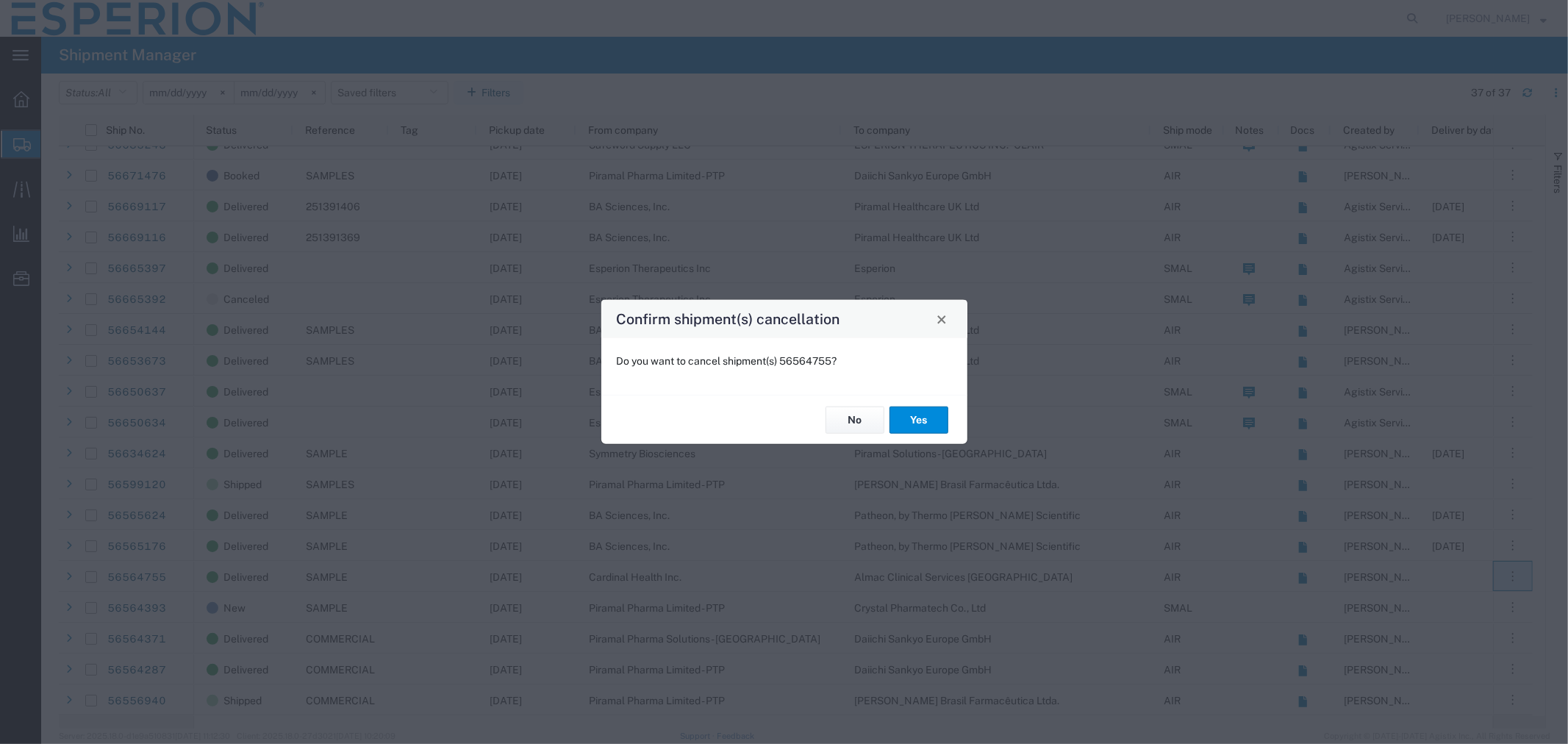
click at [930, 412] on button "Yes" at bounding box center [918, 421] width 59 height 27
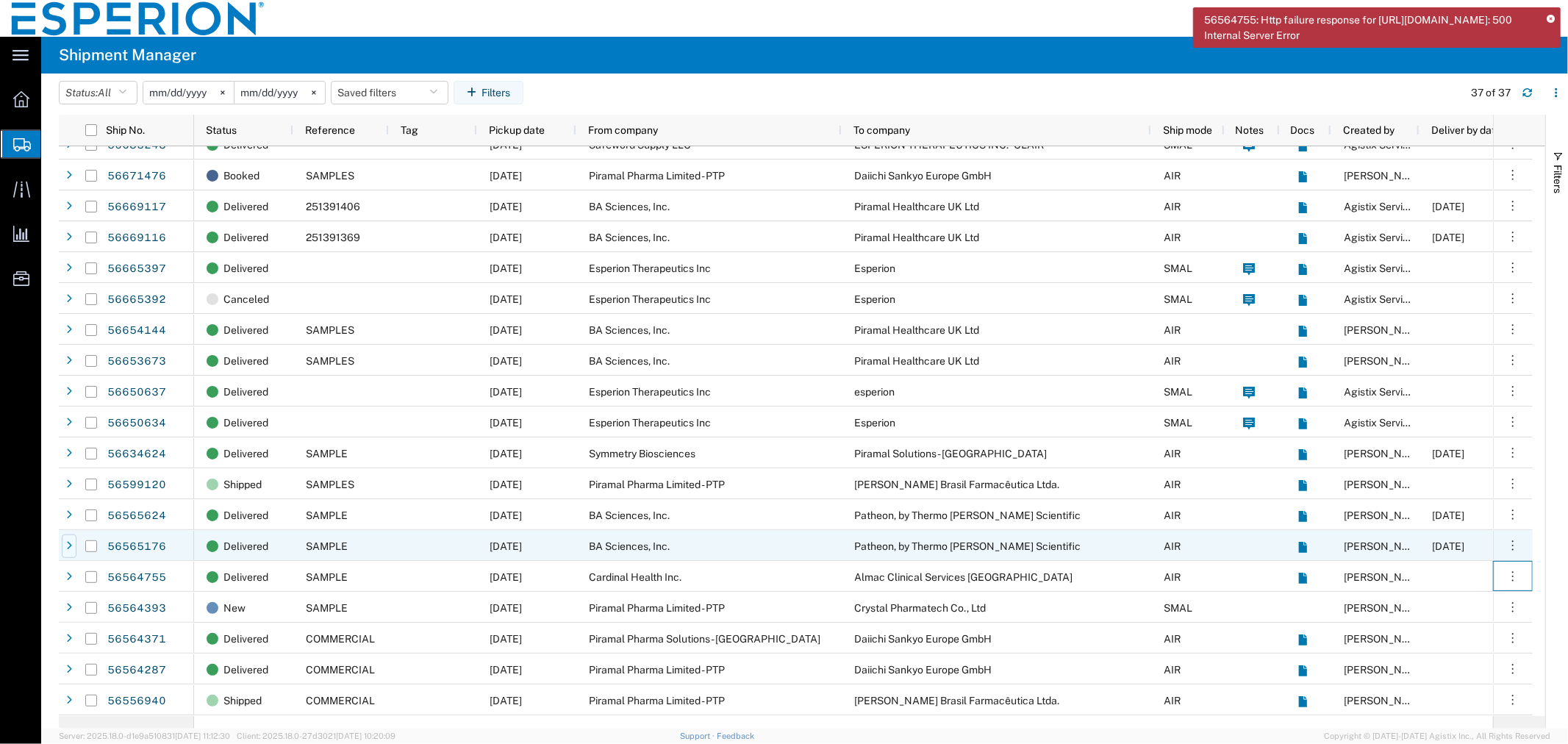
click at [69, 542] on icon at bounding box center [69, 547] width 6 height 10
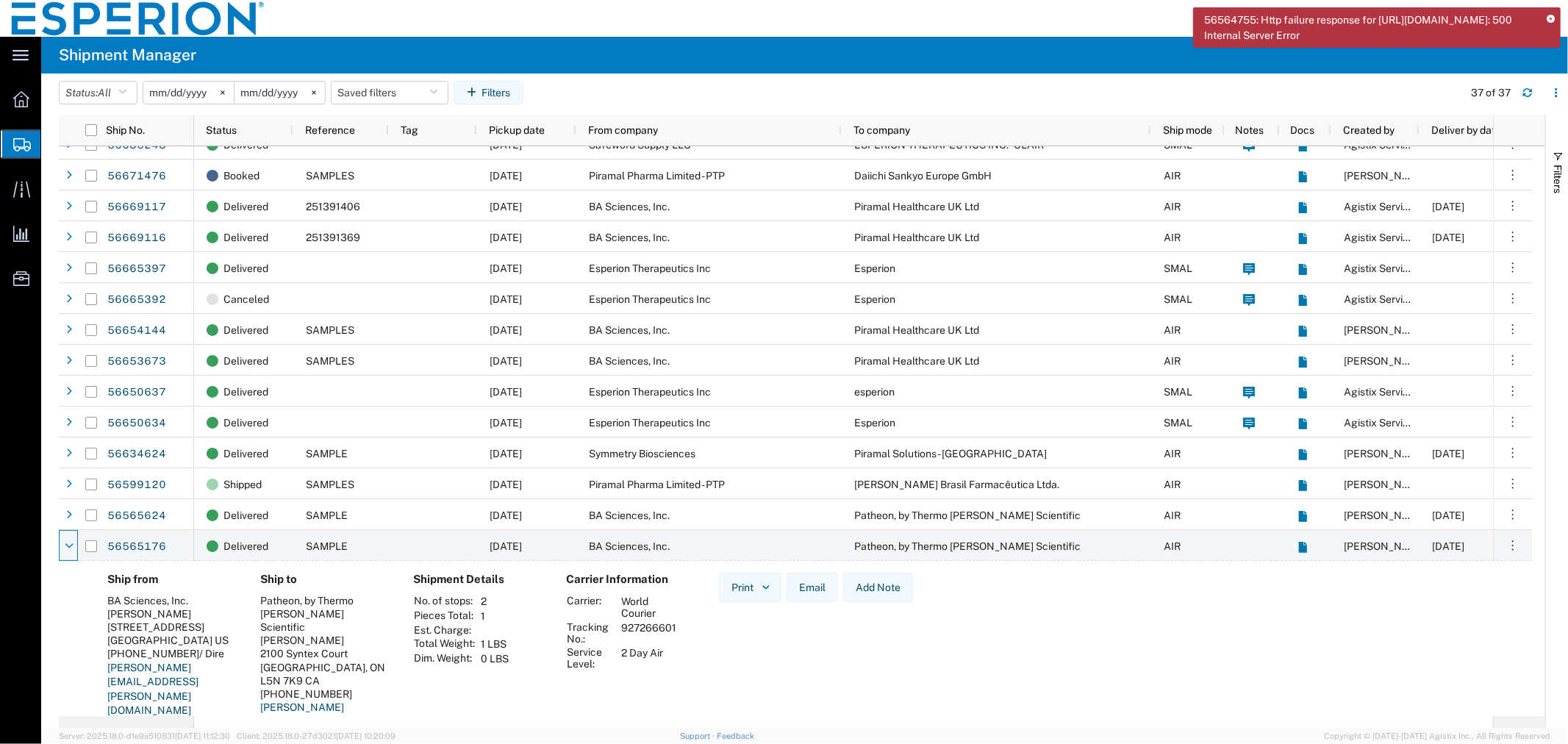
scroll to position [735, 0]
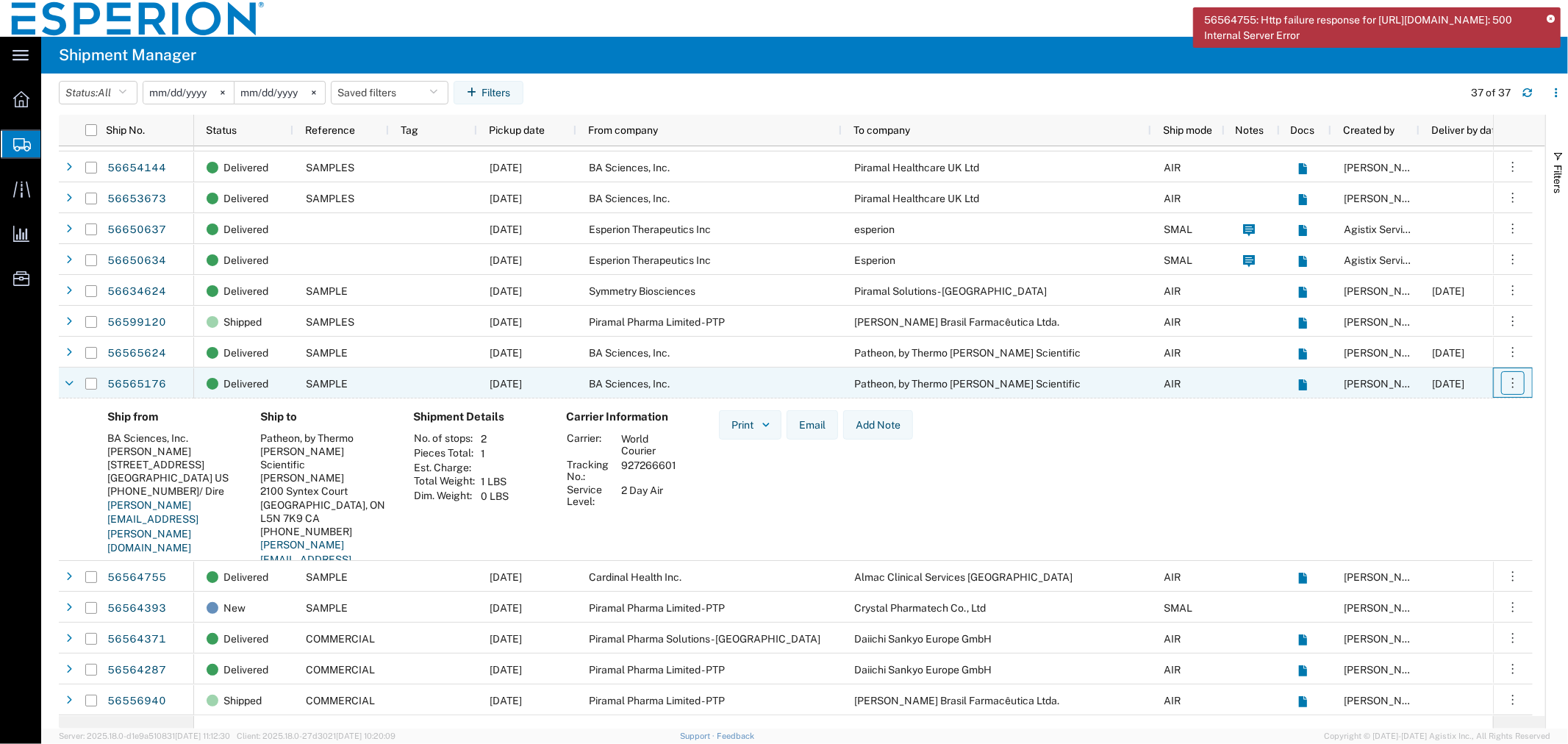
click at [1509, 385] on icon "button" at bounding box center [1513, 382] width 14 height 14
click at [70, 382] on icon at bounding box center [69, 384] width 9 height 10
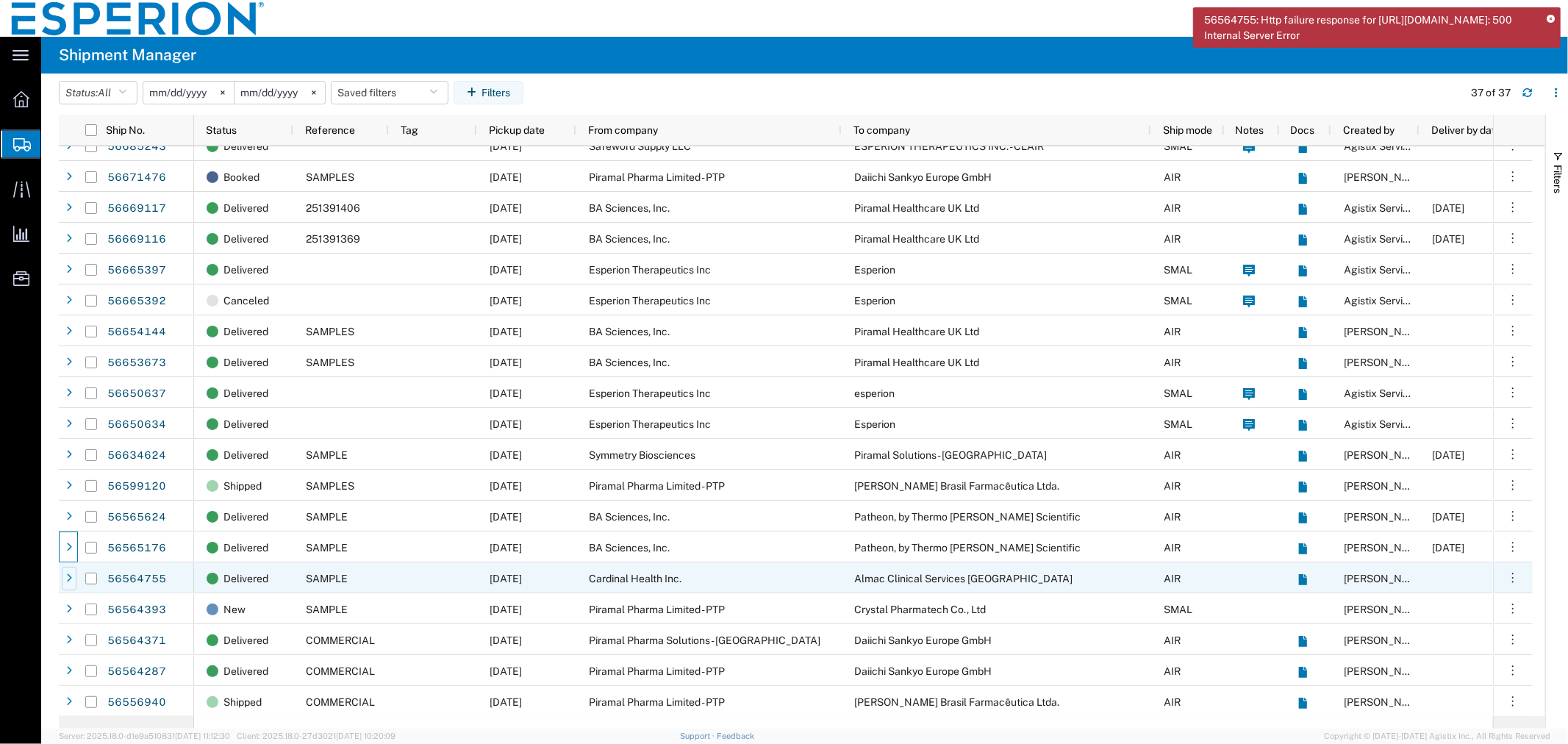
click at [70, 576] on icon at bounding box center [69, 579] width 6 height 10
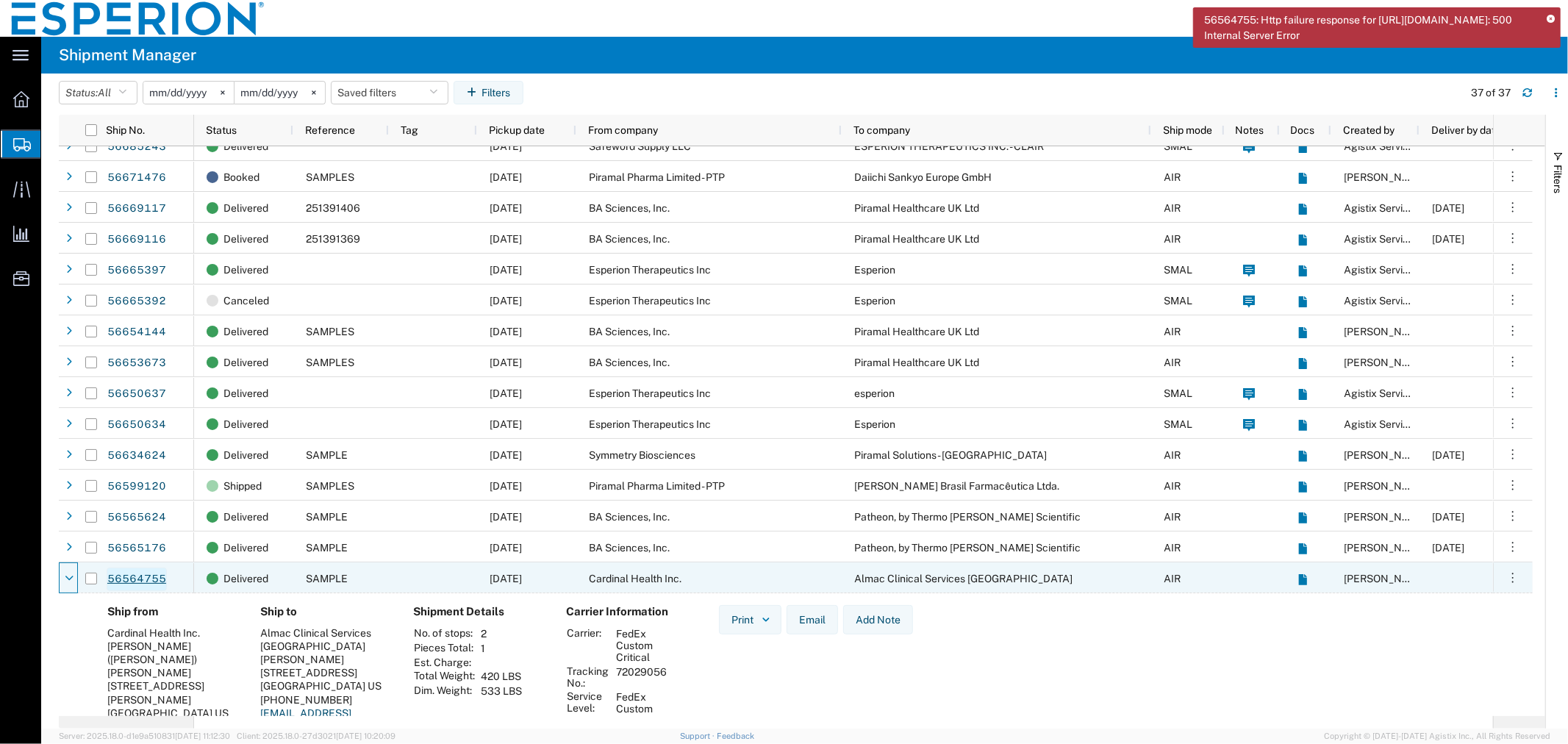
click at [149, 575] on link "56564755" at bounding box center [136, 580] width 60 height 24
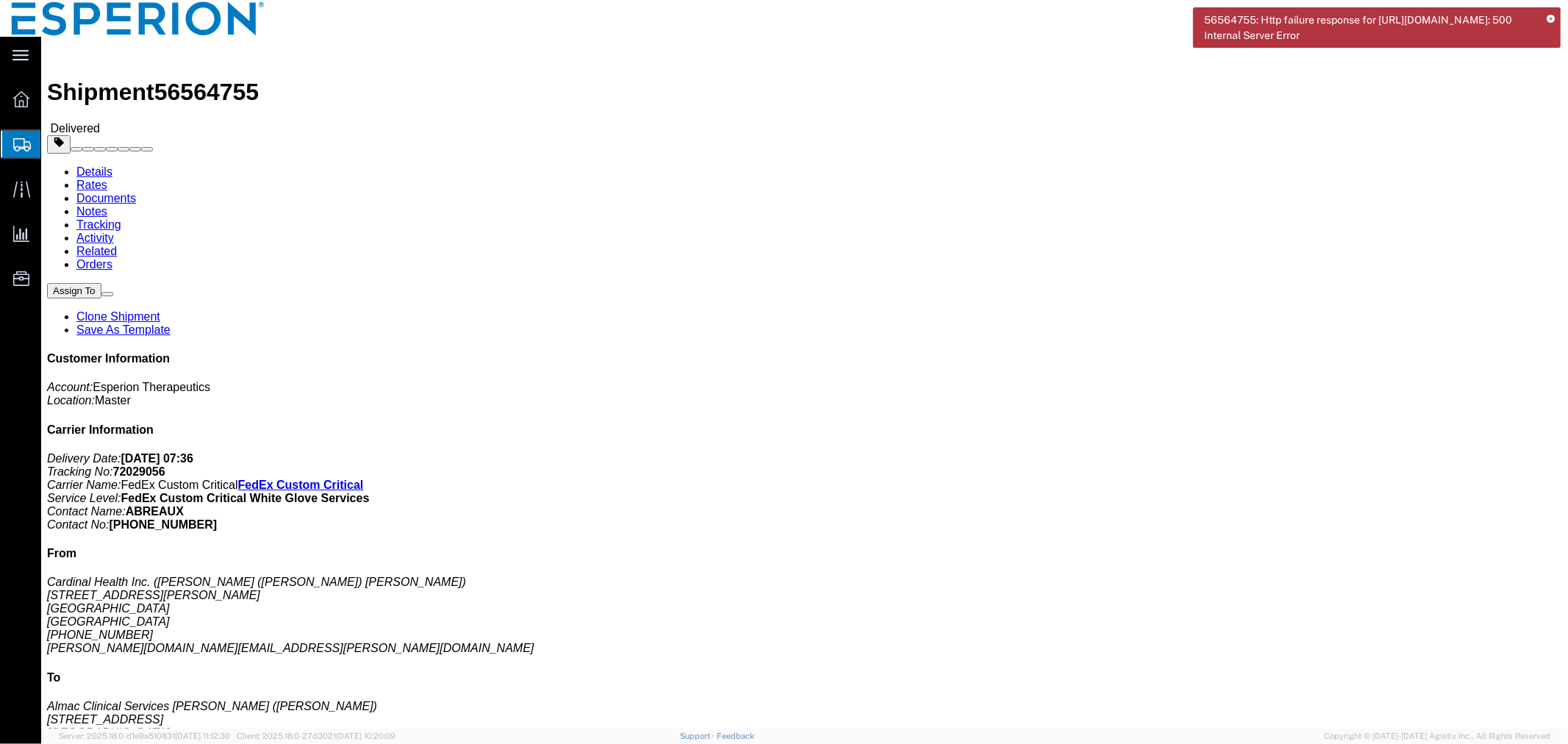
click link "Tracking"
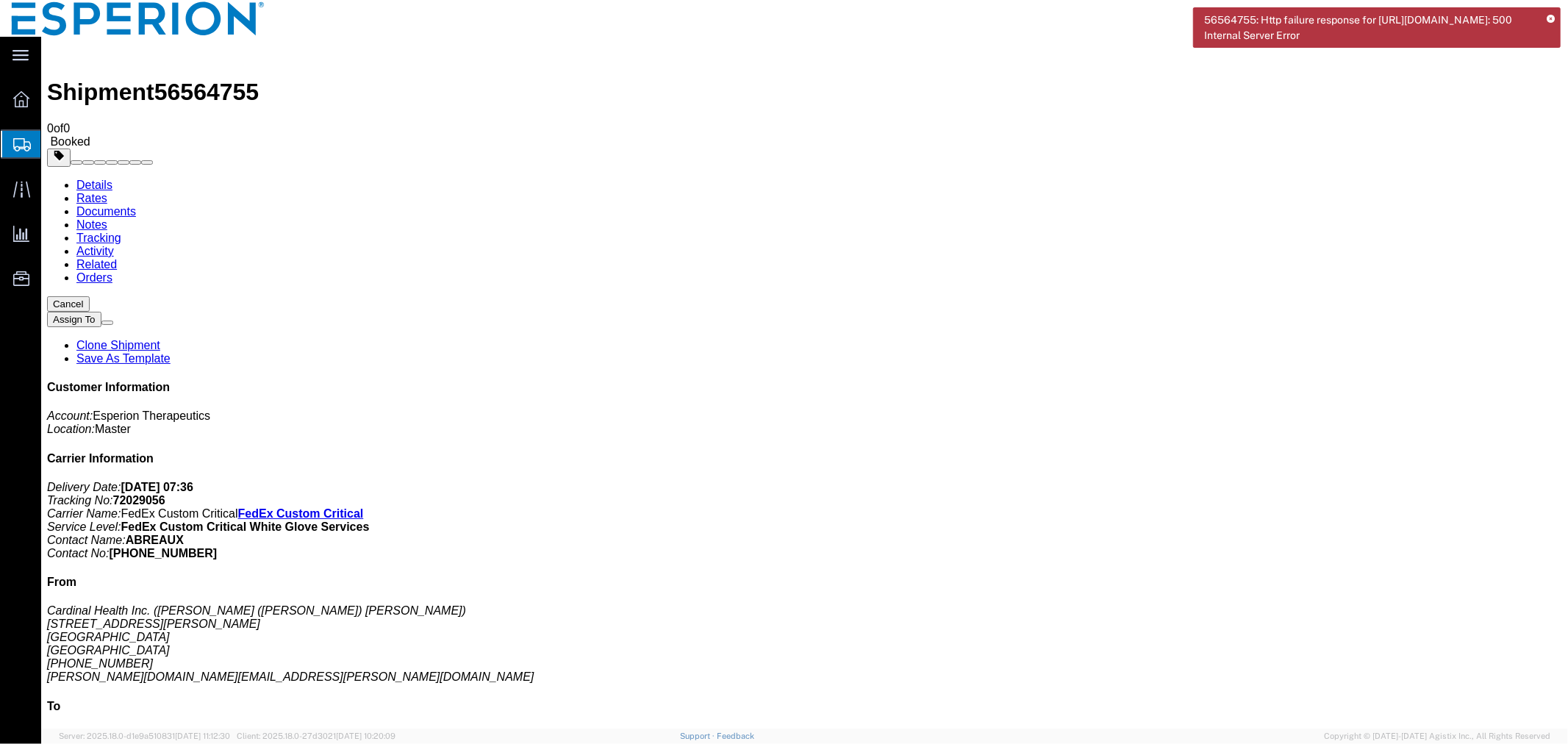
click at [89, 295] on button "Cancel" at bounding box center [67, 303] width 43 height 15
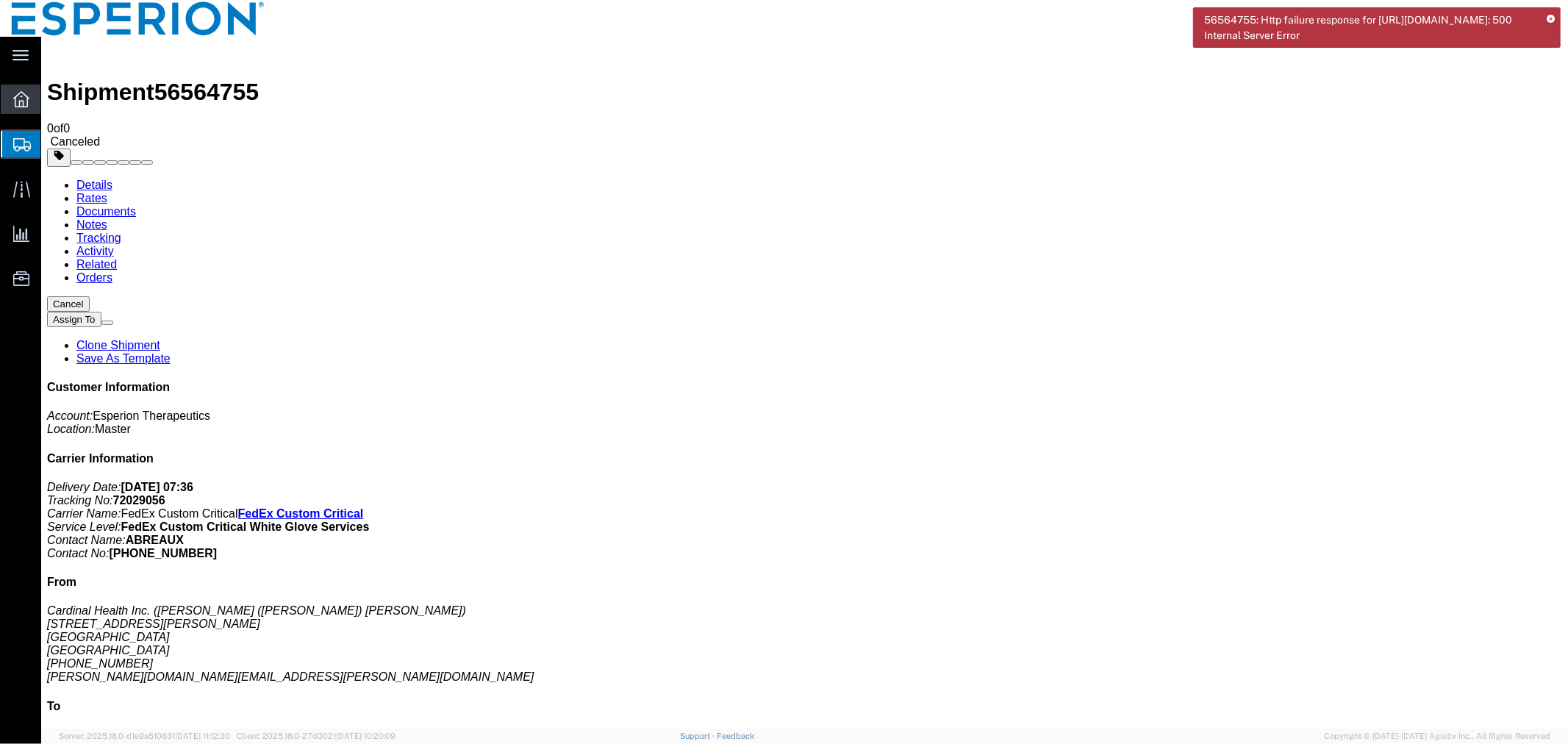
click at [15, 100] on icon at bounding box center [21, 99] width 16 height 16
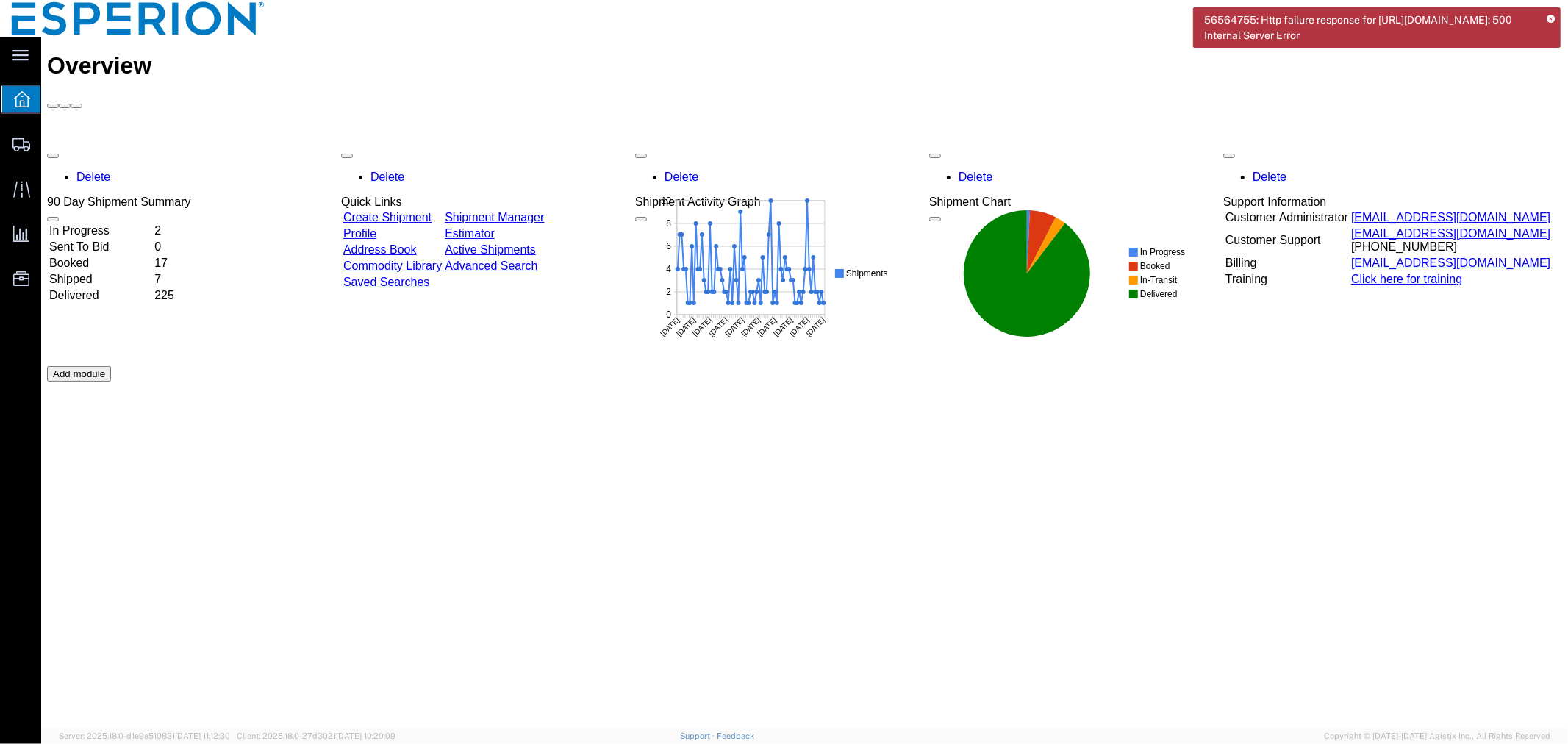
click at [1151, 504] on div "Delete 90 Day Shipment Summary In Progress 2 Sent To Bid 0 Booked 17 Shipped 7 …" at bounding box center [804, 365] width 1515 height 441
click at [1548, 17] on icon at bounding box center [1550, 19] width 8 height 8
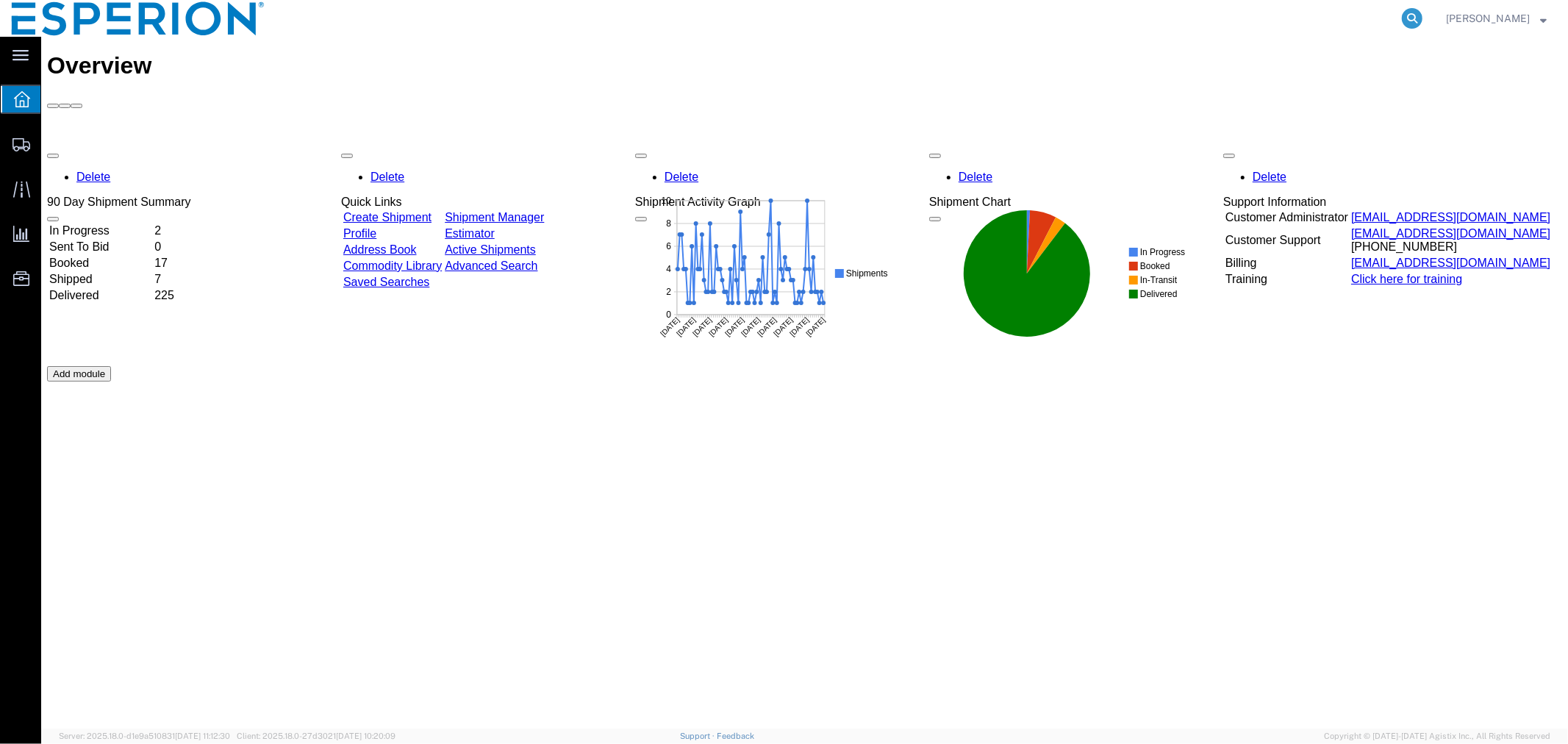
click at [1409, 14] on icon at bounding box center [1412, 18] width 20 height 20
click at [1142, 20] on input "search" at bounding box center [1178, 18] width 447 height 35
paste input "56564755"
click at [1410, 16] on icon at bounding box center [1412, 18] width 20 height 20
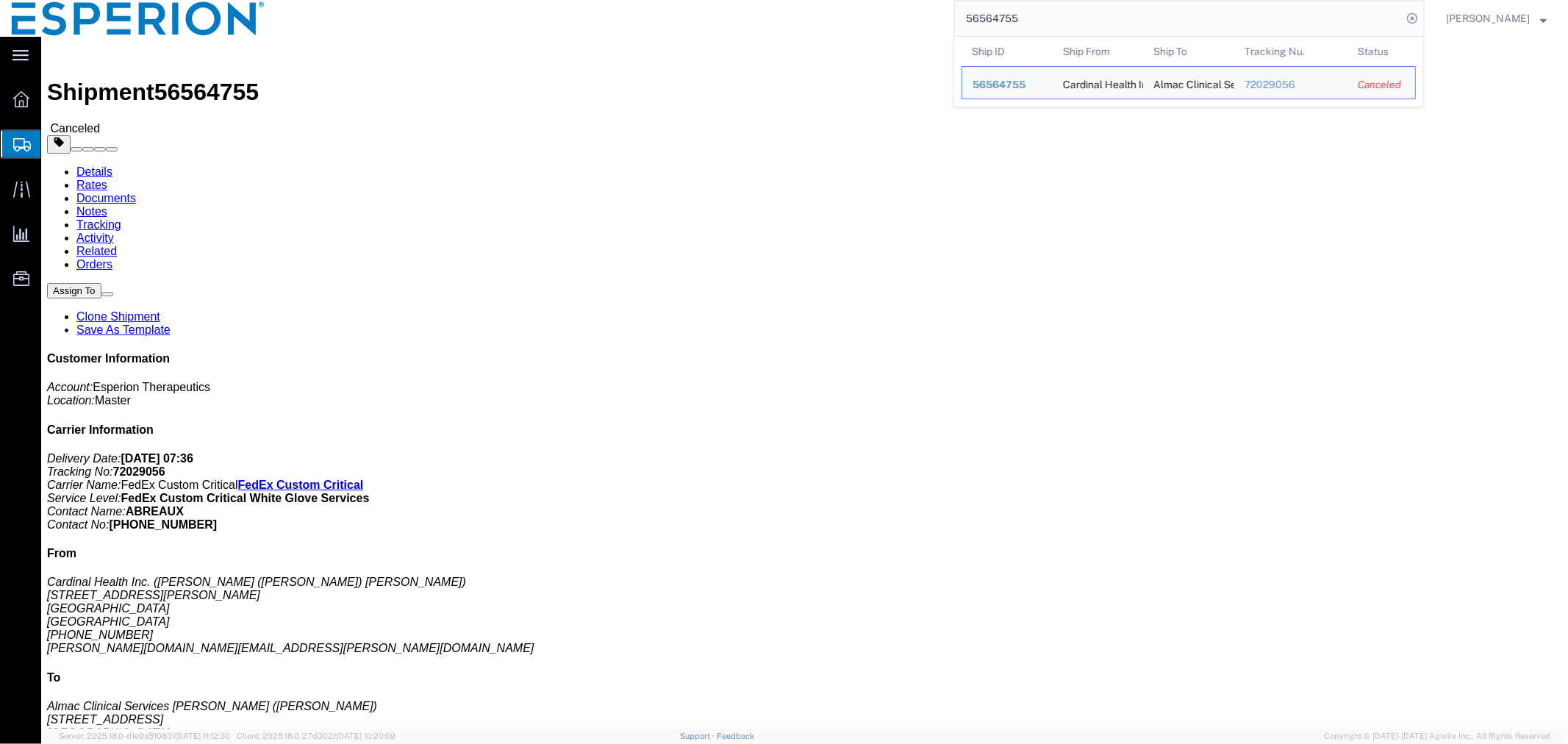
drag, startPoint x: 997, startPoint y: 17, endPoint x: 832, endPoint y: 1, distance: 165.8
click at [832, 1] on div "56564755 Ship ID Ship From Ship To Tracking Nu. Status Ship ID 56564755 Ship Fr…" at bounding box center [850, 18] width 1148 height 37
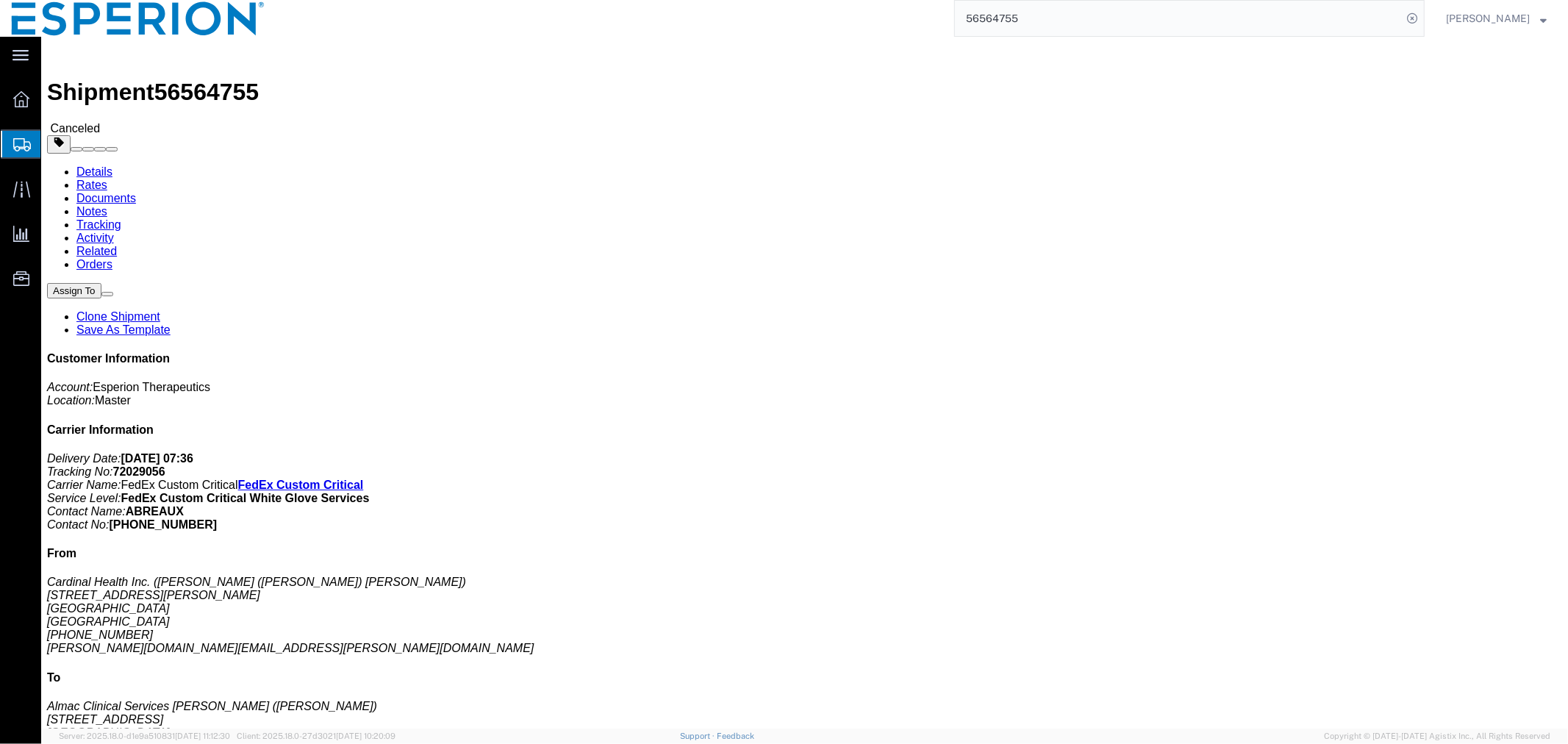
paste input "781189"
type input "56781189"
click at [1405, 9] on icon at bounding box center [1412, 18] width 20 height 20
click link "Documents"
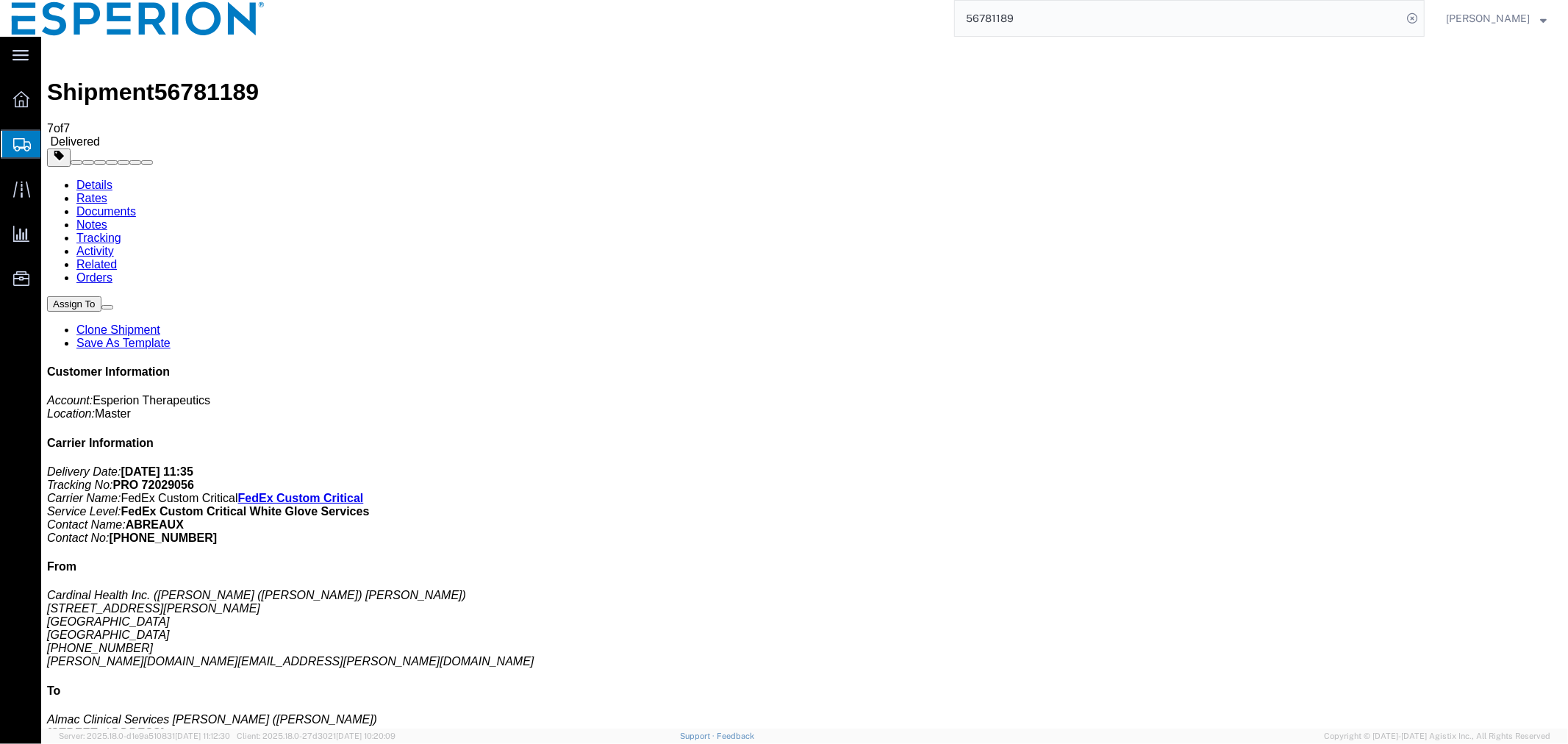
click at [88, 178] on link "Details" at bounding box center [94, 184] width 36 height 13
click at [51, 98] on span "Overview" at bounding box center [45, 99] width 10 height 30
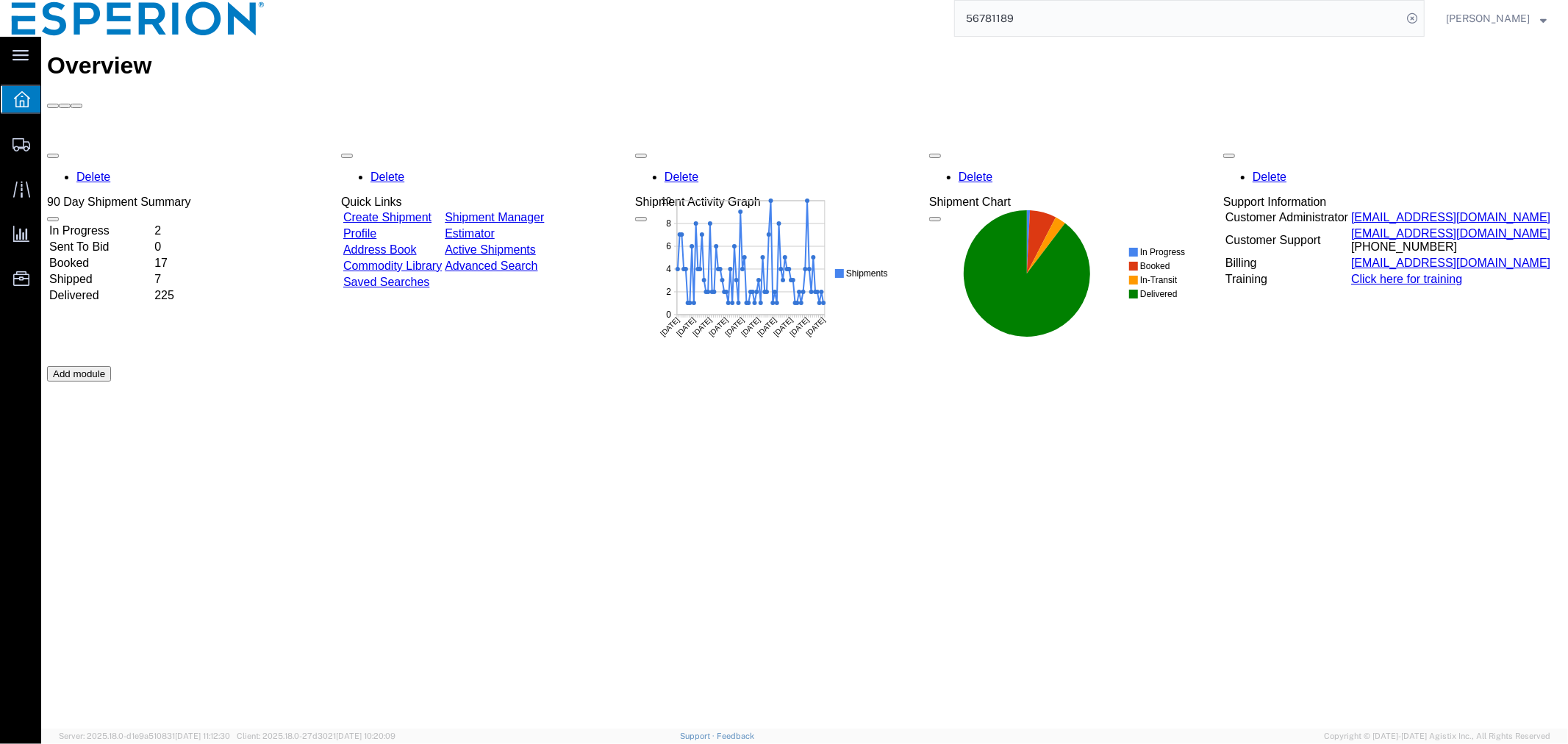
click at [416, 243] on link "Address Book" at bounding box center [379, 249] width 73 height 13
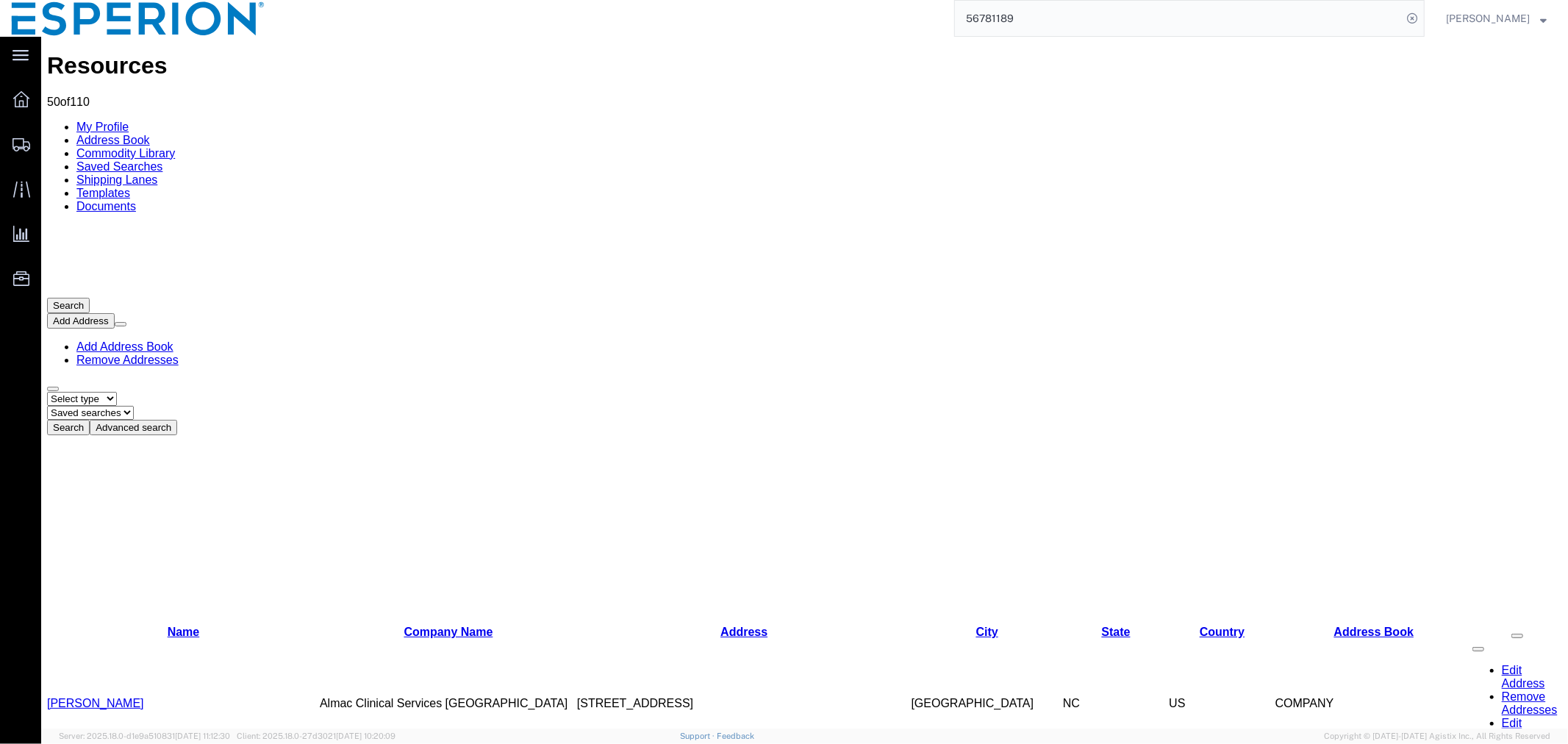
click at [114, 312] on button "Add Address" at bounding box center [79, 320] width 67 height 15
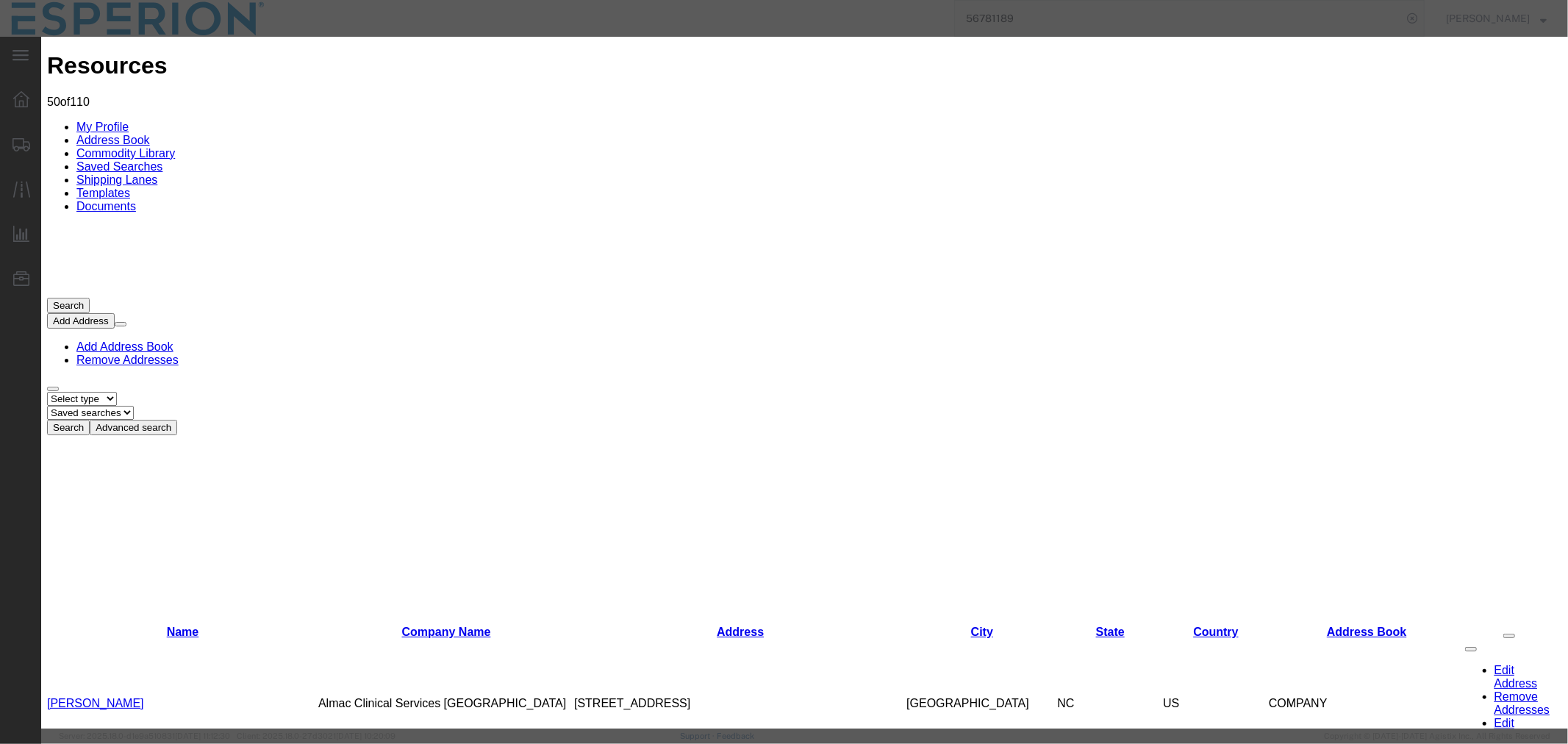
paste input "Eurofins EAG"
type input "Eurofins EAG"
paste input "Lawton"
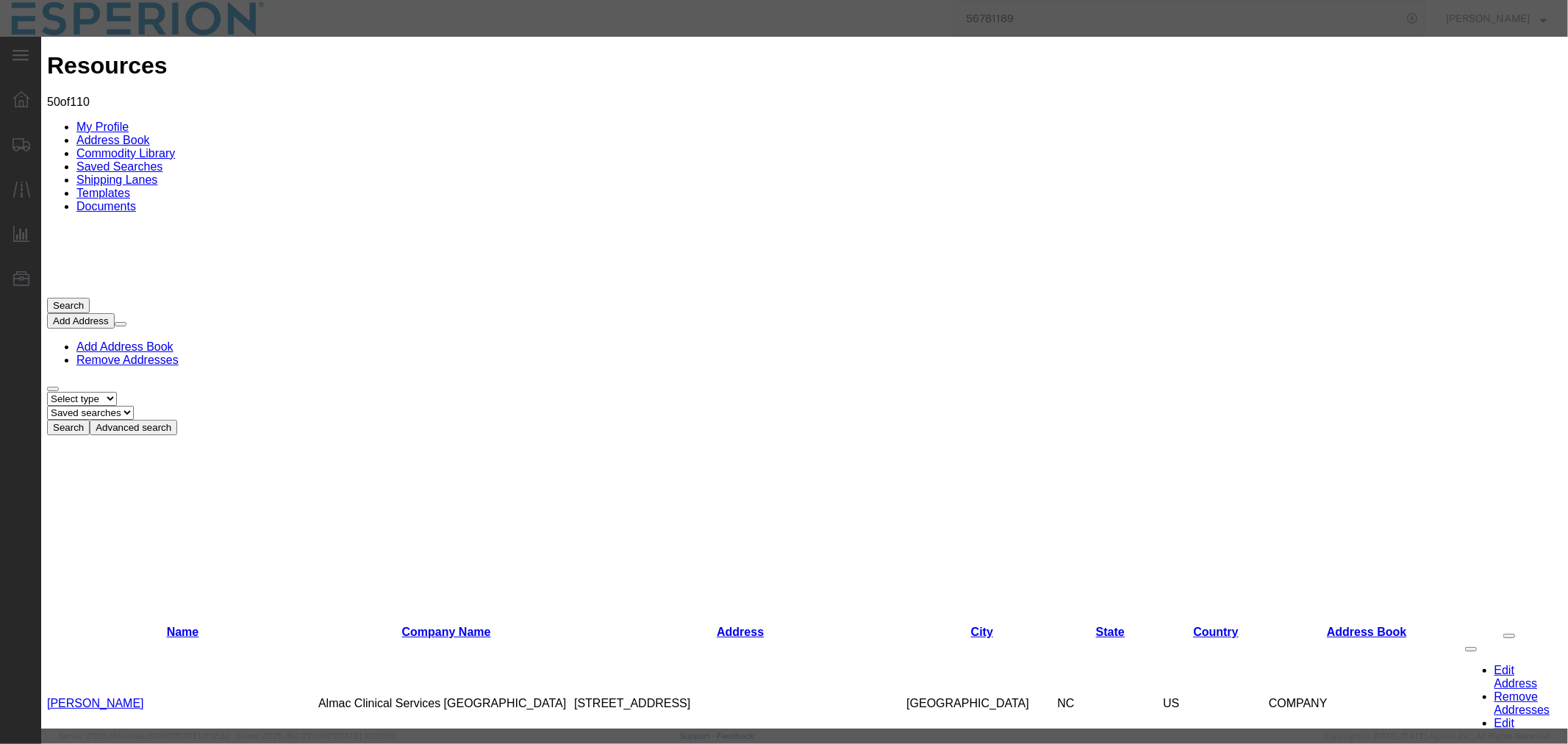
drag, startPoint x: 586, startPoint y: 177, endPoint x: 482, endPoint y: 169, distance: 104.3
paste input "Nicholas"
type input "Nicholas"
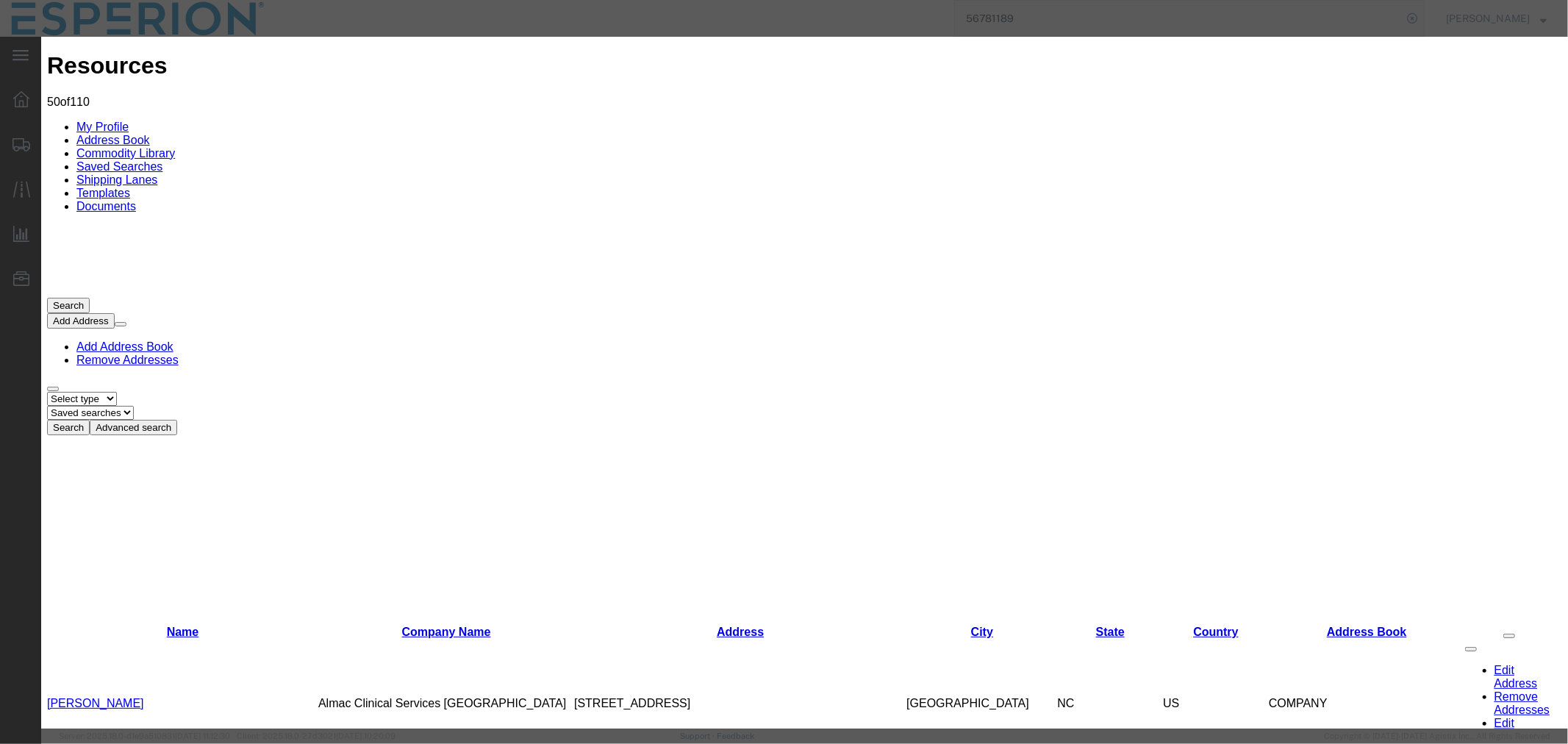
paste input "Ahlemeyer"
type input "Ahlemeyer"
paste input "Nicholas.ahlemeyer@me.eurofinsus.com"
type input "Nicholas.ahlemeyer@me.eurofinsus.com"
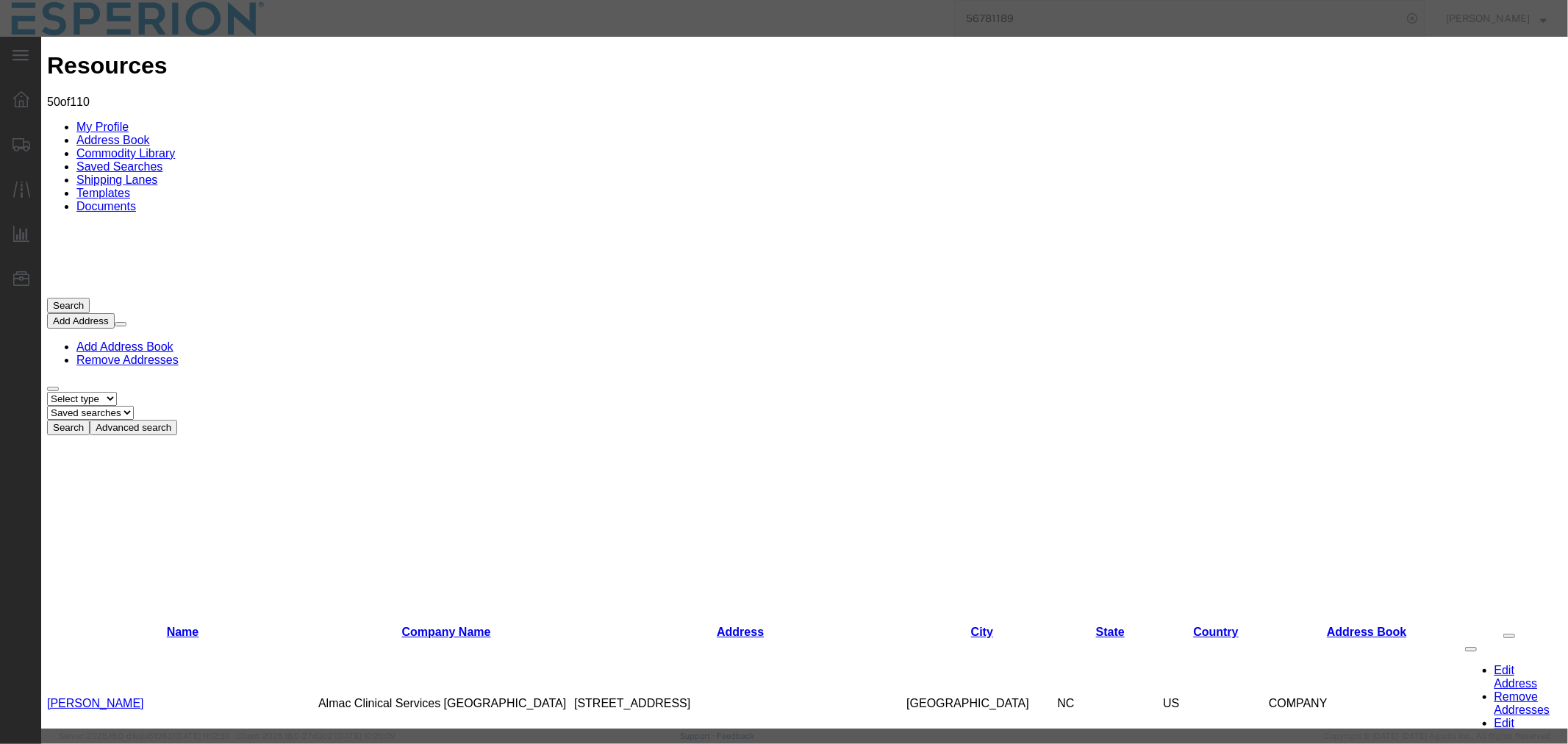
paste input "[PHONE_NUMBER]"
type input "[PHONE_NUMBER]"
paste input "+1 314-778-8908"
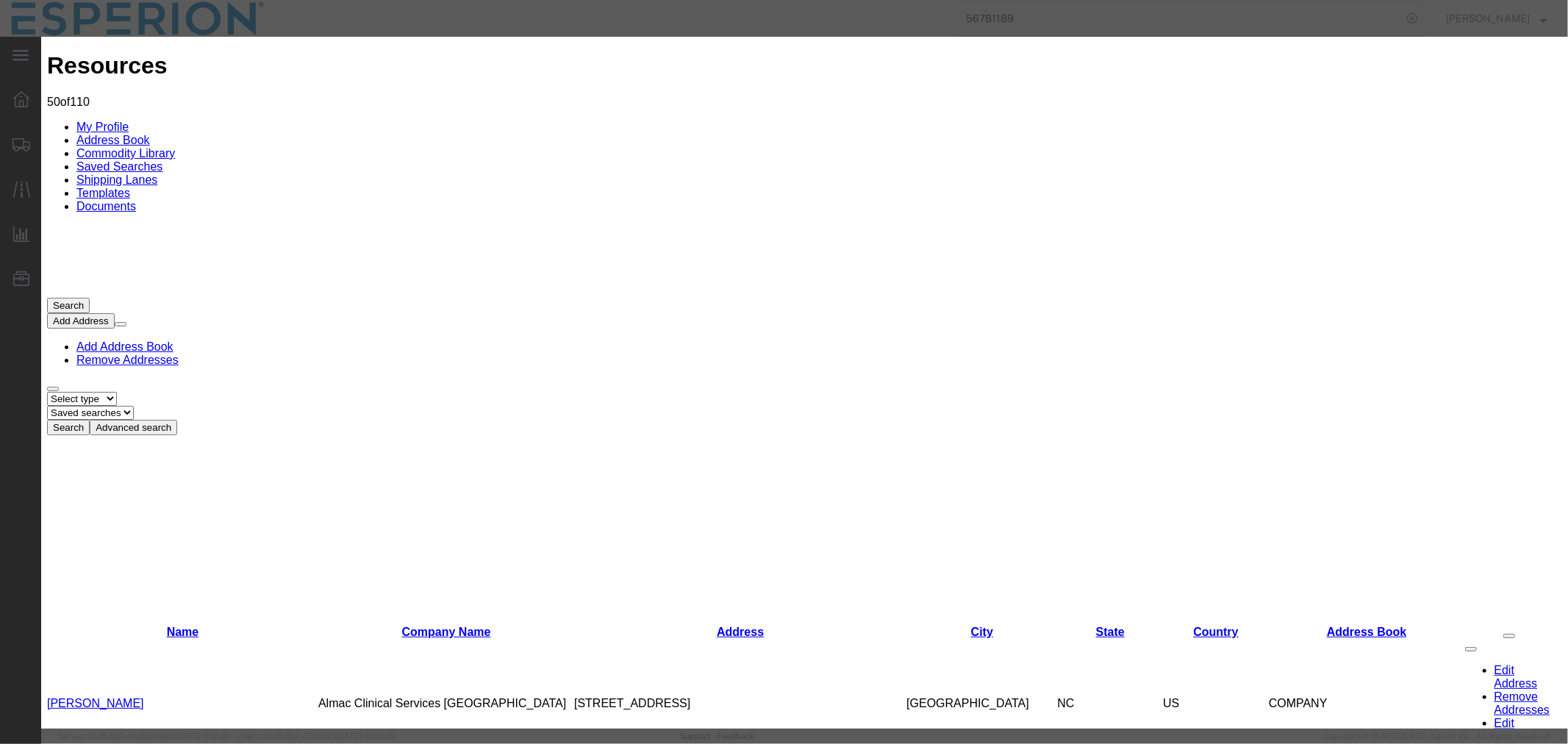
type input "+1 314-778-8908"
paste input "[STREET_ADDRESS]"
type input "[STREET_ADDRESS]"
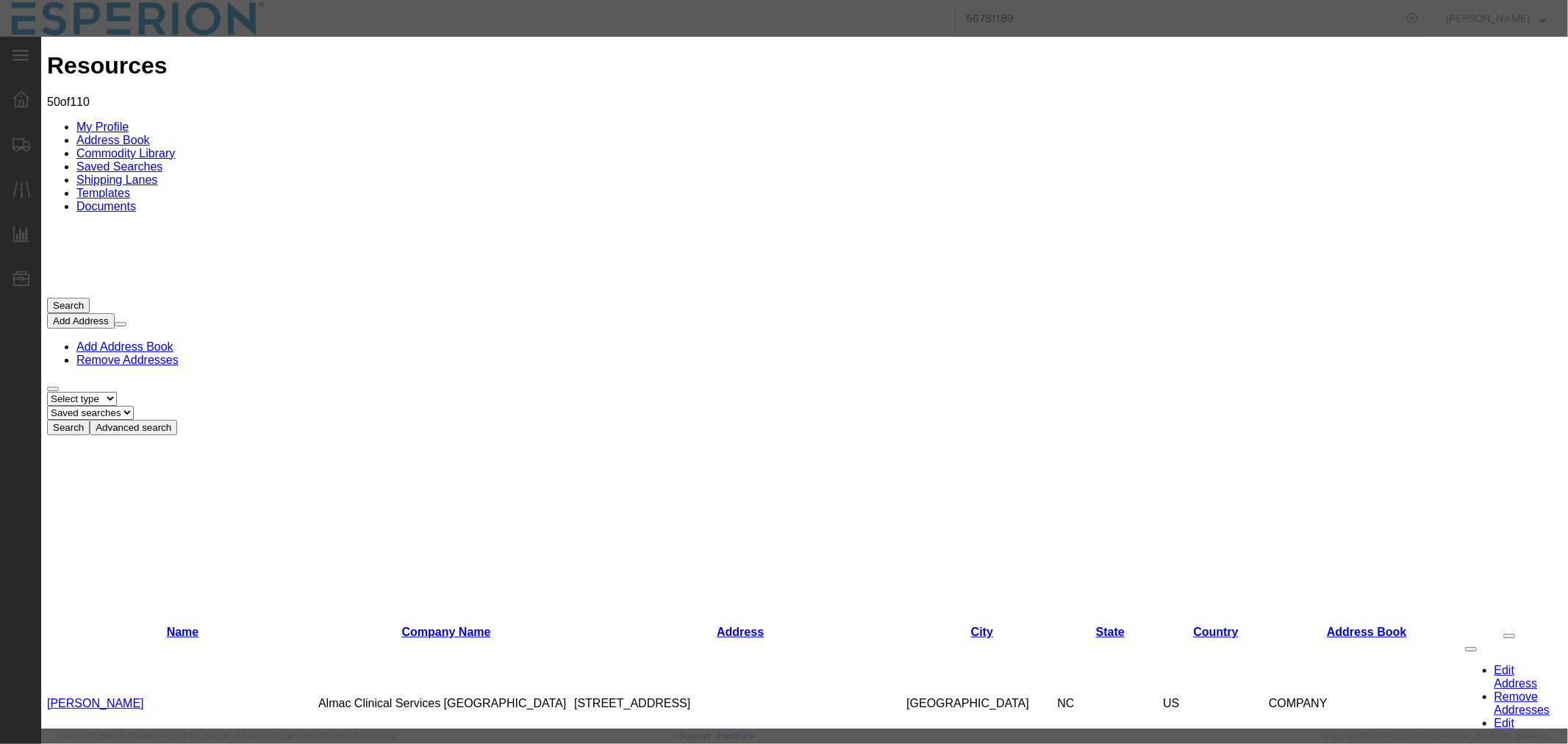
paste input "Maryland Heights,"
type input "[US_STATE][GEOGRAPHIC_DATA]"
select select "MO"
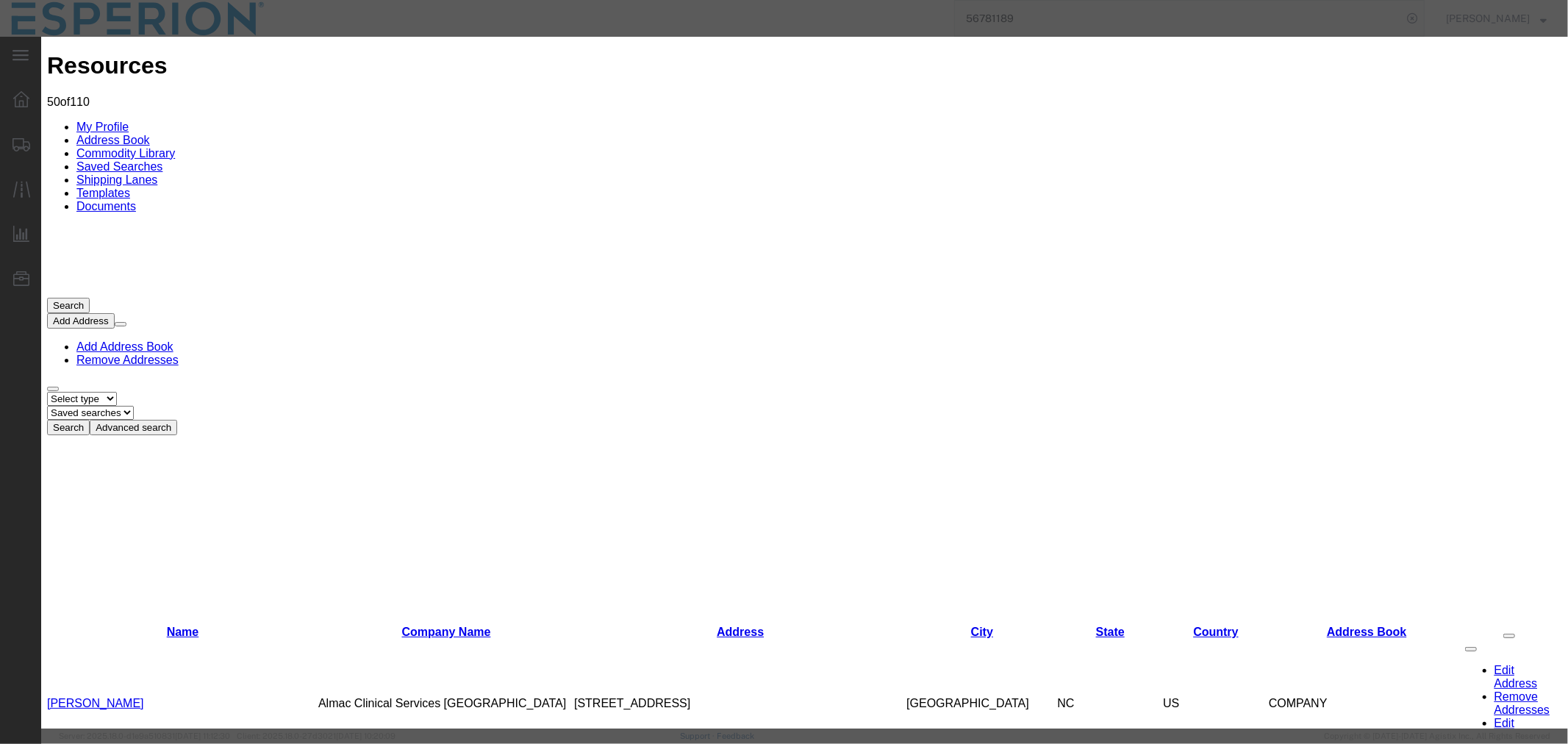
type input "63043"
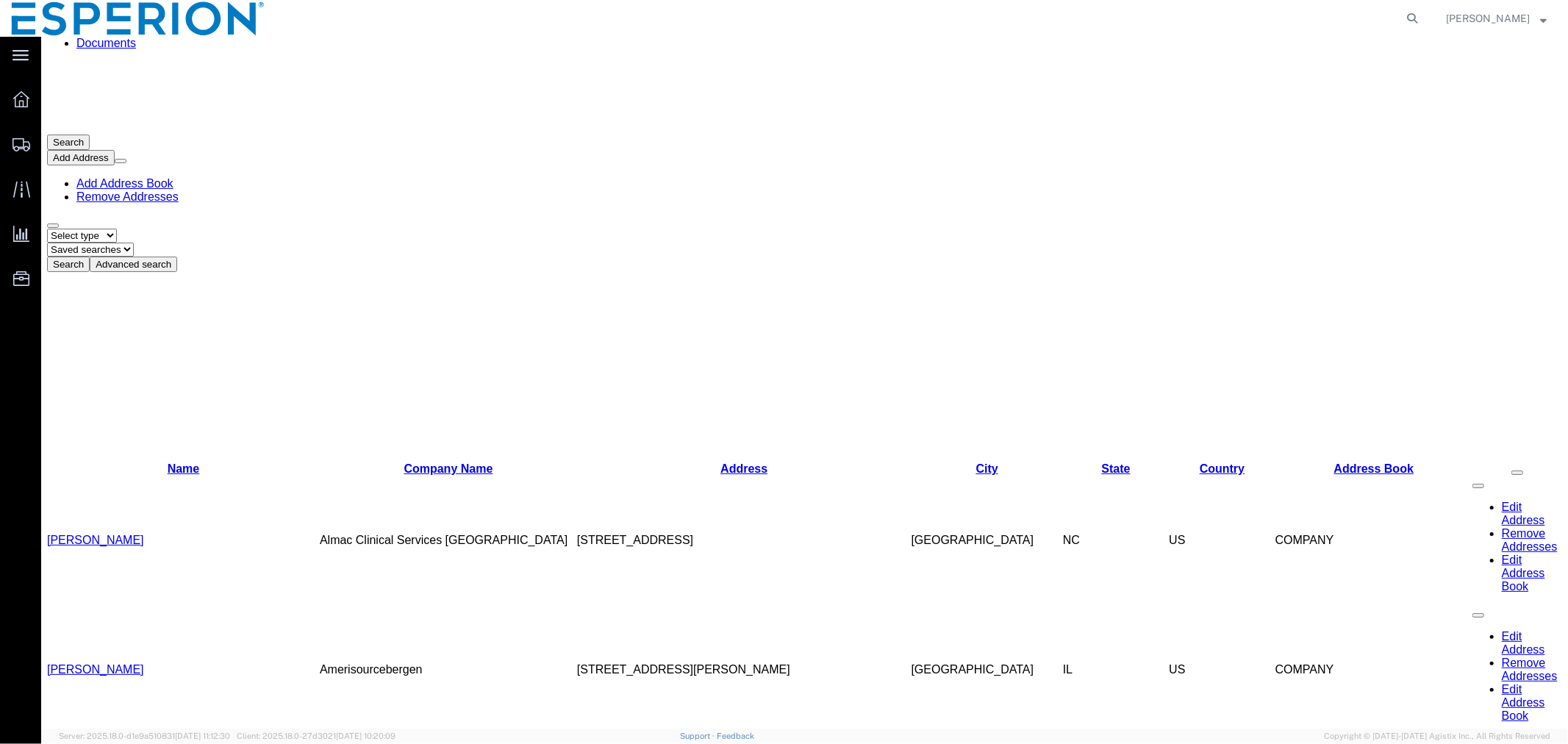
scroll to position [408, 0]
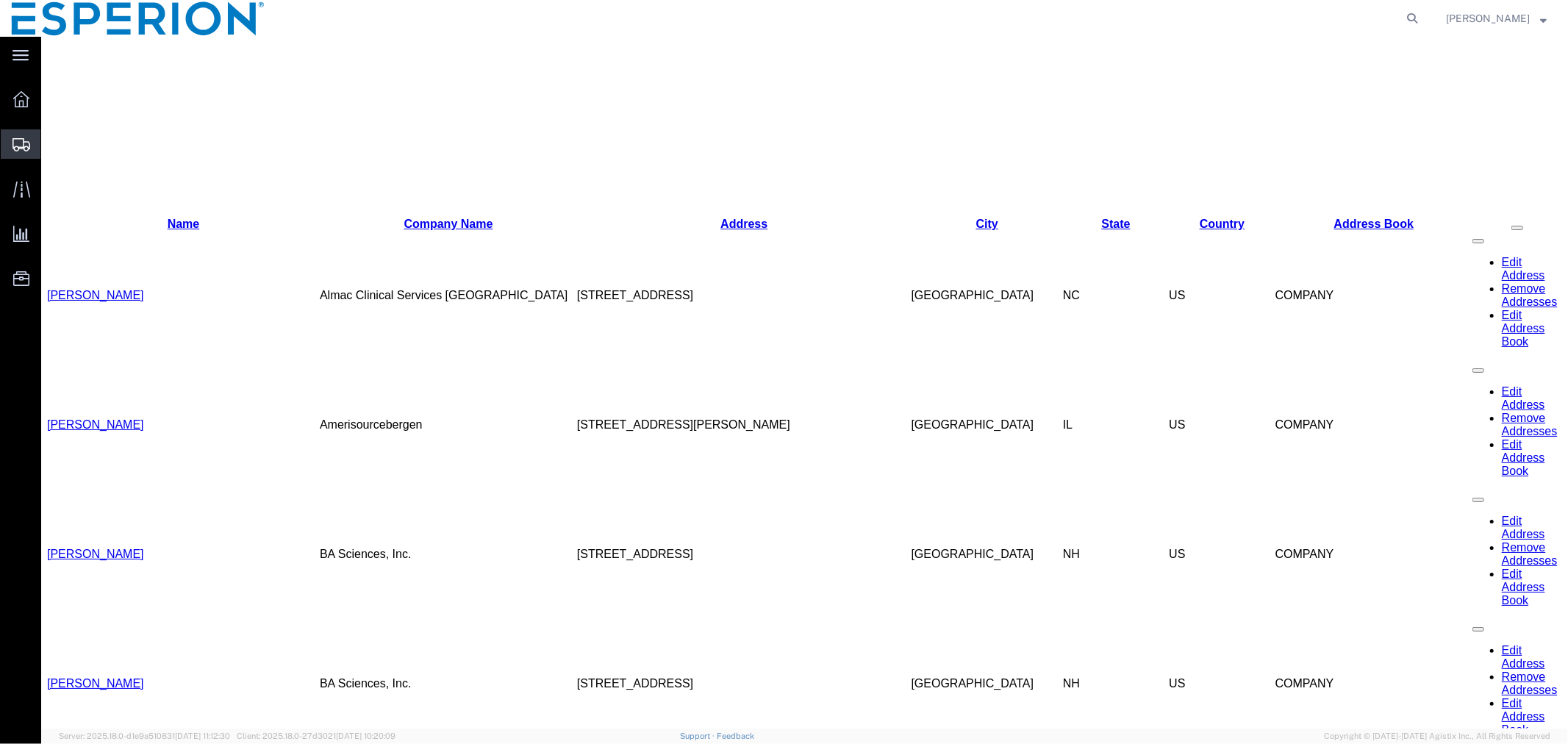
click at [0, 0] on span "Create Shipment" at bounding box center [0, 0] width 0 height 0
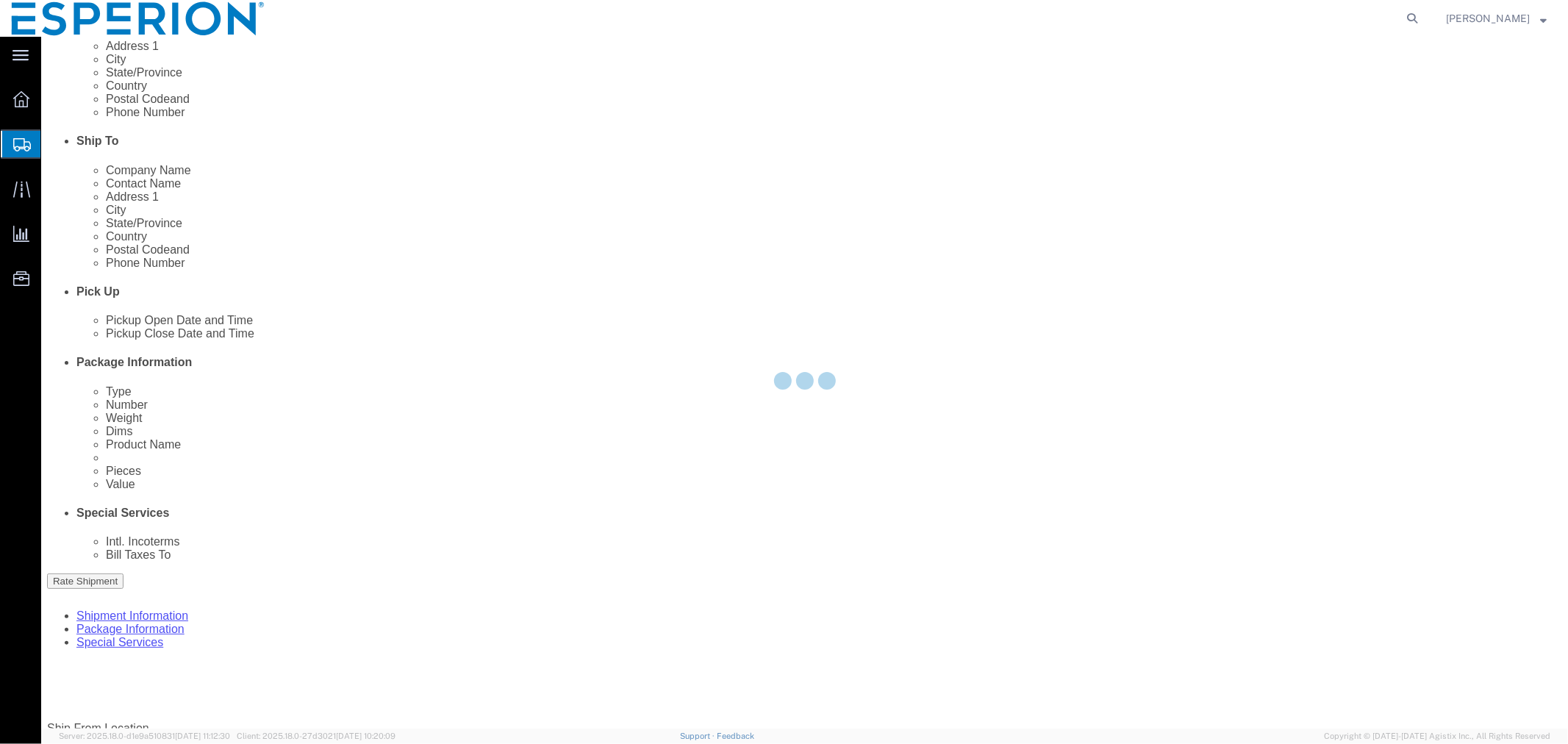
select select
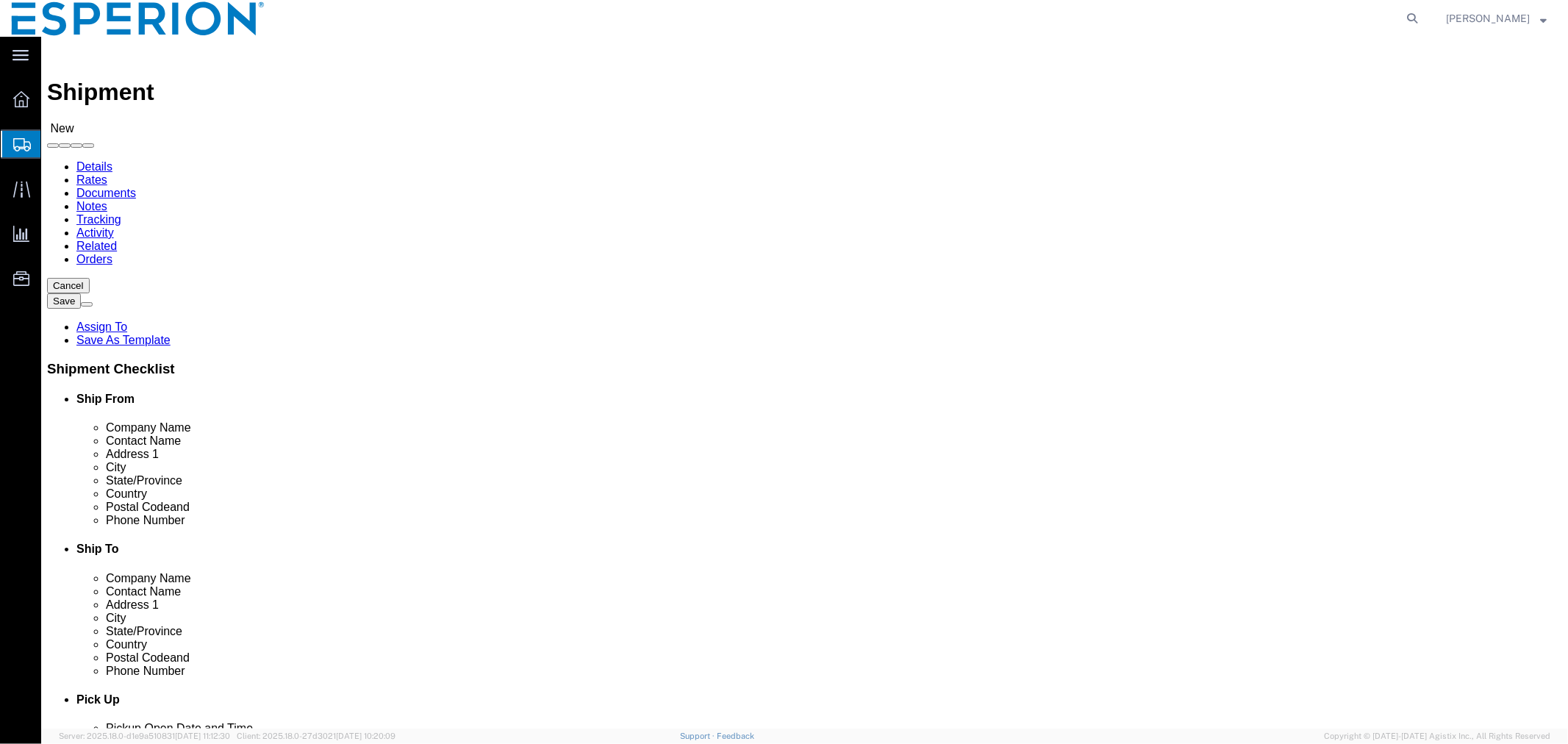
click input "text"
type input "E"
type input "B"
type input "BA"
click p "- BA Sciences, Inc. - ([PERSON_NAME]) [STREET_ADDRESS] , 10:00 AM - 3:00 PM"
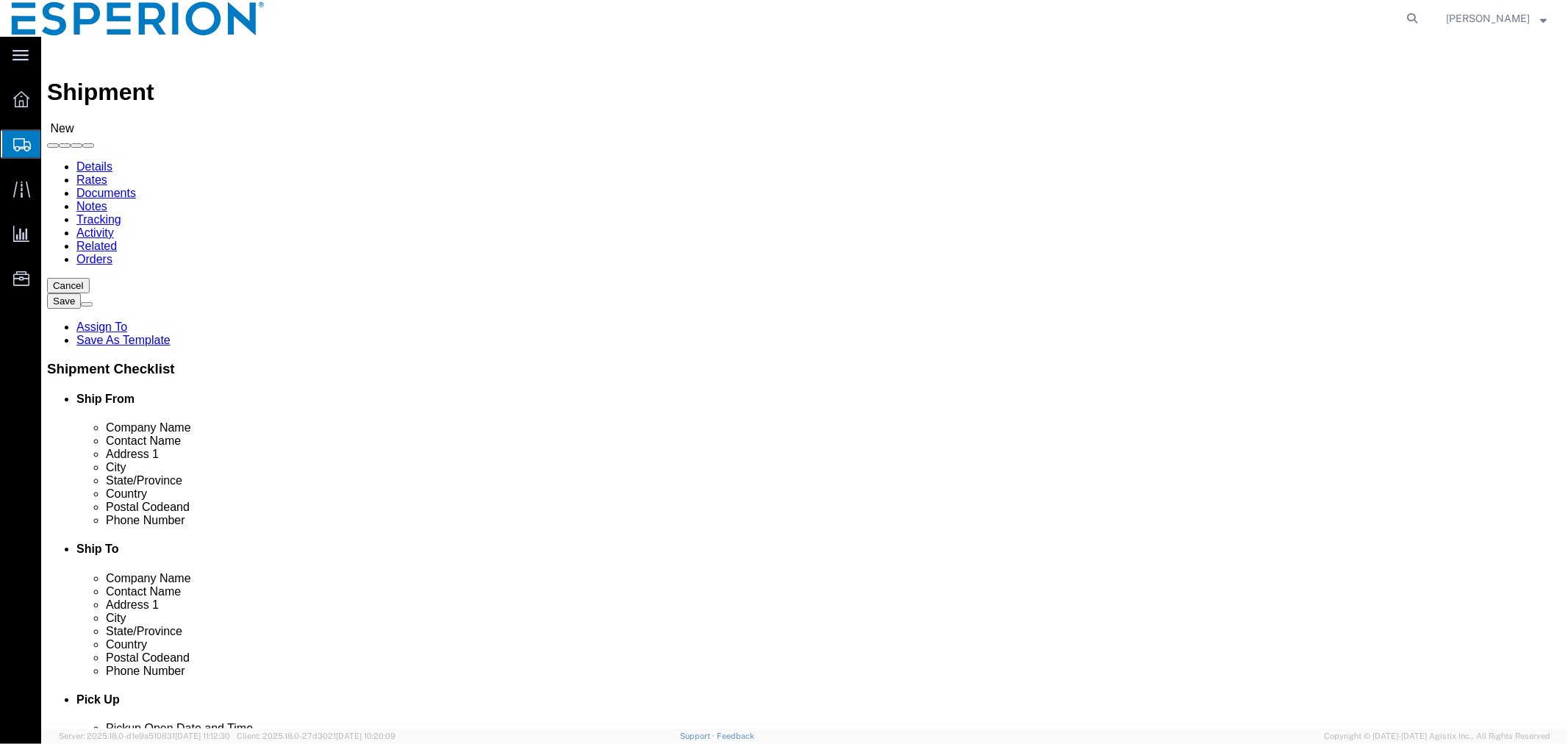
select select "NH"
type input "BA Sciences, Inc."
click input "checkbox"
checkbox input "false"
click input "text"
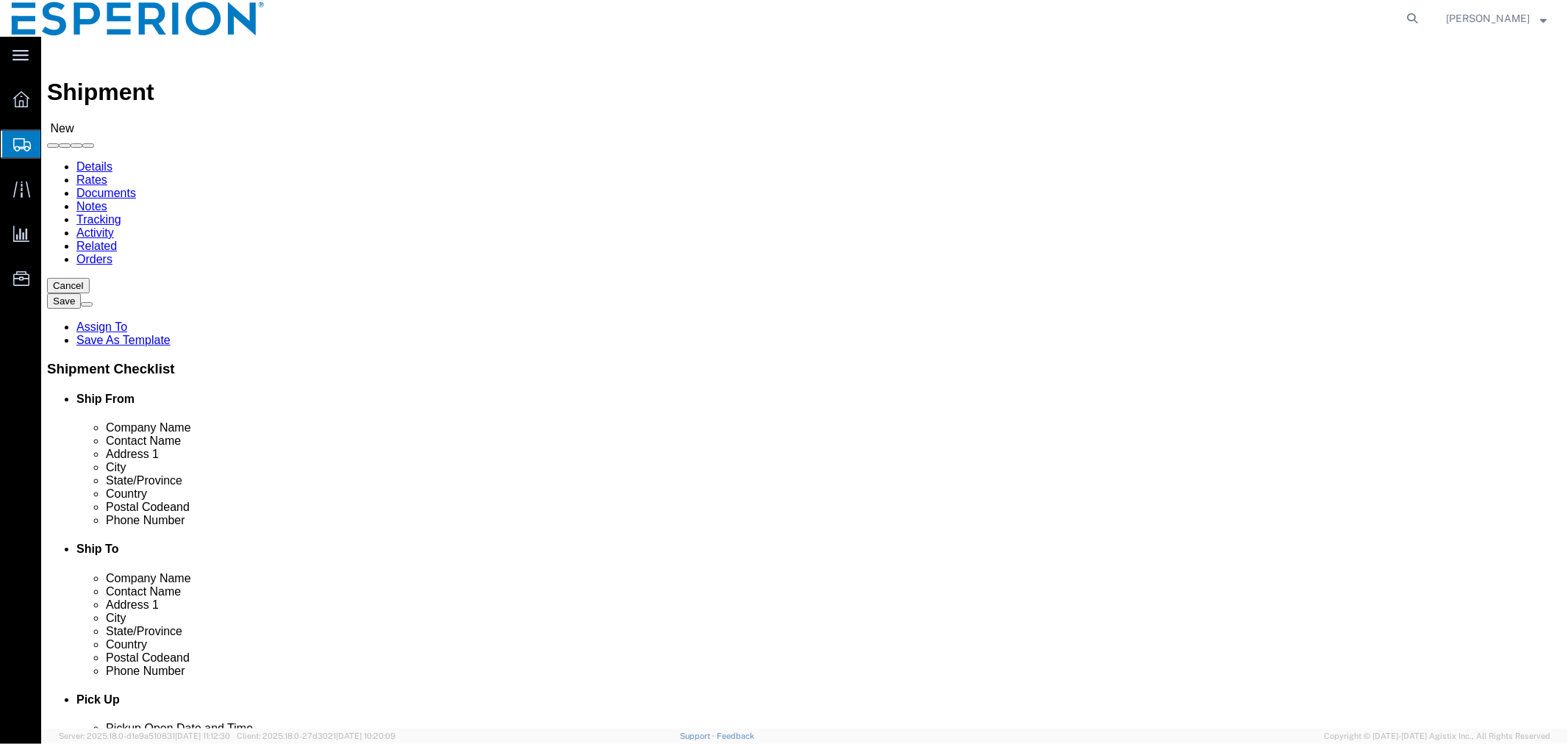
type input "EURO"
click p "- Eurofins EAG - ([PERSON_NAME]) [STREET_ADDRESS][US_STATE] , 12:00 AM - 12:00 …"
select select "MO"
type input "Eurofins EAG"
click input "text"
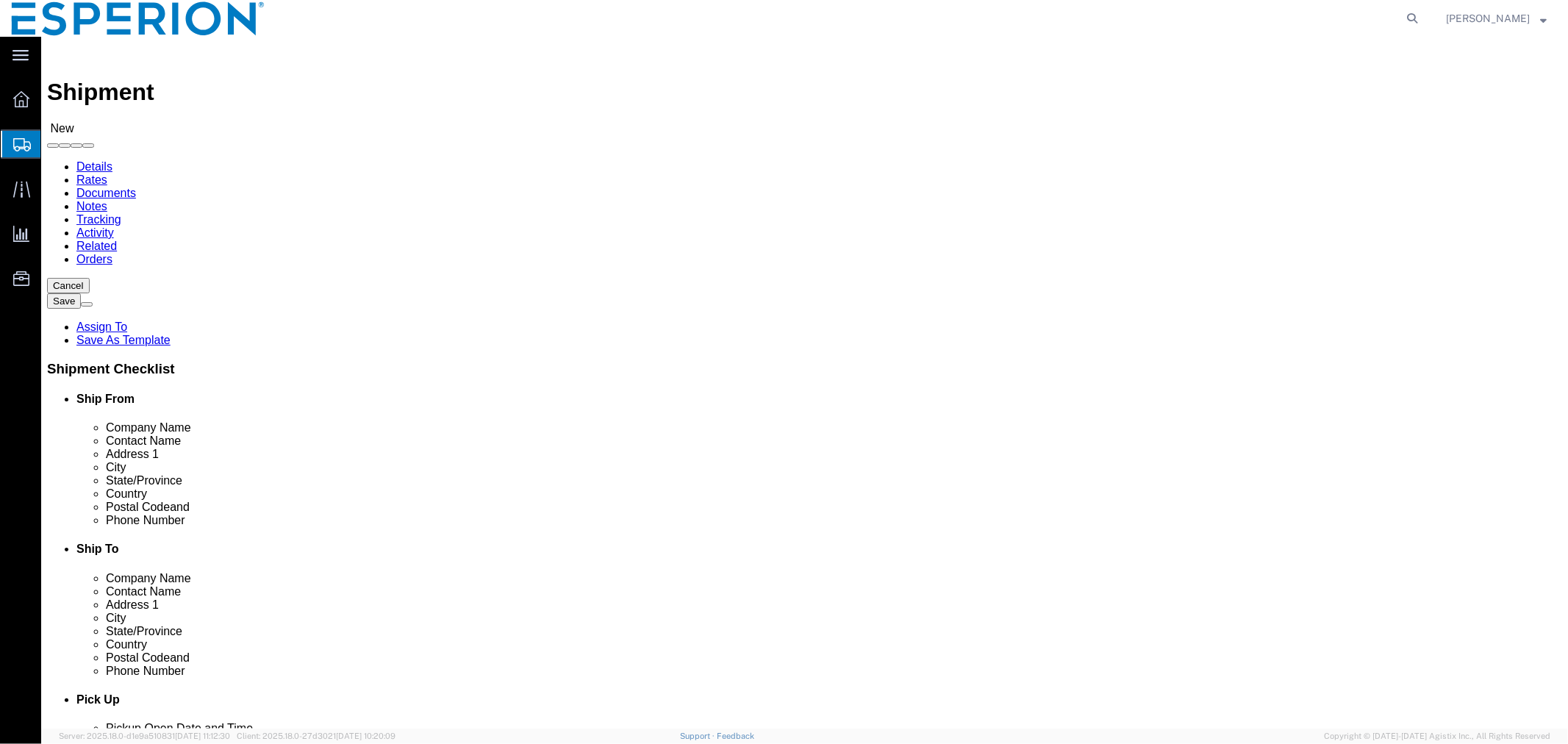
paste input "Attn: [PERSON_NAME] - EAG Legal Project V1QYS860"
type input "Attn: [PERSON_NAME] - EAG Legal Project V1QYS860"
click input "checkbox"
checkbox input "false"
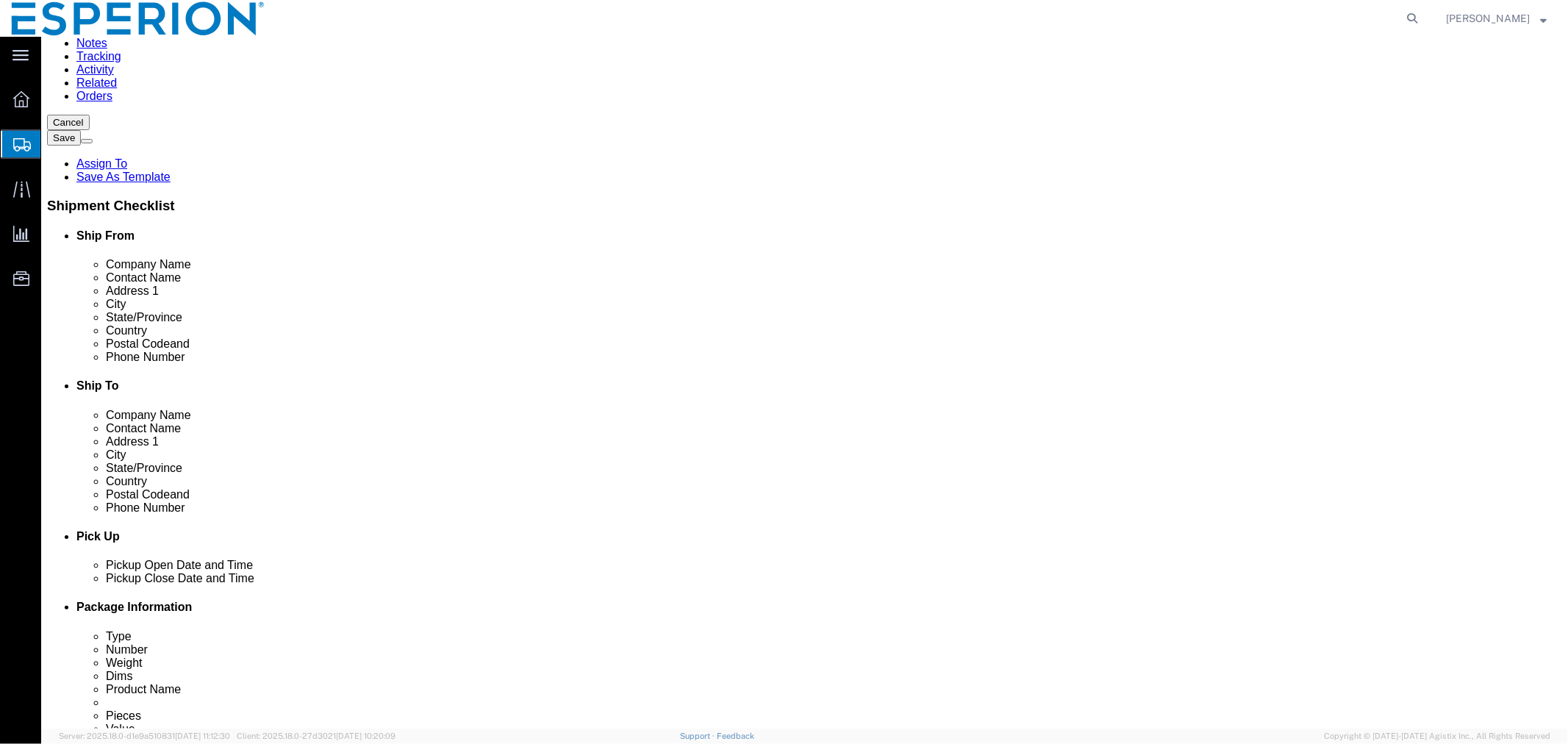
scroll to position [245, 0]
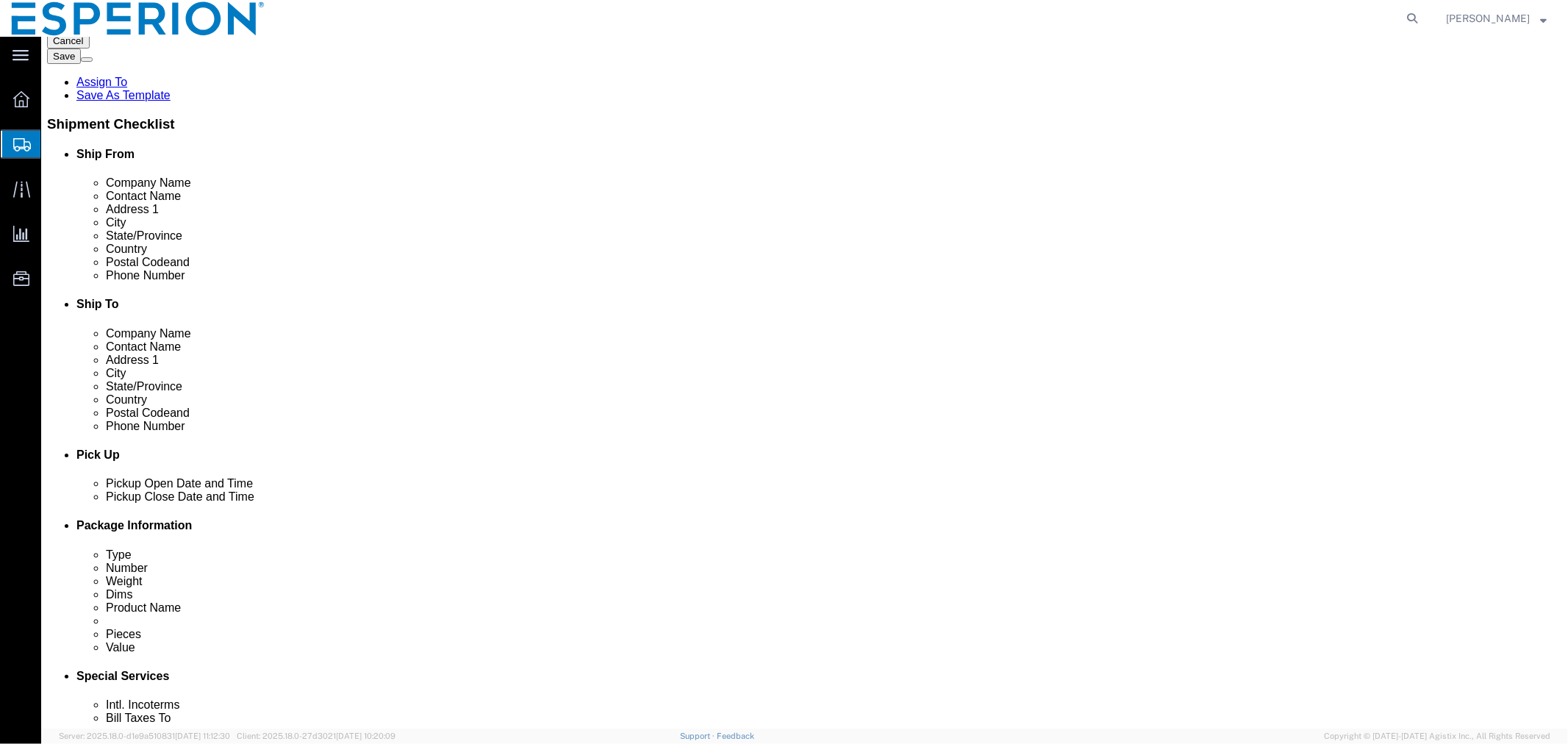
click div "[DATE] 10:00 AM"
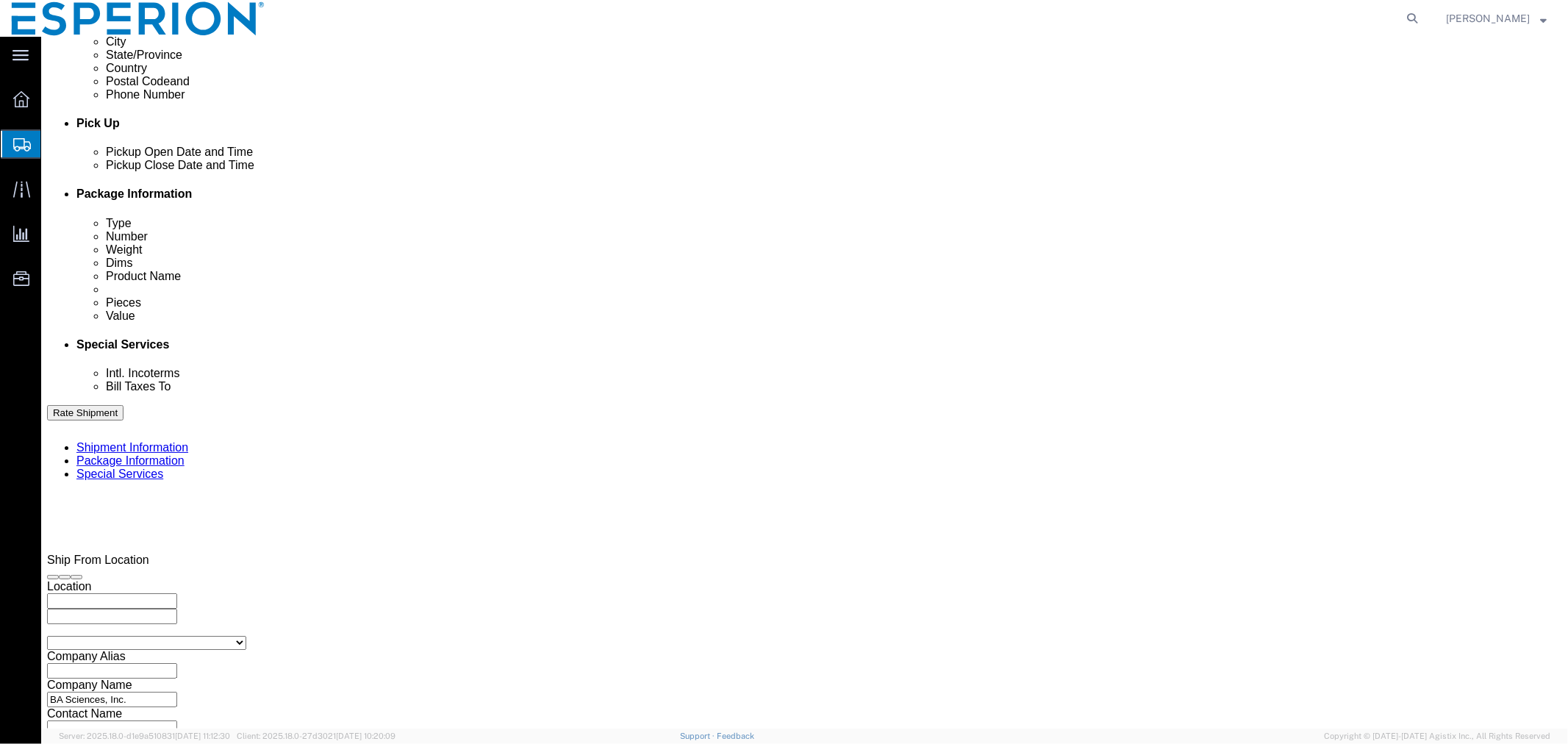
click input "4:00 PM"
click input "9:00 PM"
click input "9:00 00"
type input "9:30 AM"
click button "Apply"
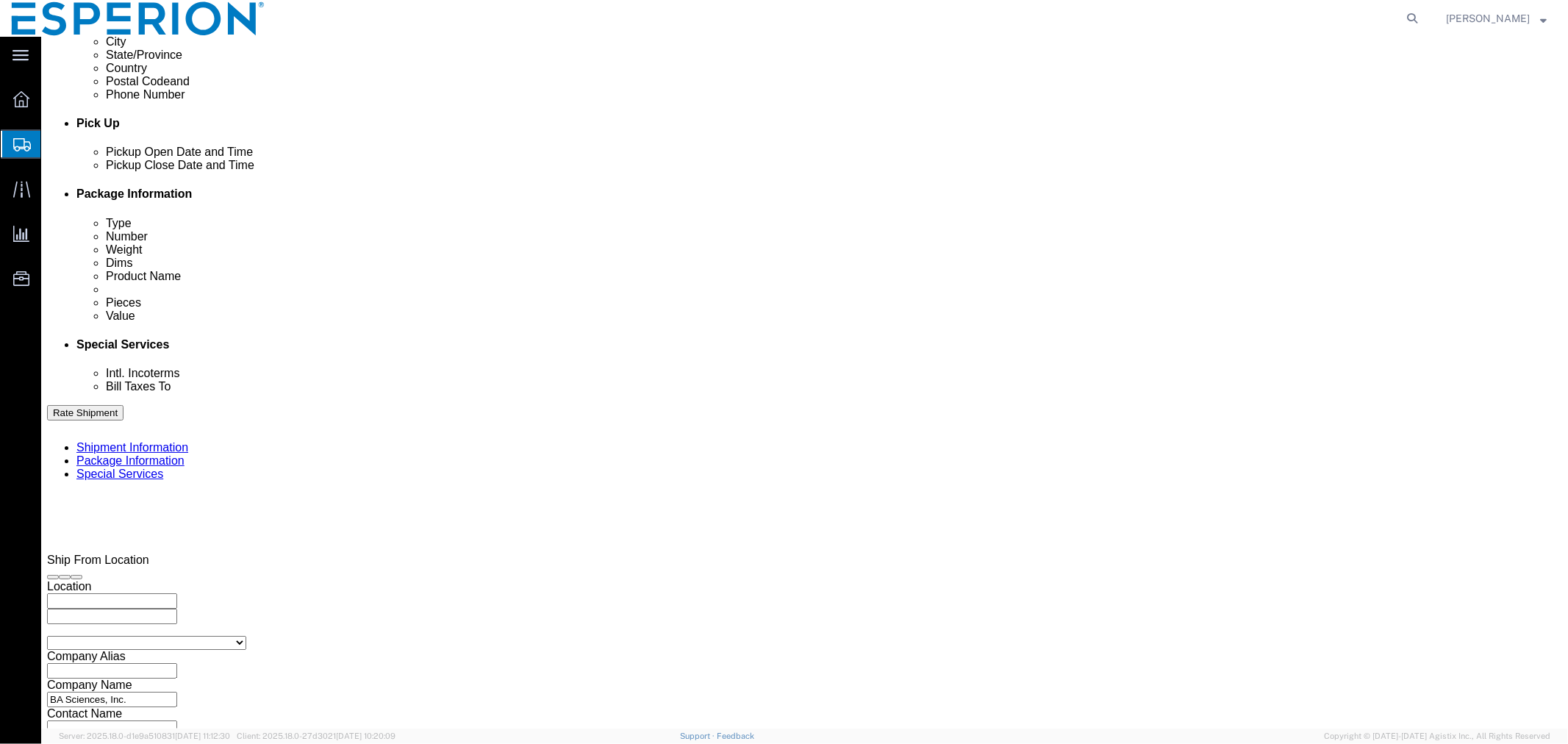
click input "text"
type input "SAMPLE"
click select "Select Account Type Activity ID Airline Appointment Number ASN Batch Request # …"
select select "CUSTREF"
click select "Select Account Type Activity ID Airline Appointment Number ASN Batch Request # …"
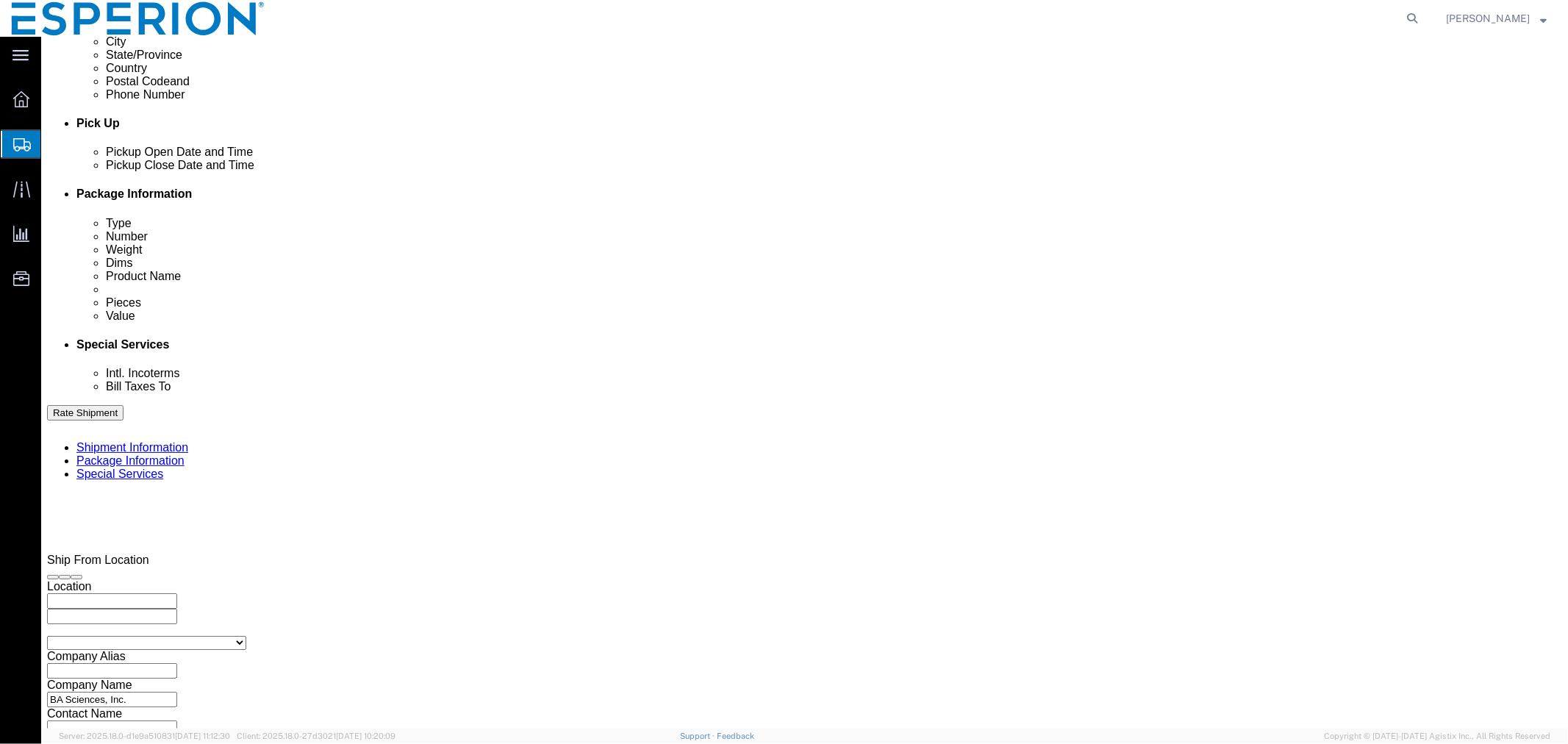
click input "text"
type input "MR#216"
click select "Select Account Type Activity ID Airline Appointment Number ASN Batch Request # …"
select select "LOT"
click select "Select Account Type Activity ID Airline Appointment Number ASN Batch Request # …"
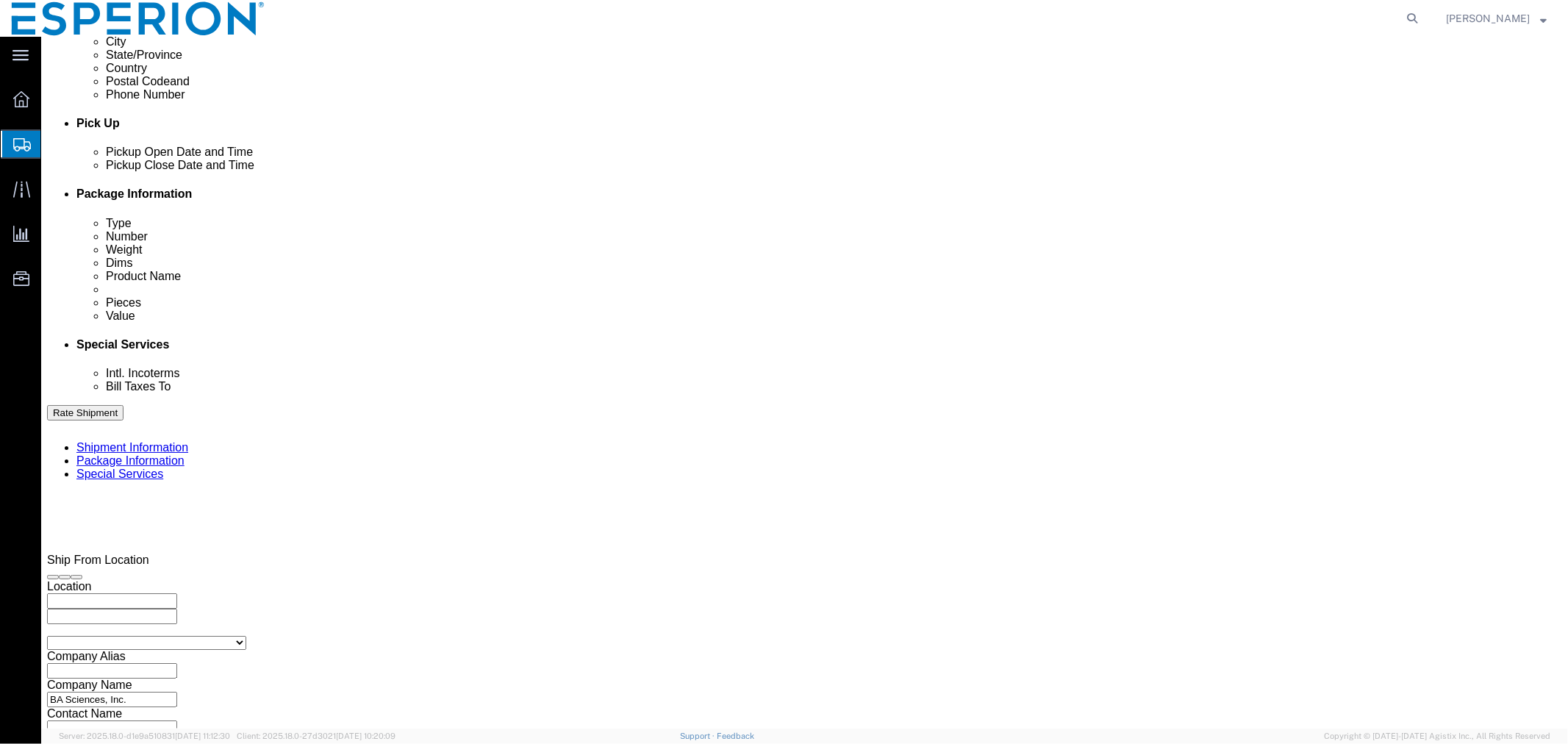
click input "text"
paste input "SB-21-E-042"
type input "SB-21-E-042"
click select "Select Air Less than Truckload Multi-Leg Ocean Freight Rail Small Parcel Truckl…"
select select "SMAL"
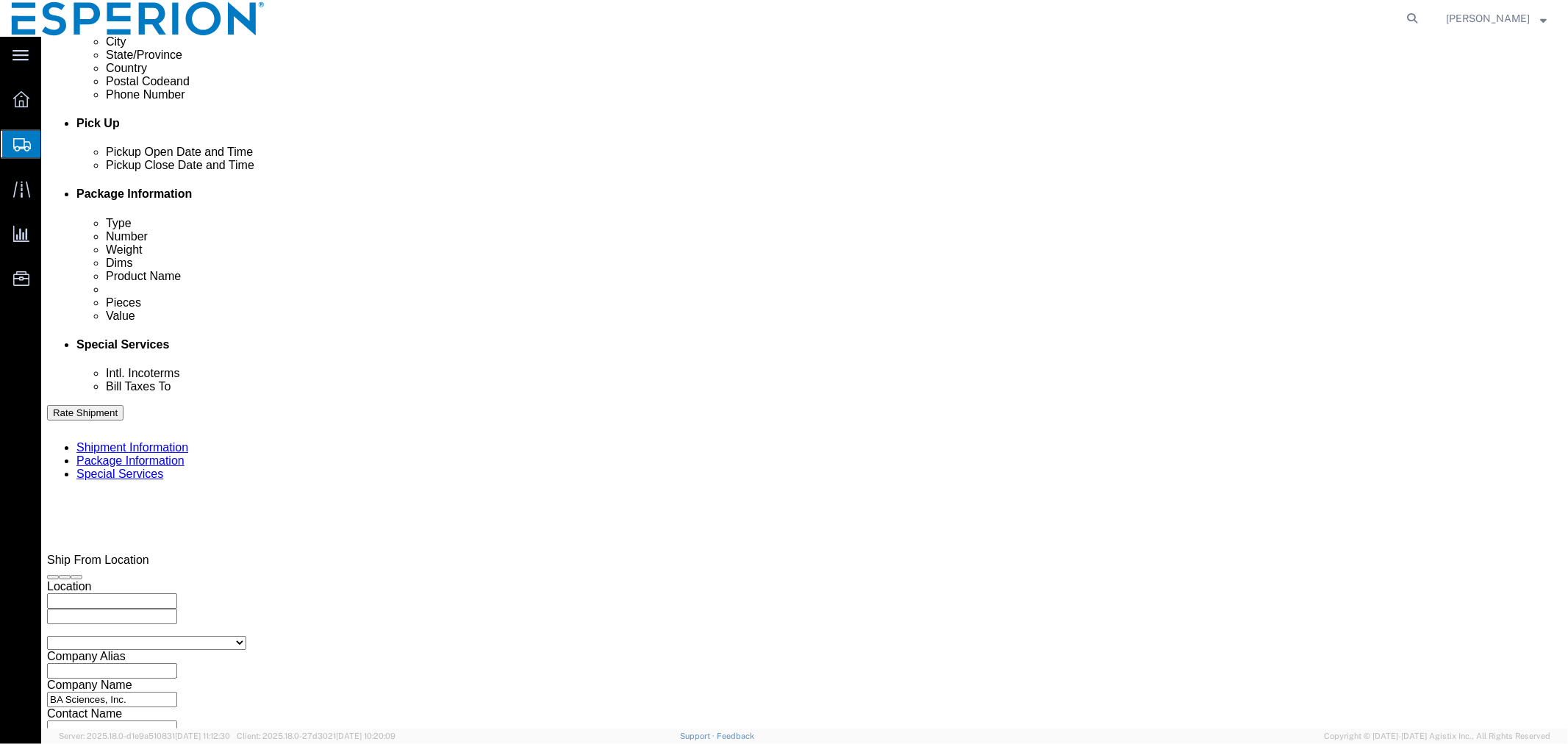
click select "Select Air Less than Truckload Multi-Leg Ocean Freight Rail Small Parcel Truckl…"
click input "text"
click td "15"
click input "text"
type input "0900"
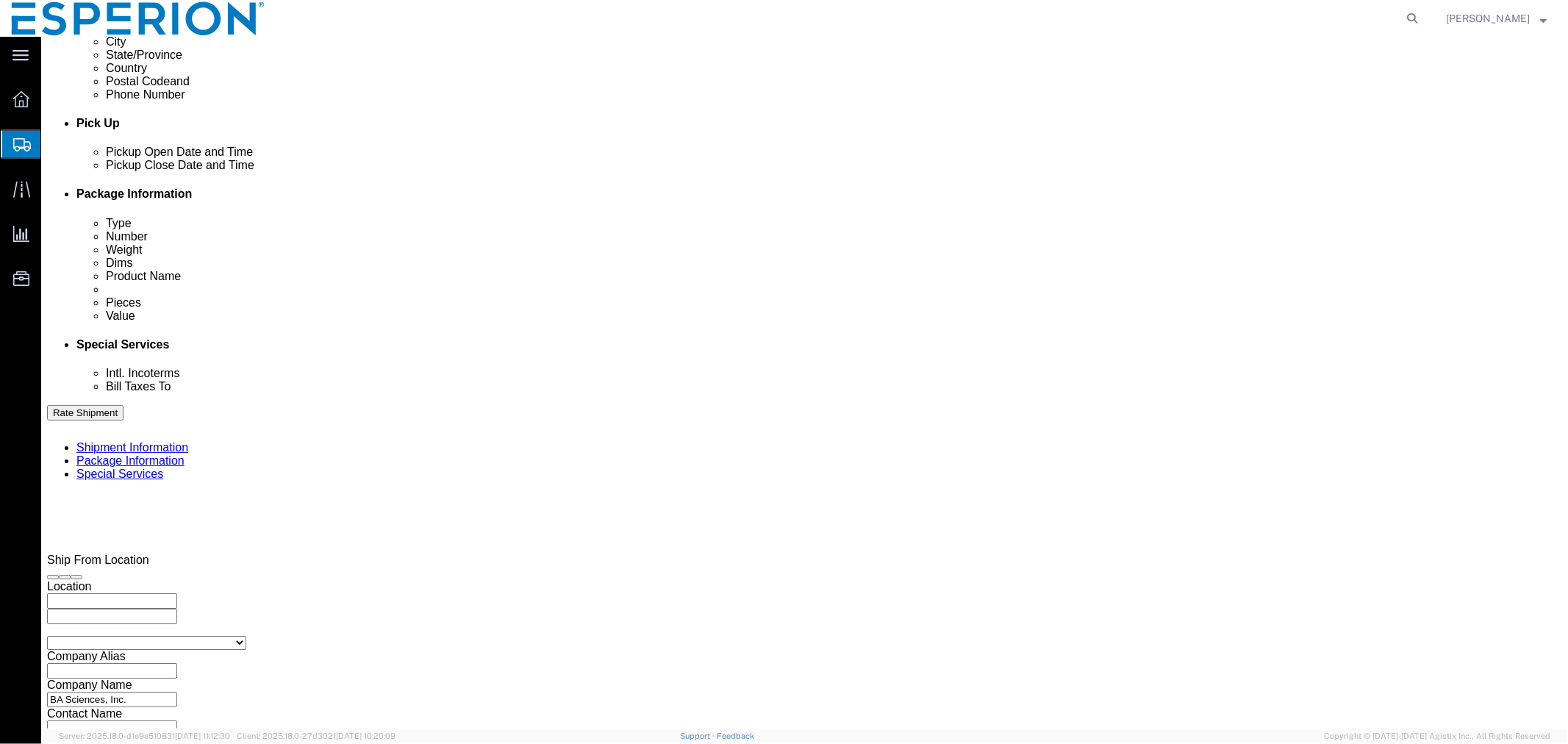
click input "text"
click td "16"
click input "text"
type input "0900"
click button "Continue"
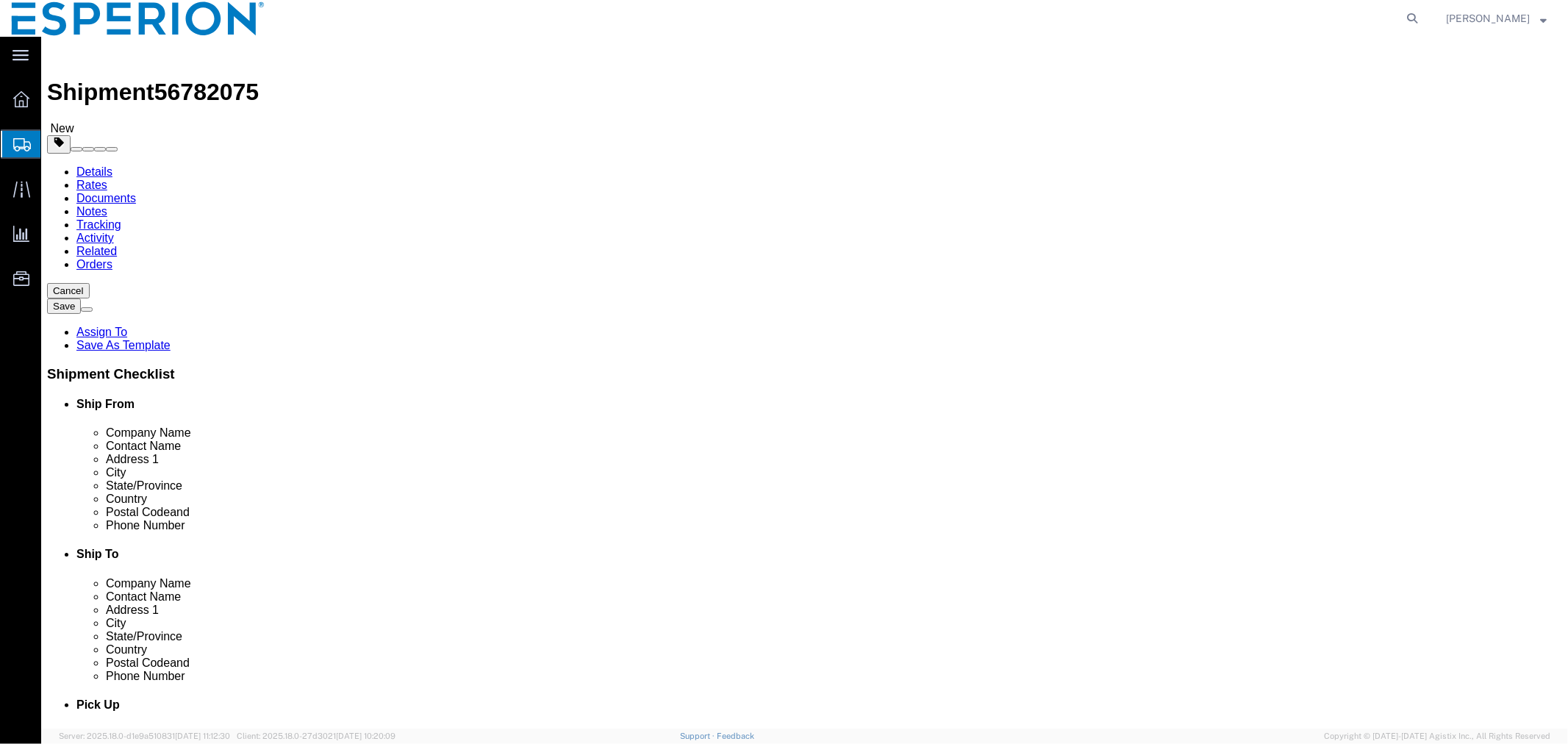
click select "Select Bale(s) Basket(s) Bolt(s) Bottle(s) Buckets Bulk Bundle(s) Can(s) Cardbo…"
select select "VNPK"
click select "Select Bale(s) Basket(s) Bolt(s) Bottle(s) Buckets Bulk Bundle(s) Can(s) Cardbo…"
click span "56782075"
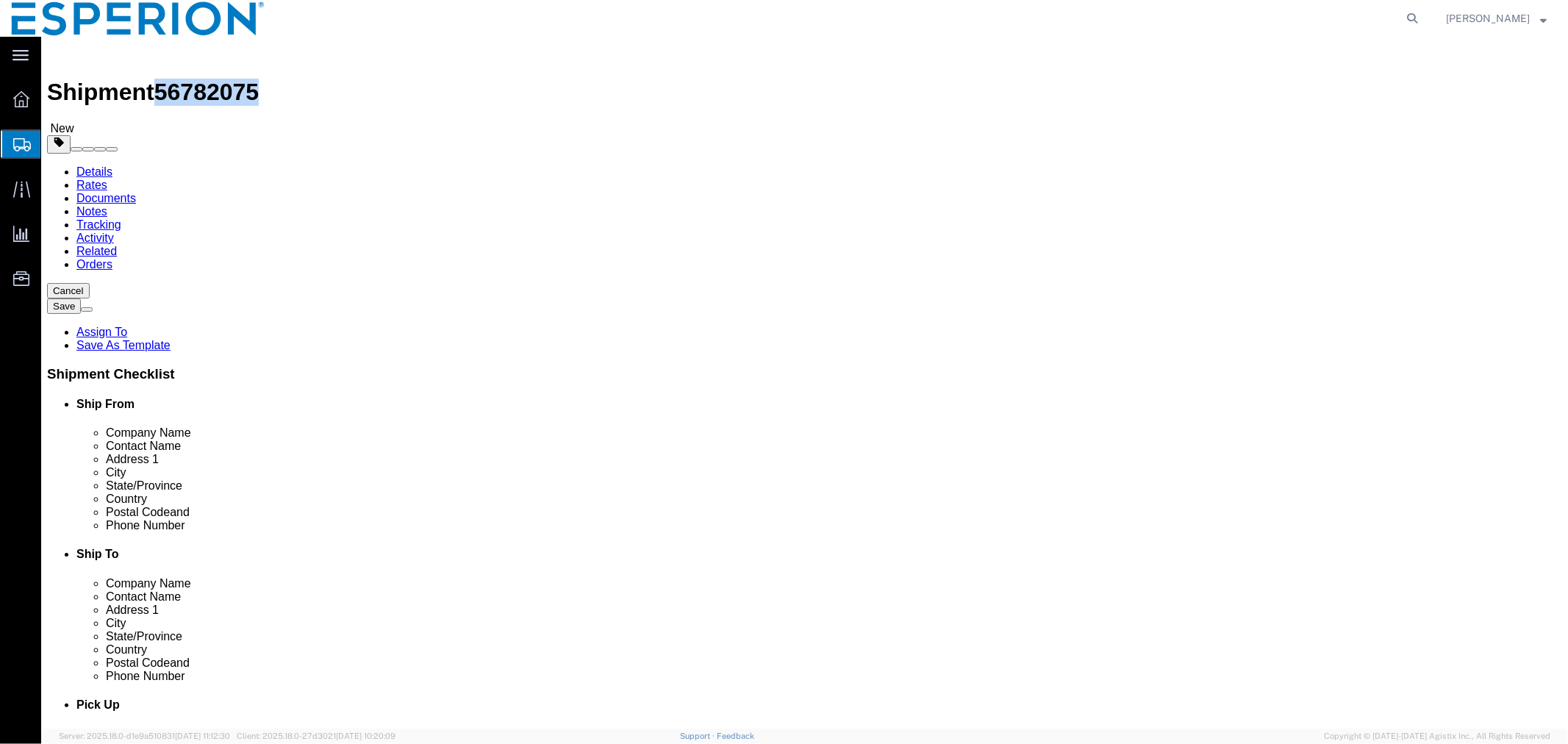
copy span "56782075"
click link "Details"
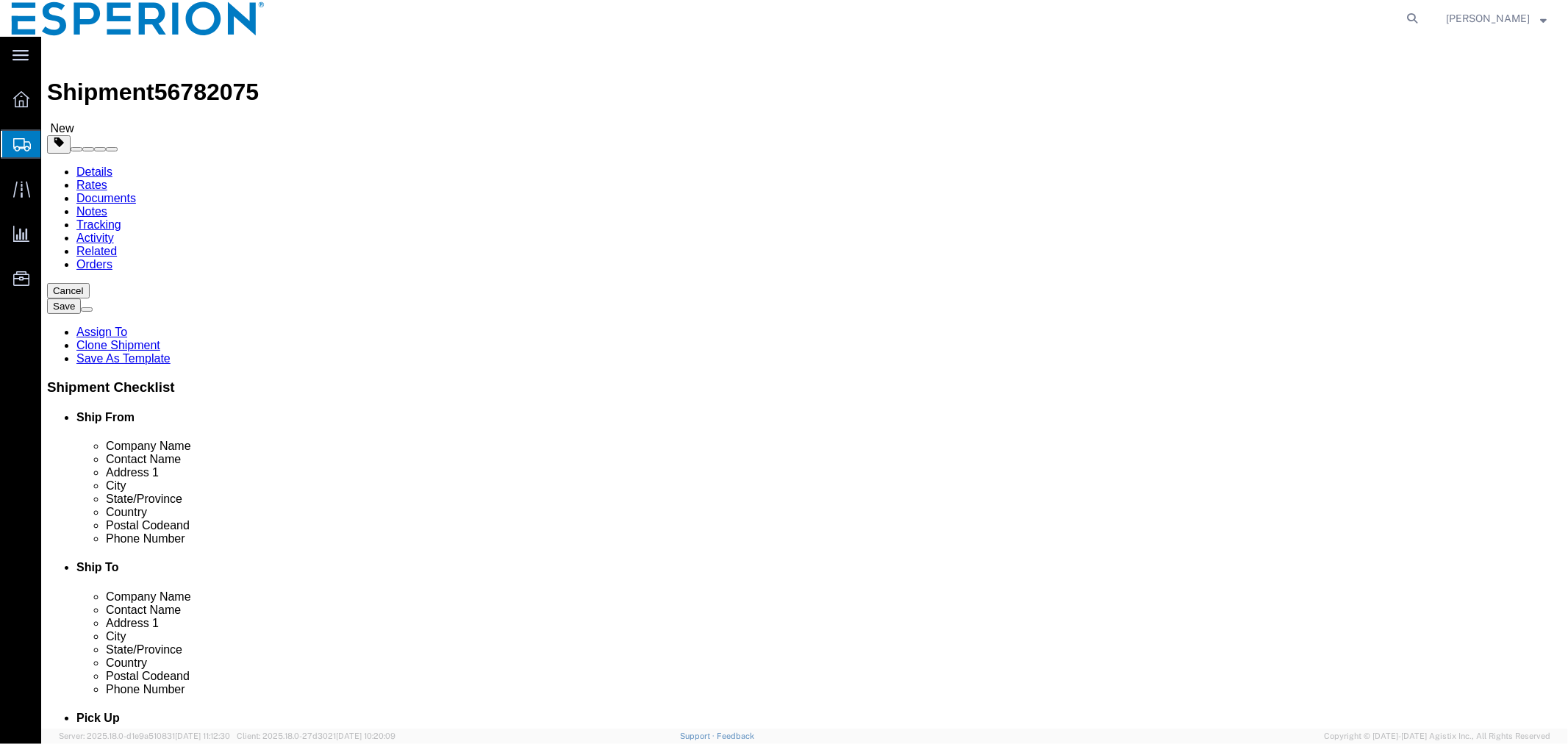
drag, startPoint x: 917, startPoint y: 279, endPoint x: 834, endPoint y: 272, distance: 83.3
click div "Eurofins EAG"
click input "[PERSON_NAME]"
drag, startPoint x: 925, startPoint y: 309, endPoint x: 824, endPoint y: 309, distance: 101.0
click div "Contact Name [PERSON_NAME]"
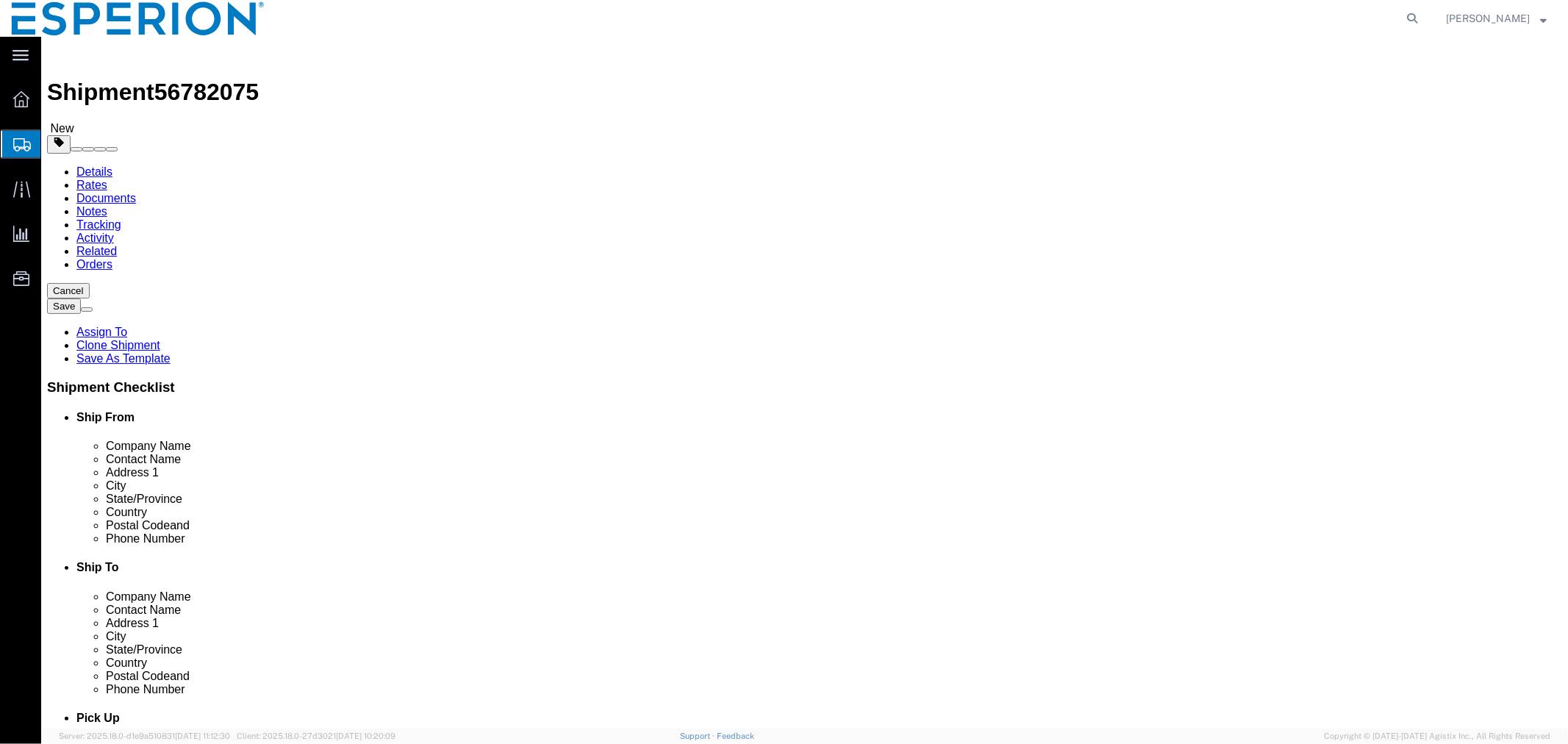
drag, startPoint x: 1070, startPoint y: 530, endPoint x: 851, endPoint y: 524, distance: 219.1
click div "[PERSON_NAME][EMAIL_ADDRESS][PERSON_NAME][DOMAIN_NAME]"
drag, startPoint x: 968, startPoint y: 497, endPoint x: 864, endPoint y: 497, distance: 104.0
click input "[PHONE_NUMBER]"
drag, startPoint x: 960, startPoint y: 333, endPoint x: 834, endPoint y: 333, distance: 126.0
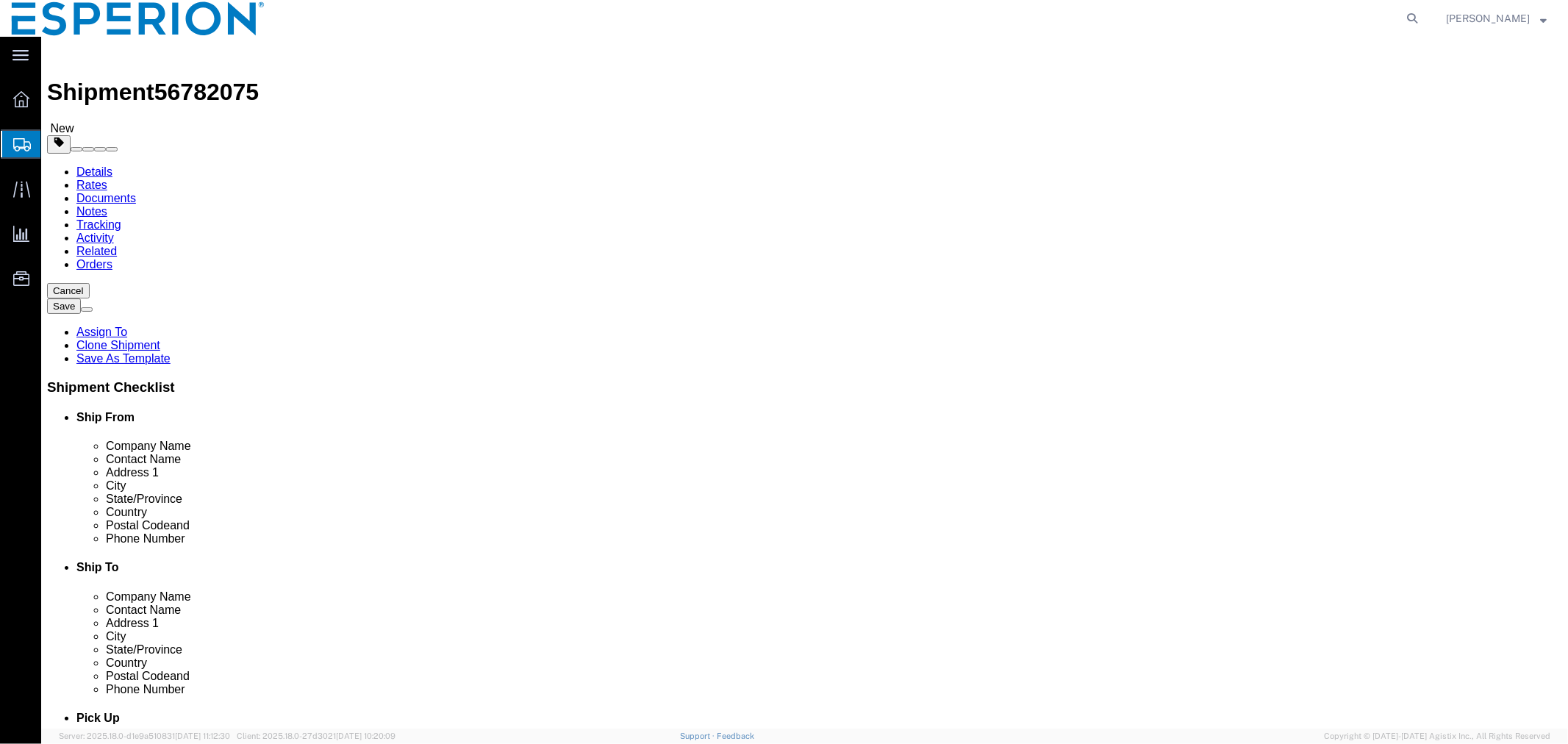
click div "[STREET_ADDRESS]"
click input "Attn: [PERSON_NAME] - EAG Legal Project V1QYS860"
drag, startPoint x: 1124, startPoint y: 363, endPoint x: 792, endPoint y: 363, distance: 332.0
click div "Address 2 Attn: [PERSON_NAME] - EAG Legal Project V1QYS860"
drag, startPoint x: 931, startPoint y: 391, endPoint x: 822, endPoint y: 385, distance: 109.2
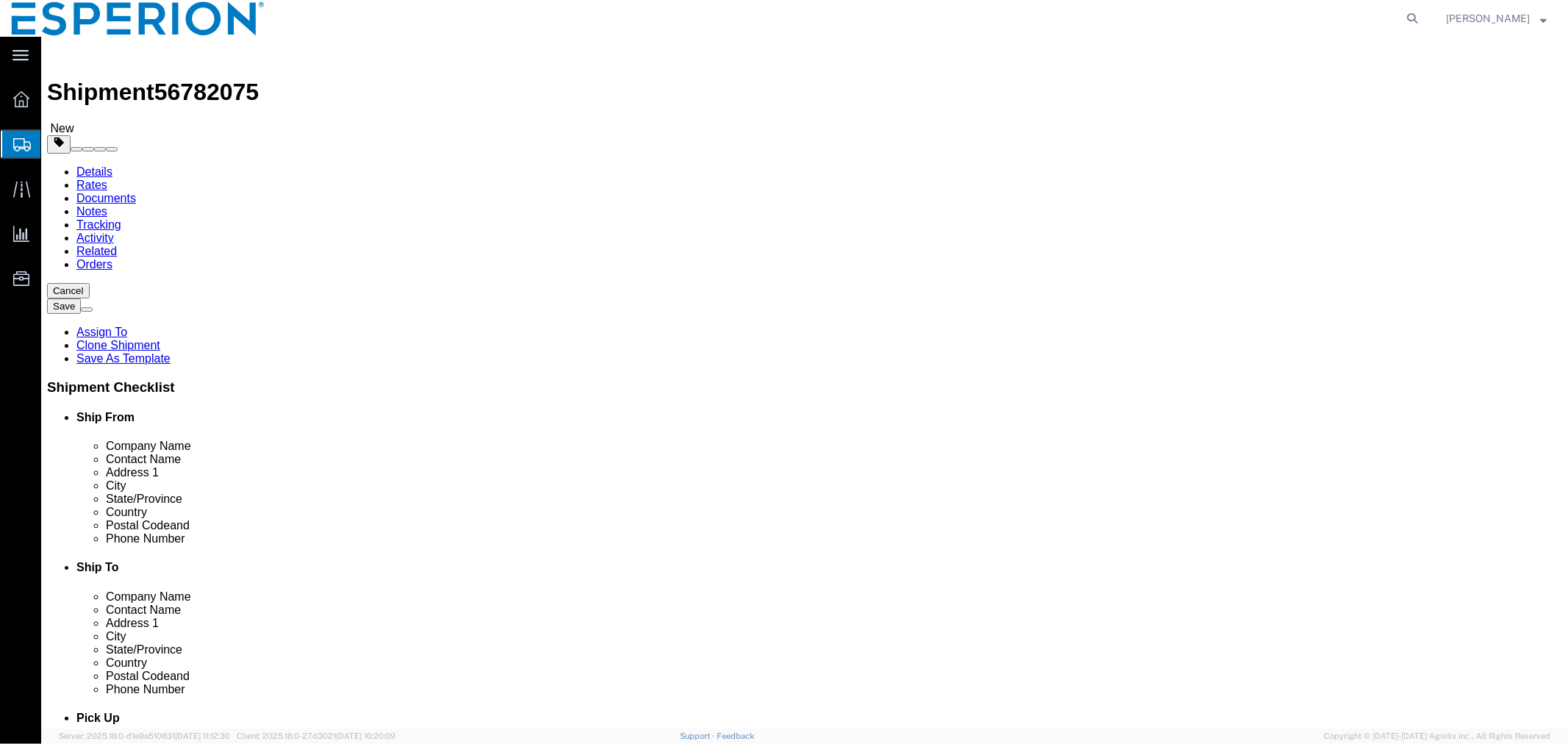
click div "City [US_STATE][GEOGRAPHIC_DATA]"
drag, startPoint x: 883, startPoint y: 472, endPoint x: 838, endPoint y: 472, distance: 45.0
click div "63043"
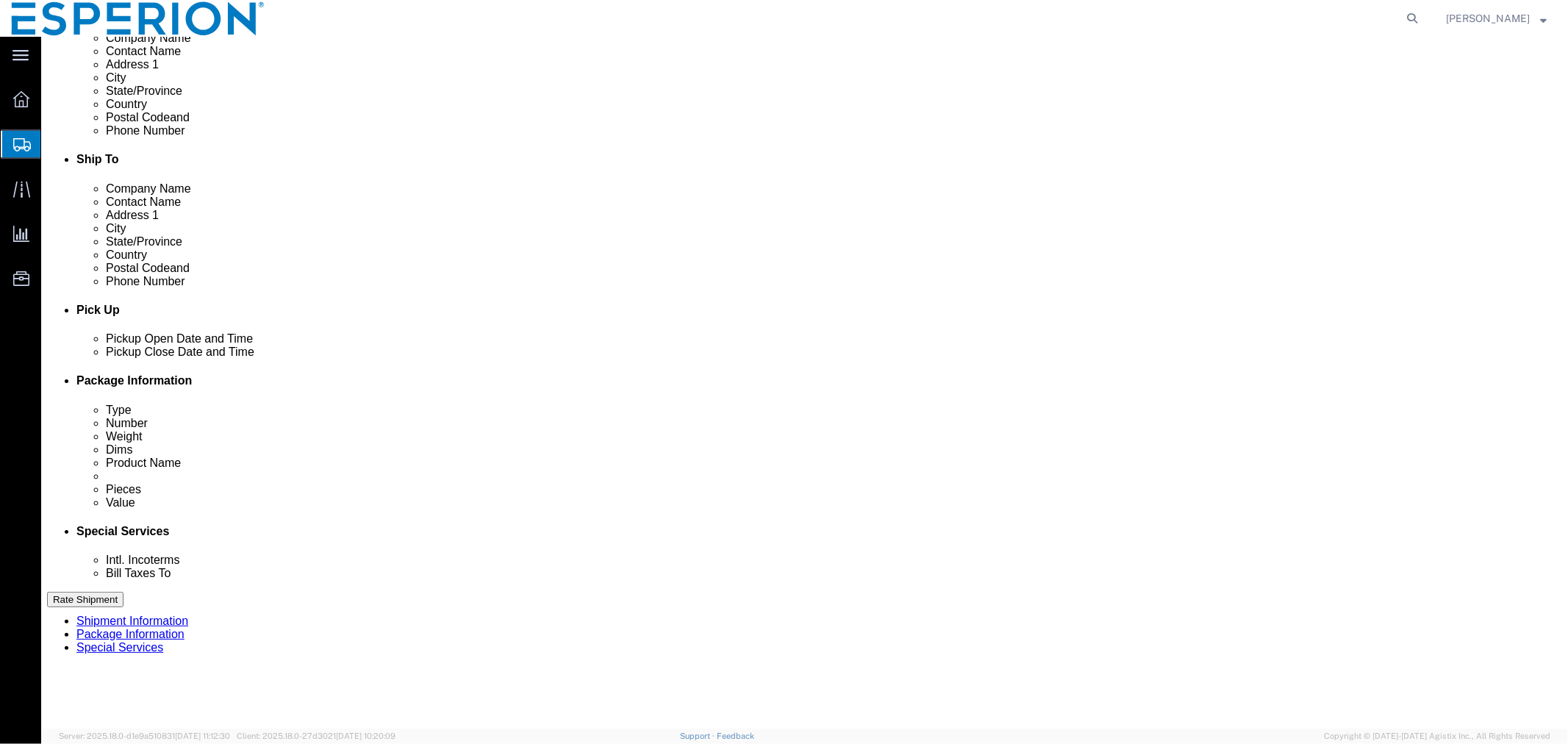
scroll to position [576, 0]
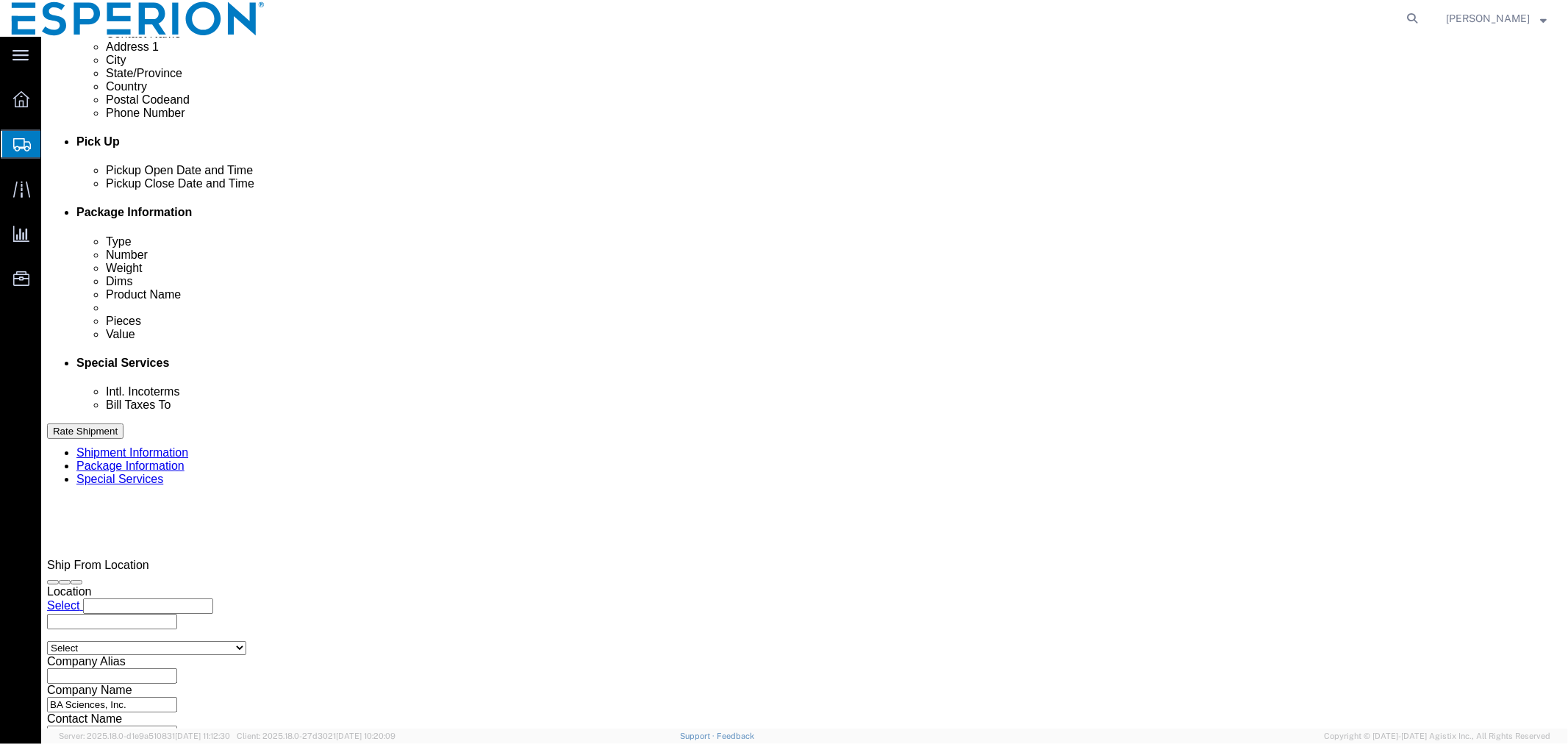
click button "Continue"
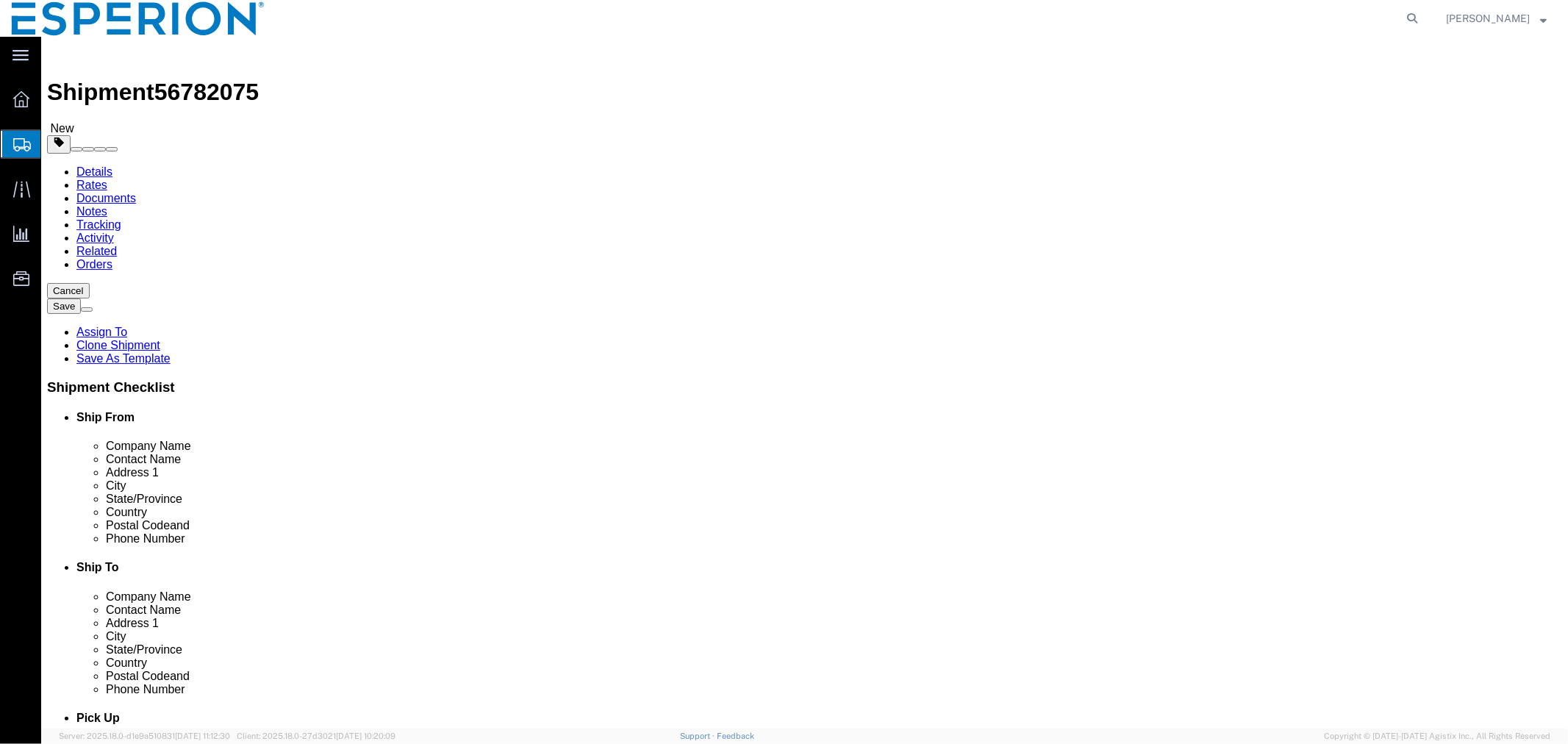
click input "text"
type input "16"
click input "text"
type input "15"
click input "text"
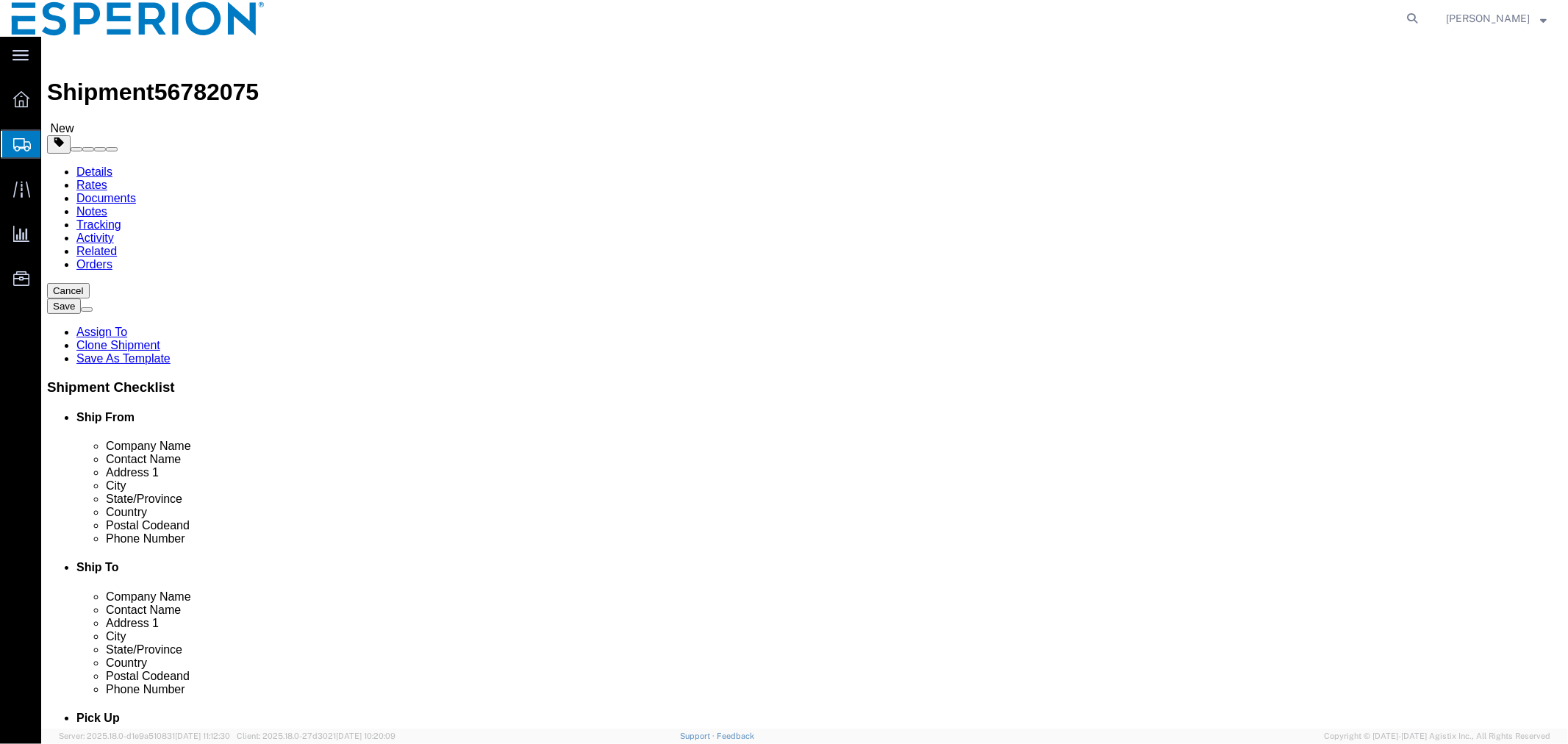
type input "15"
click input "checkbox"
checkbox input "true"
type input "FROZEN"
click input "0.00"
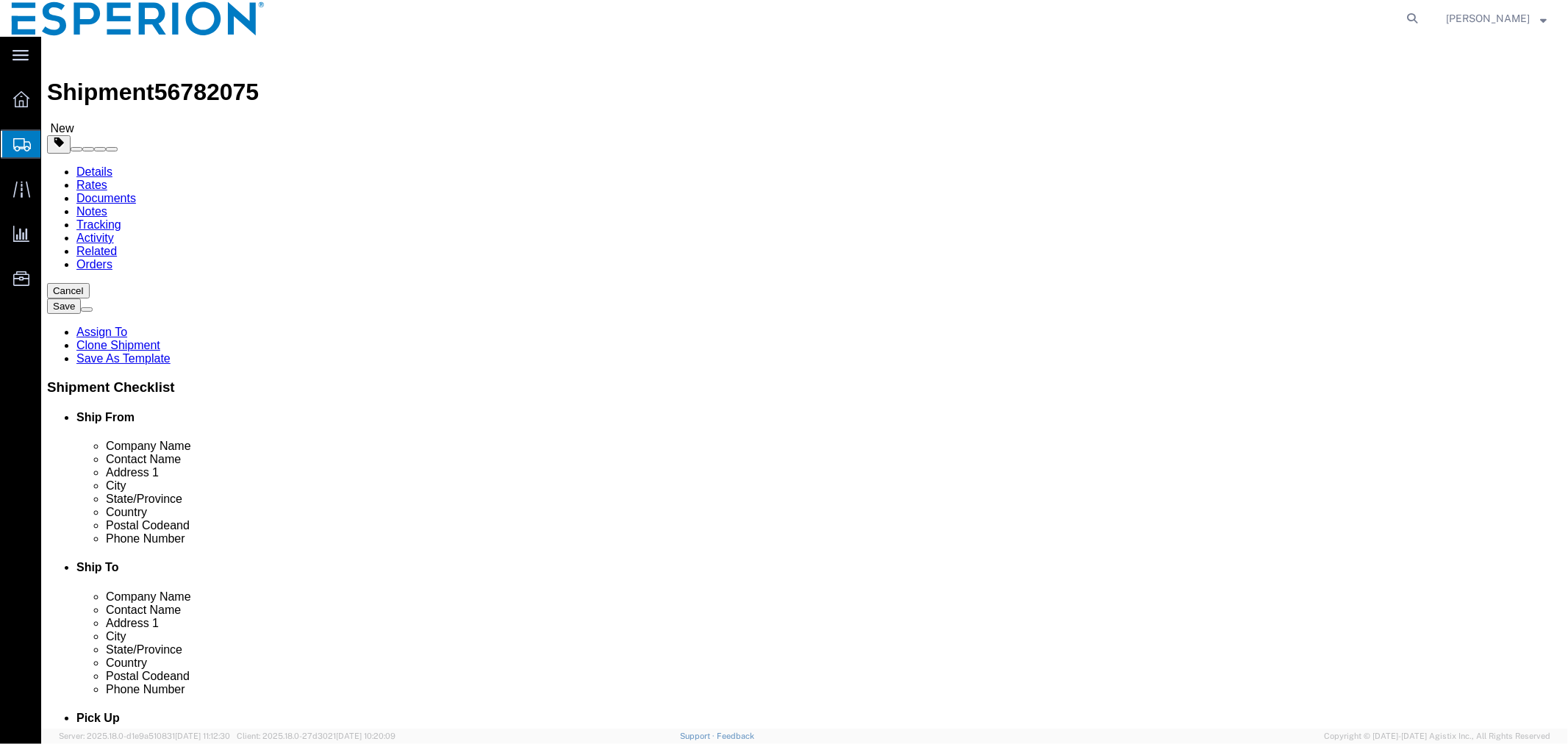
click input "0.00"
click input "29.00"
type input "29.16"
click link "Add Content"
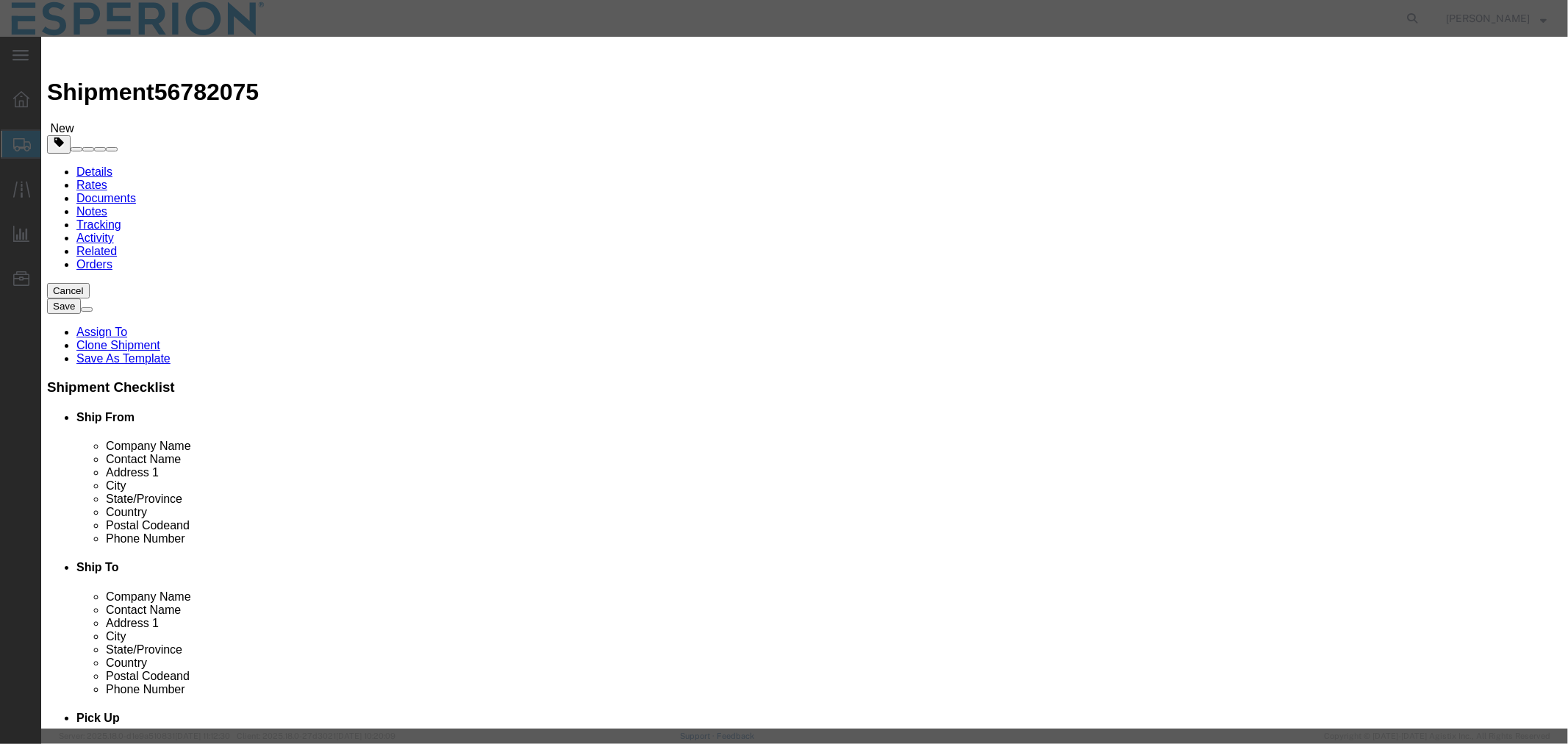
click input "text"
type input "bem"
click td "Name: Bem pedoic Acid - Neuland"
type input "1"
select select "KGS"
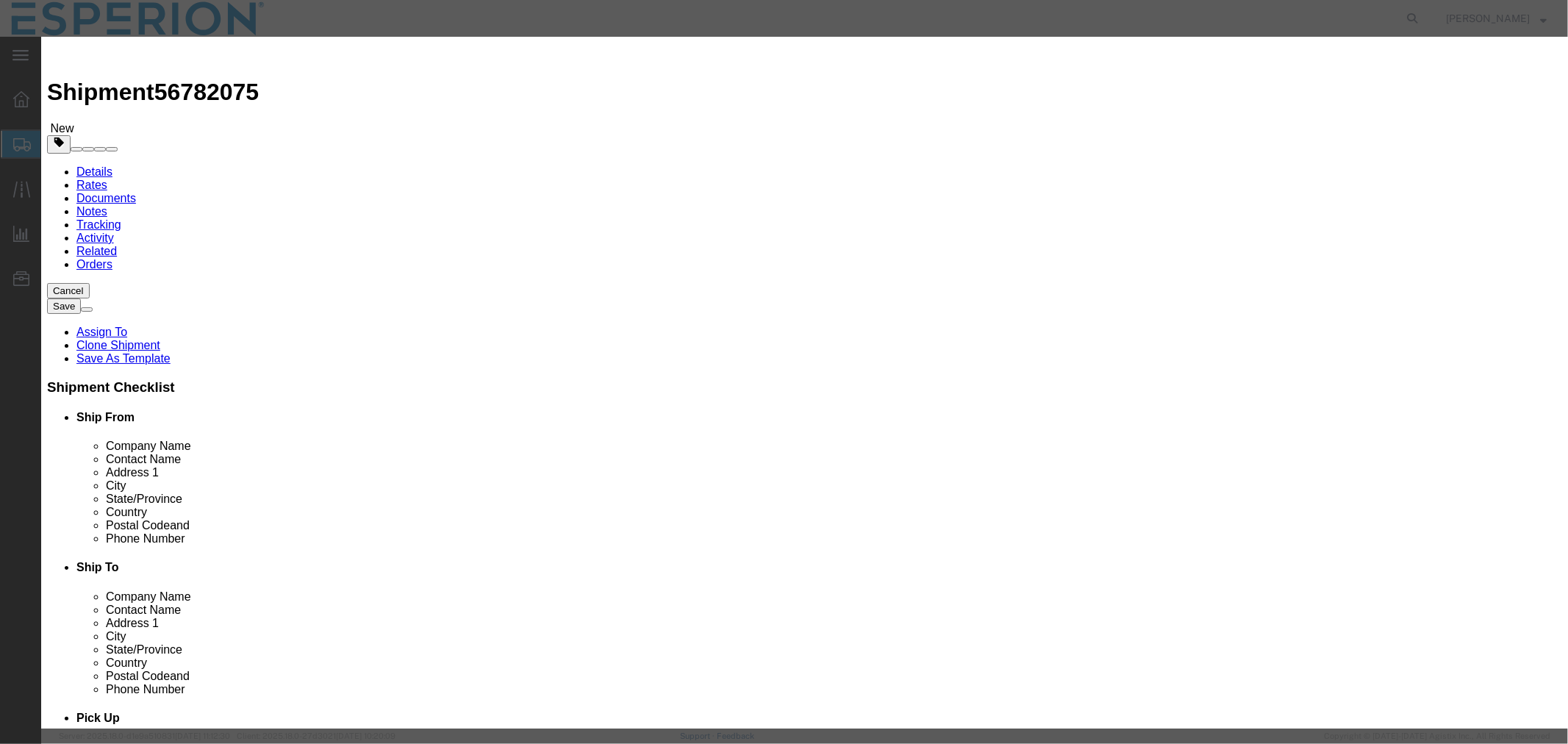
type input "958.56"
select select "USD"
select select "PHARMA"
select select "IN"
type input "FROM_2_TO_40"
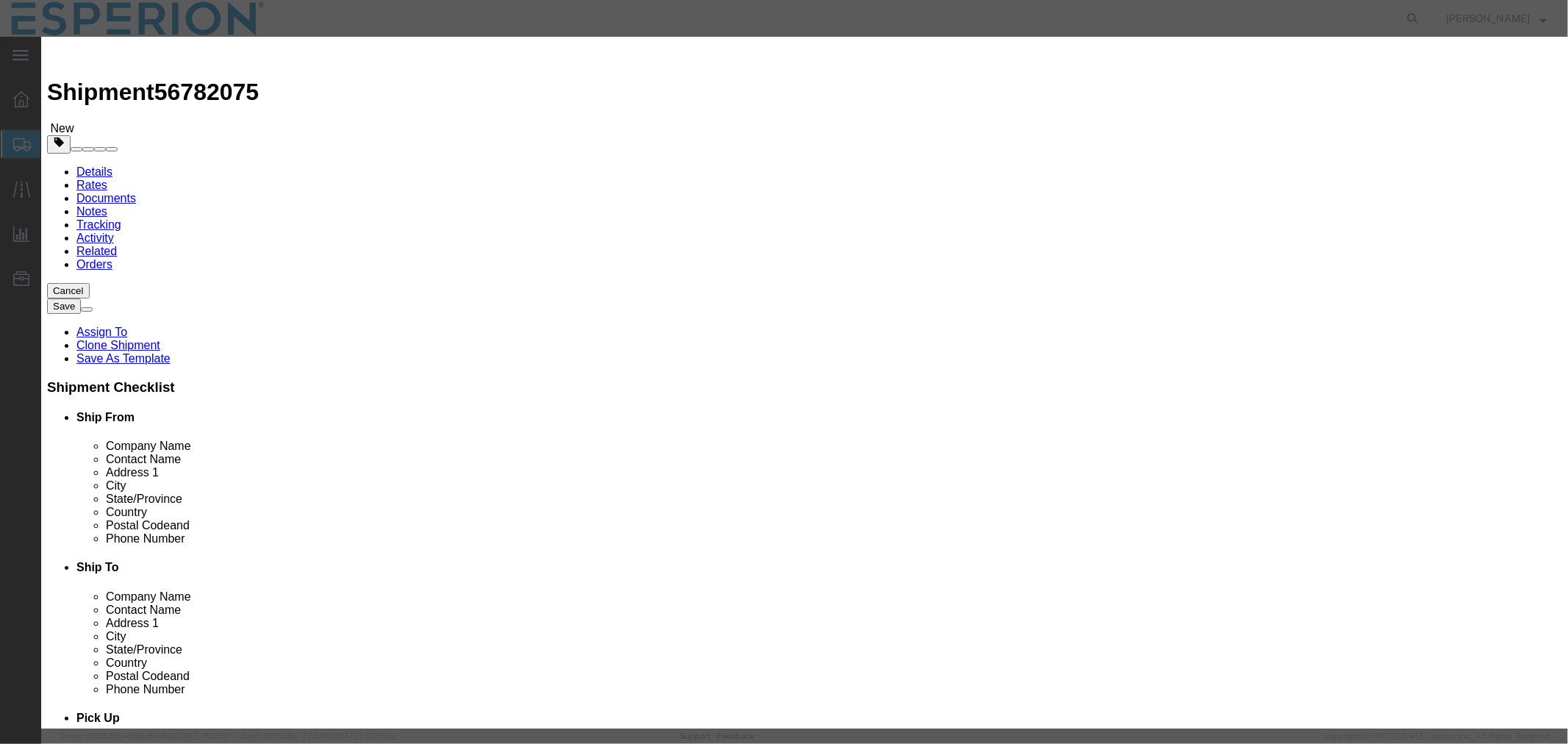
type input "[MEDICAL_DATA] - Neuland"
type input "API"
type textarea "API"
type input "[MEDICAL_DATA] - Neuland"
drag, startPoint x: 940, startPoint y: 112, endPoint x: 891, endPoint y: 111, distance: 49.0
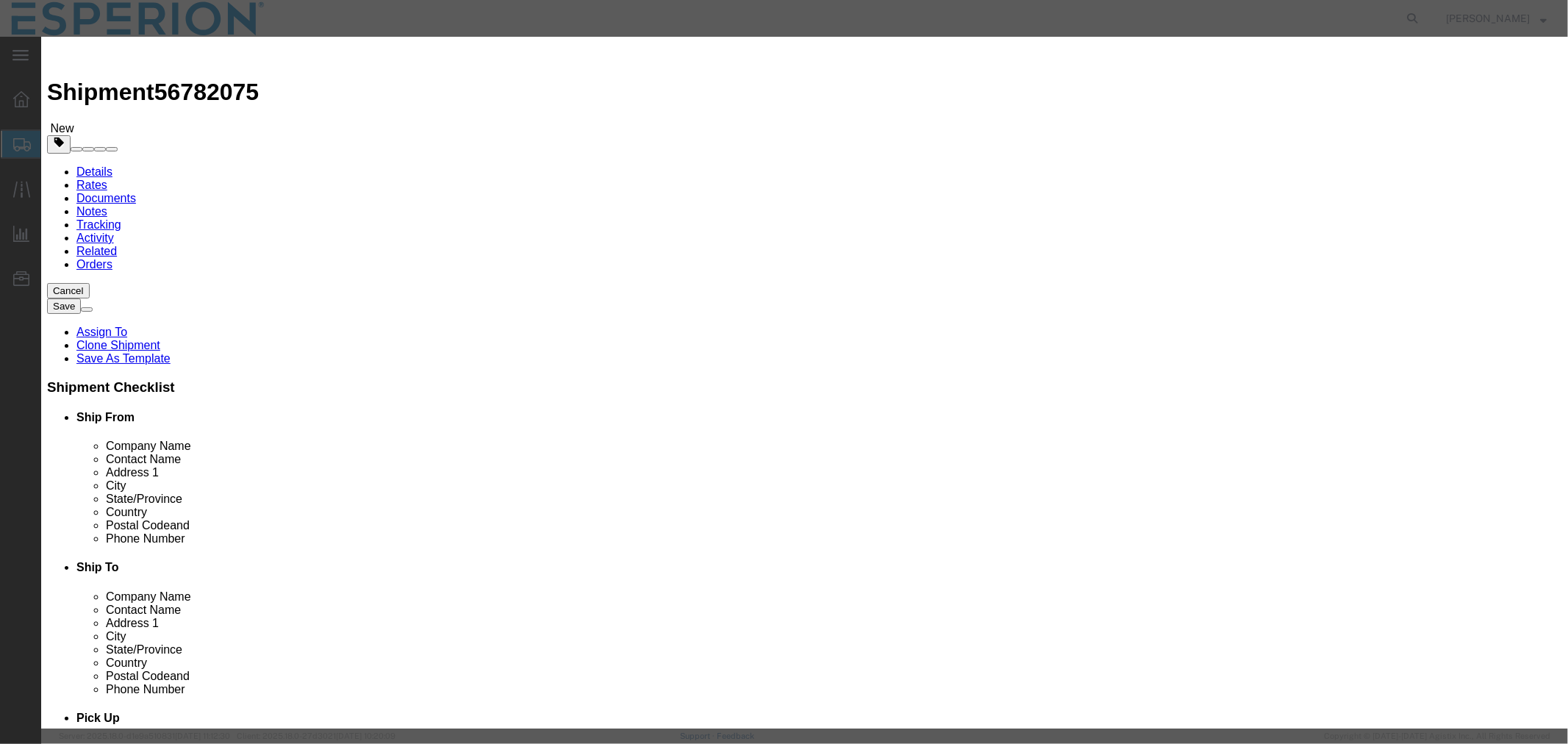
click div "API"
type textarea "Reference Standard"
click input "[MEDICAL_DATA] - Neuland"
paste input "CION-08 Diol"
type input "[MEDICAL_DATA] - Neuland (CION-08 Diol)"
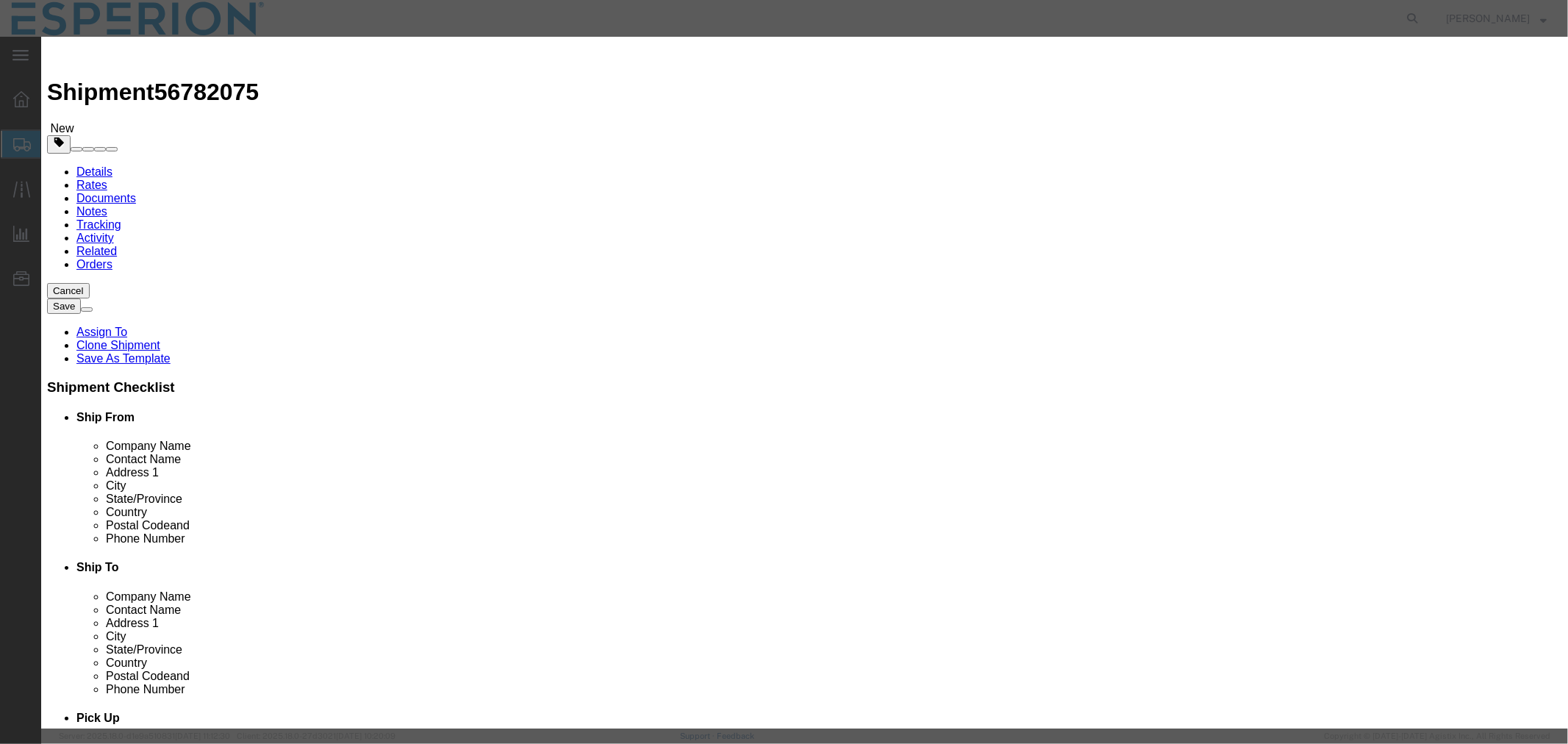
click select "Select Bag Barrels 100Board Feet Bottle Box Blister Pack Carats Can Capsule Car…"
select select "G"
click select "Select Bag Barrels 100Board Feet Bottle Box Blister Pack Carats Can Capsule Car…"
drag, startPoint x: 554, startPoint y: 164, endPoint x: 423, endPoint y: 159, distance: 131.1
click div "Total Value 958.56 Select ADP AED AFN ALL AMD AOA ARS ATS AUD AWG AZN BAM BBD B…"
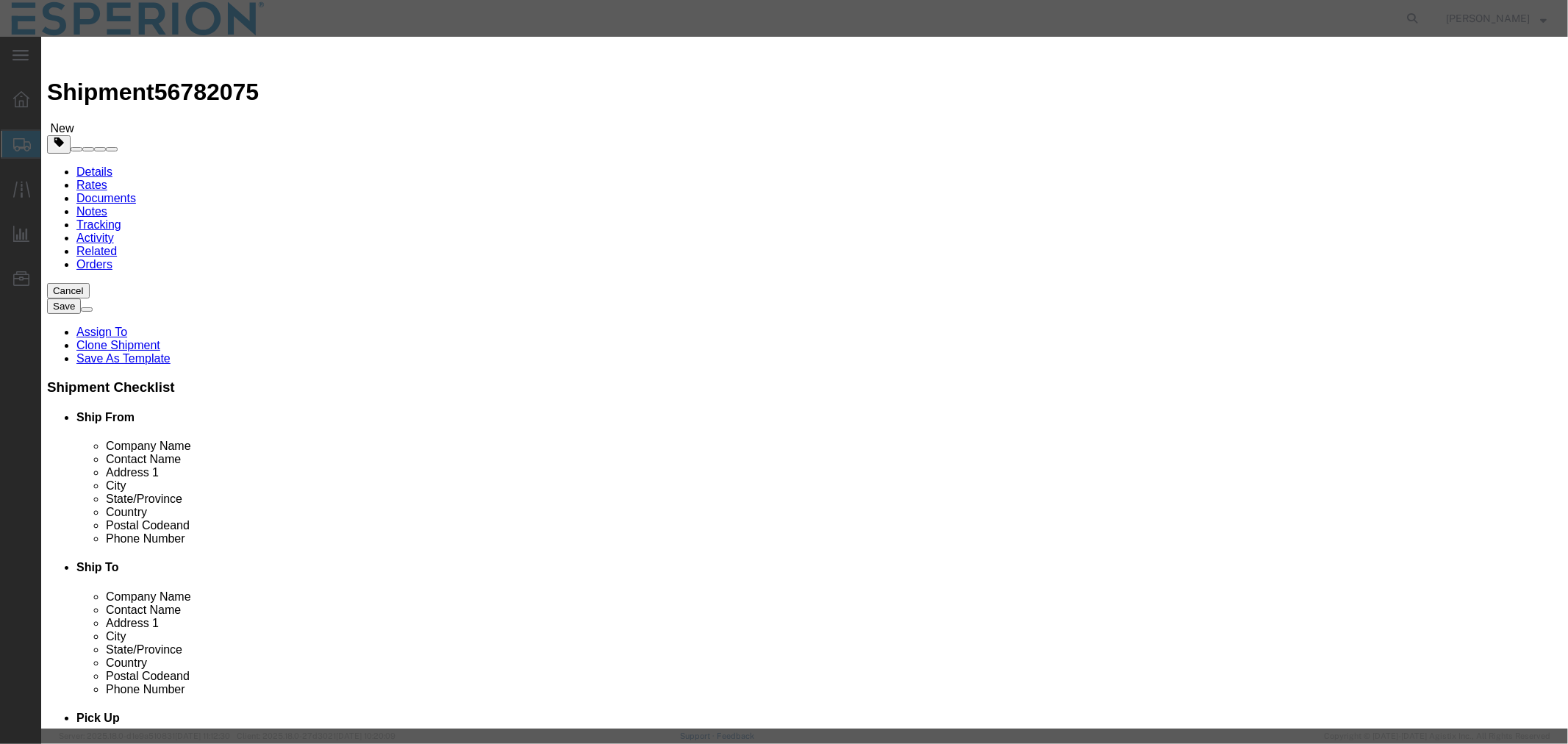
type input "0.95856"
click input "1"
type input "0.5"
type input "0.48"
type input "FROZEN"
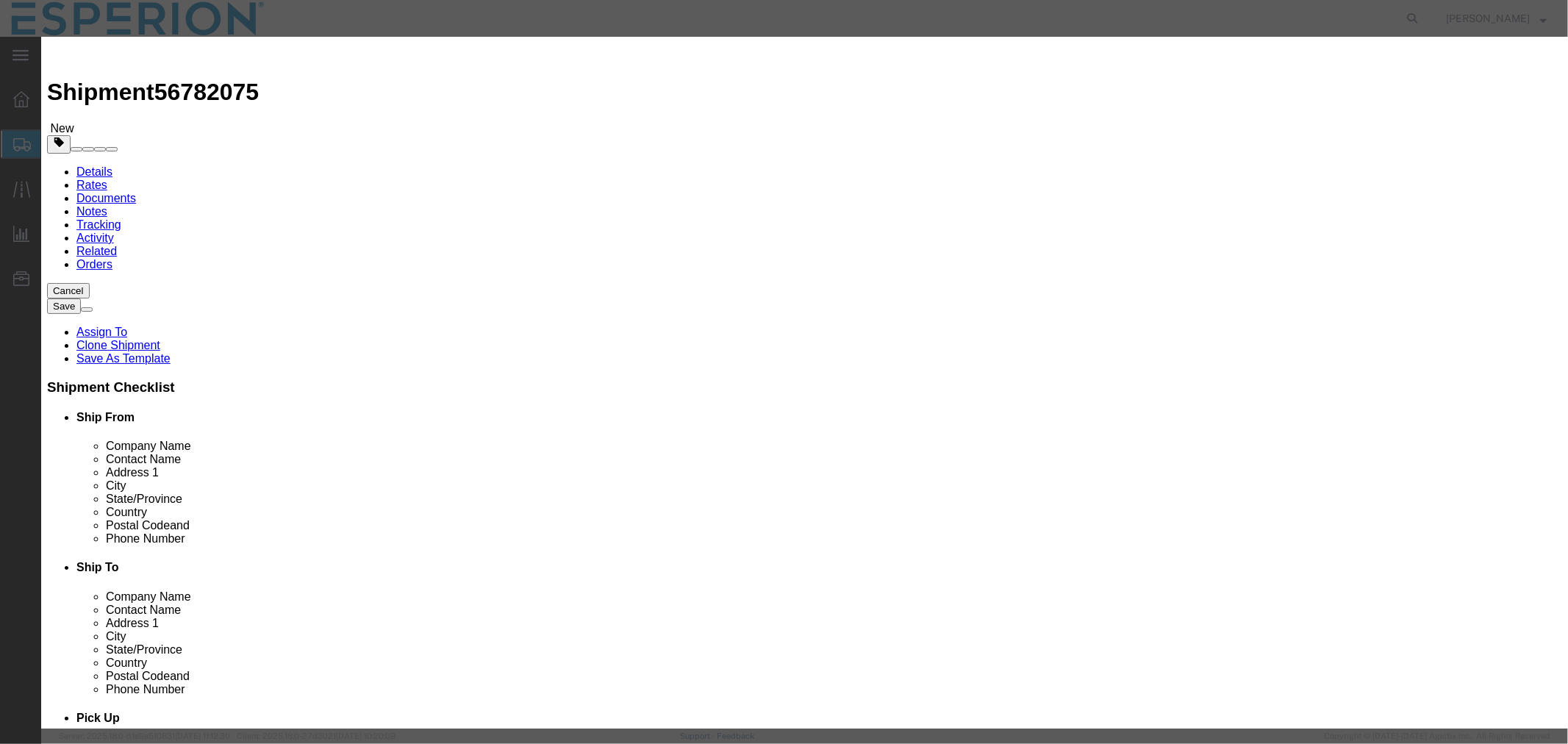
click div "Product Name [MEDICAL_DATA] - Neuland (CION-08 Diol) [MEDICAL_DATA] - Neuland P…"
click input "text"
paste input "SB-21-E-042"
type input "SB-21-E-042"
click select "Select [GEOGRAPHIC_DATA] [GEOGRAPHIC_DATA] [GEOGRAPHIC_DATA] [GEOGRAPHIC_DATA] …"
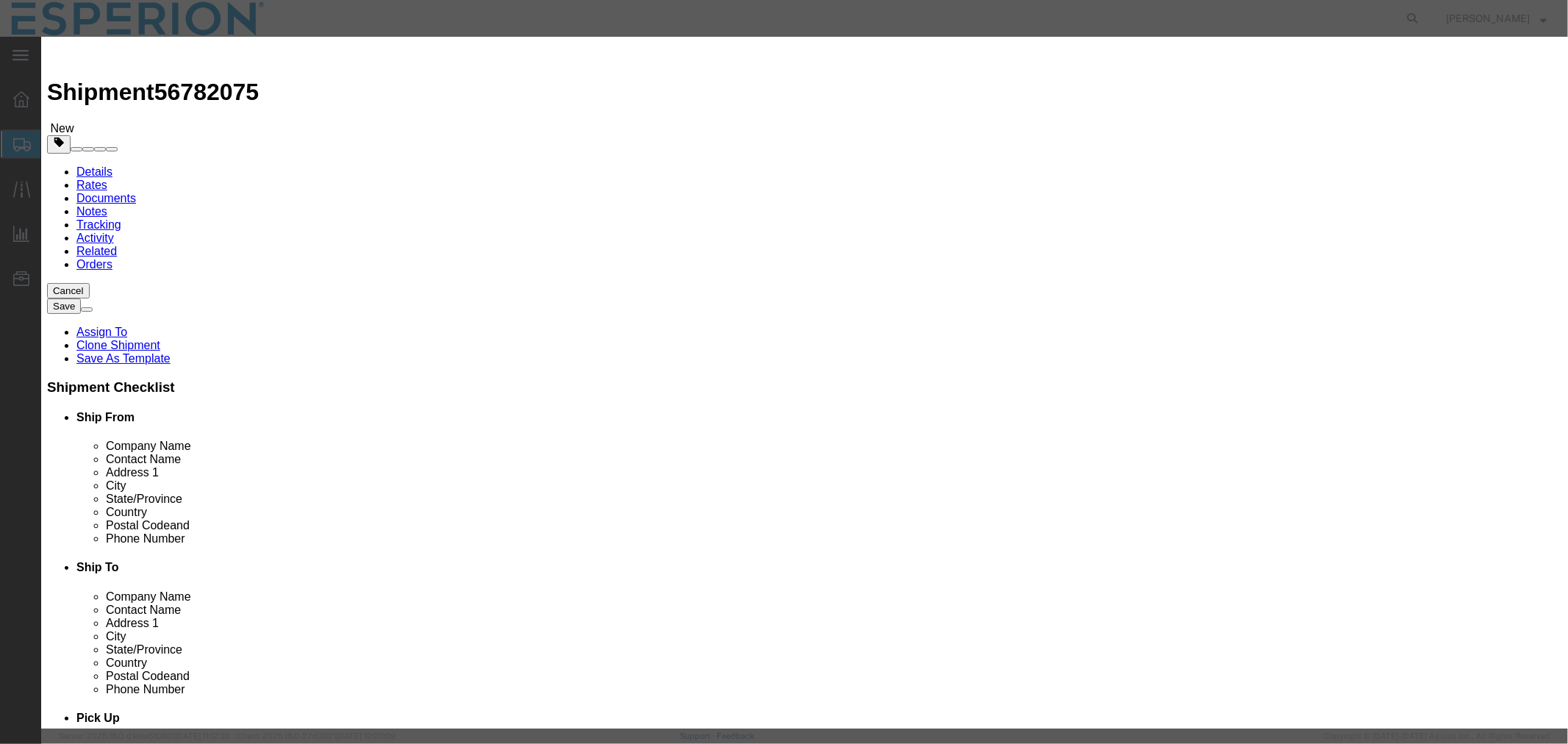
select select "US"
click select "Select [GEOGRAPHIC_DATA] [GEOGRAPHIC_DATA] [GEOGRAPHIC_DATA] [GEOGRAPHIC_DATA] …"
click div "Commodity library Product Name [MEDICAL_DATA] - Neuland (CION-08 Diol) [MEDICAL…"
click input "text"
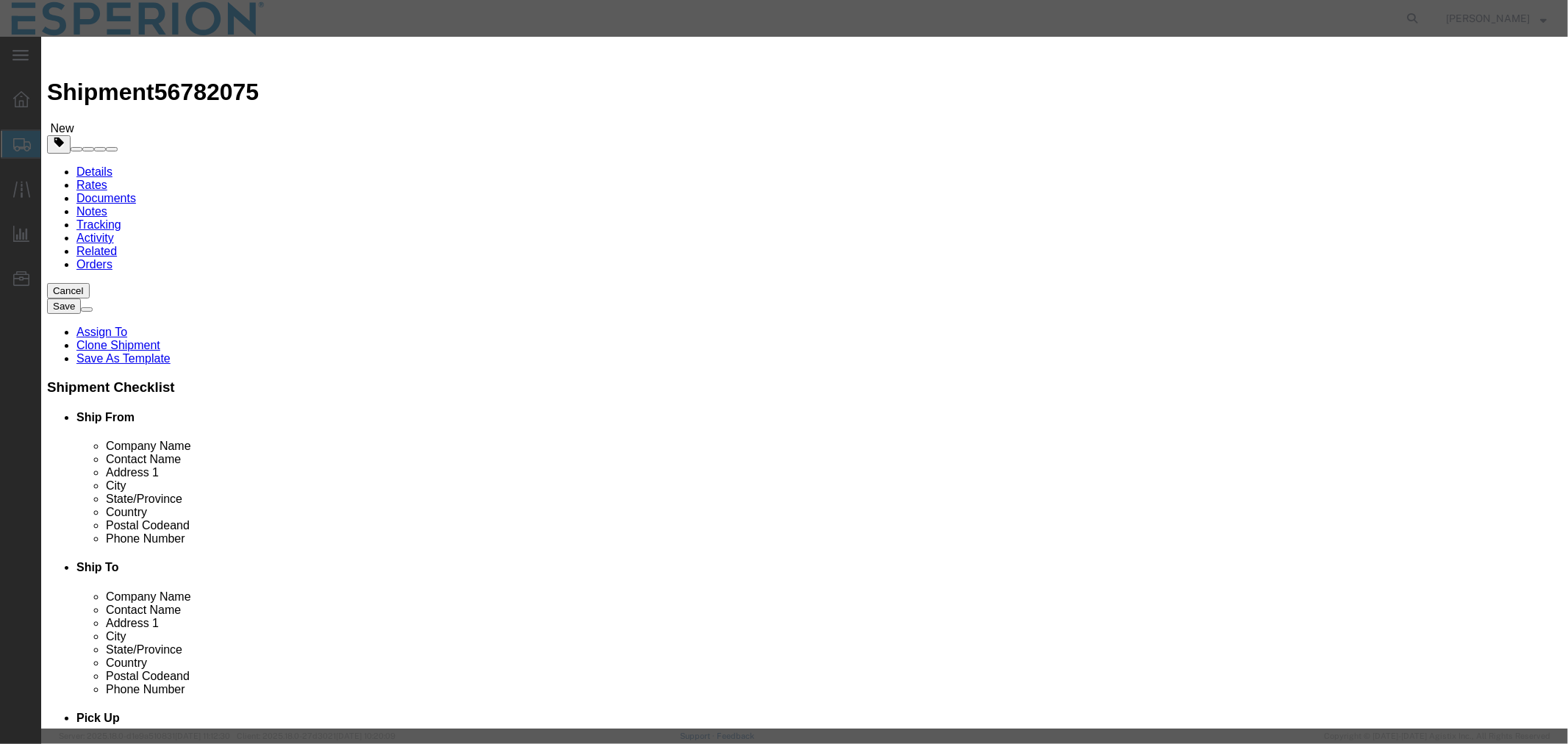
paste input "SB-21-E-042"
type input "SB-21-E-042"
click button "Save & Close"
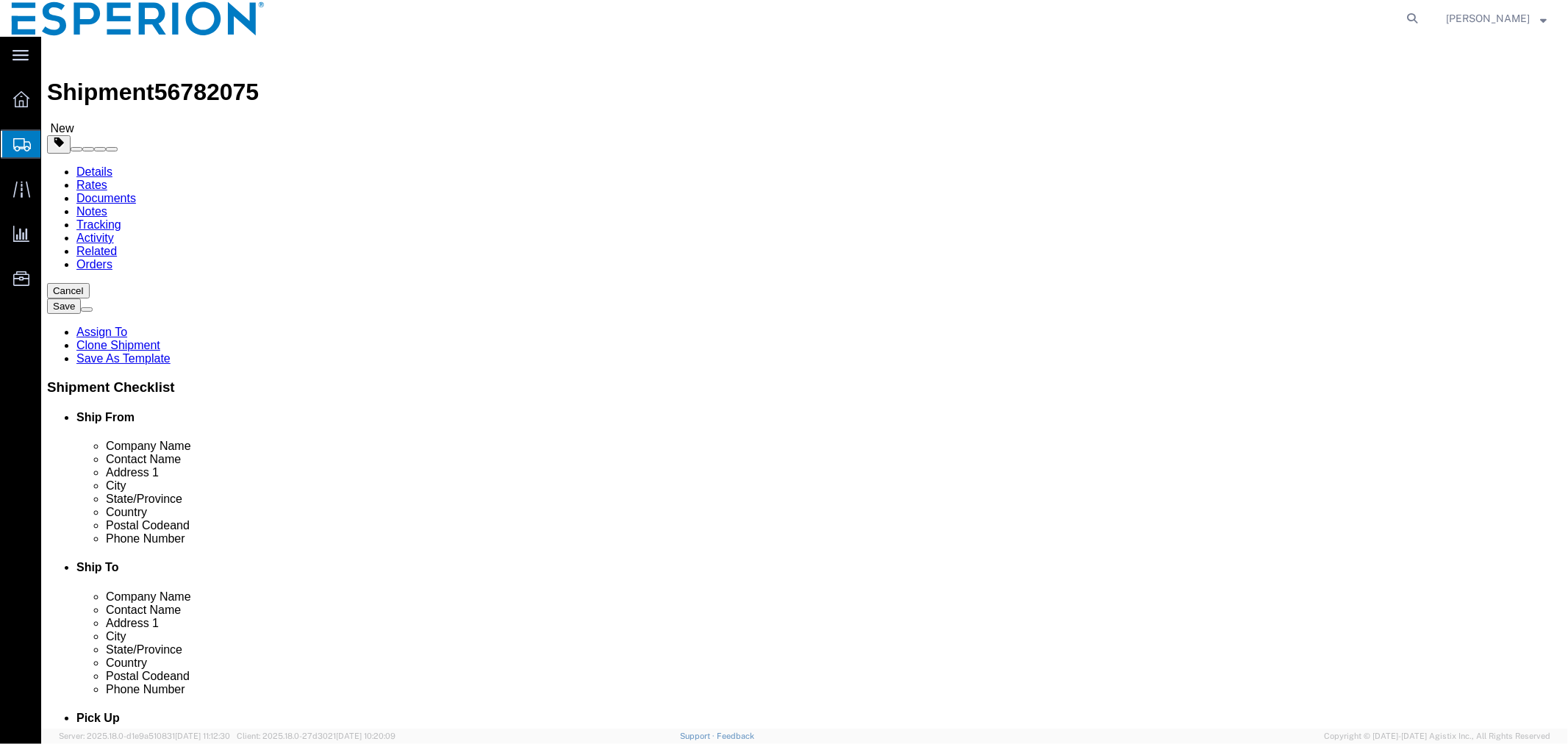
click dd "0.48 USD"
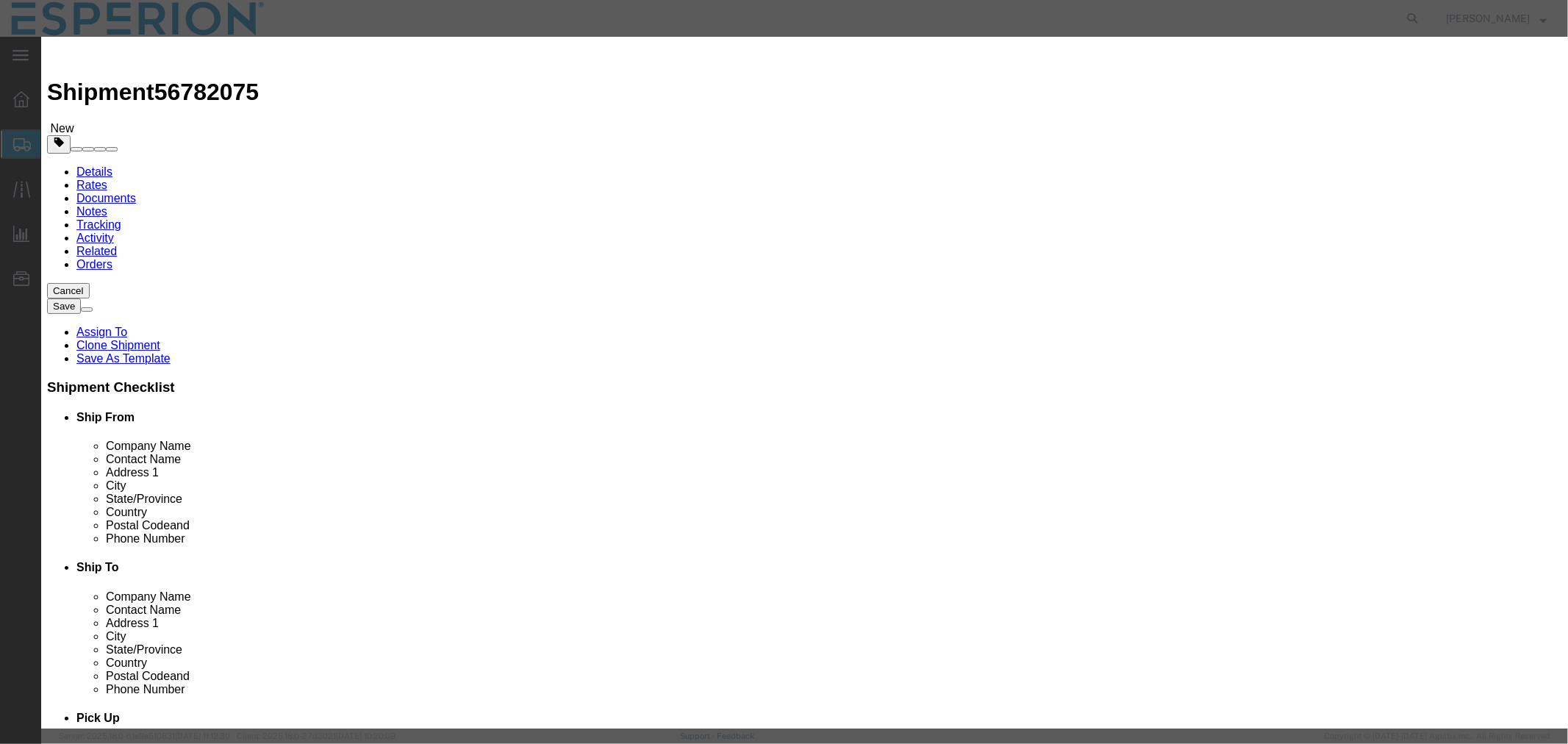
click textarea
paste textarea "Shipping/Storage temperature: -25C to -15C (FROZEN)"
type textarea "Shipping/Storage temperature: -25C to -15C (FROZEN)"
click textarea
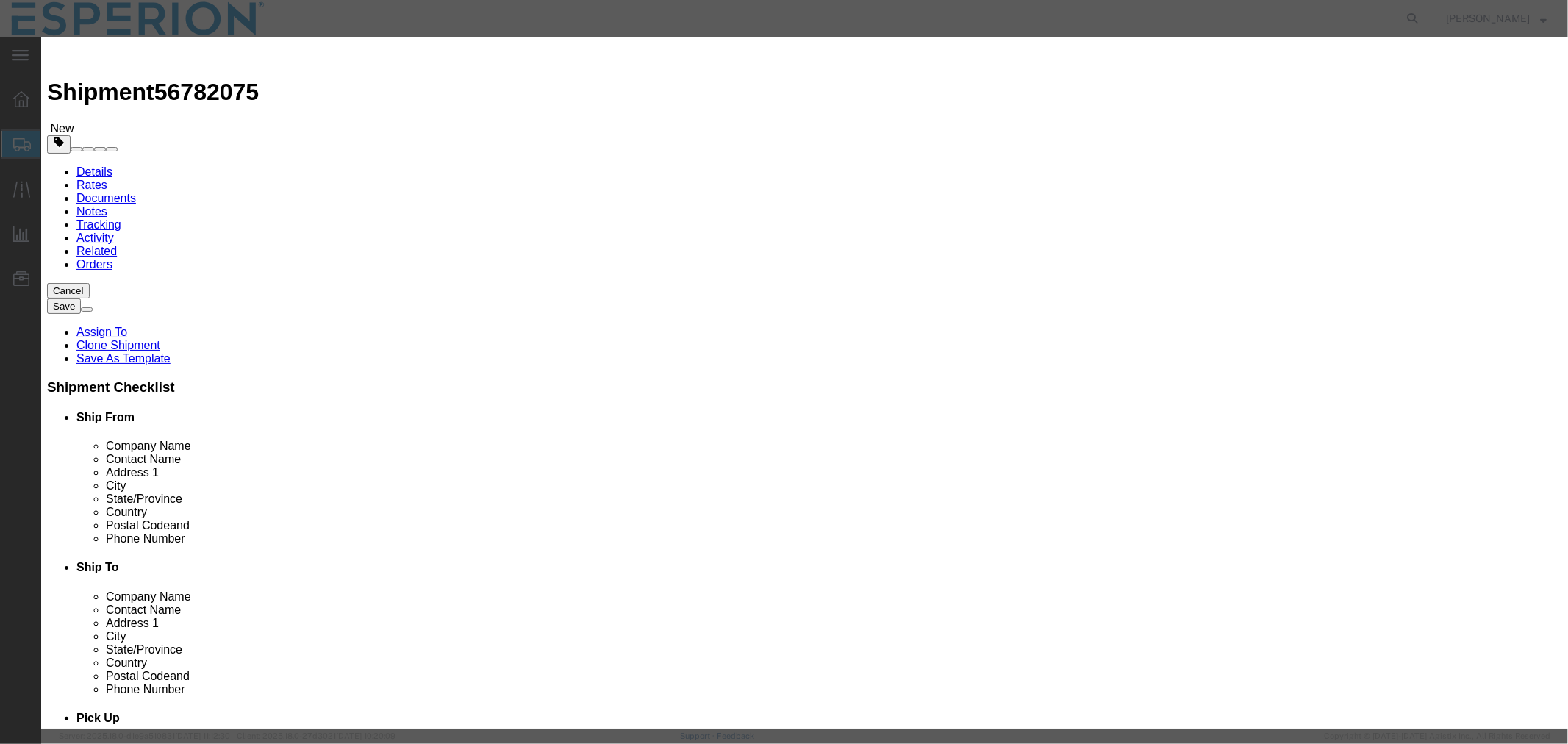
paste textarea "No commercial value and not for resale. These are samples for development and a…"
type textarea "No commercial value and not for resale. These are samples for development and a…"
drag, startPoint x: 564, startPoint y: 370, endPoint x: 505, endPoint y: 317, distance: 79.3
click div "Product Name [MEDICAL_DATA] - Neuland (CION-08 Diol) Pieces 0.50 Select Bag Bar…"
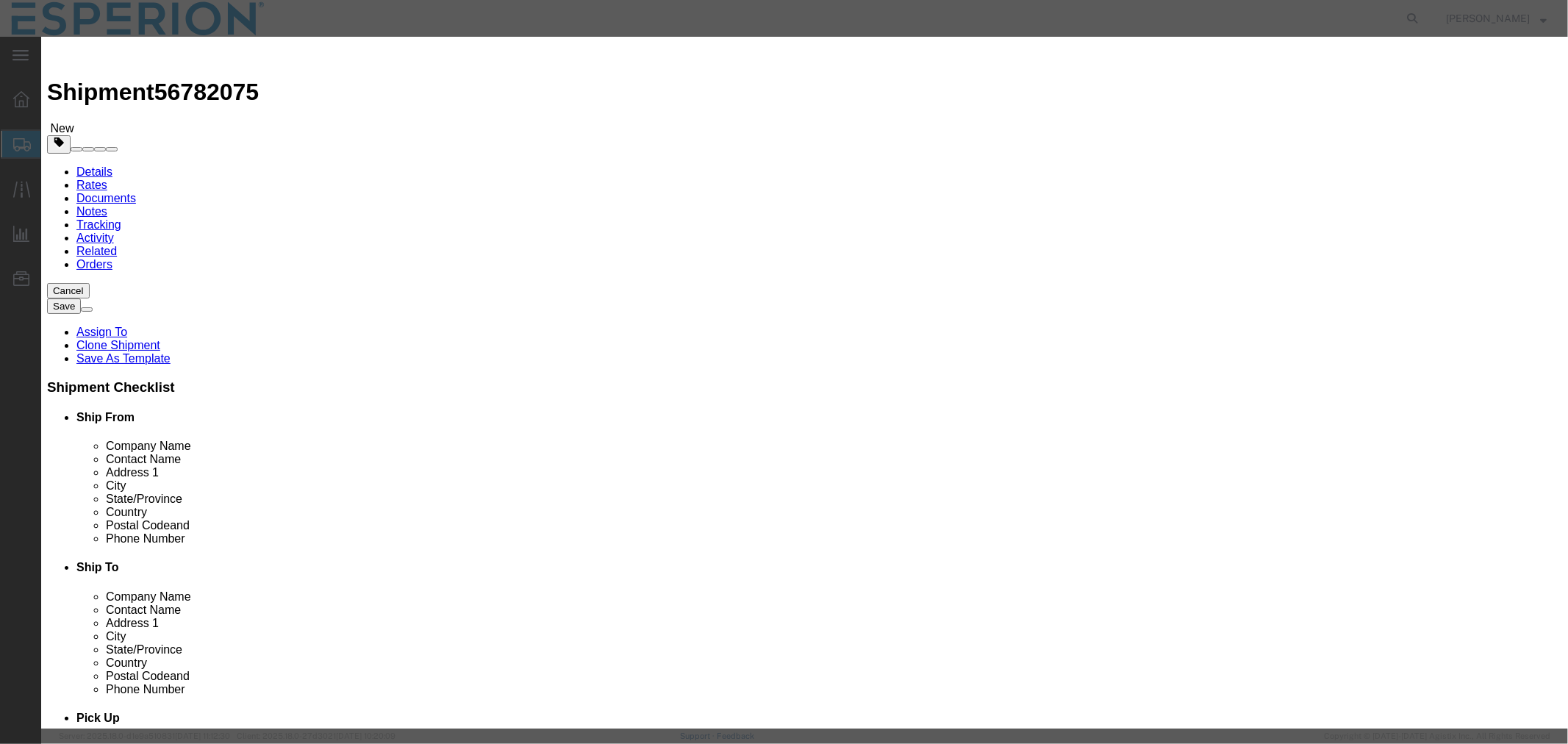
paste textarea "No commercial value and not for resale. These are samples for development and a…"
click textarea "No commercial value and not for resale. These are samples for development and a…"
type textarea "No commercial value and not for resale. These are samples for development and a…"
click textarea "No commercial value and not for resale. These are samples for development and a…"
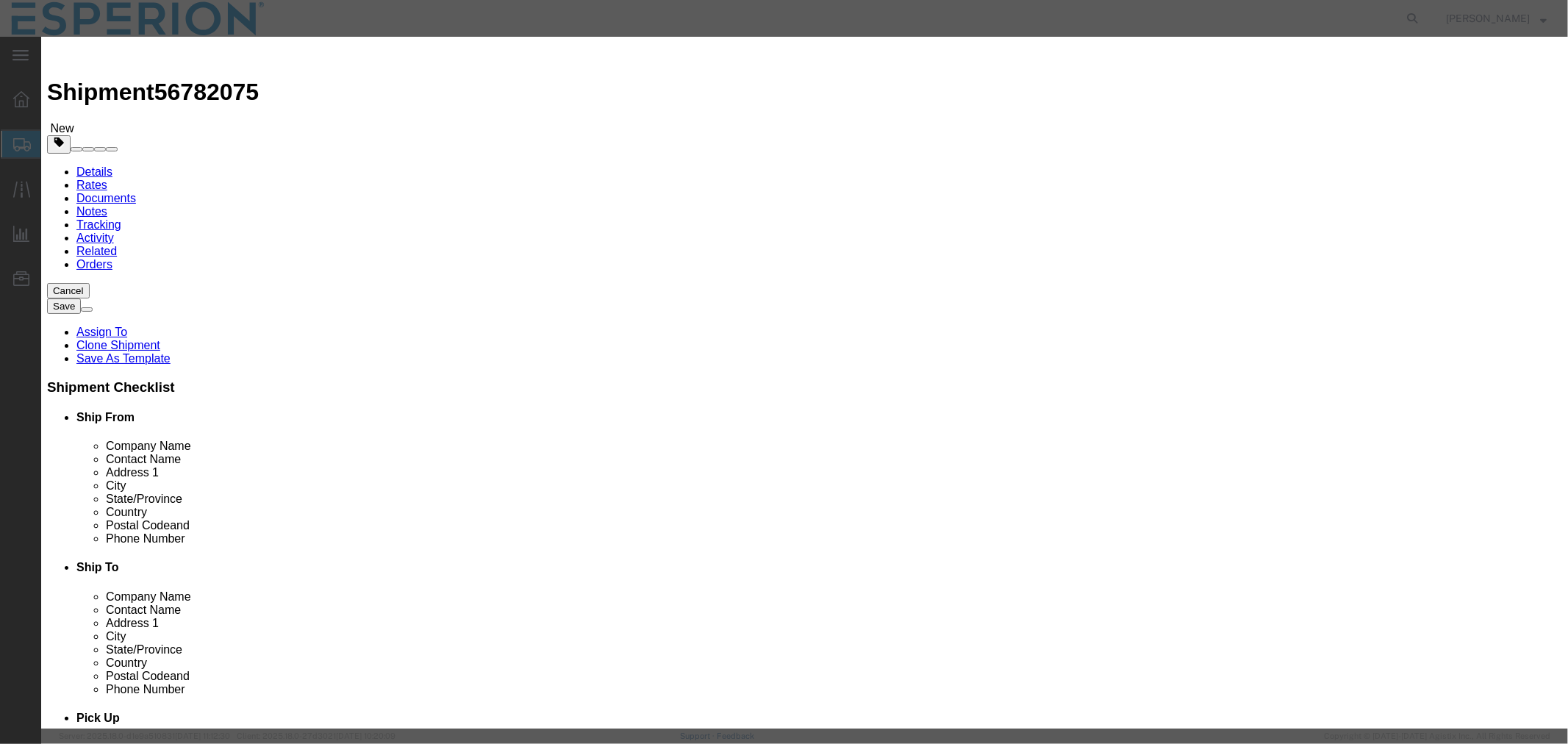
scroll to position [0, 0]
drag, startPoint x: 585, startPoint y: 364, endPoint x: 460, endPoint y: 316, distance: 133.9
click div "Product Name [MEDICAL_DATA] - Neuland (CION-08 Diol) Pieces 0.50 Select Bag Bar…"
type textarea "\"
click textarea
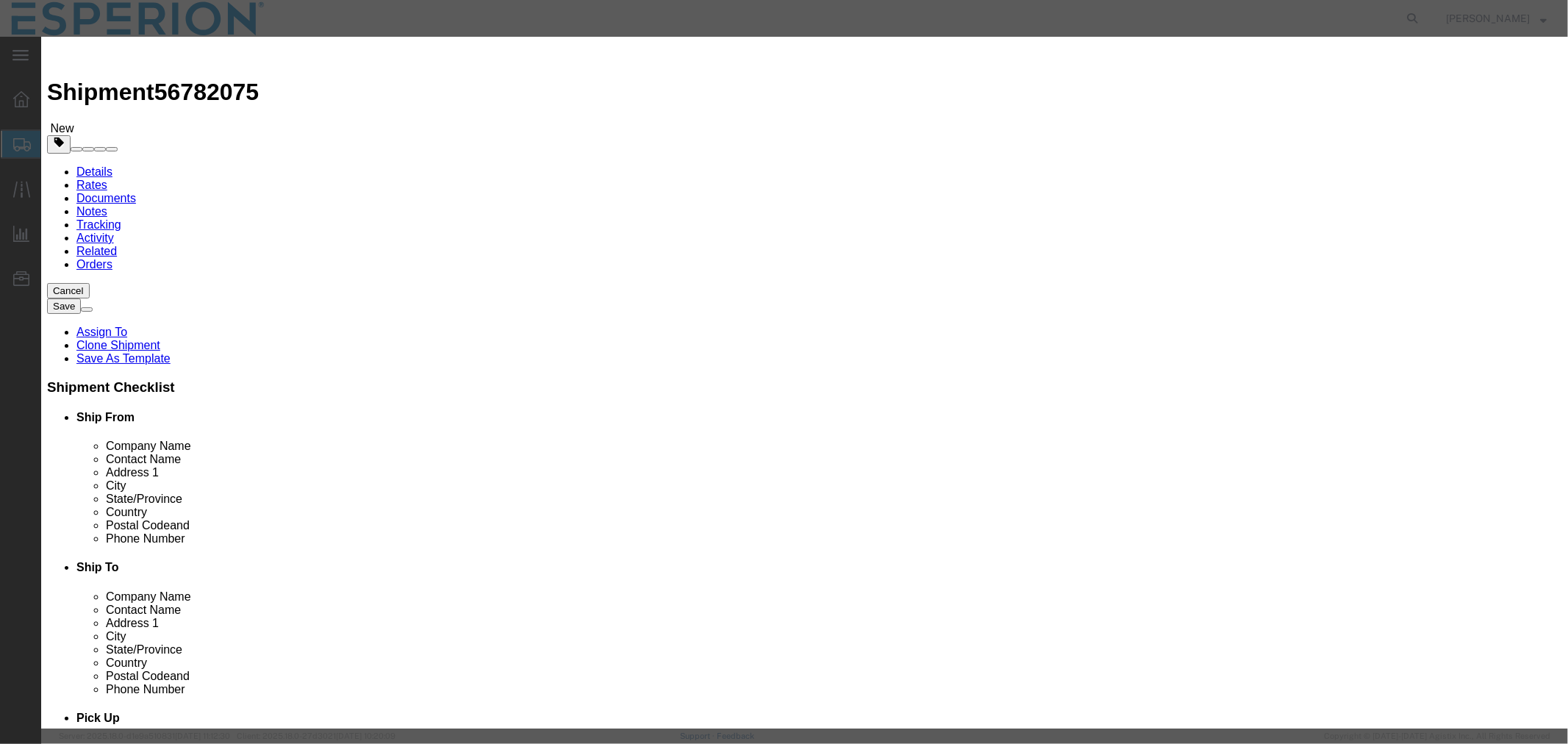
paste textarea "The materials are a degradation/intermediate products of the active substance u…"
type textarea "The materials are a degradation/intermediate products of the active substance u…"
click button "Save & Close"
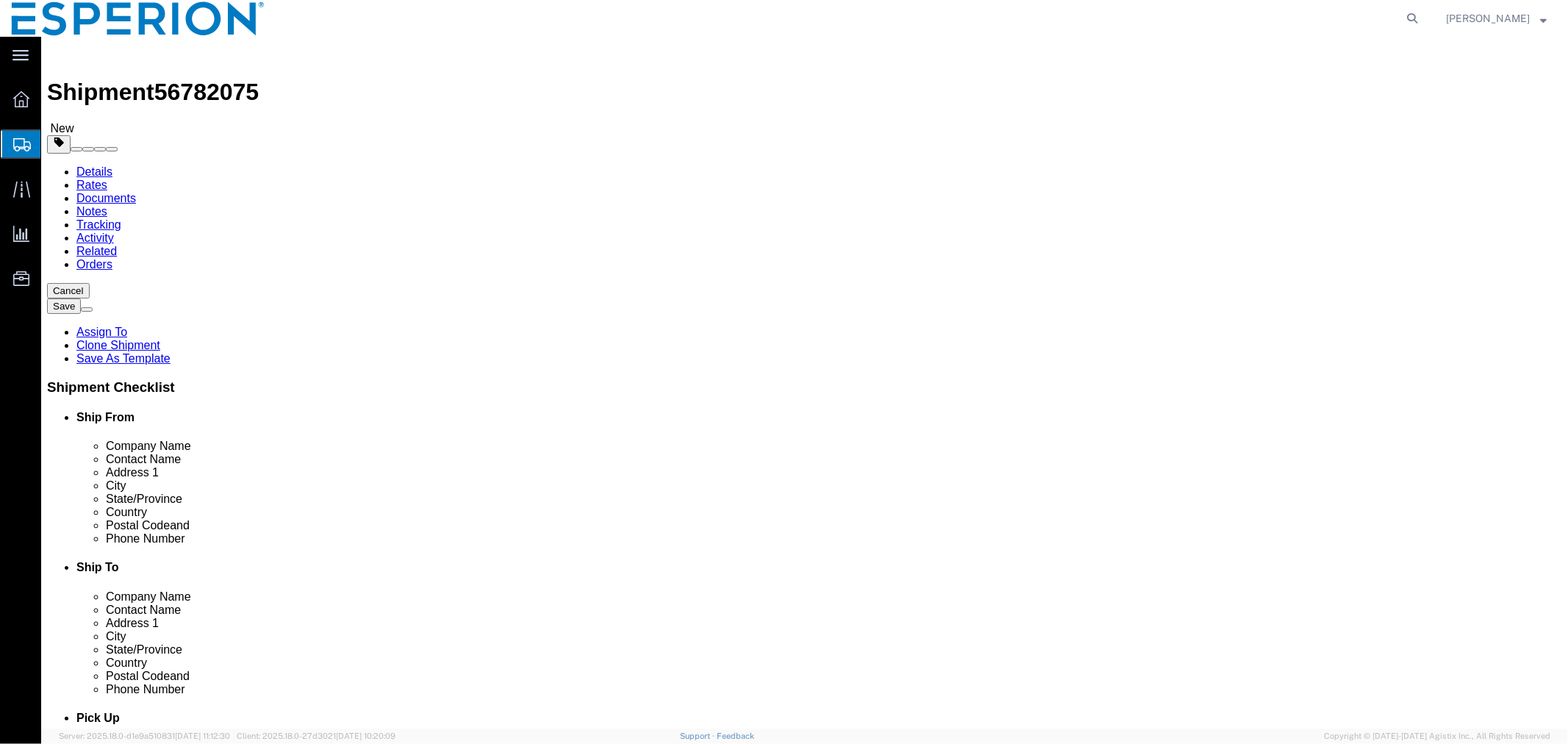
scroll to position [2, 0]
click button "Continue"
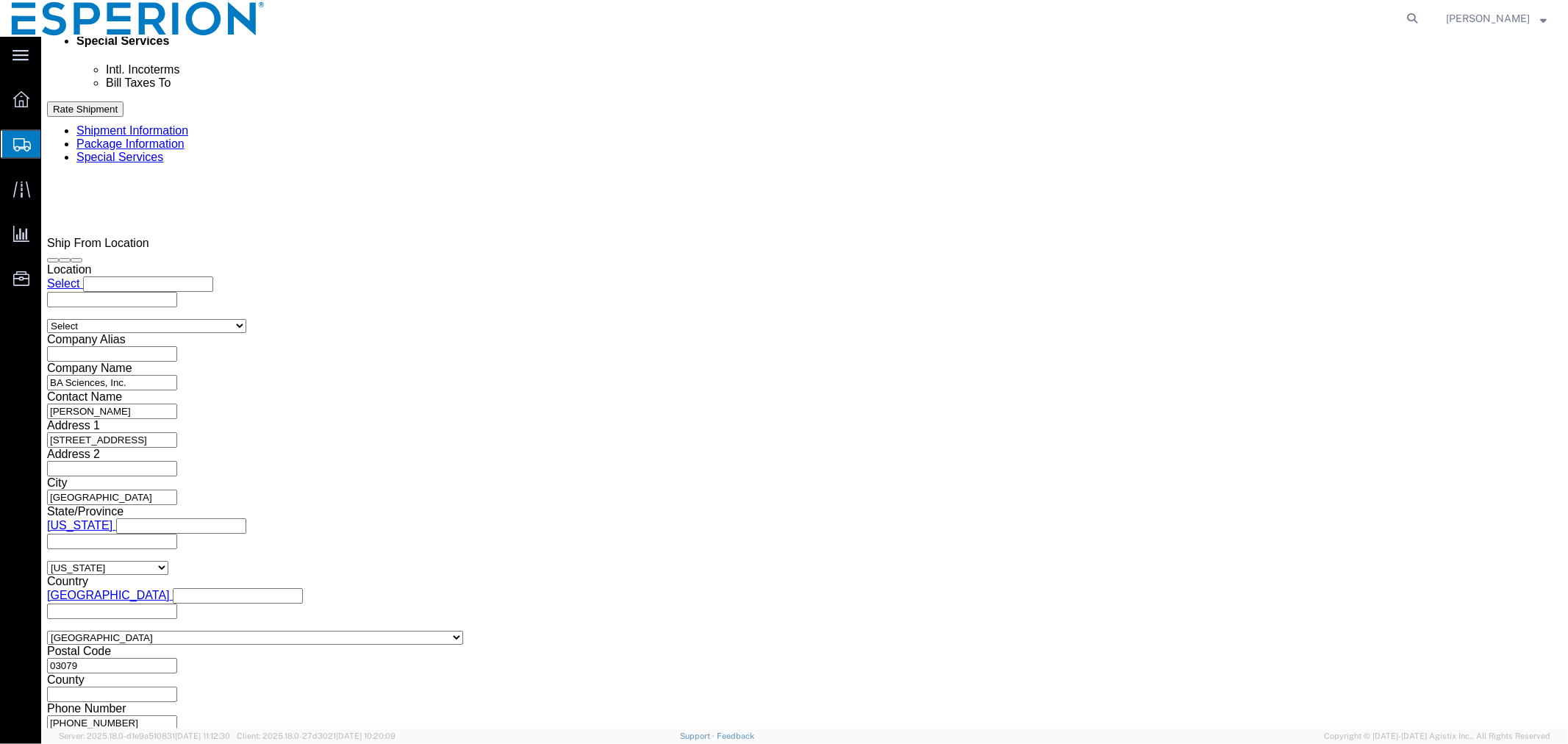
scroll to position [571, 0]
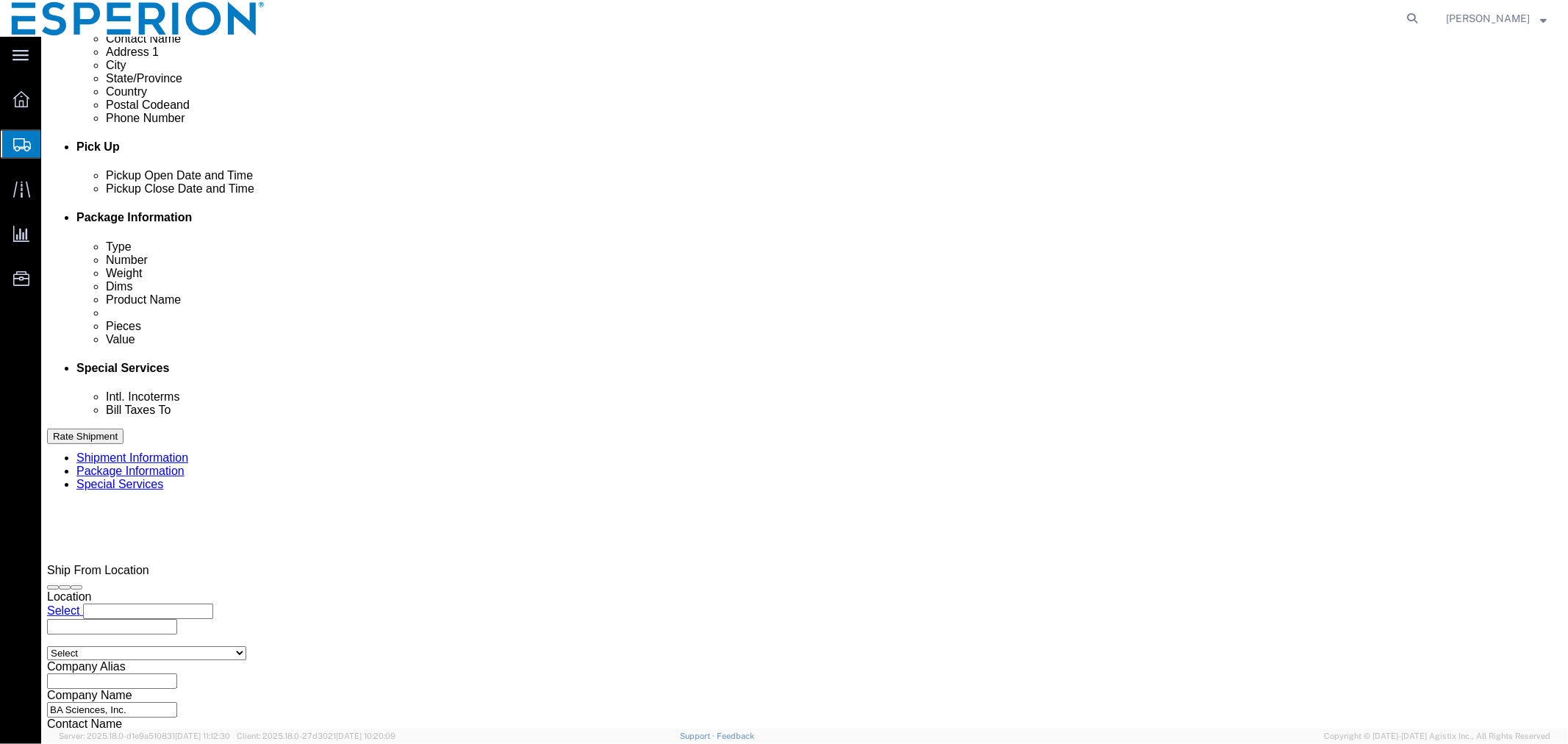
click select "Select Free of Charge Free of Cost NET 30 NET 45 NET 60 See Comment"
select select "FREE_OF_CHARGE"
click select "Select Free of Charge Free of Cost NET 30 NET 45 NET 60 See Comment"
click div "Billing Location Select Select My Profile Location [PERSON_NAME][GEOGRAPHIC_DAT…"
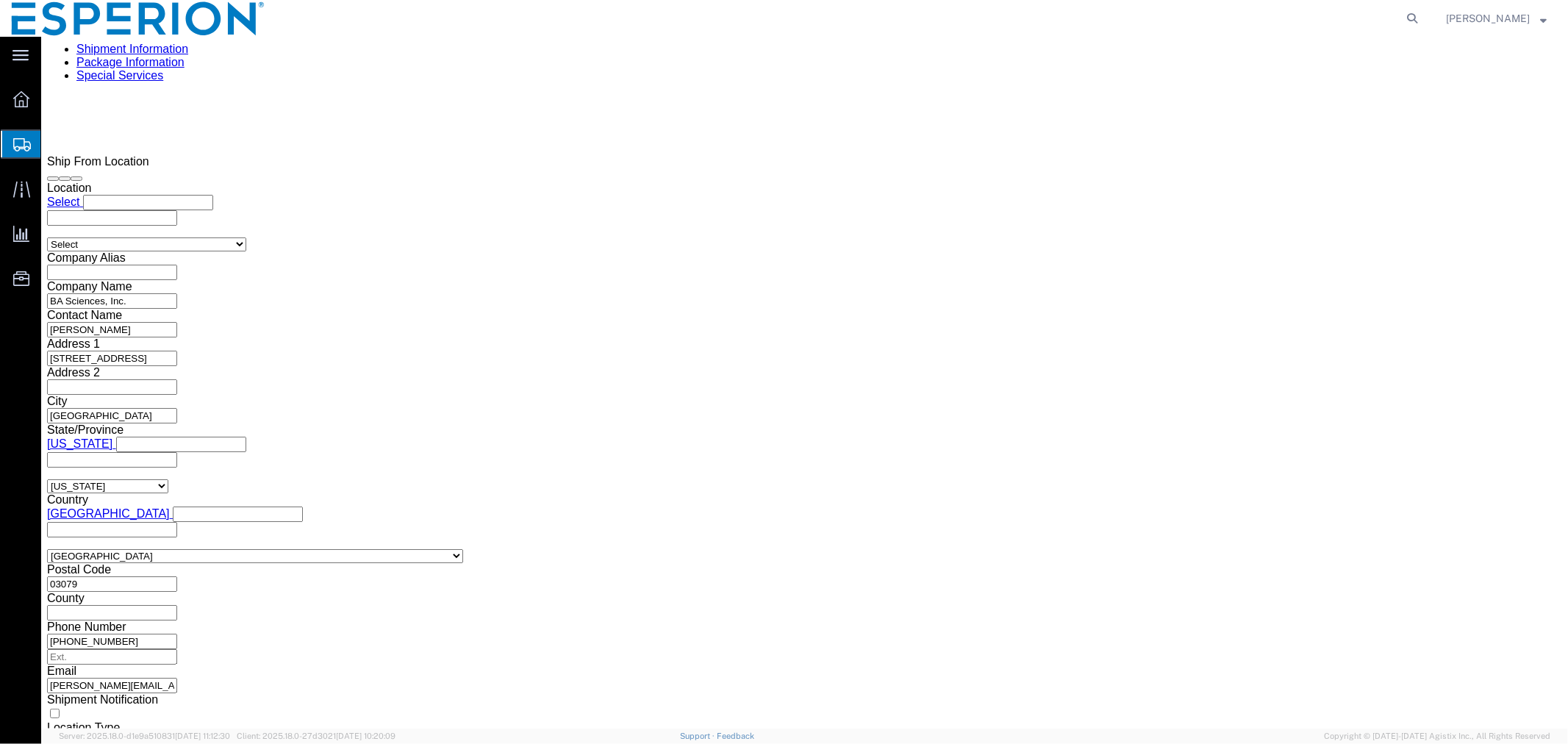
scroll to position [1307, 0]
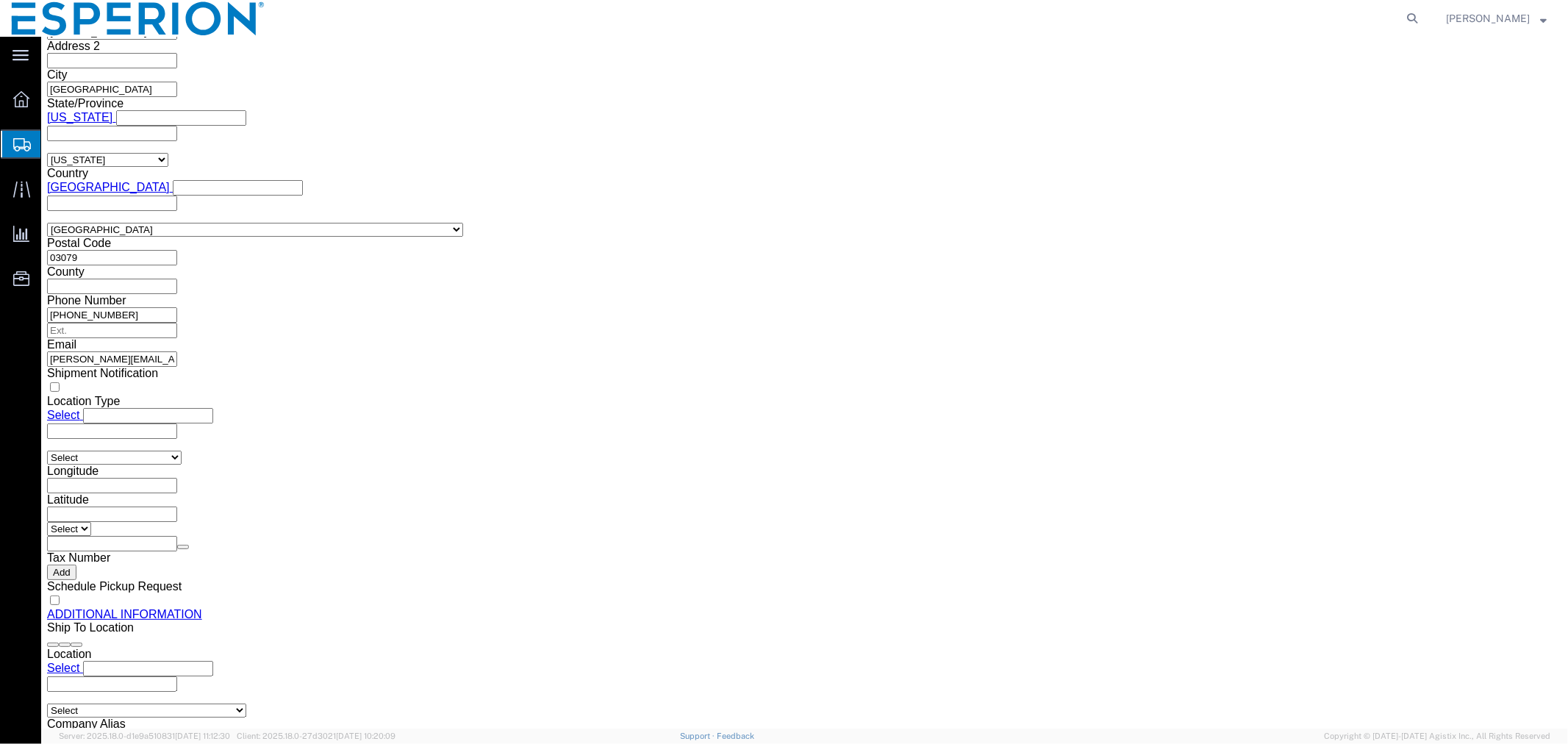
click button "Rate Shipment"
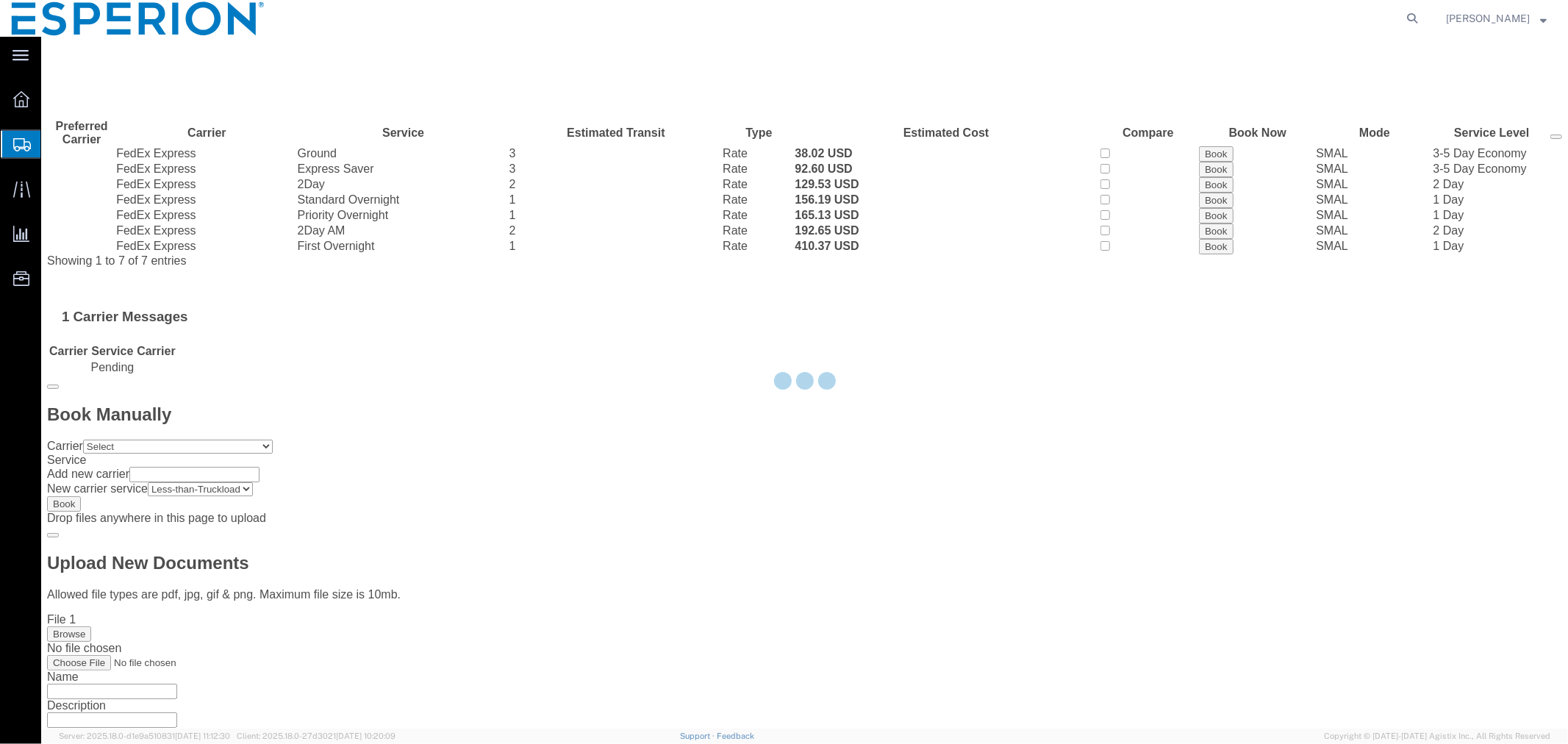
scroll to position [0, 0]
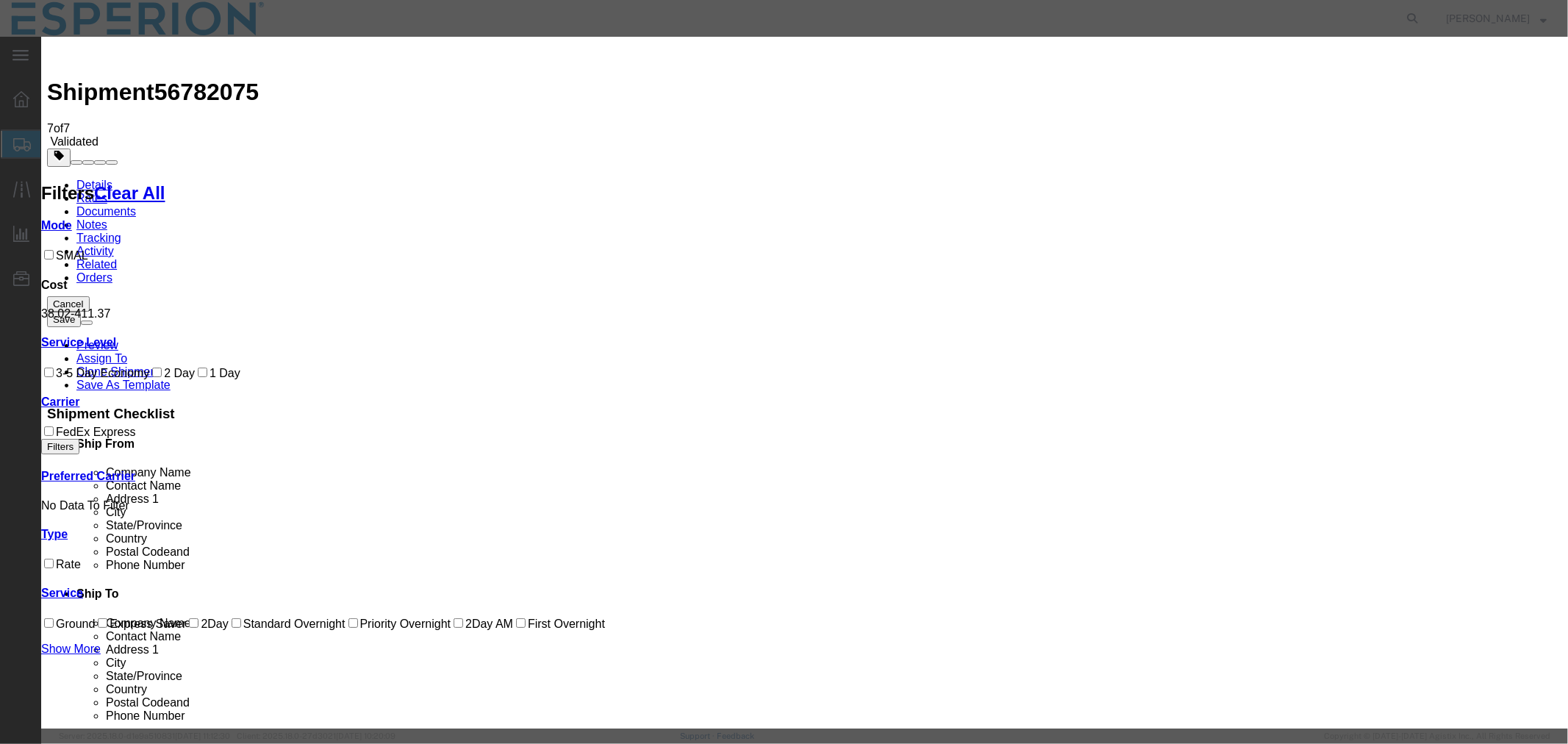
select select "2322"
select select "10473"
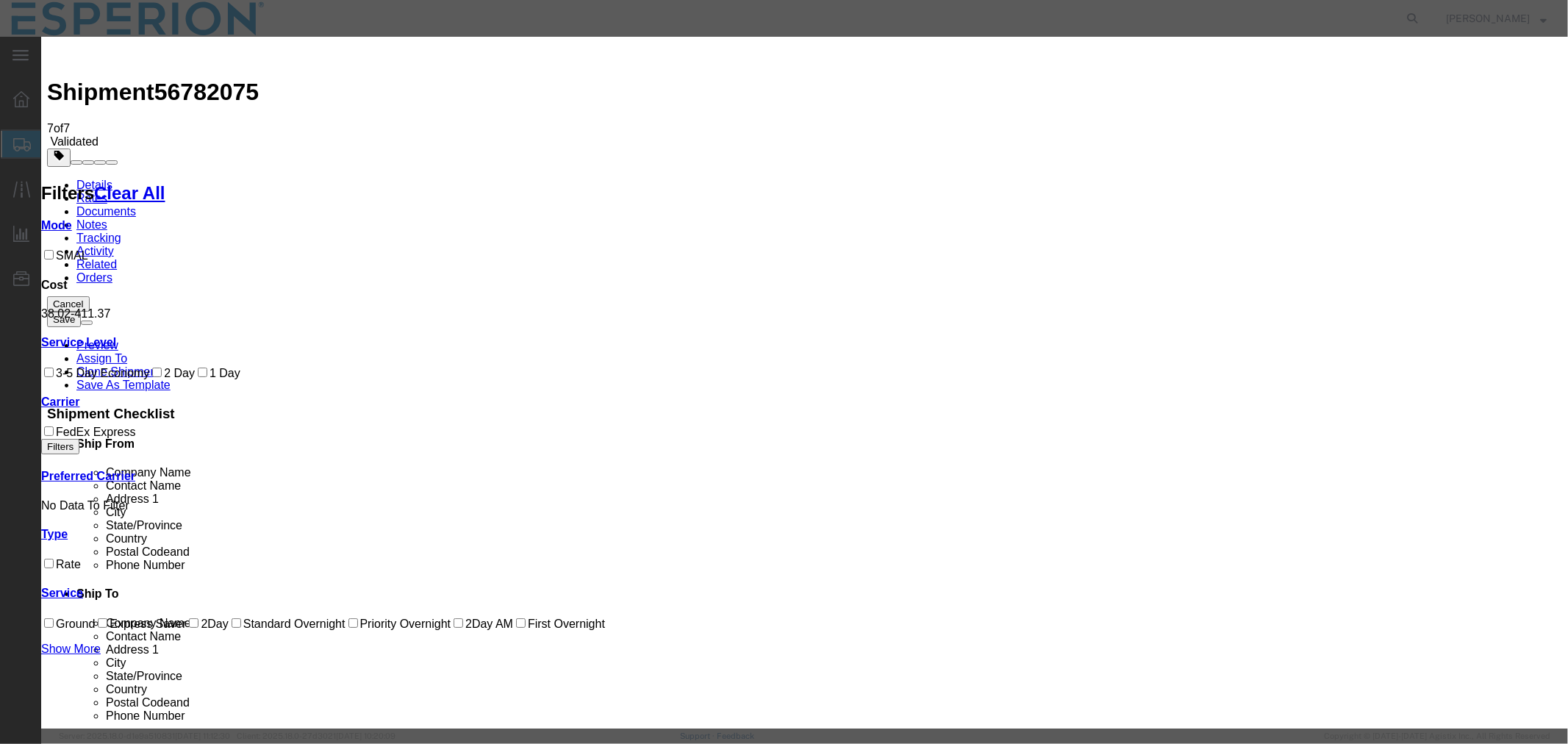
paste input "927345381"
type input "927345381"
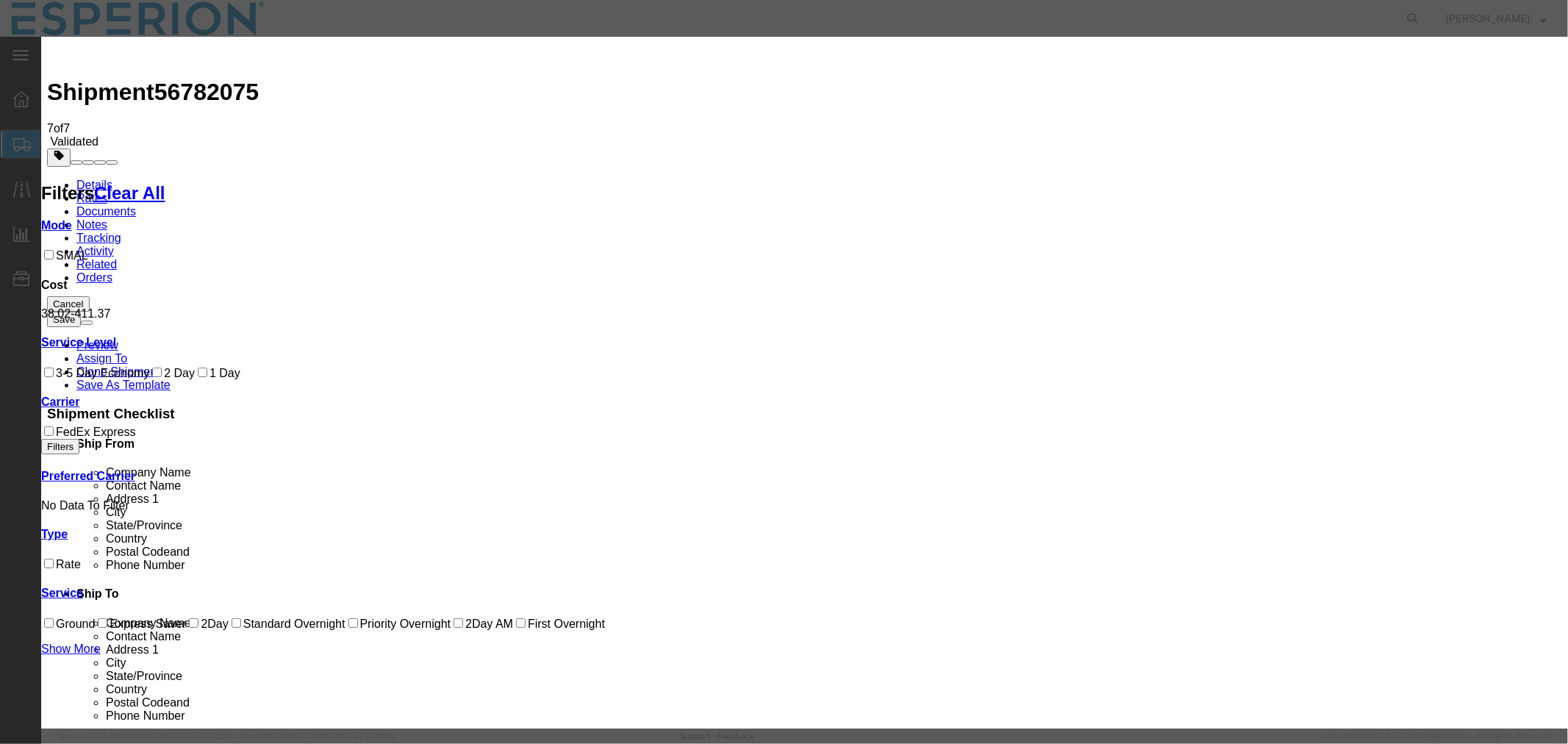
type input "Abreaux"
type input "[PHONE_NUMBER]"
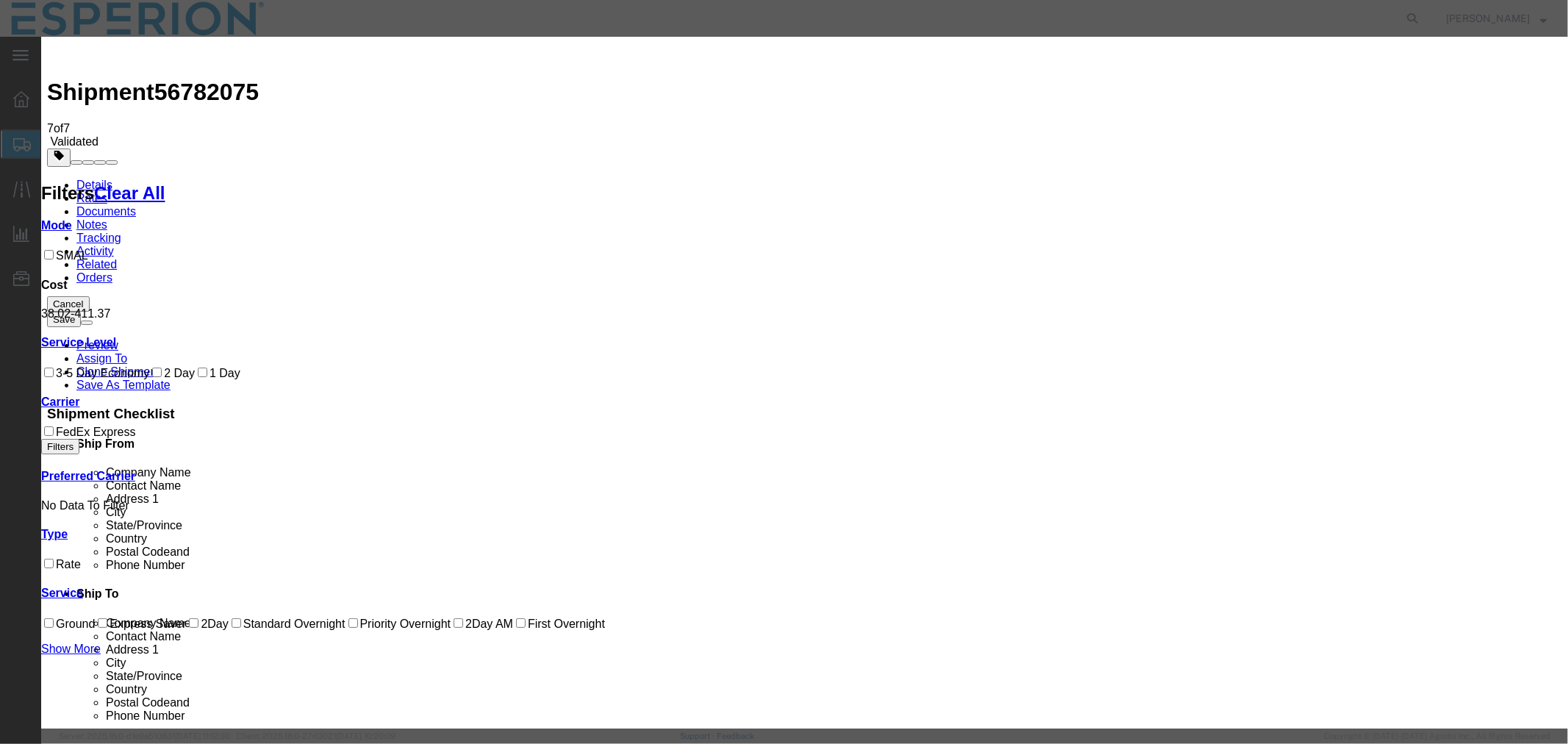
select select "0900"
type input "[DATE]"
